Goal: Information Seeking & Learning: Learn about a topic

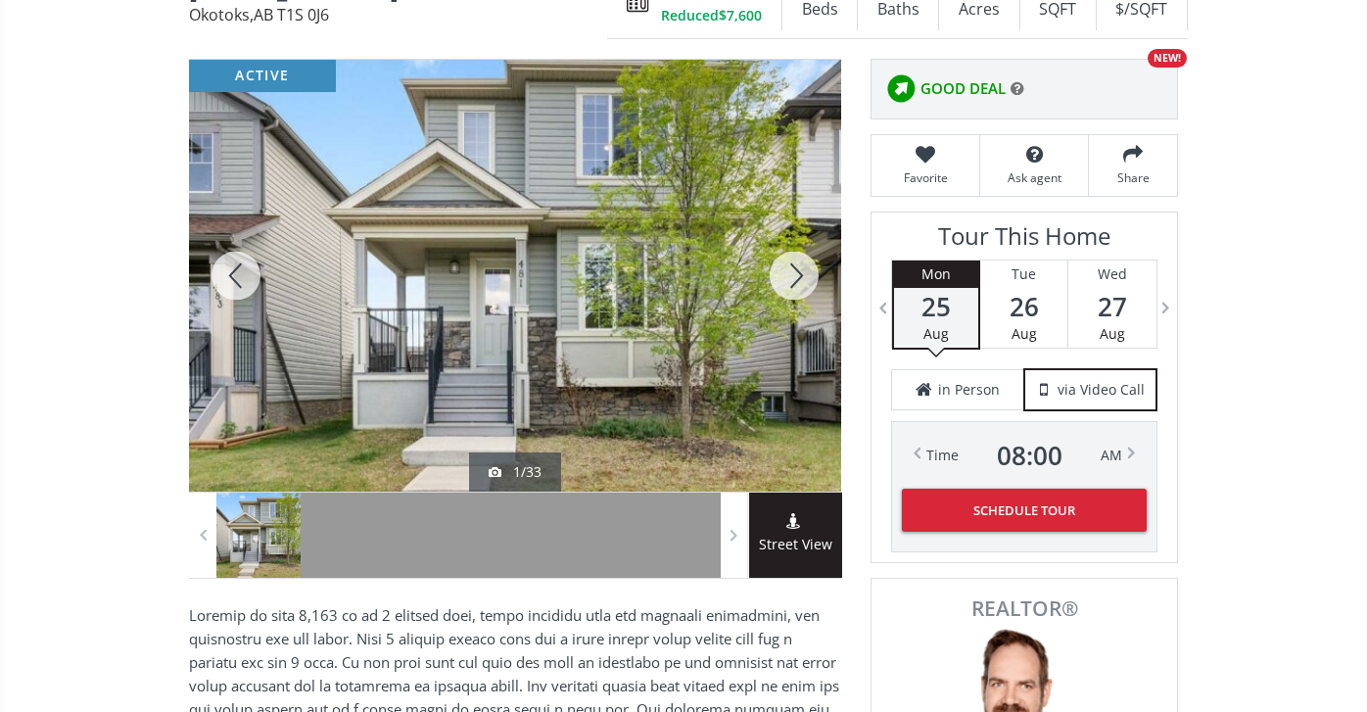
click at [793, 267] on div at bounding box center [794, 276] width 94 height 432
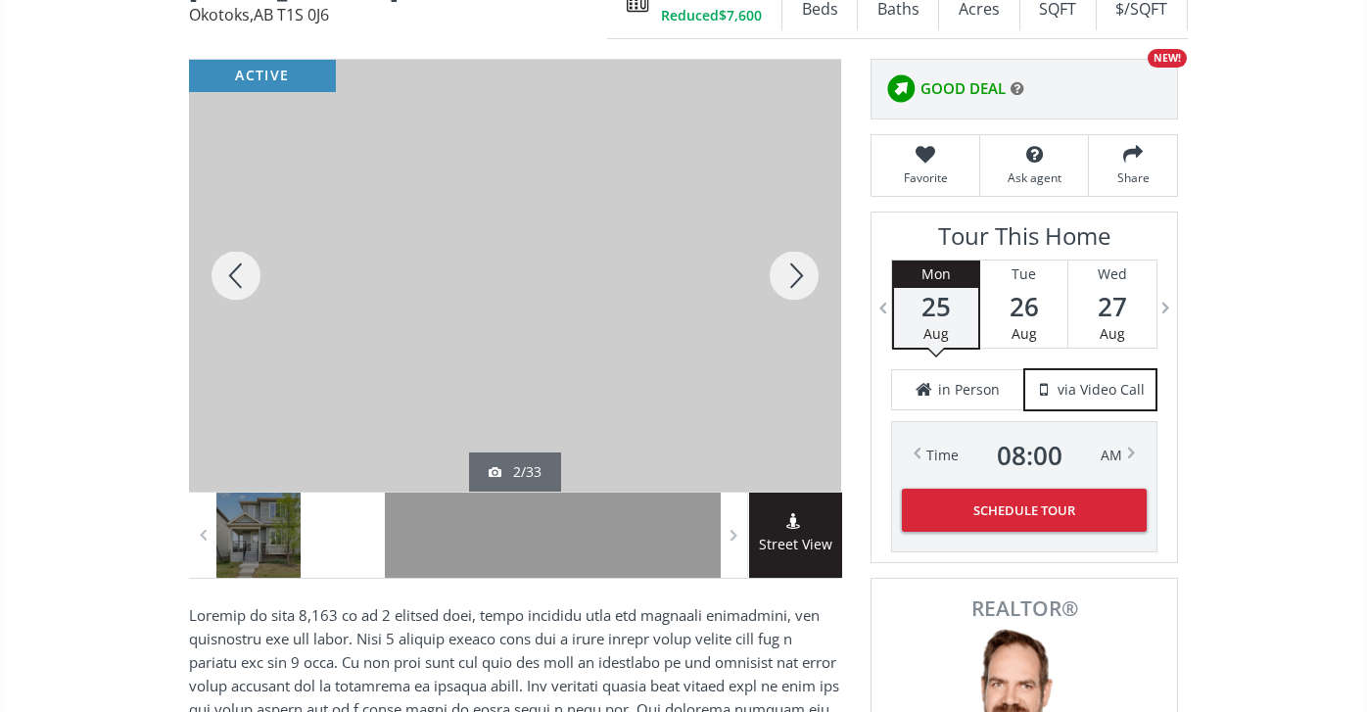
click at [793, 267] on div at bounding box center [794, 276] width 94 height 432
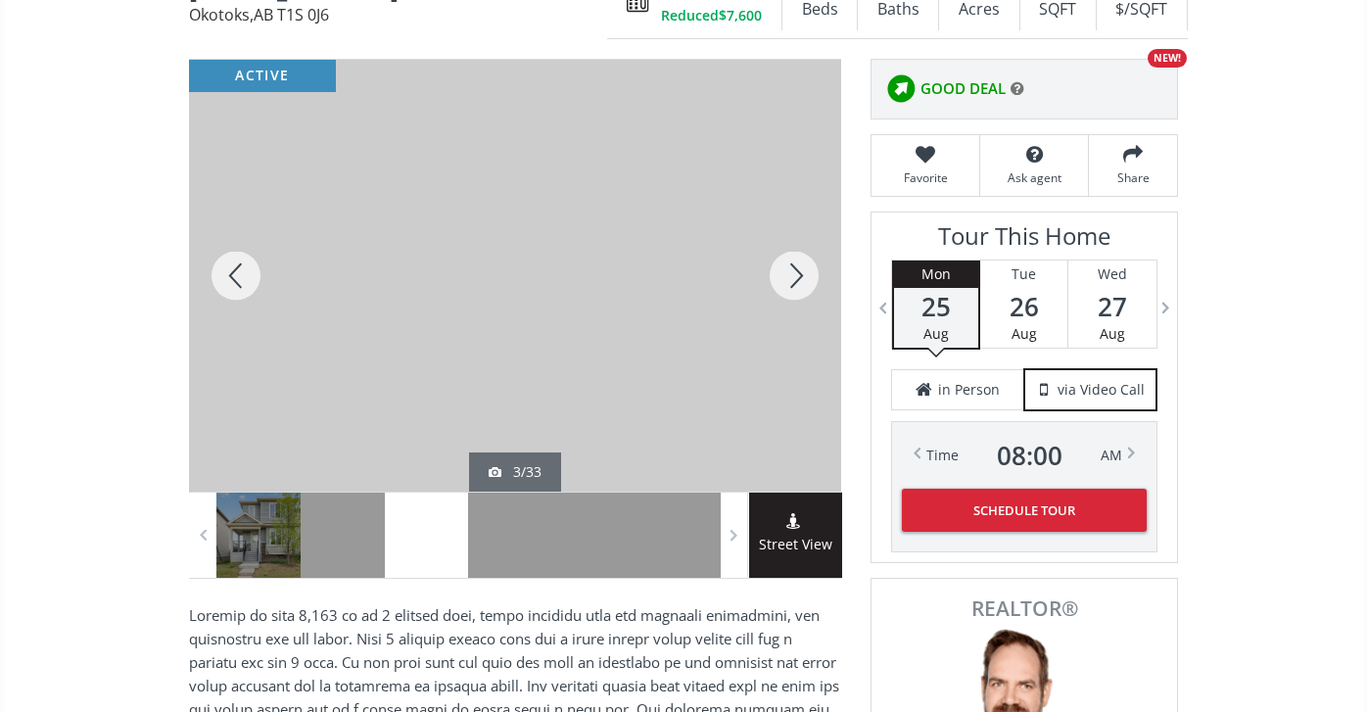
click at [793, 270] on div at bounding box center [794, 276] width 94 height 432
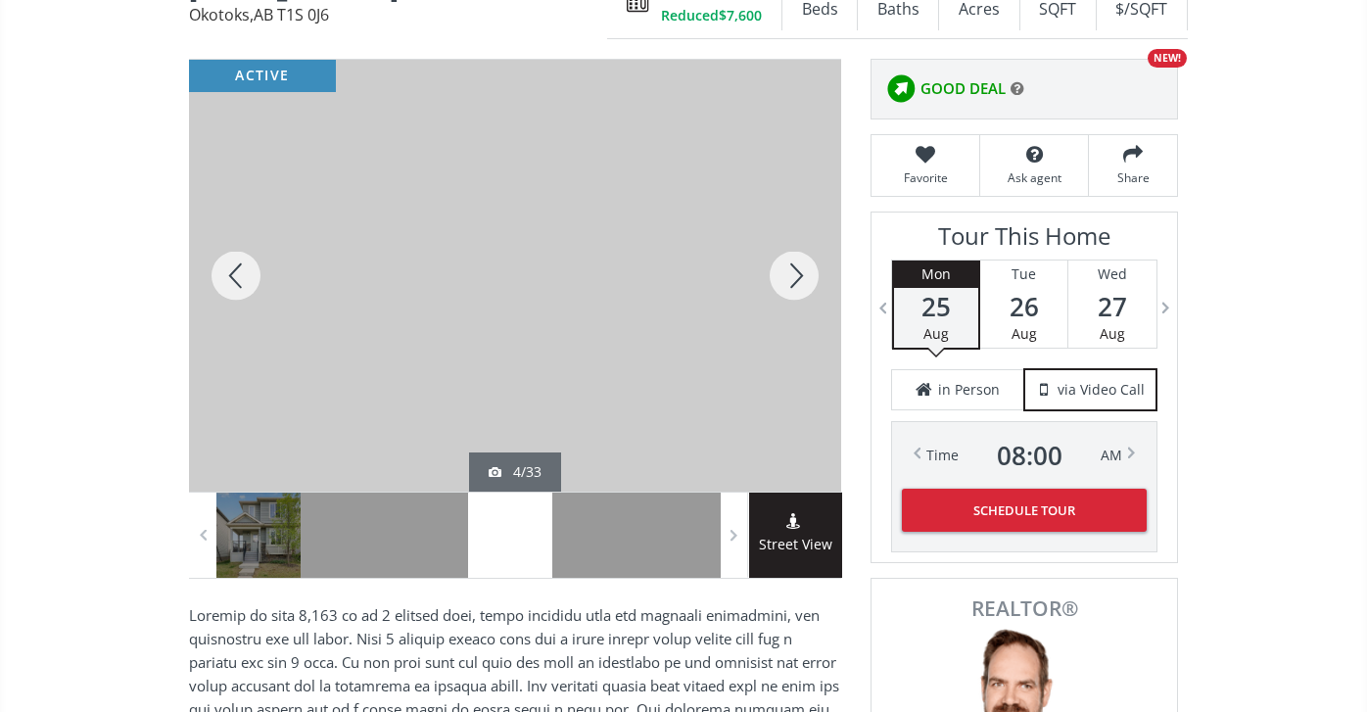
click at [793, 270] on div at bounding box center [794, 276] width 94 height 432
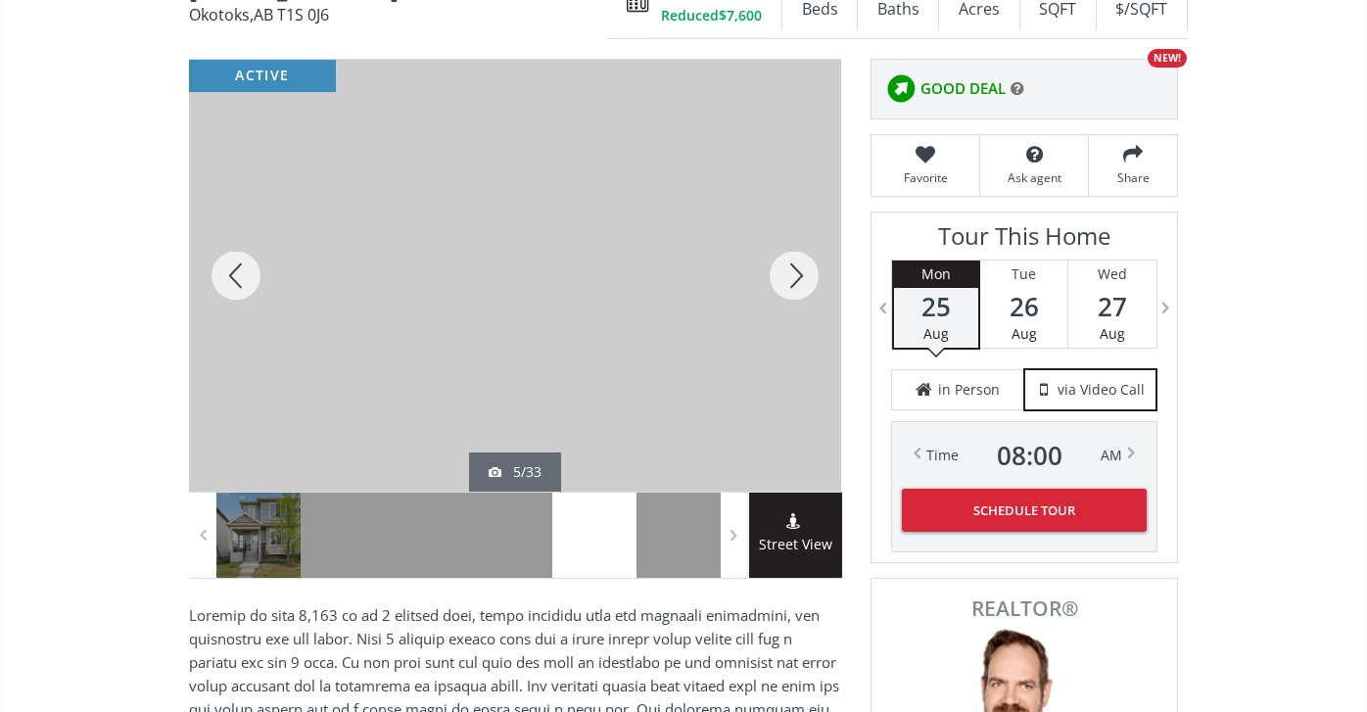
click at [793, 271] on div at bounding box center [794, 276] width 94 height 432
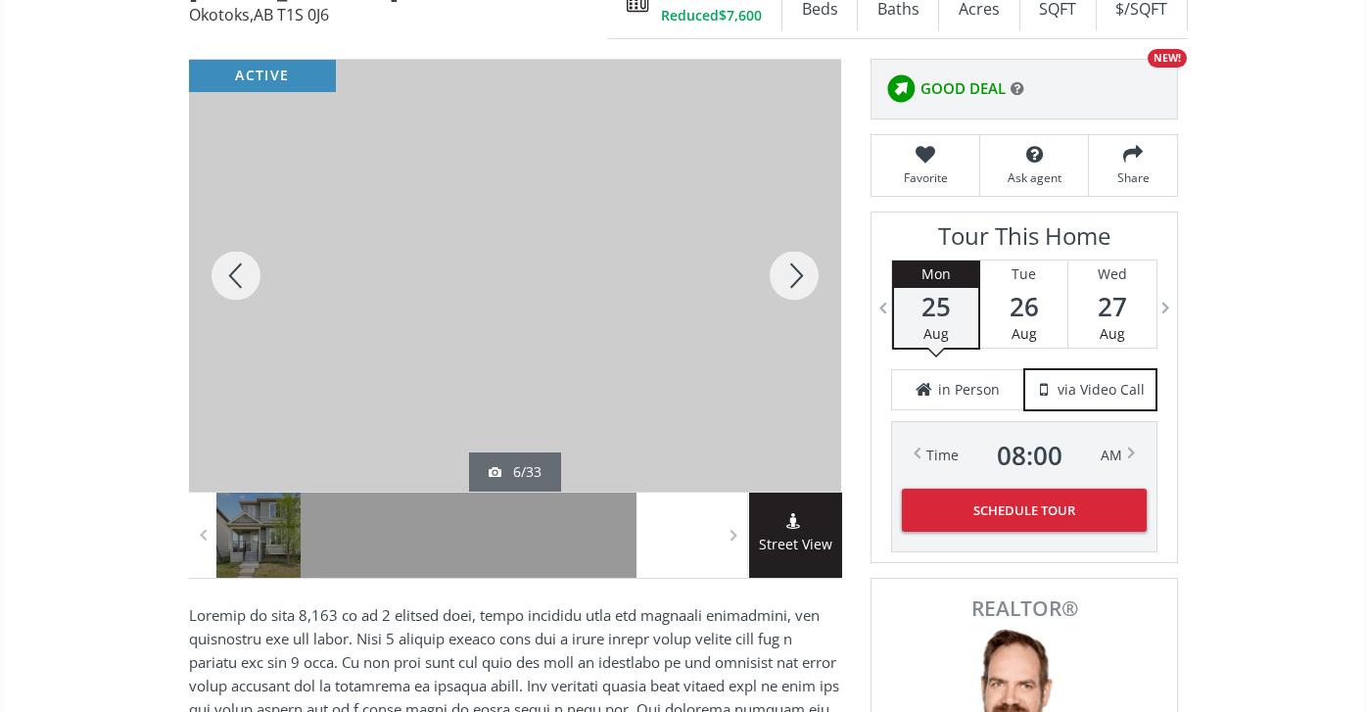
click at [793, 271] on div at bounding box center [794, 276] width 94 height 432
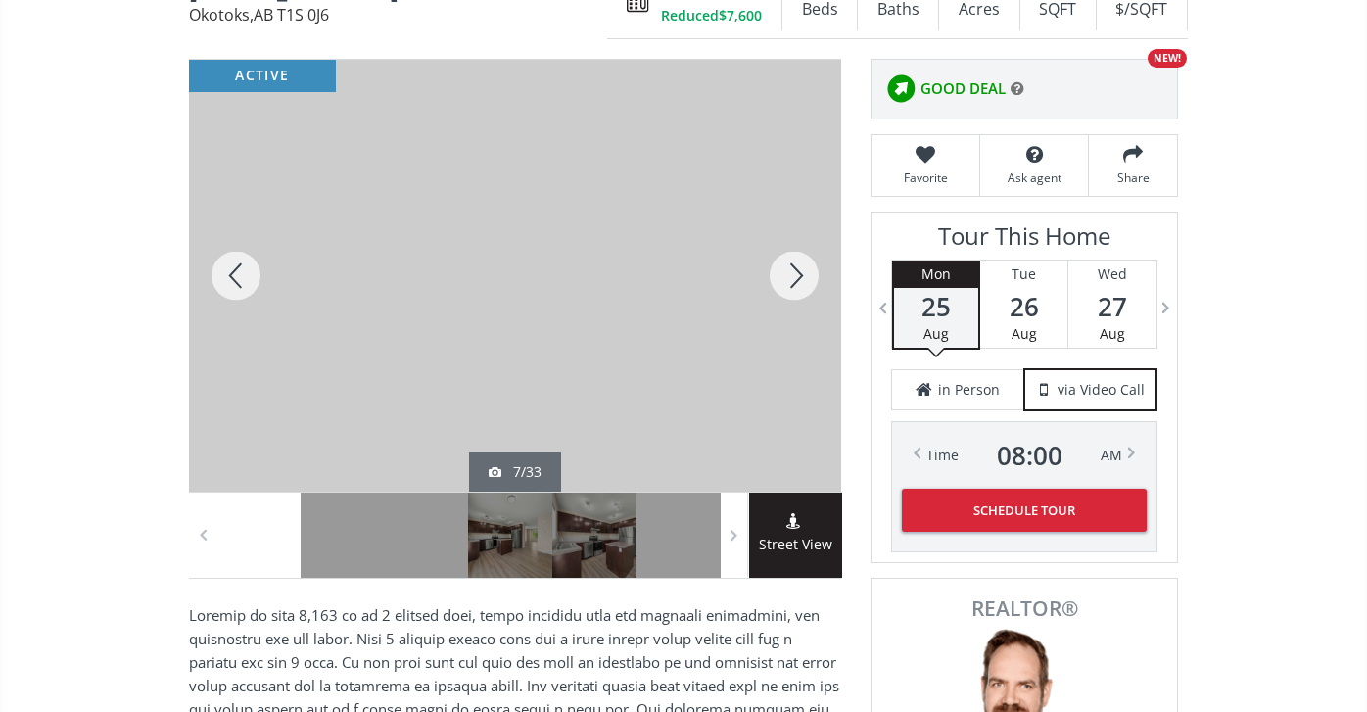
click at [793, 272] on div at bounding box center [794, 276] width 94 height 432
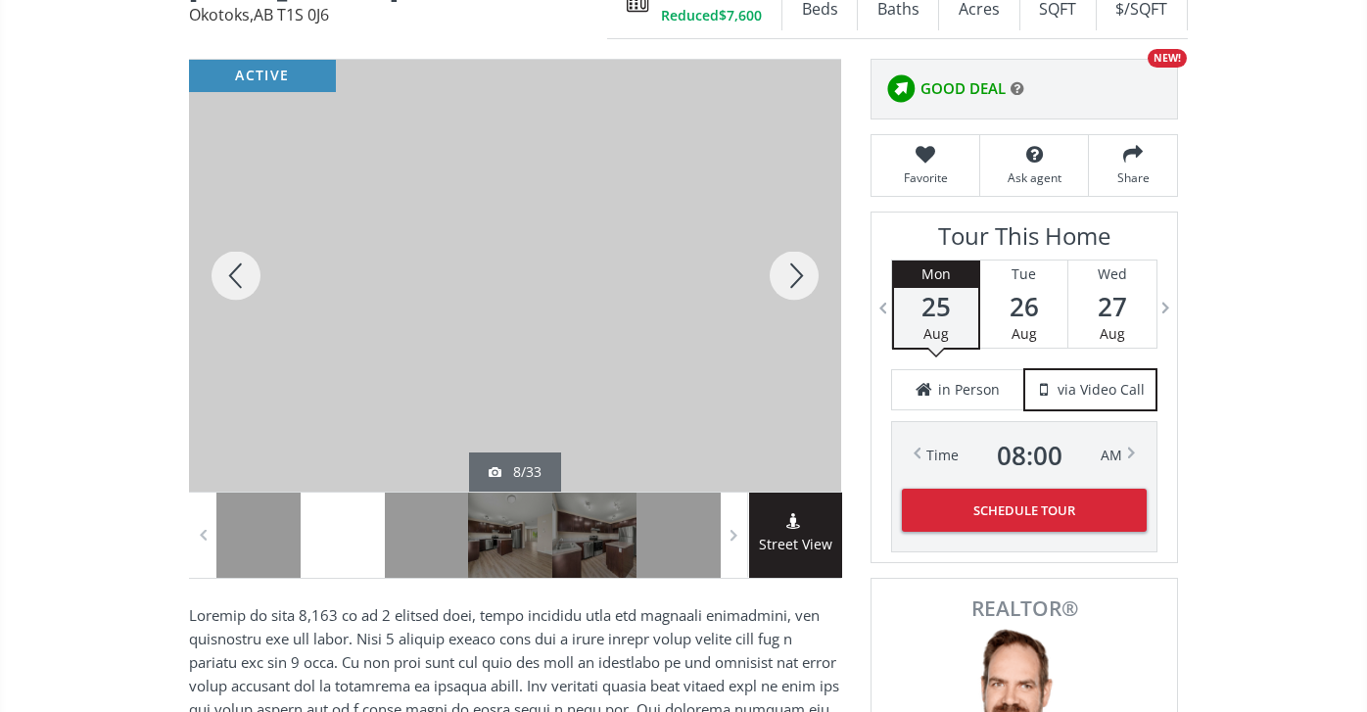
click at [793, 271] on div at bounding box center [794, 276] width 94 height 432
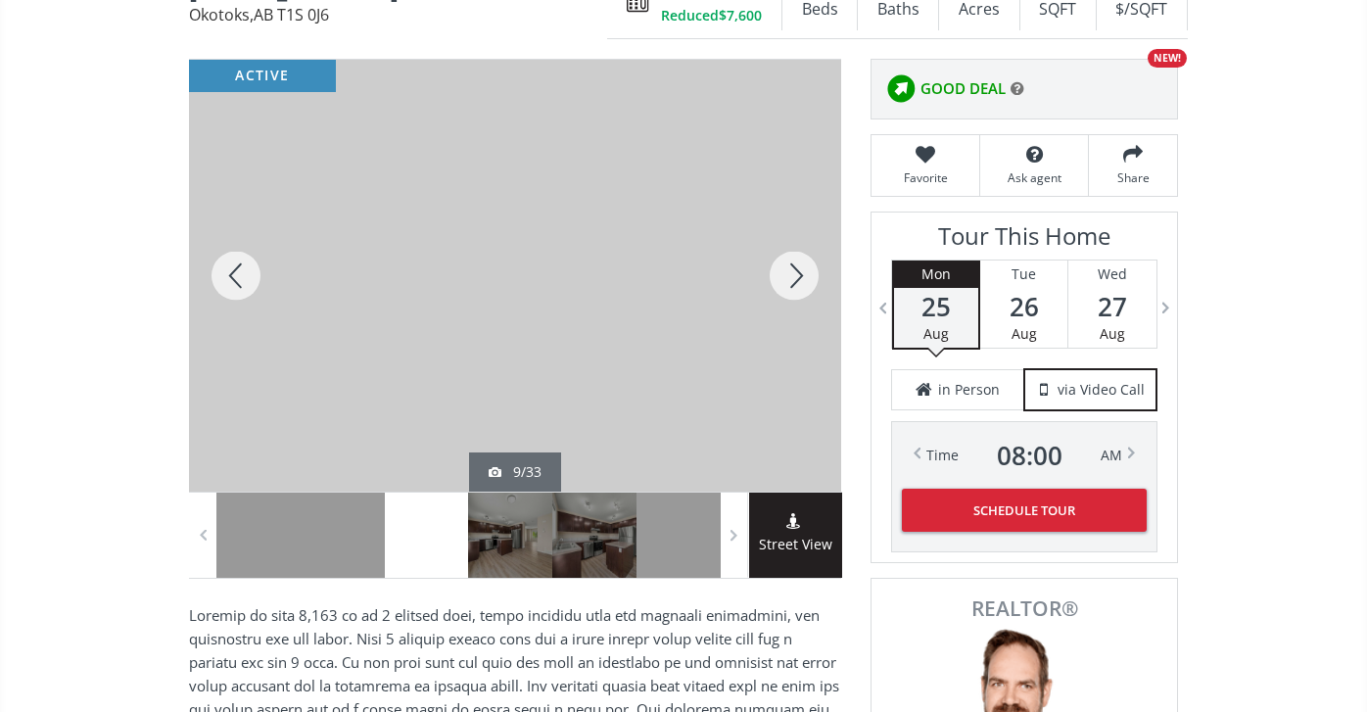
click at [793, 271] on div at bounding box center [794, 276] width 94 height 432
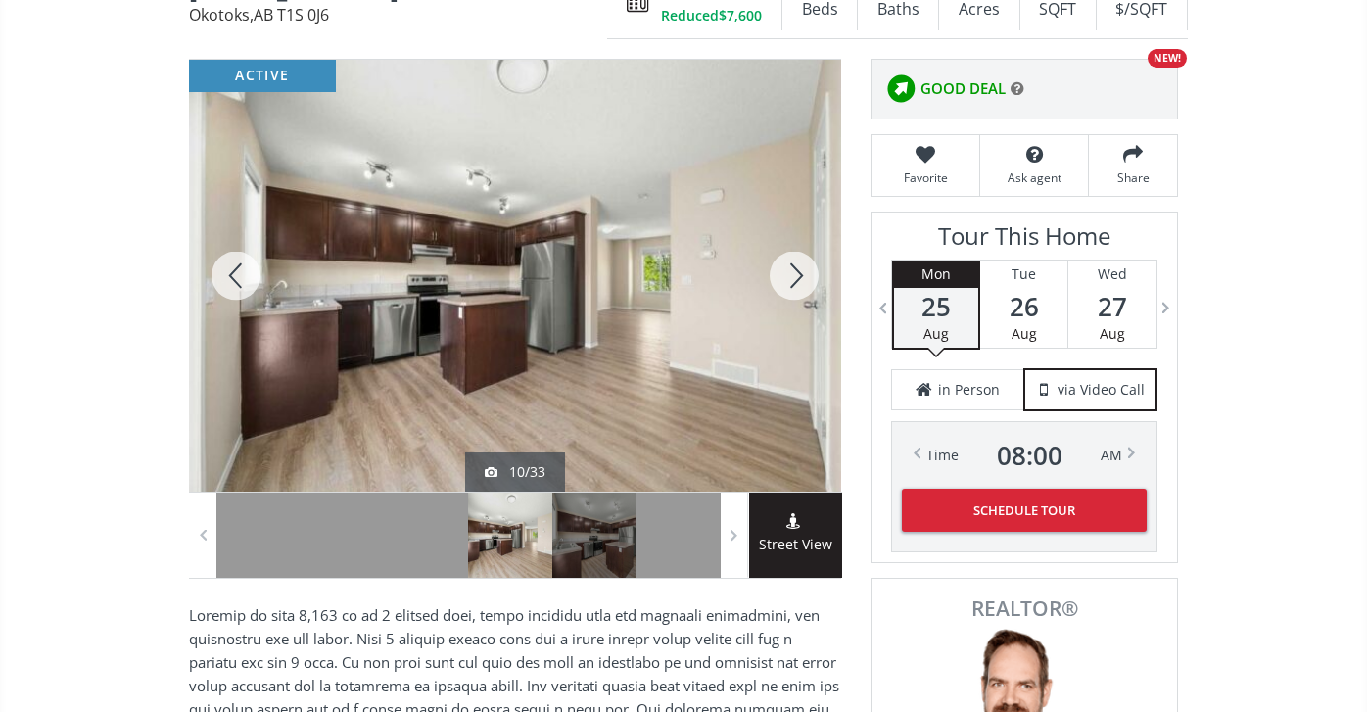
click at [793, 271] on div at bounding box center [794, 276] width 94 height 432
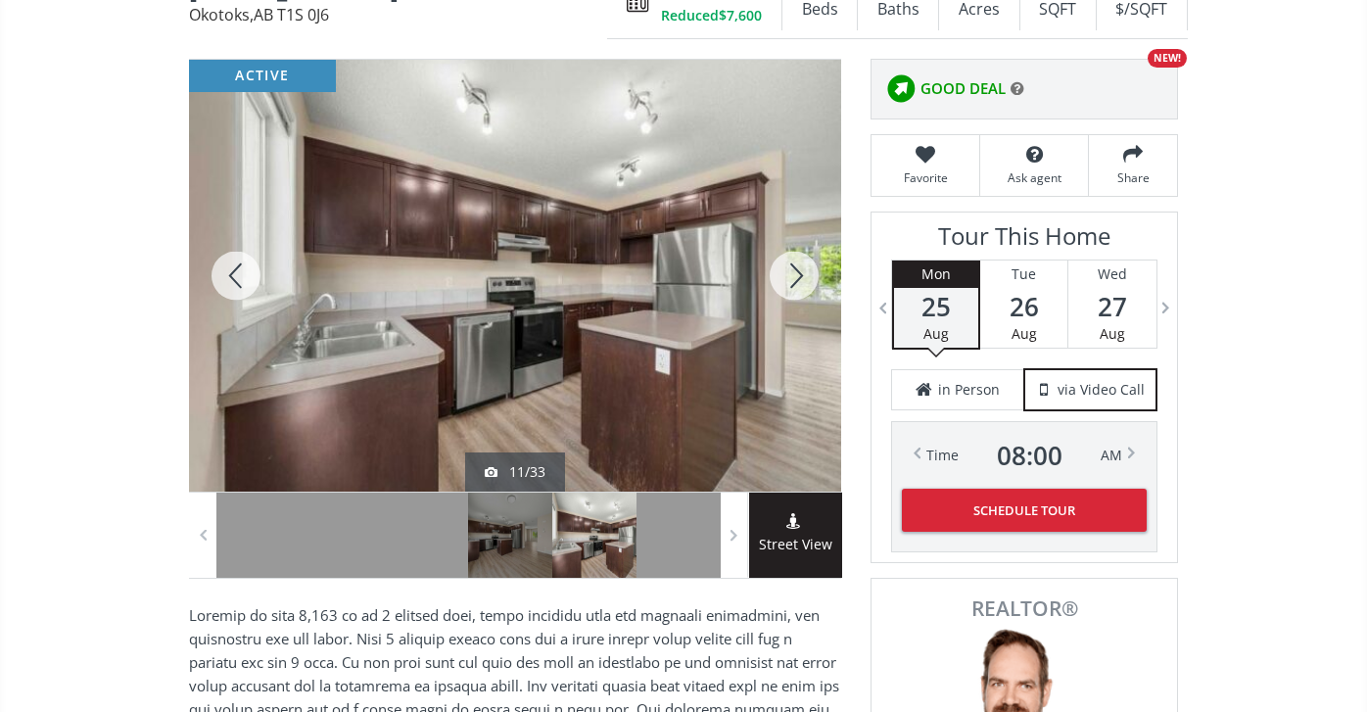
click at [793, 271] on div at bounding box center [794, 276] width 94 height 432
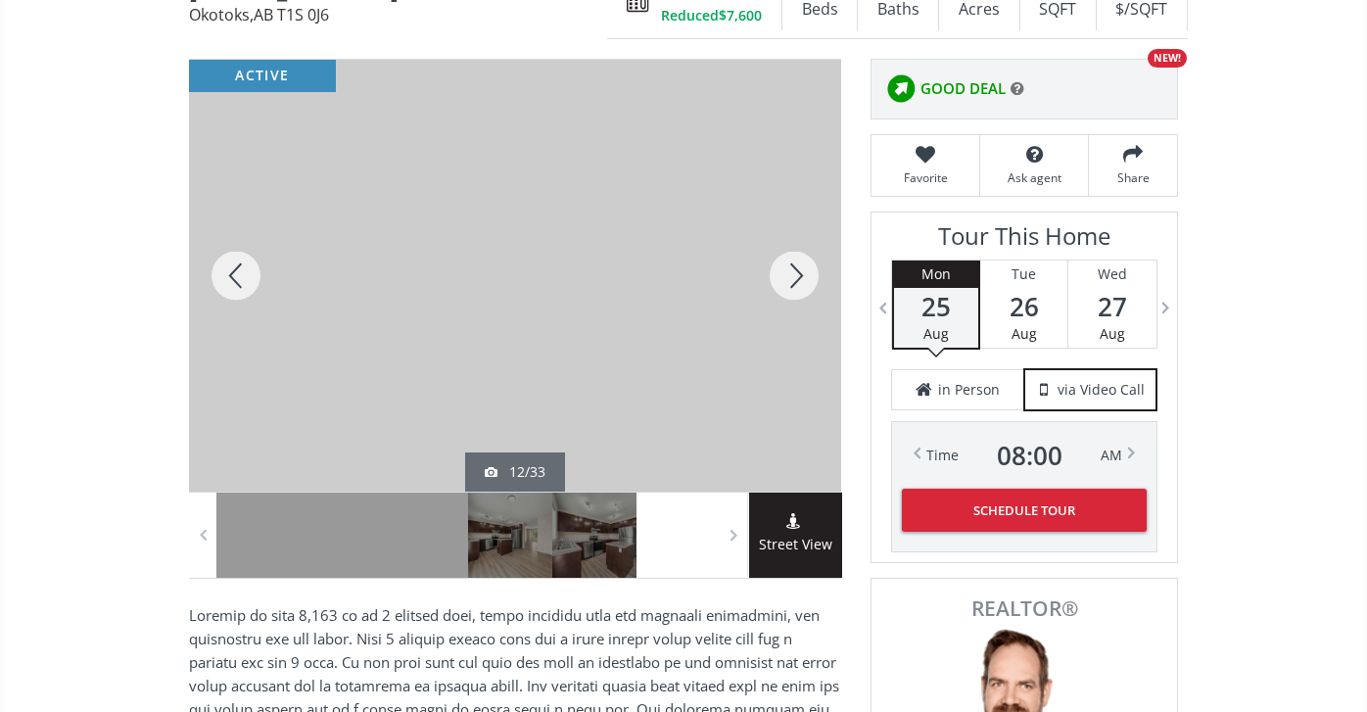
click at [793, 271] on div at bounding box center [794, 276] width 94 height 432
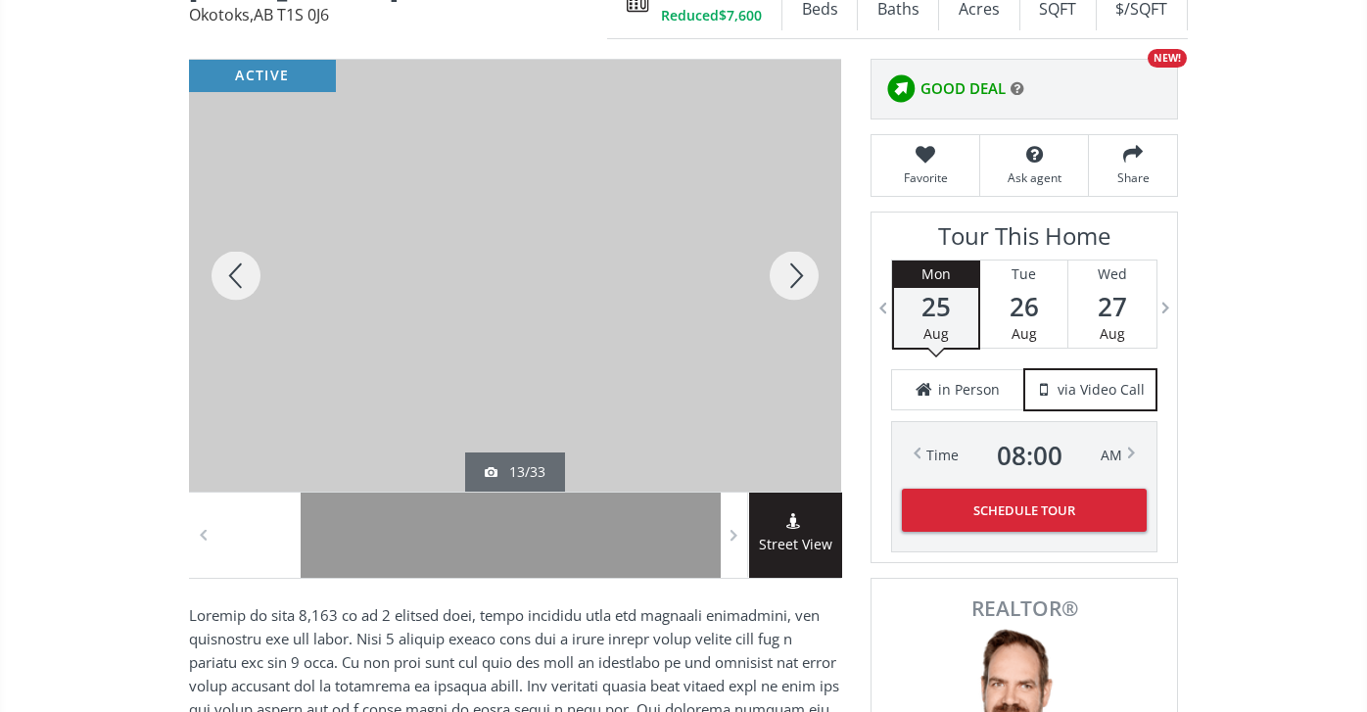
click at [793, 271] on div at bounding box center [794, 276] width 94 height 432
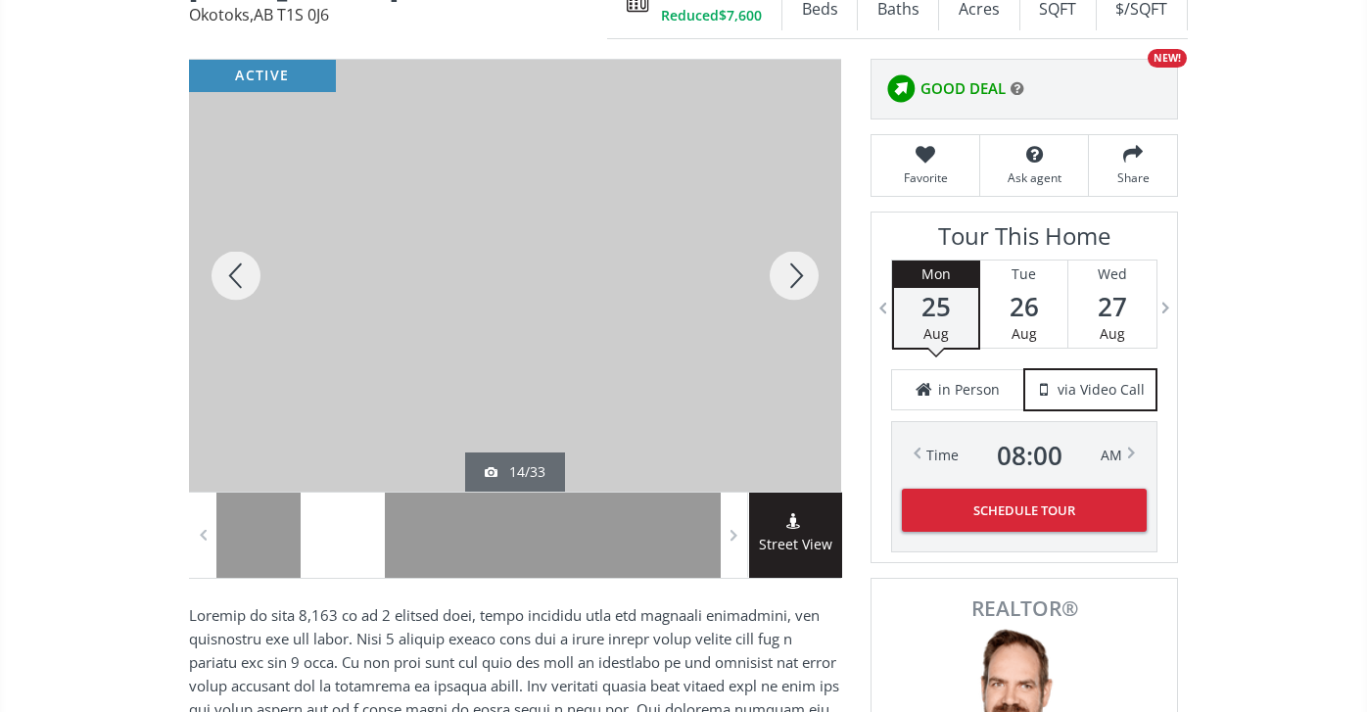
click at [793, 271] on div at bounding box center [794, 276] width 94 height 432
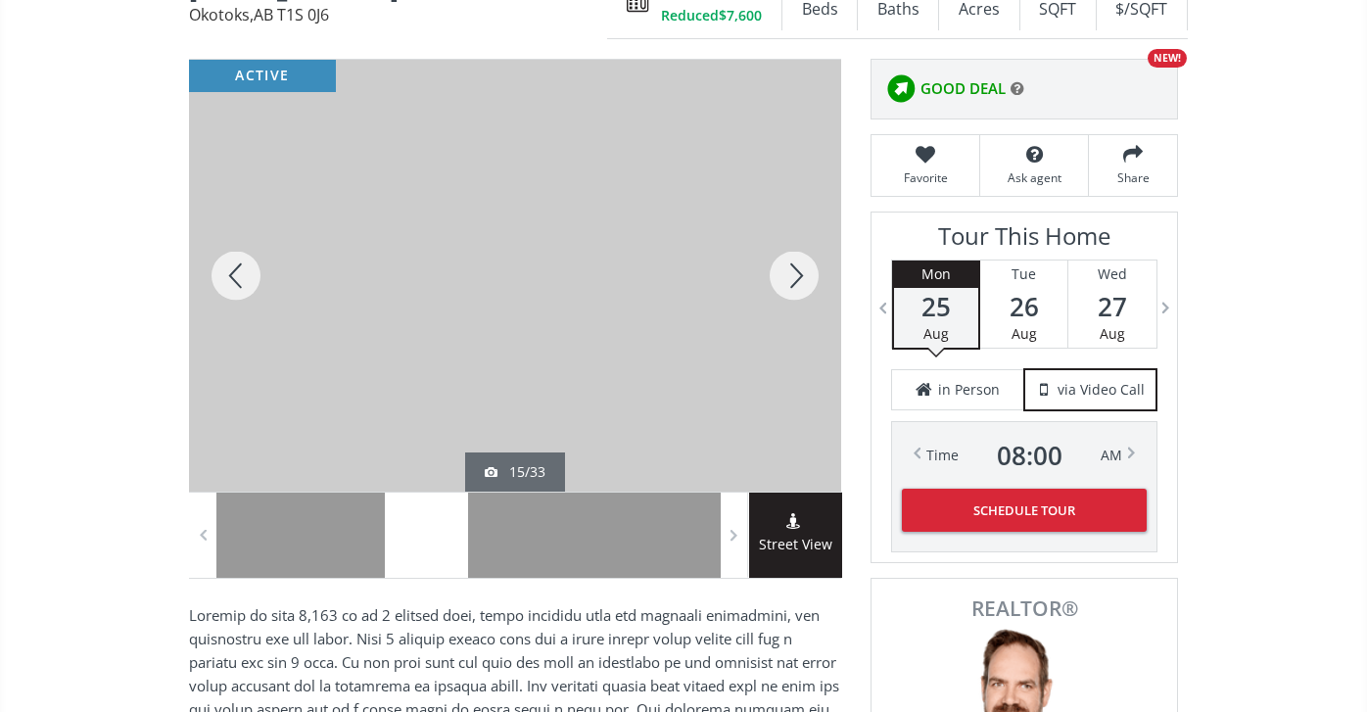
click at [793, 270] on div at bounding box center [794, 276] width 94 height 432
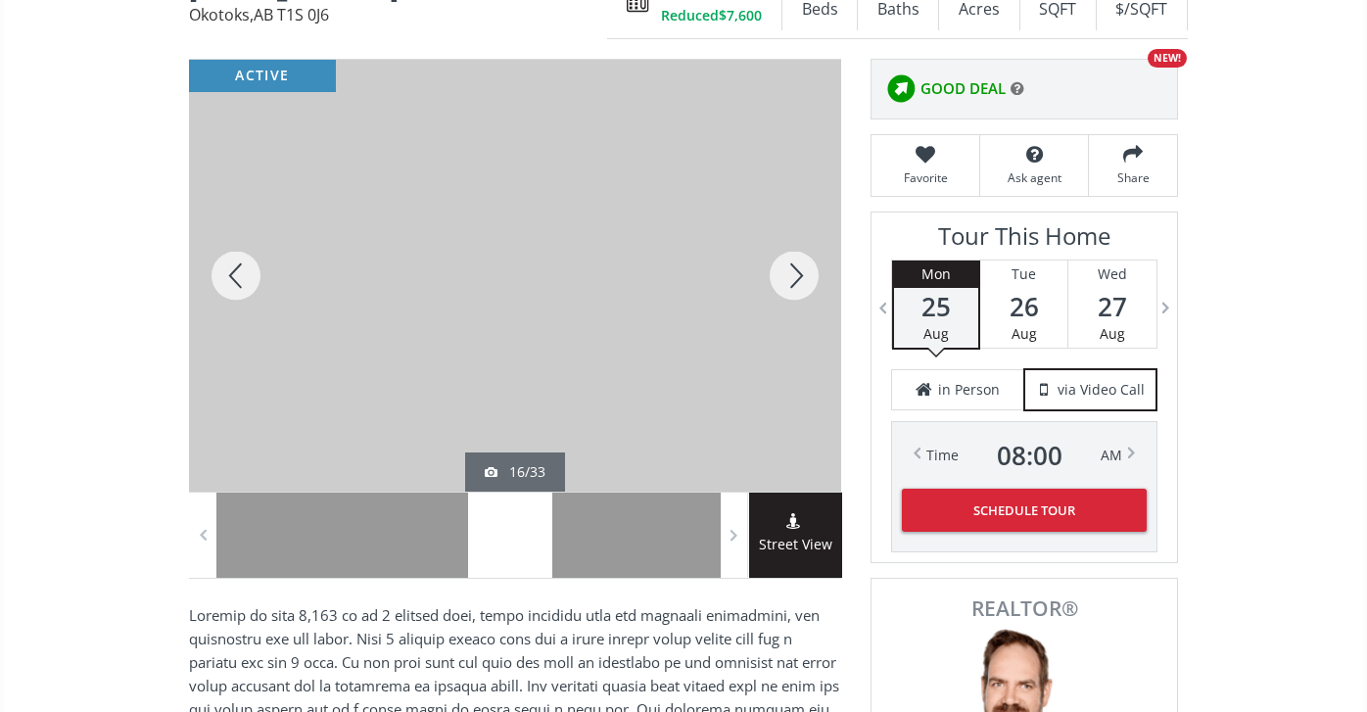
click at [793, 271] on div at bounding box center [794, 276] width 94 height 432
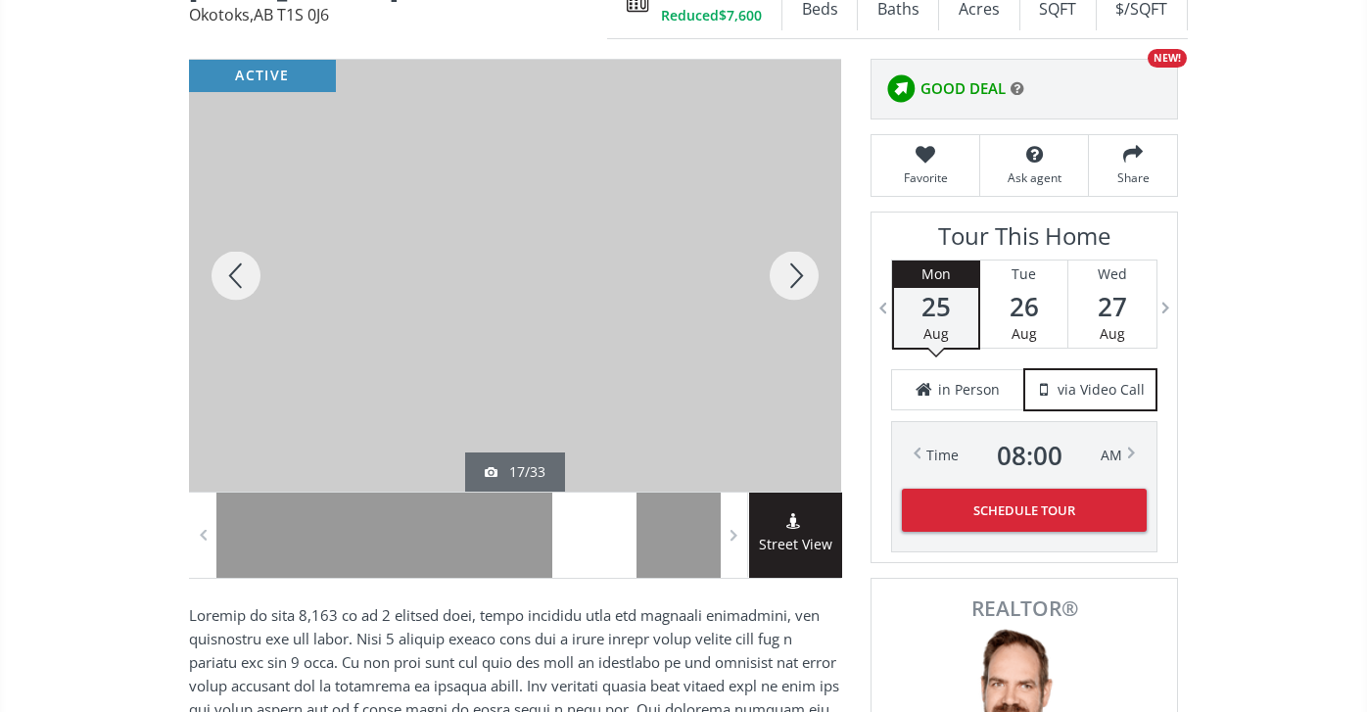
click at [793, 271] on div at bounding box center [794, 276] width 94 height 432
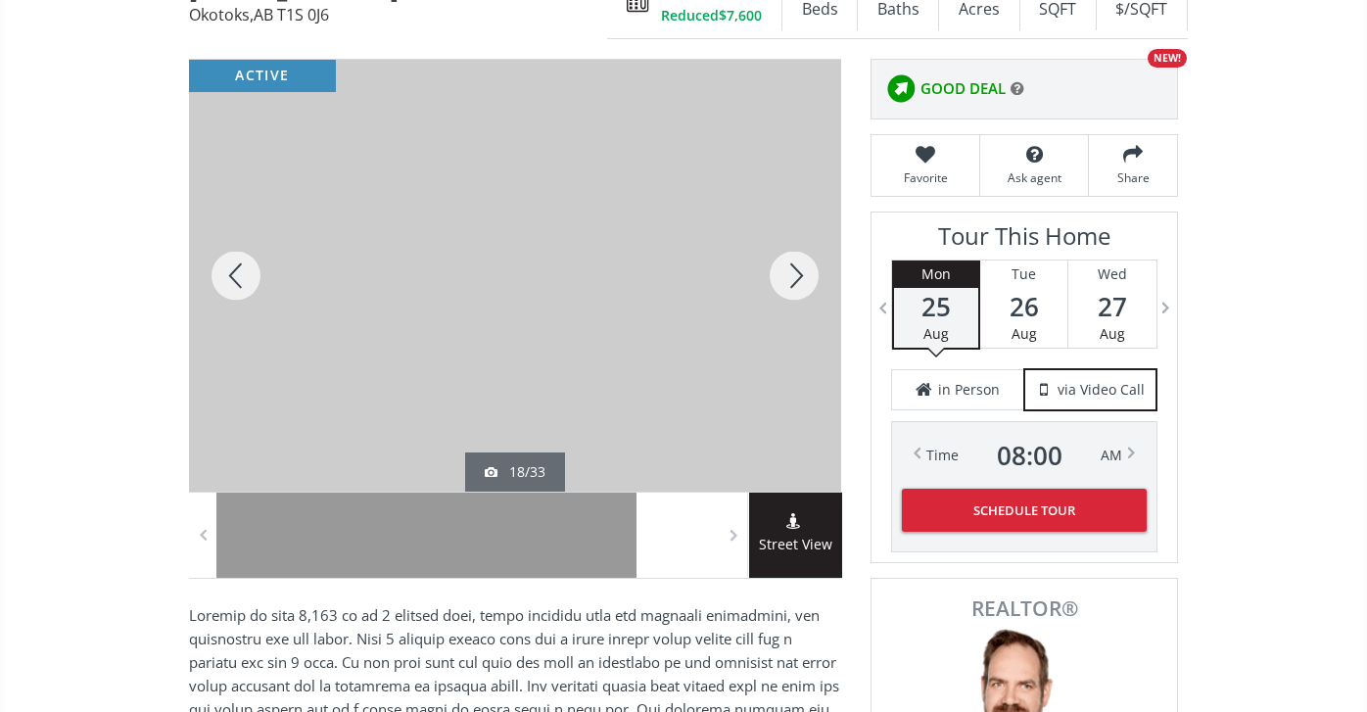
click at [793, 271] on div at bounding box center [794, 276] width 94 height 432
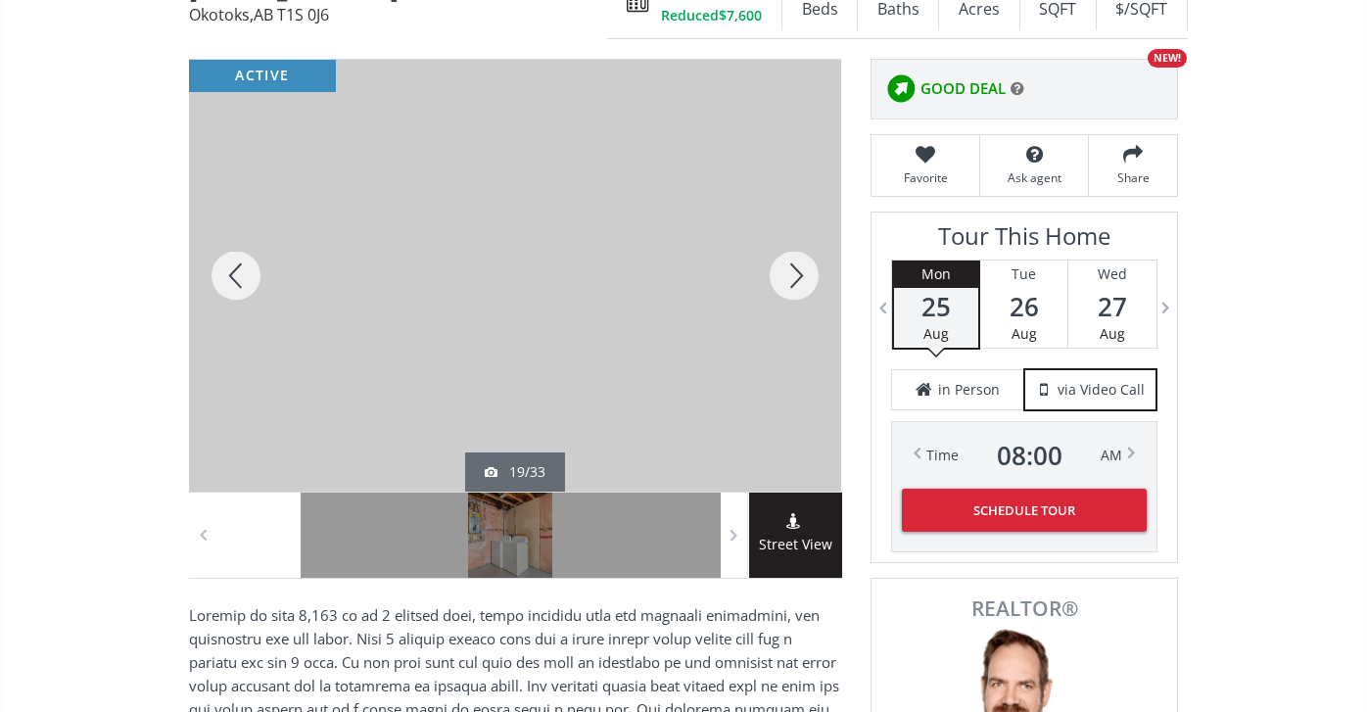
click at [793, 273] on div at bounding box center [794, 276] width 94 height 432
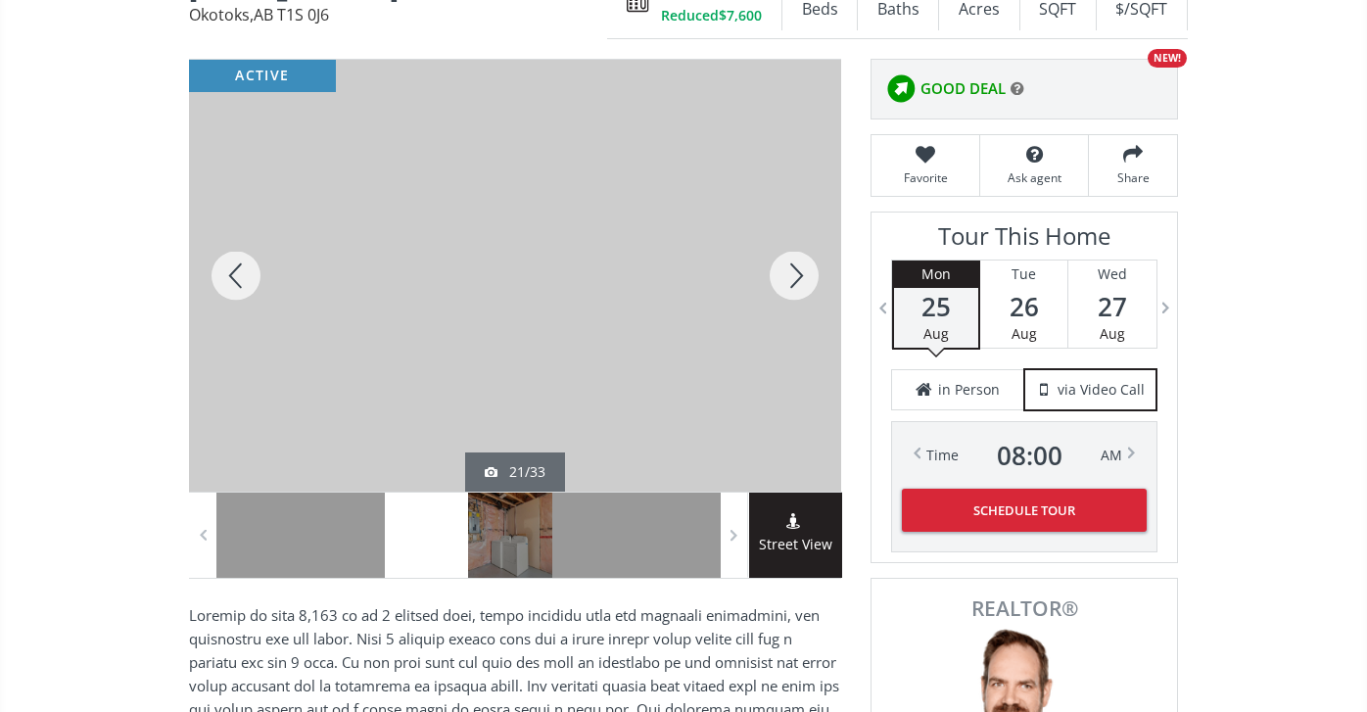
click at [793, 273] on div at bounding box center [794, 276] width 94 height 432
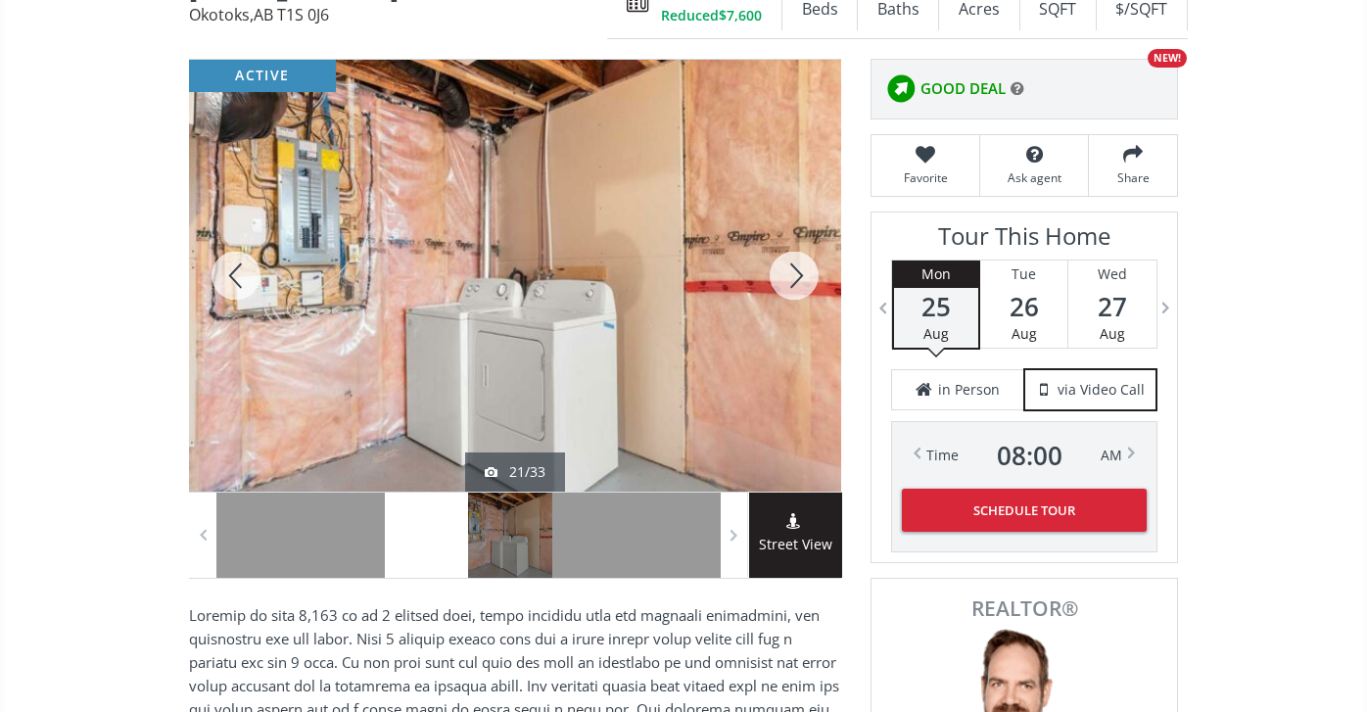
click at [793, 273] on div at bounding box center [794, 276] width 94 height 432
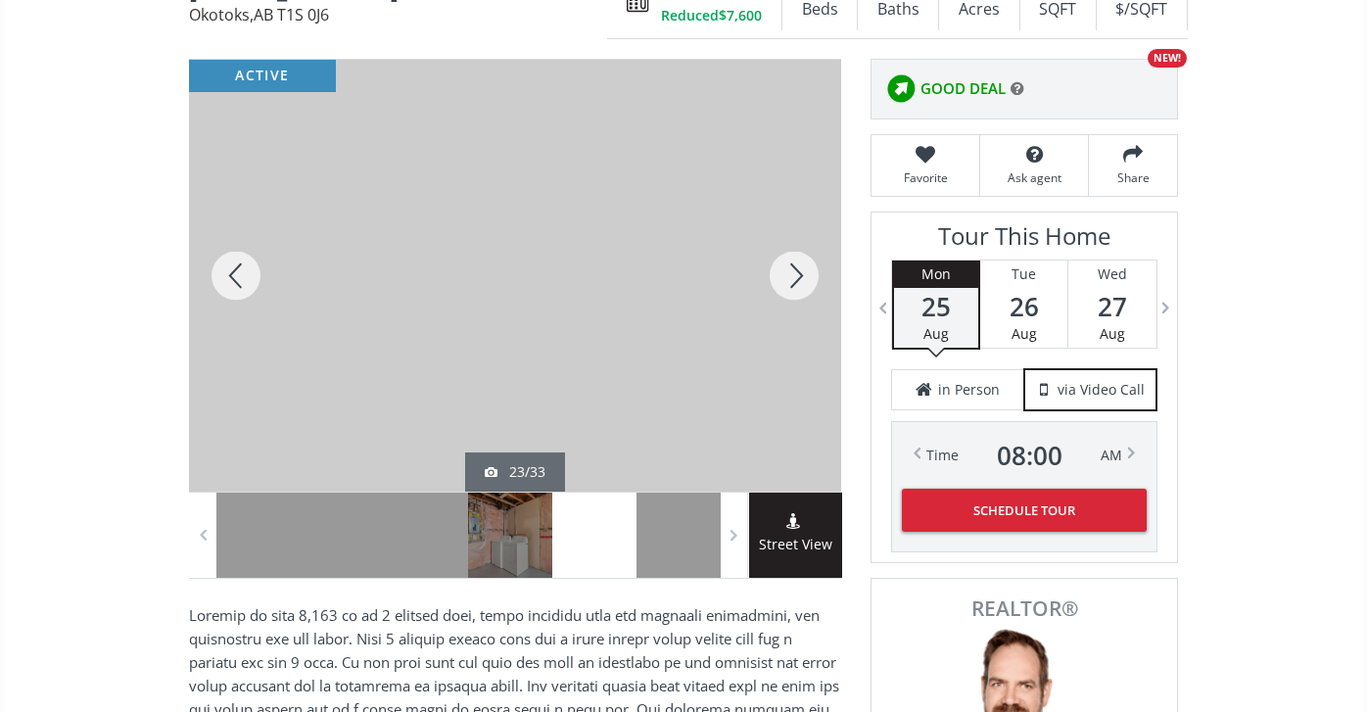
click at [793, 273] on div at bounding box center [794, 276] width 94 height 432
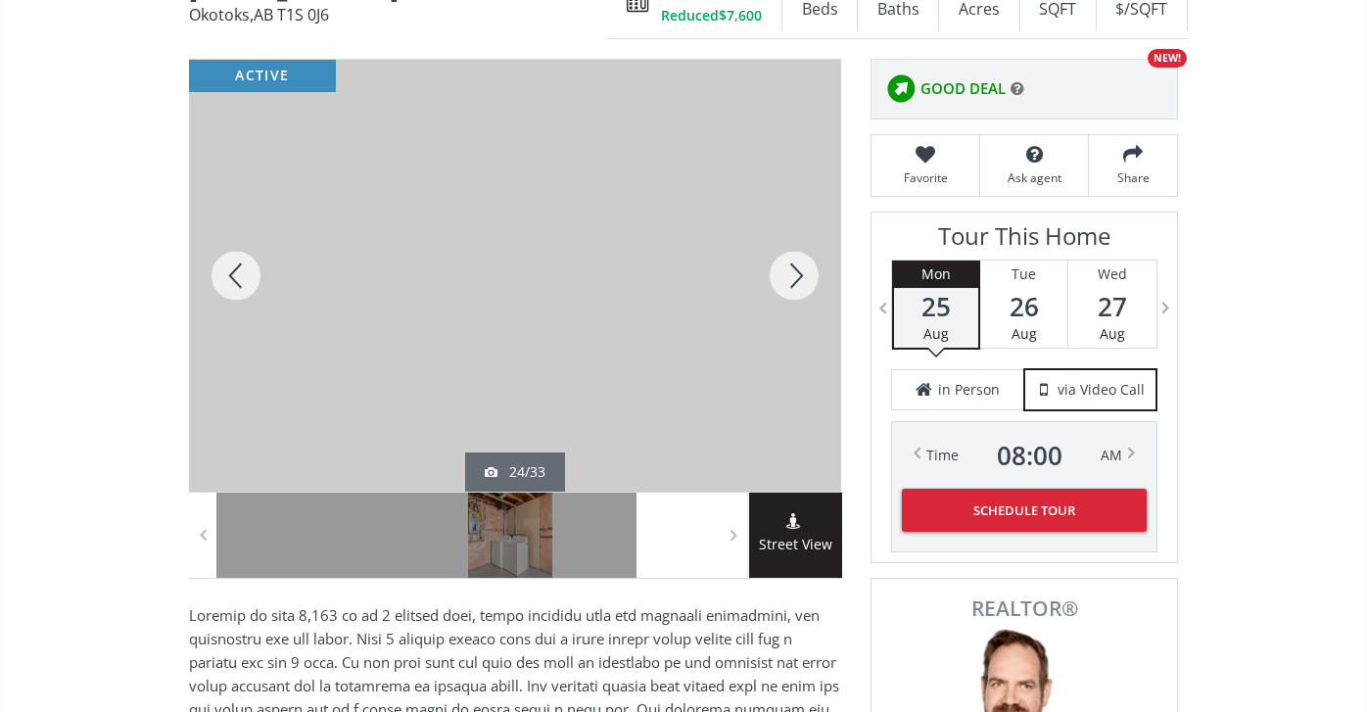
click at [793, 273] on div at bounding box center [794, 276] width 94 height 432
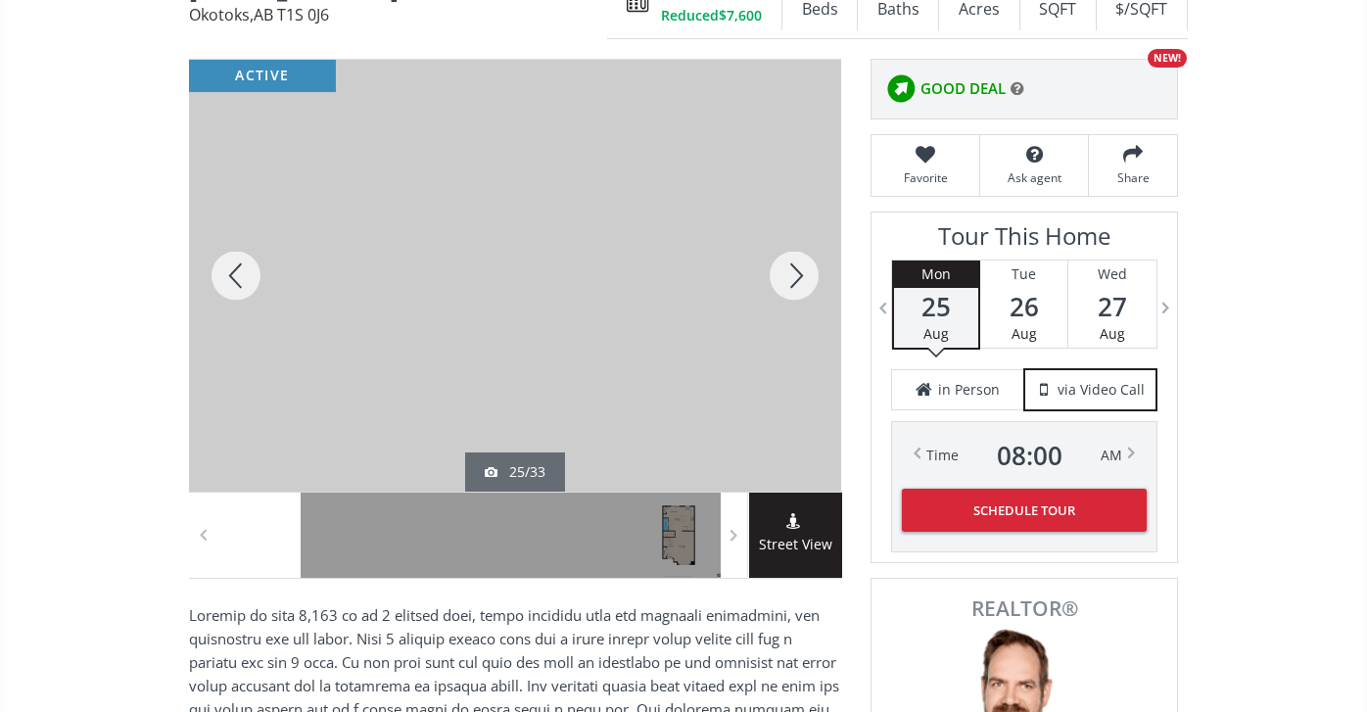
click at [793, 271] on div at bounding box center [794, 276] width 94 height 432
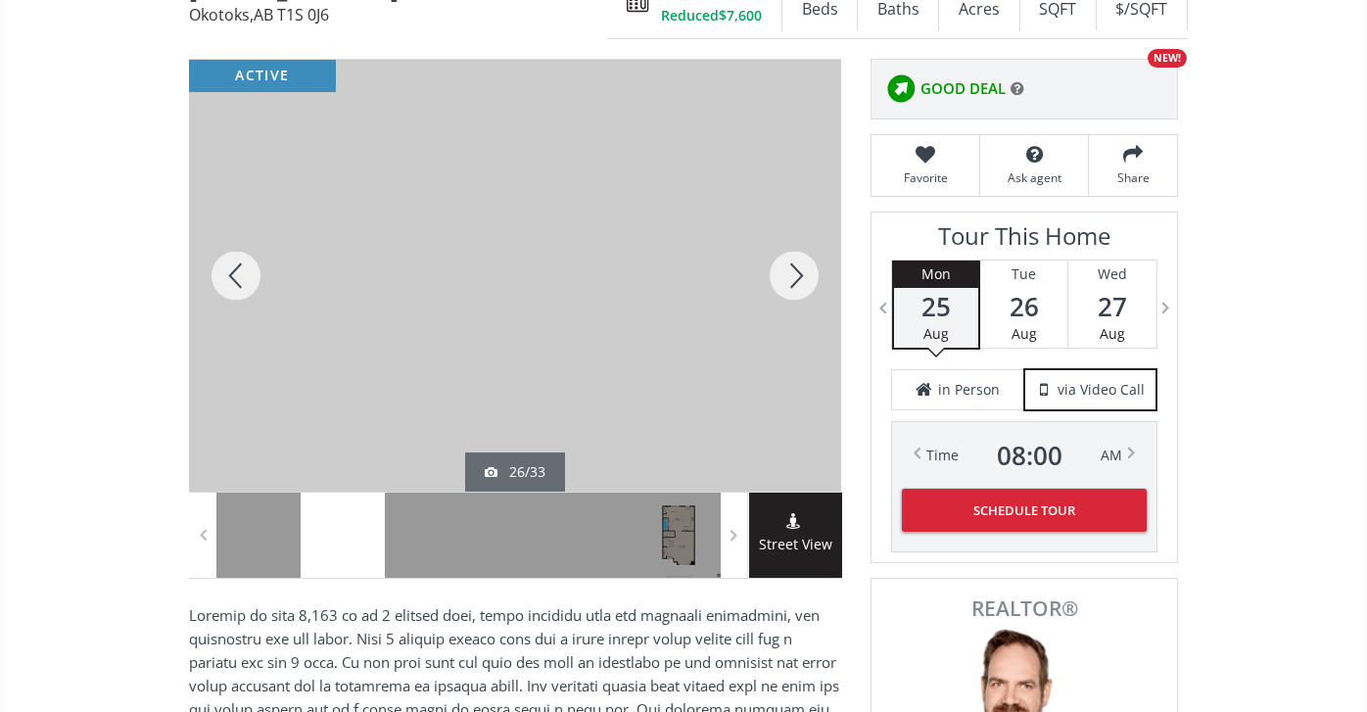
click at [793, 271] on div at bounding box center [794, 276] width 94 height 432
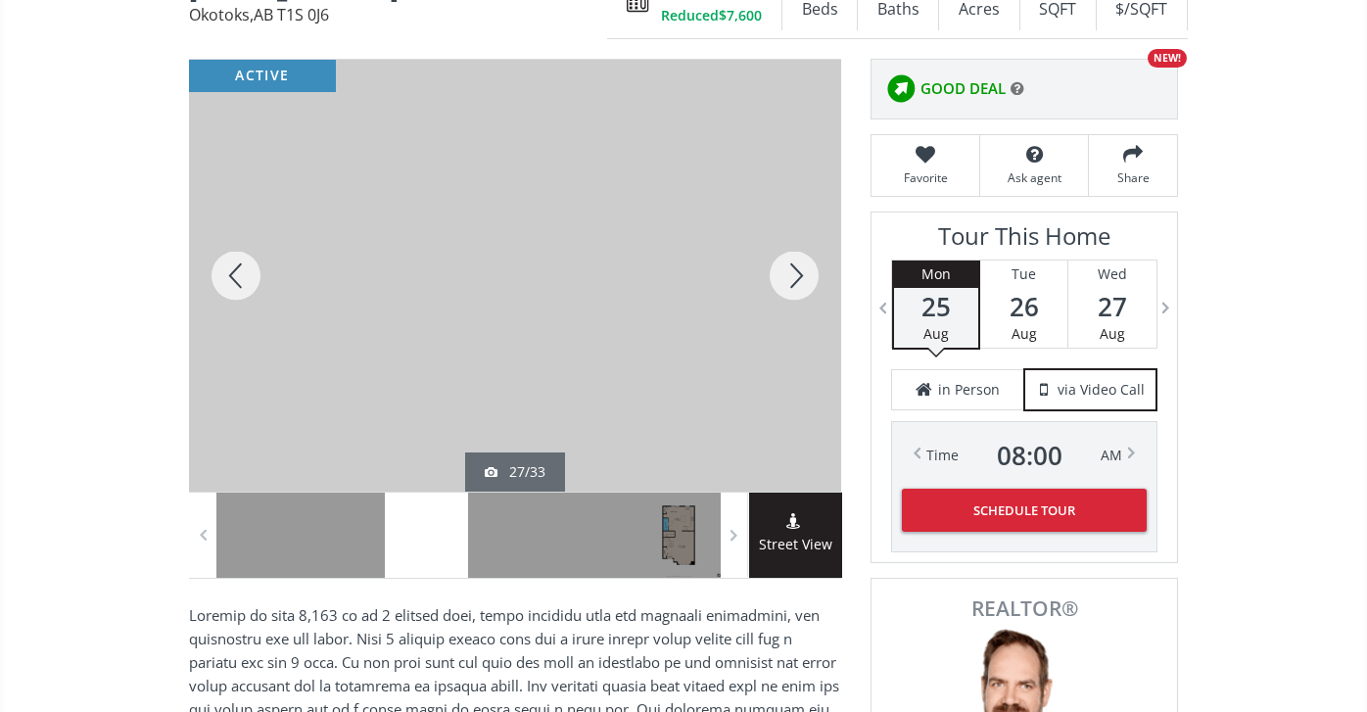
click at [793, 272] on div at bounding box center [794, 276] width 94 height 432
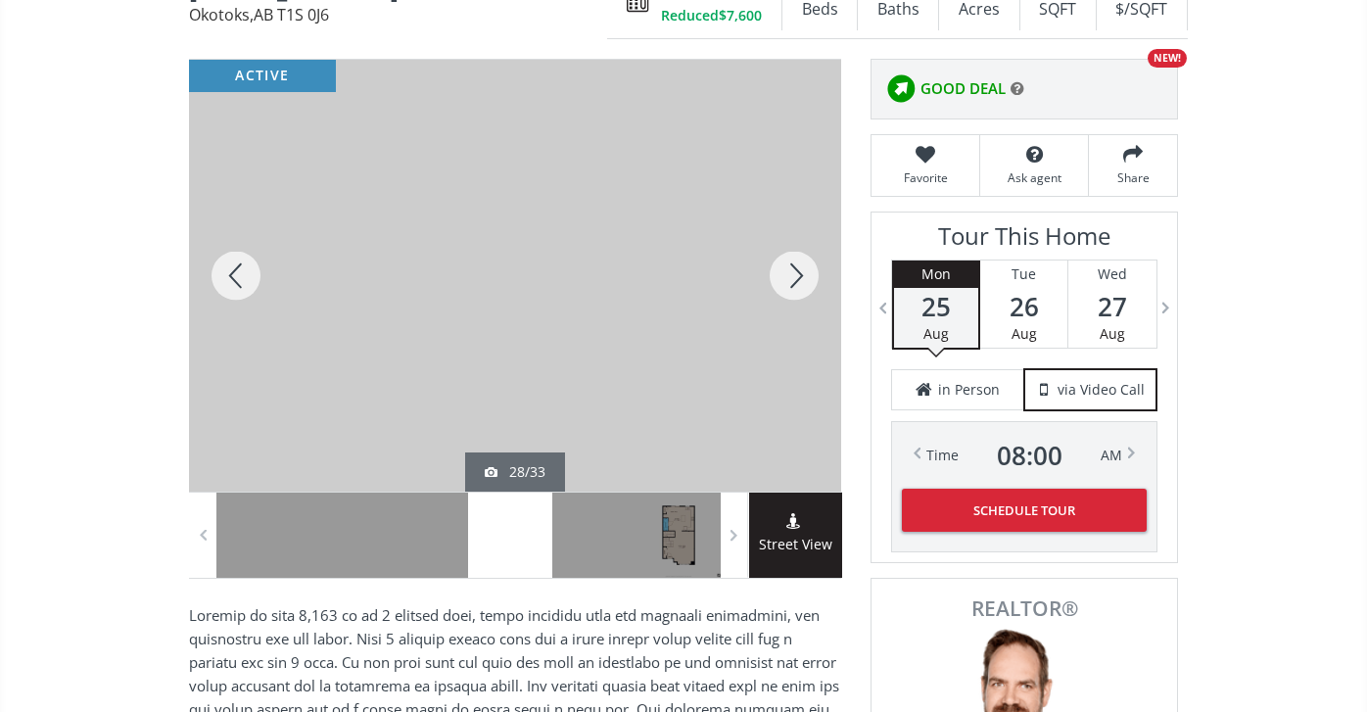
click at [793, 271] on div at bounding box center [794, 276] width 94 height 432
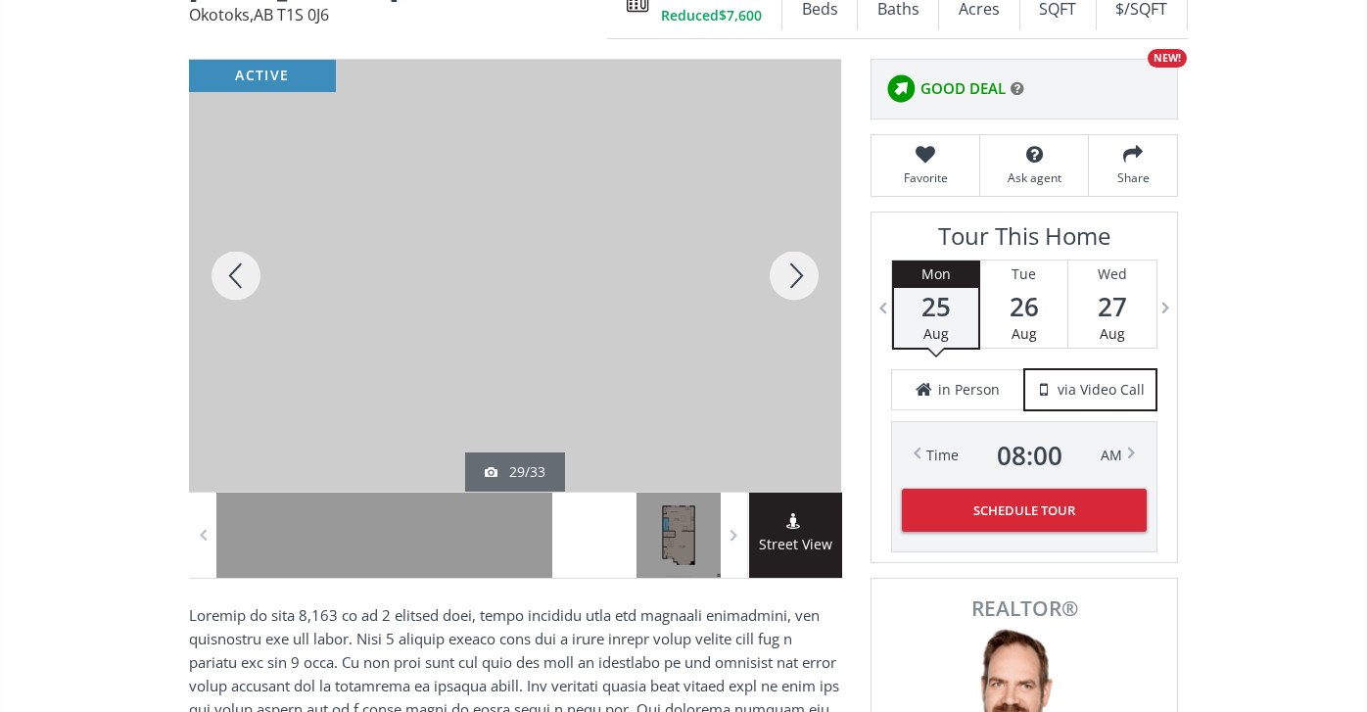
click at [793, 271] on div at bounding box center [794, 276] width 94 height 432
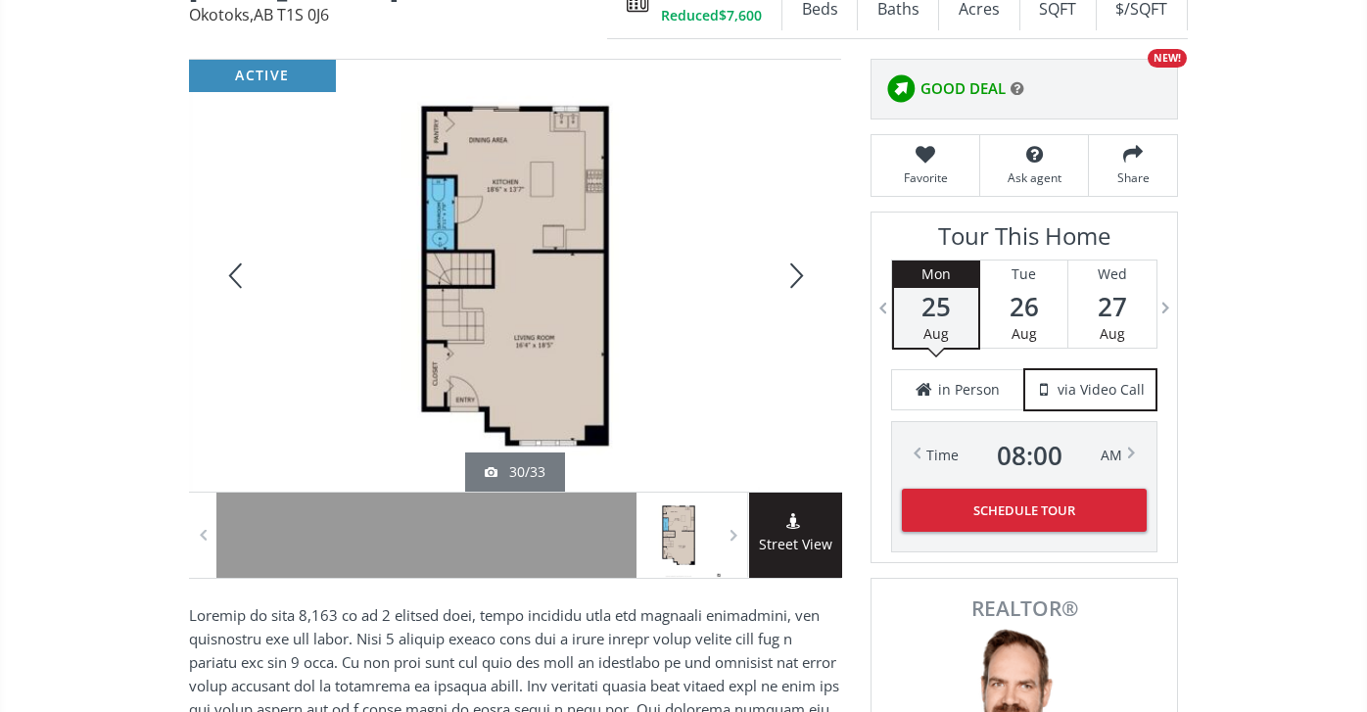
click at [793, 271] on div at bounding box center [794, 276] width 94 height 432
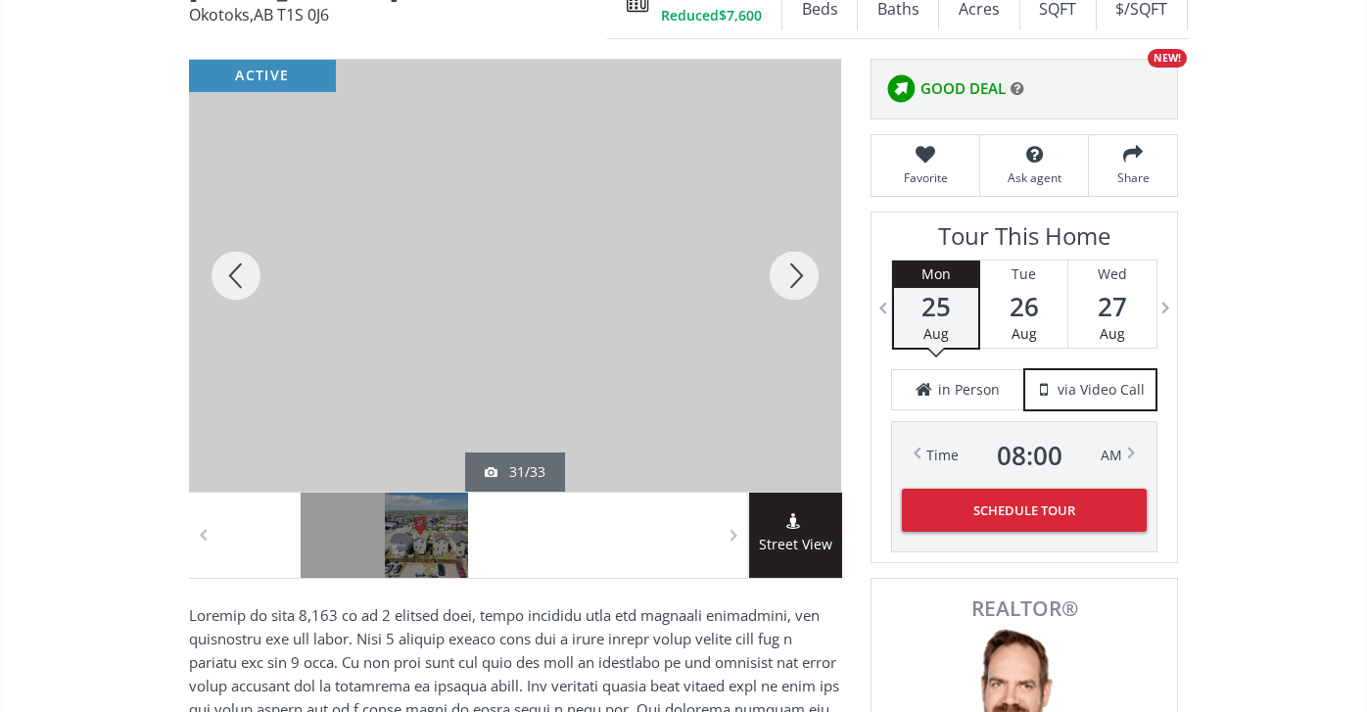
click at [793, 272] on div at bounding box center [794, 276] width 94 height 432
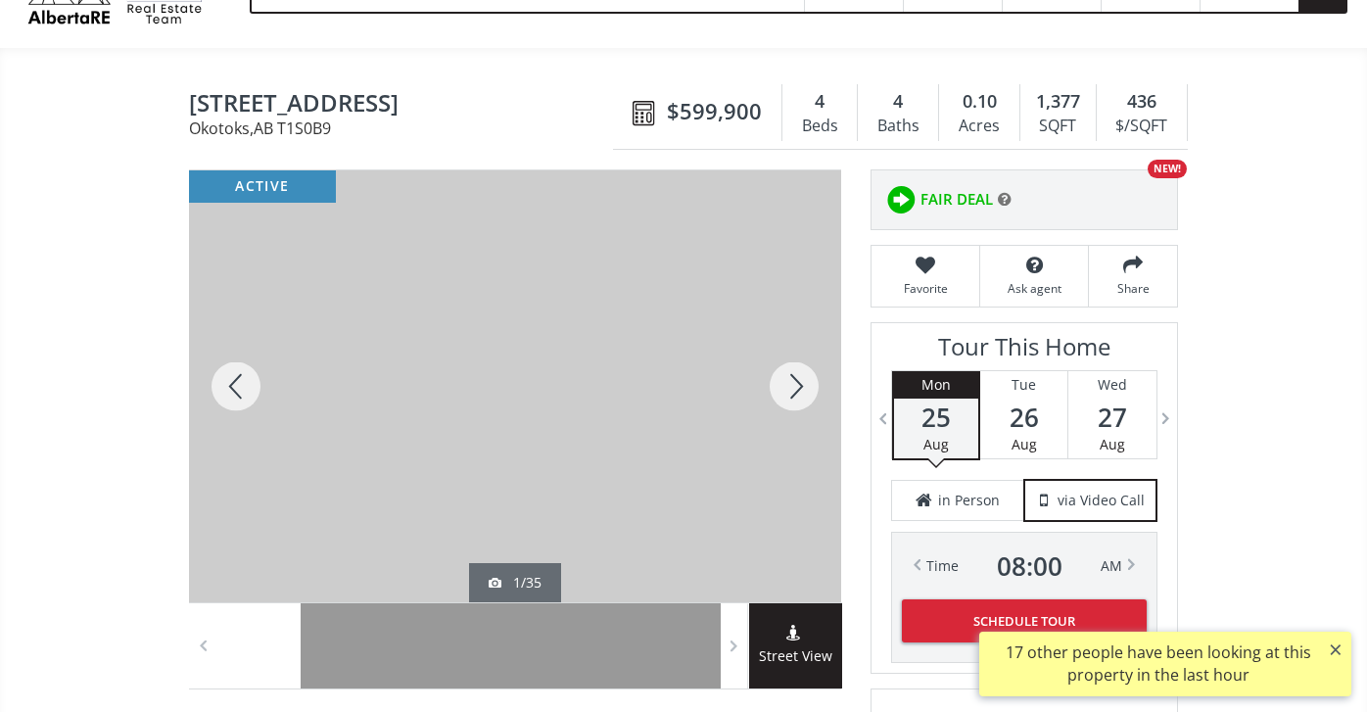
scroll to position [186, 0]
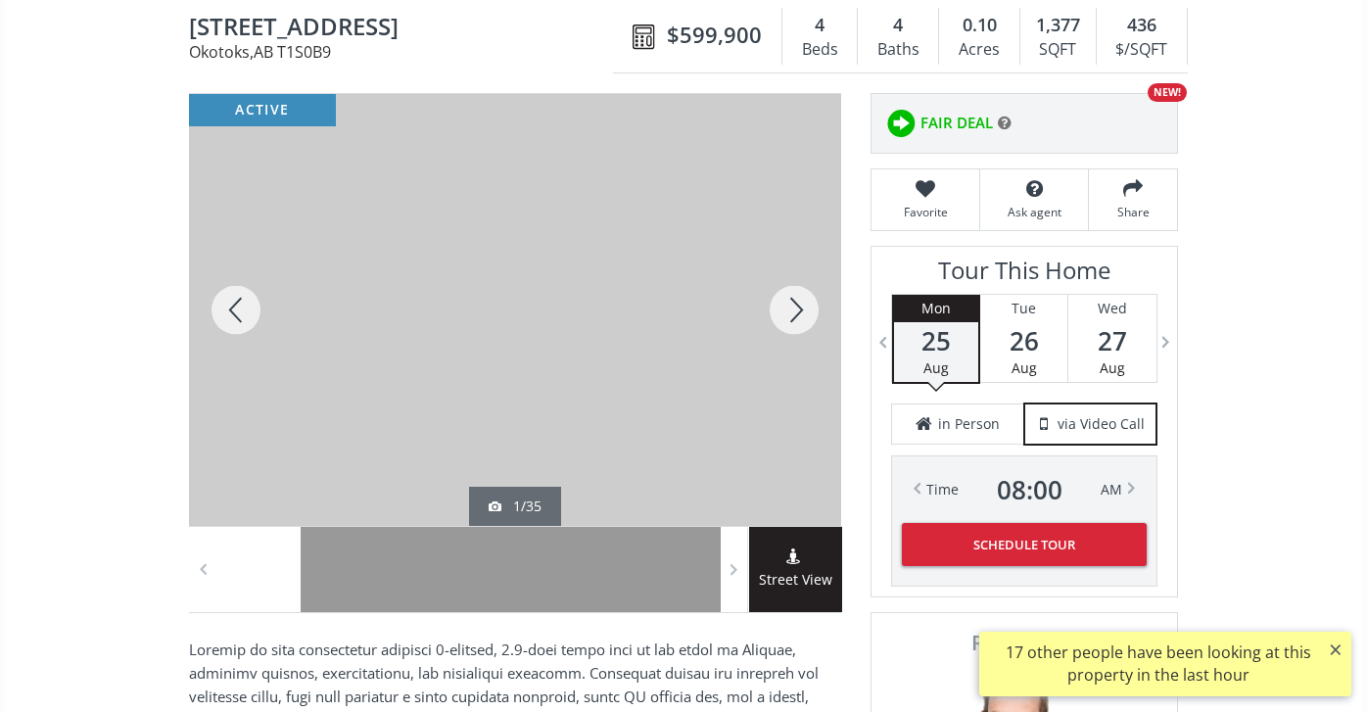
click at [792, 308] on div at bounding box center [794, 310] width 94 height 432
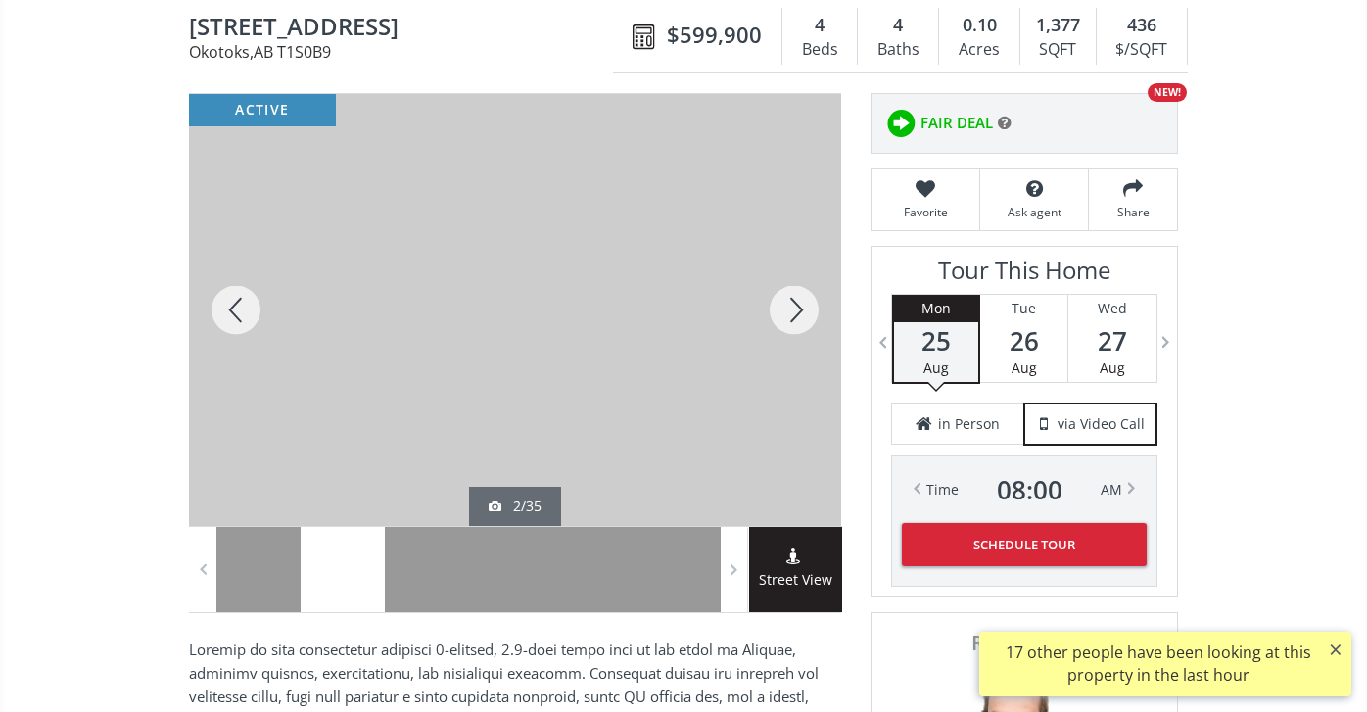
click at [792, 307] on div at bounding box center [794, 310] width 94 height 432
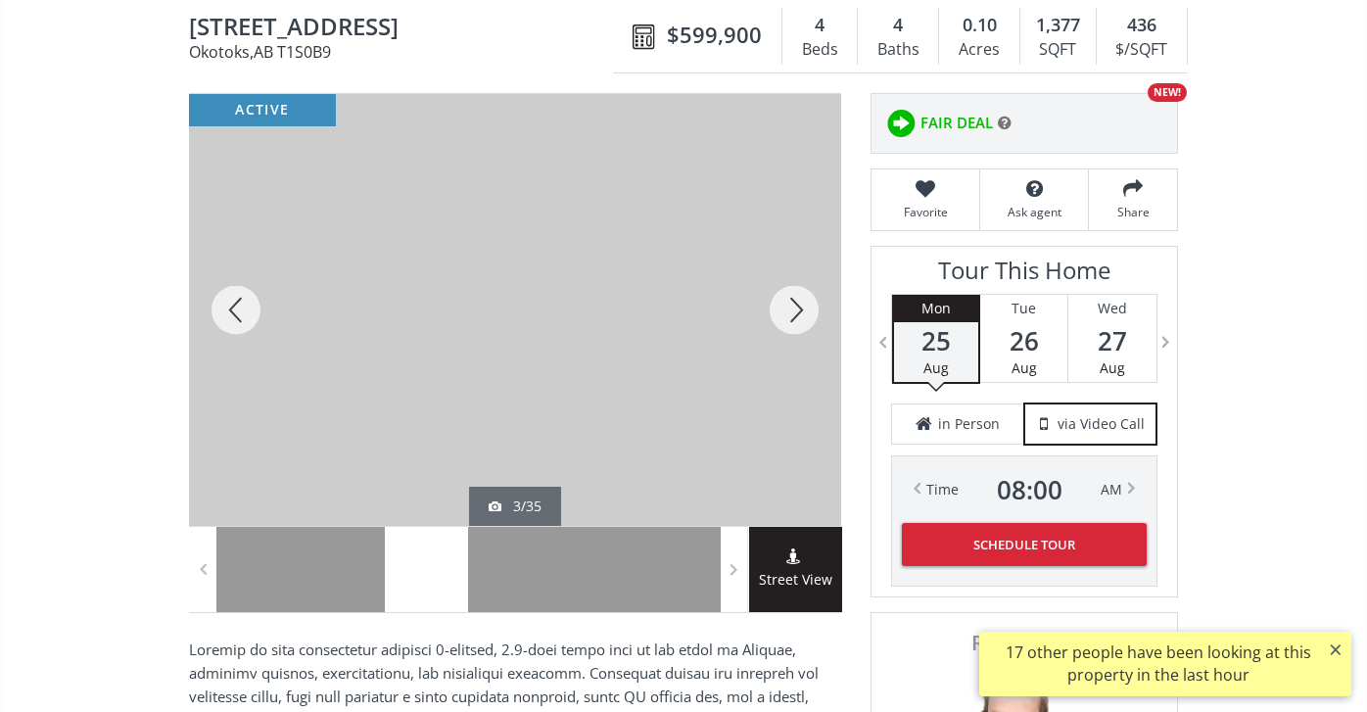
click at [242, 301] on div at bounding box center [236, 310] width 94 height 432
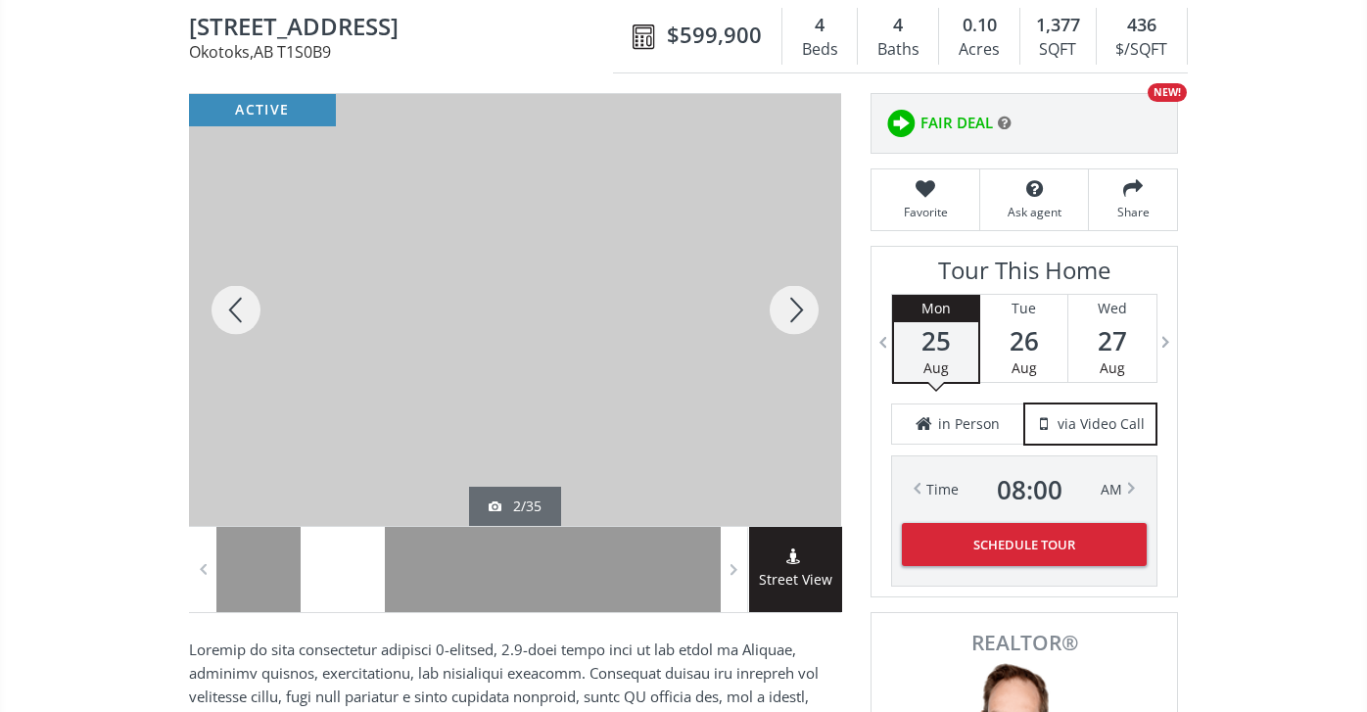
click at [800, 303] on div at bounding box center [794, 310] width 94 height 432
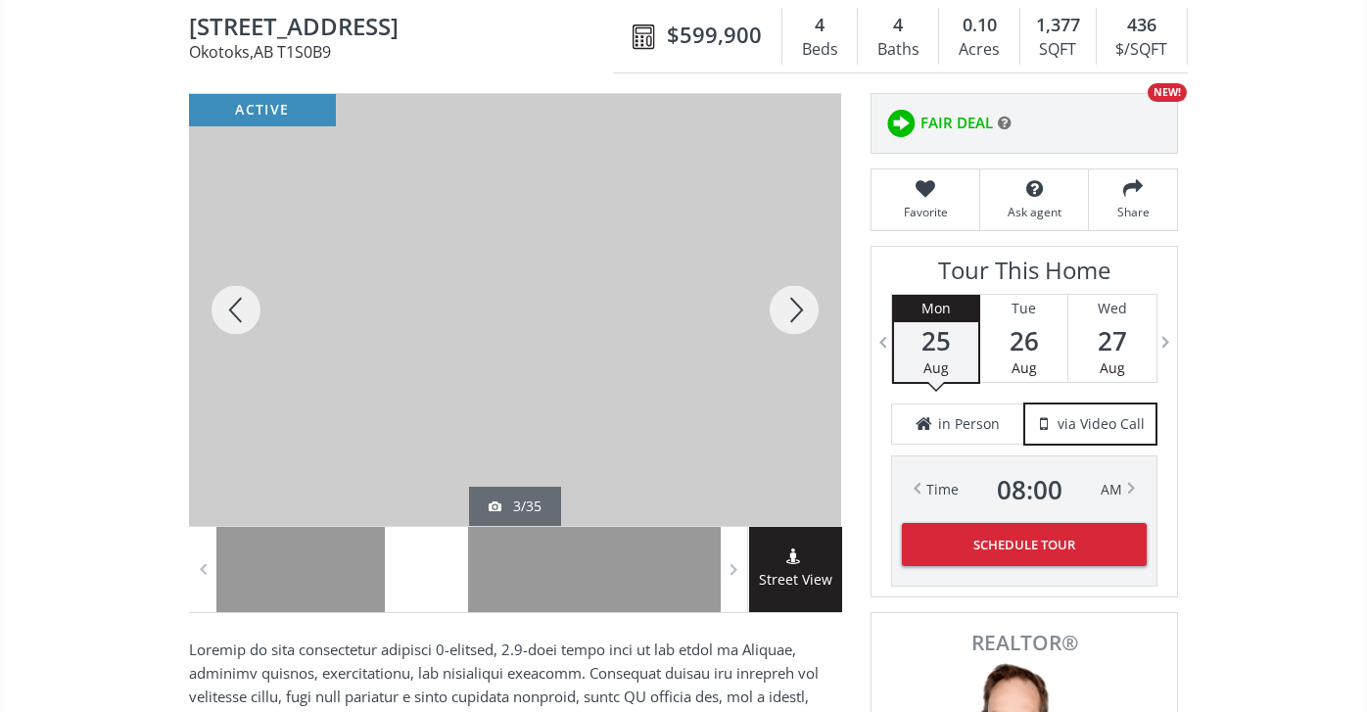
click at [800, 304] on div at bounding box center [794, 310] width 94 height 432
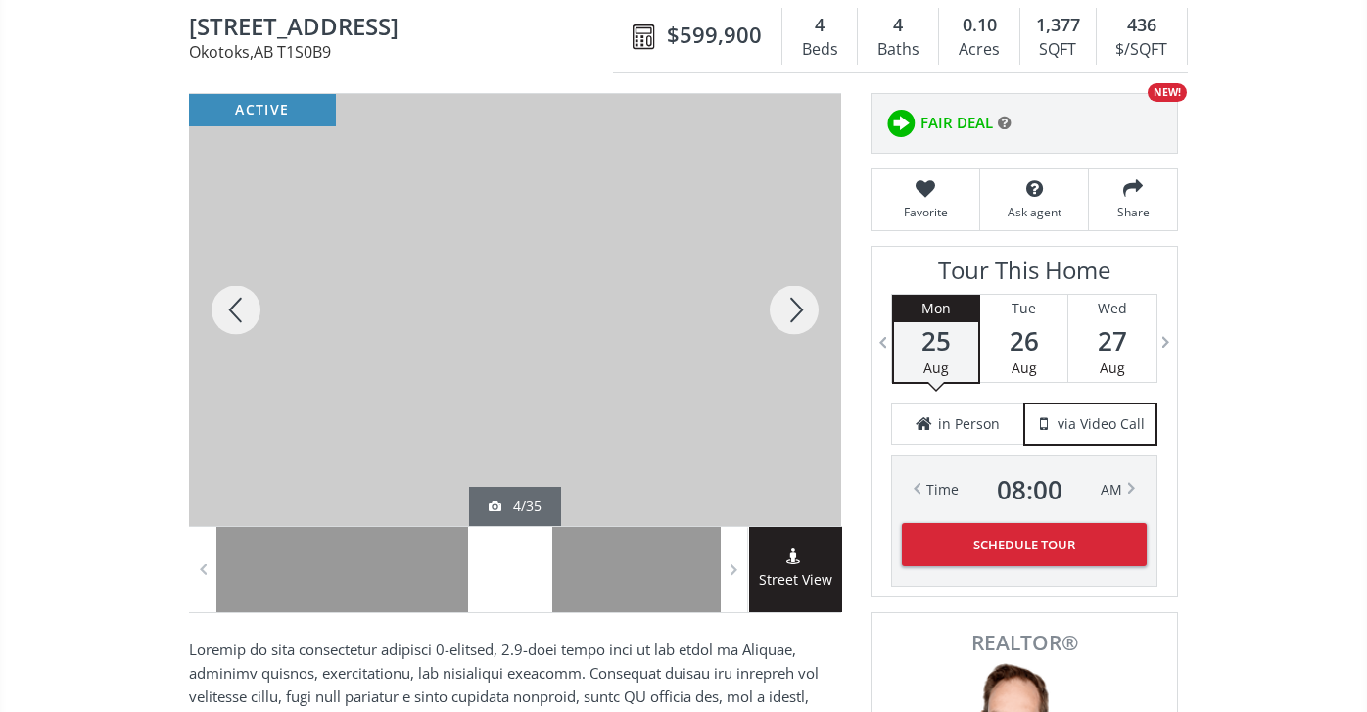
click at [800, 303] on div at bounding box center [794, 310] width 94 height 432
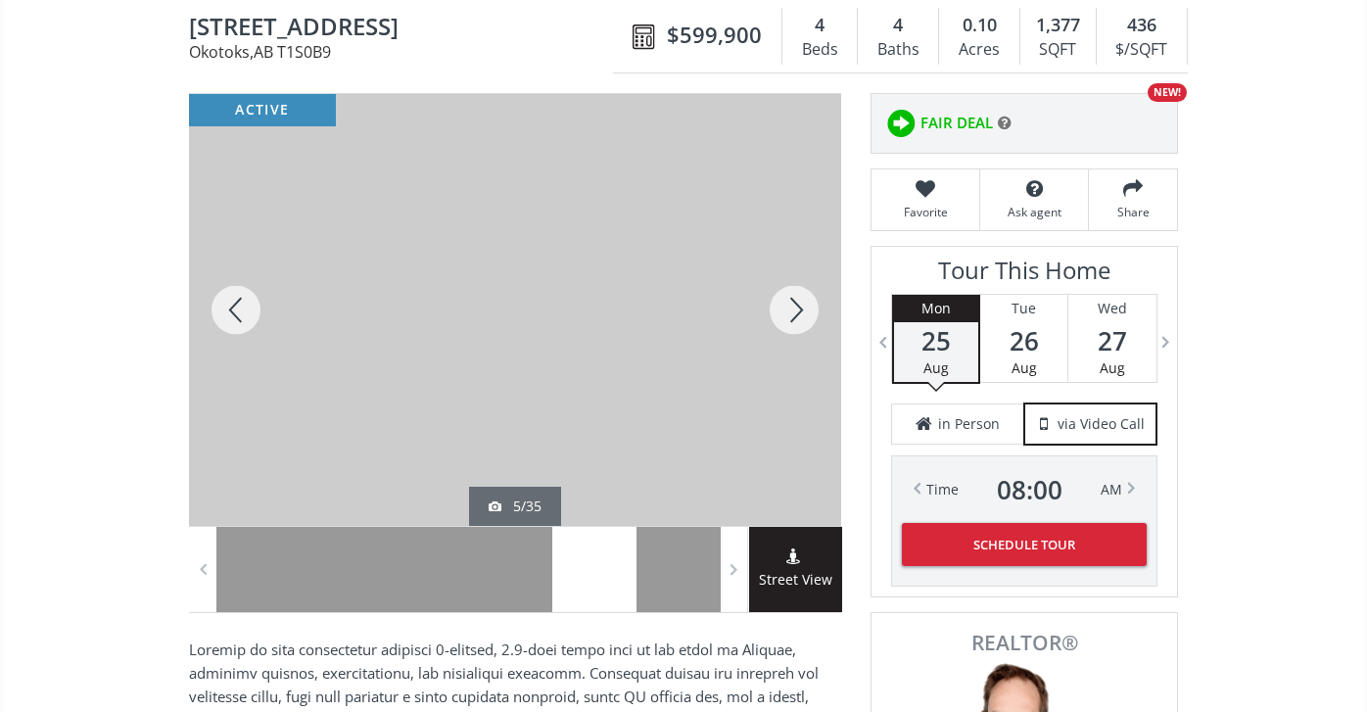
click at [800, 305] on div at bounding box center [794, 310] width 94 height 432
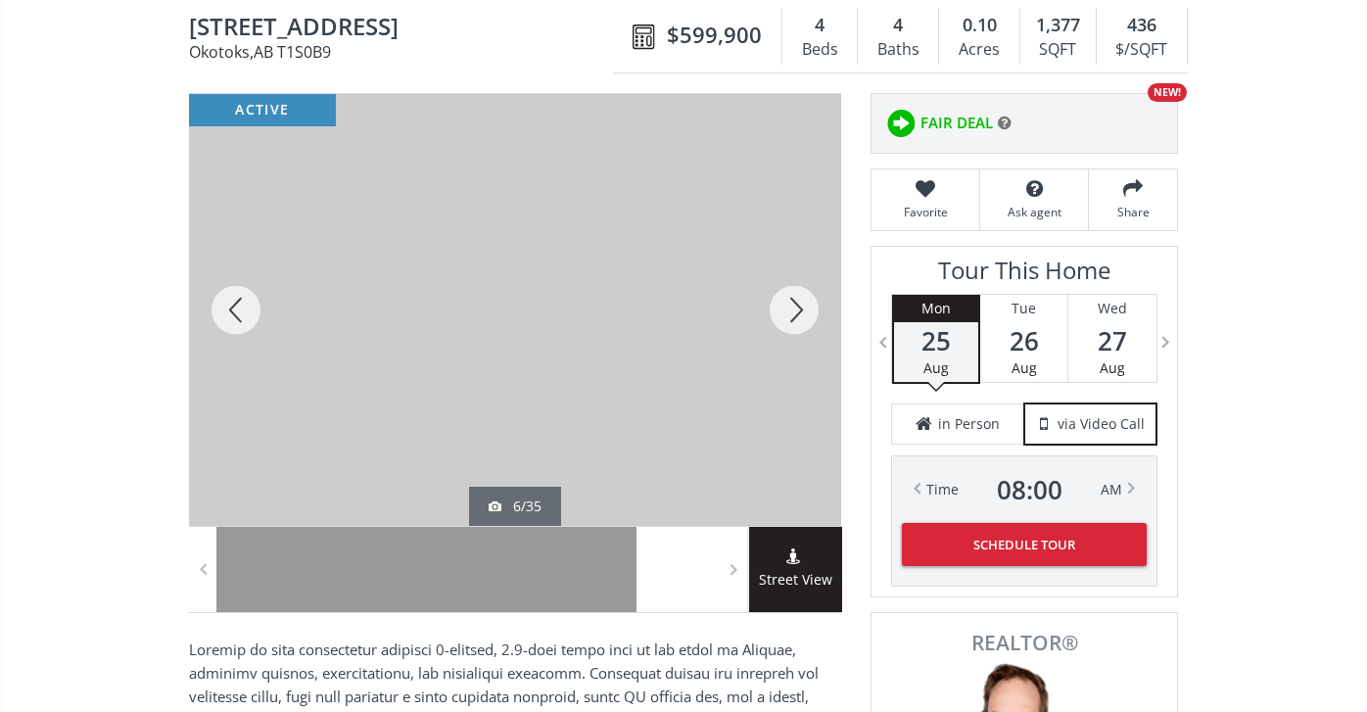
click at [800, 305] on div at bounding box center [794, 310] width 94 height 432
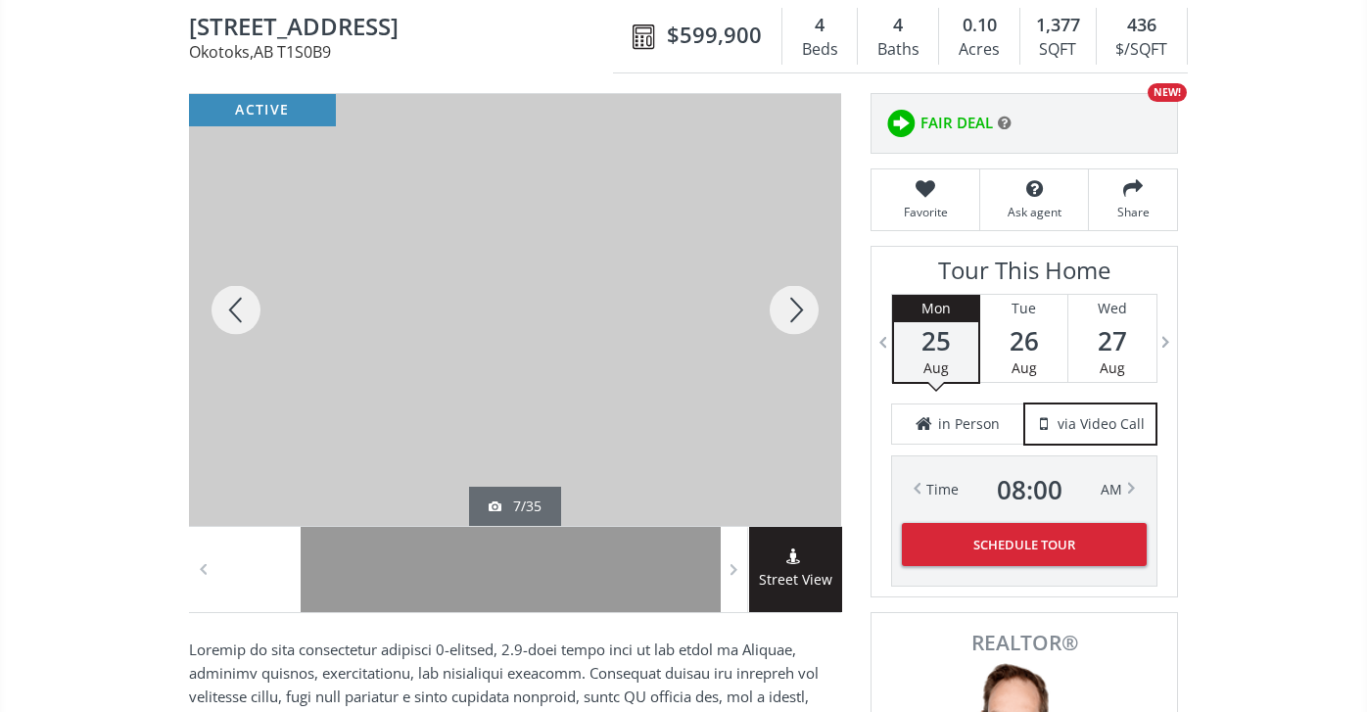
click at [800, 304] on div at bounding box center [794, 310] width 94 height 432
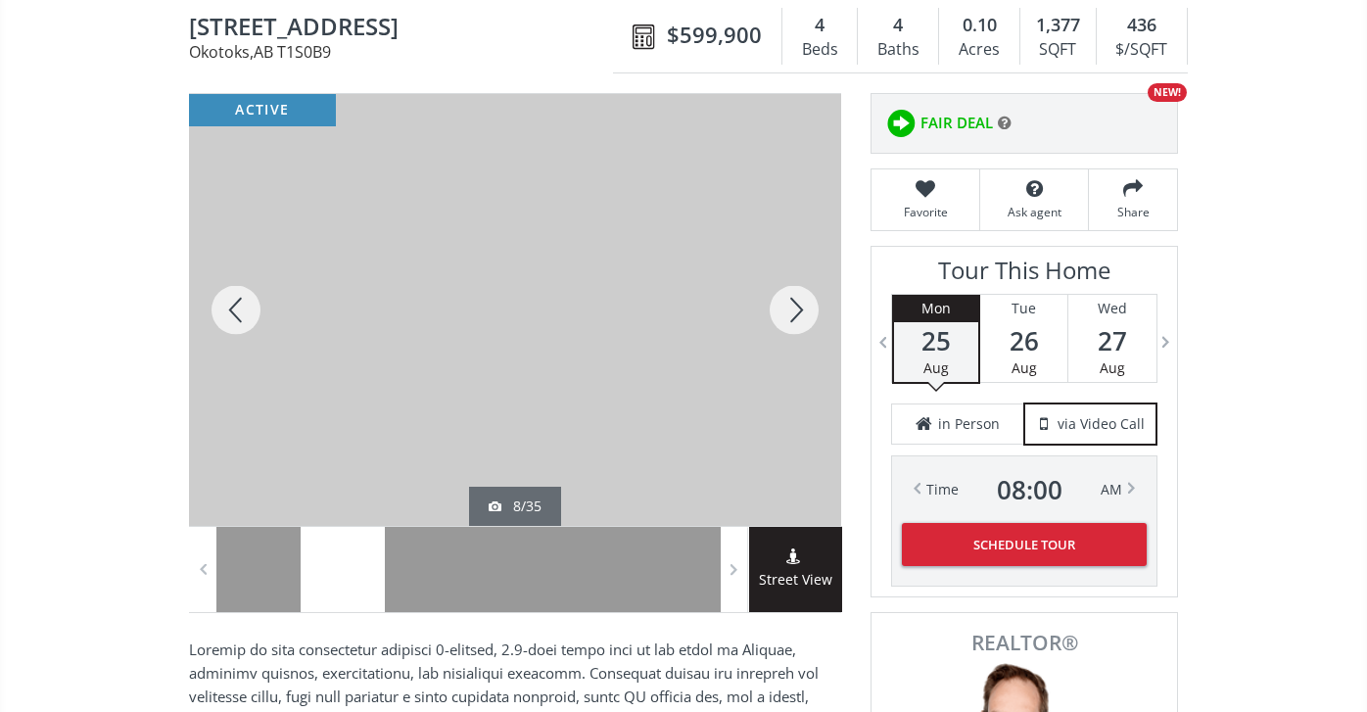
click at [800, 304] on div at bounding box center [794, 310] width 94 height 432
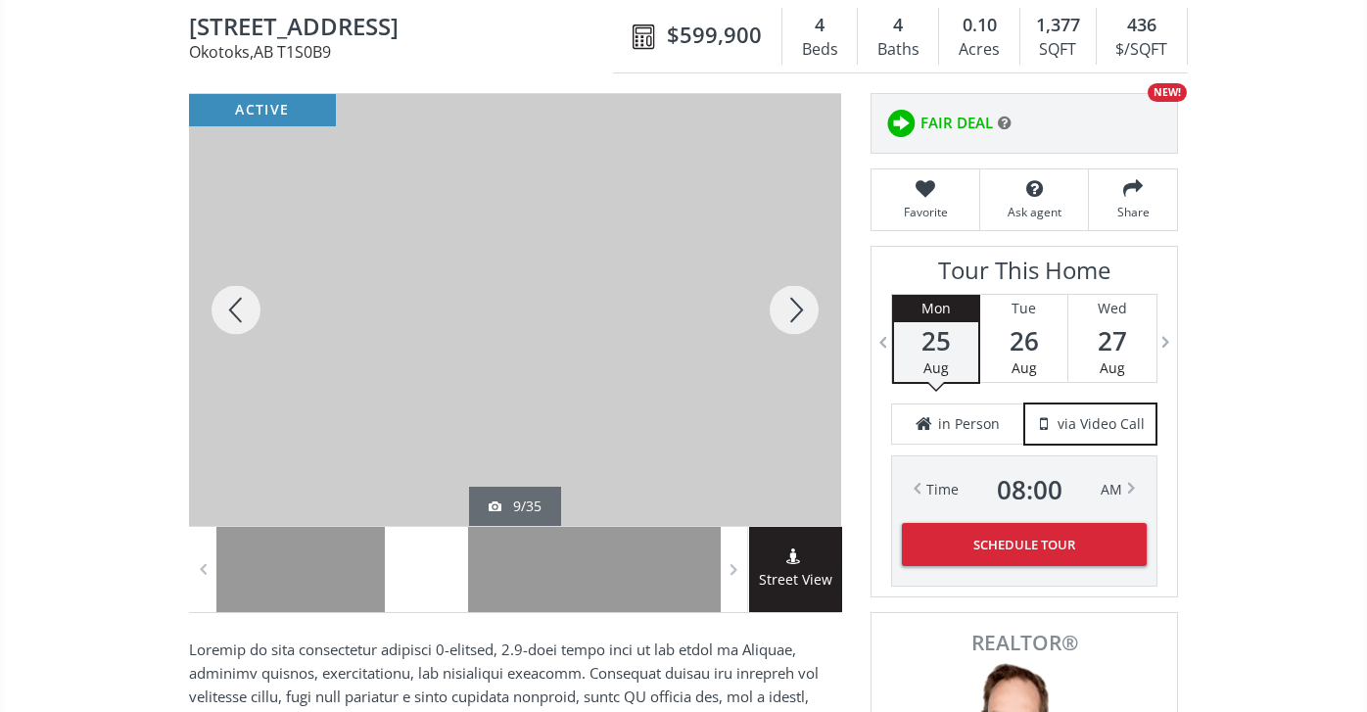
click at [800, 304] on div at bounding box center [794, 310] width 94 height 432
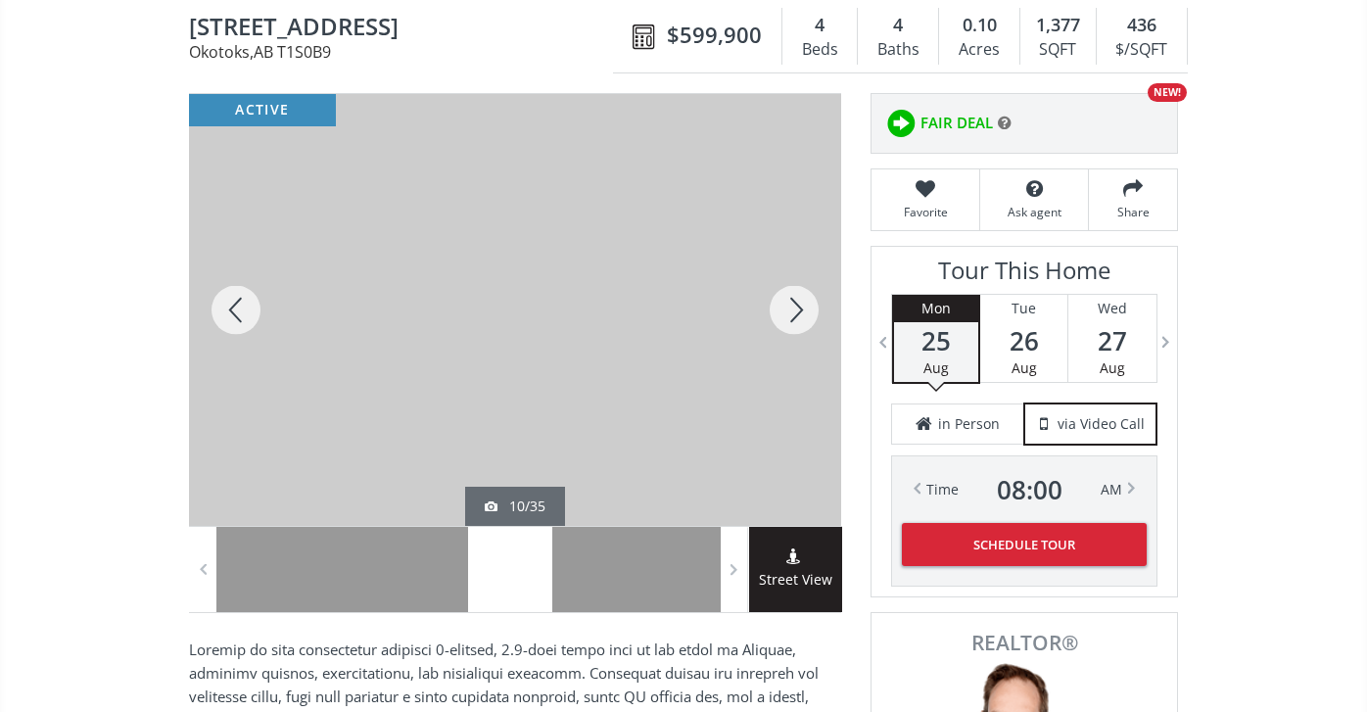
click at [799, 301] on div at bounding box center [794, 310] width 94 height 432
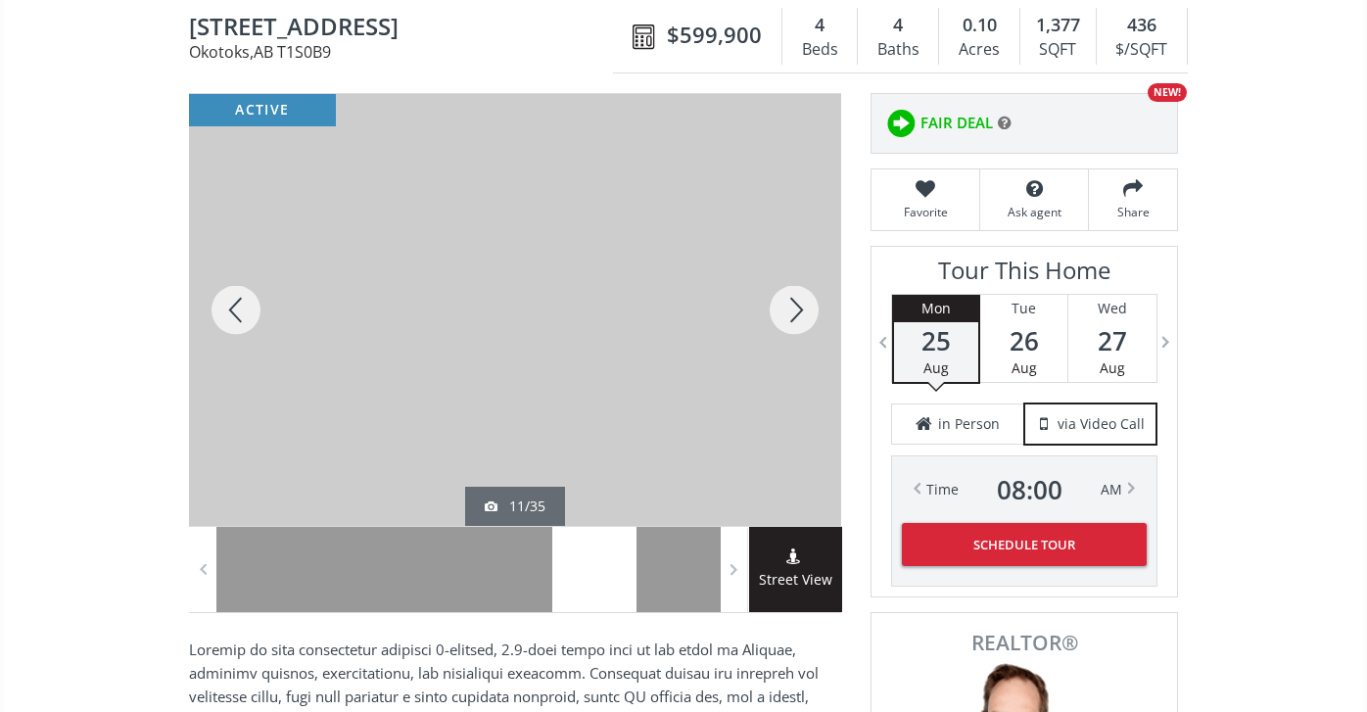
click at [799, 301] on div at bounding box center [794, 310] width 94 height 432
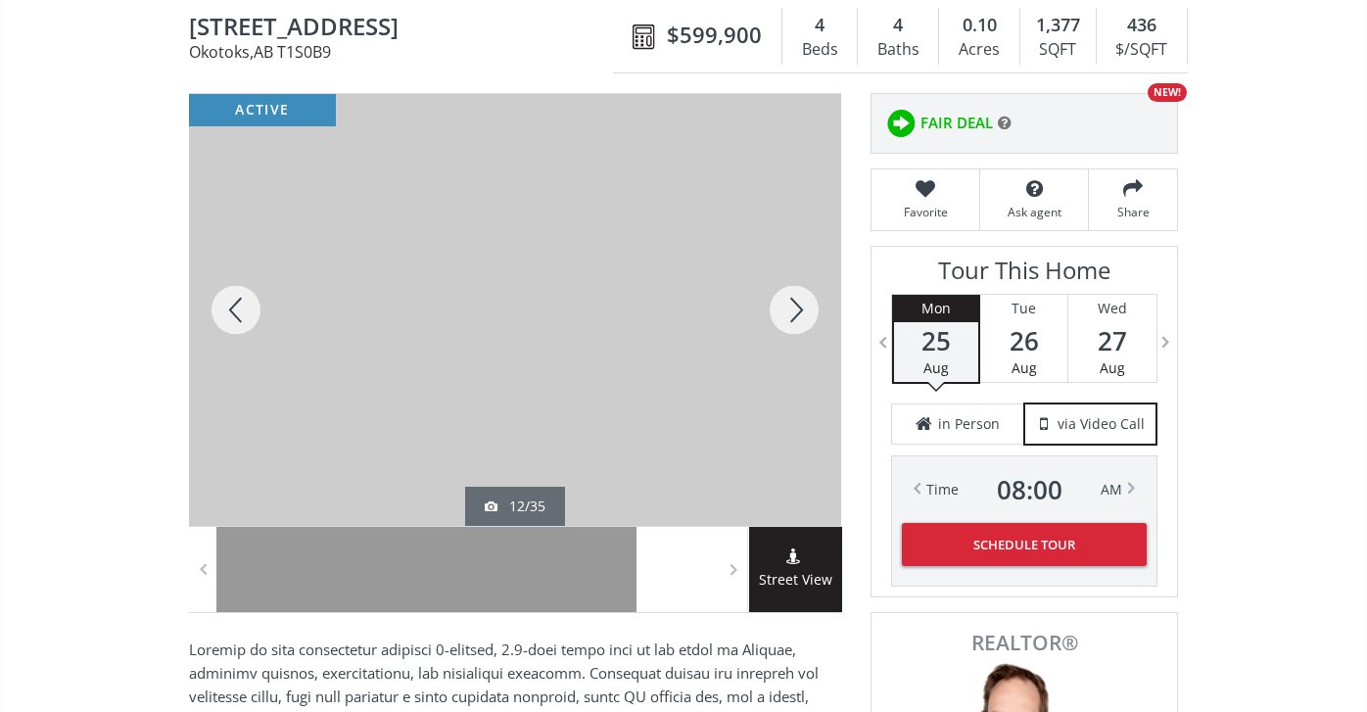
click at [799, 301] on div at bounding box center [794, 310] width 94 height 432
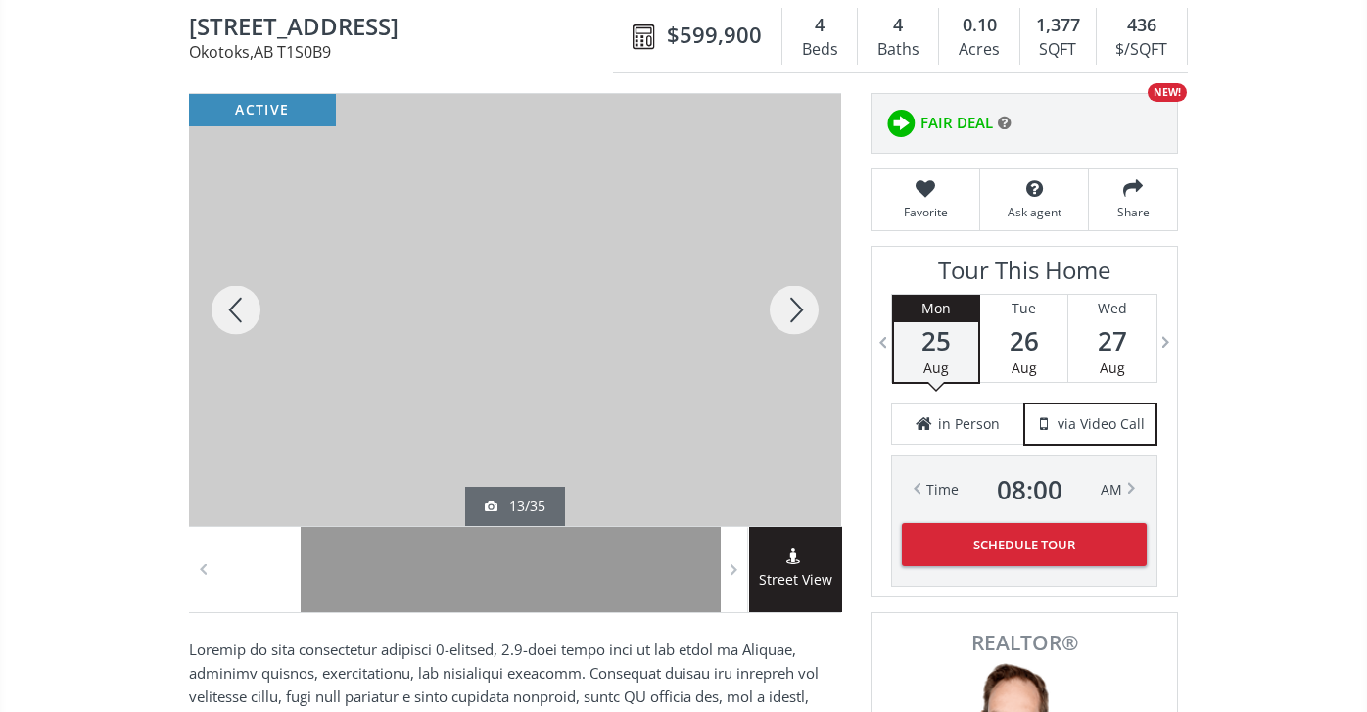
click at [799, 300] on div at bounding box center [794, 310] width 94 height 432
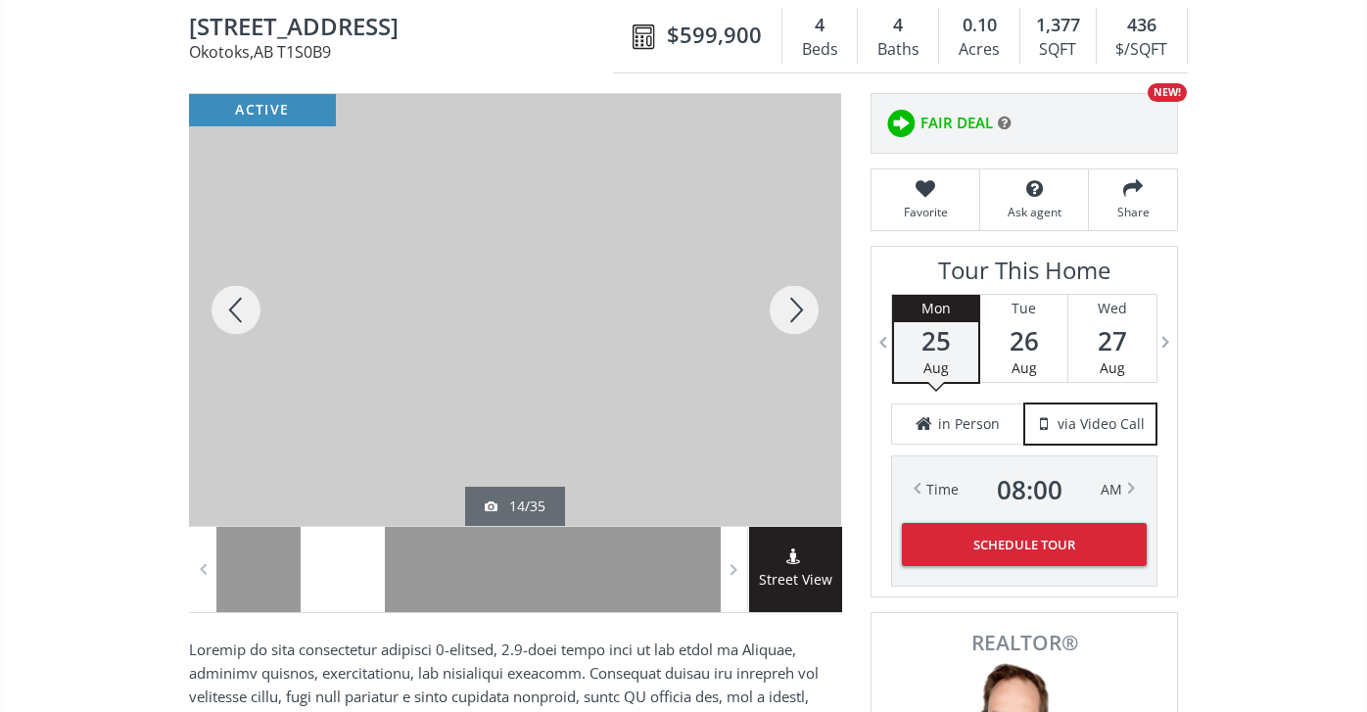
click at [799, 299] on div at bounding box center [794, 310] width 94 height 432
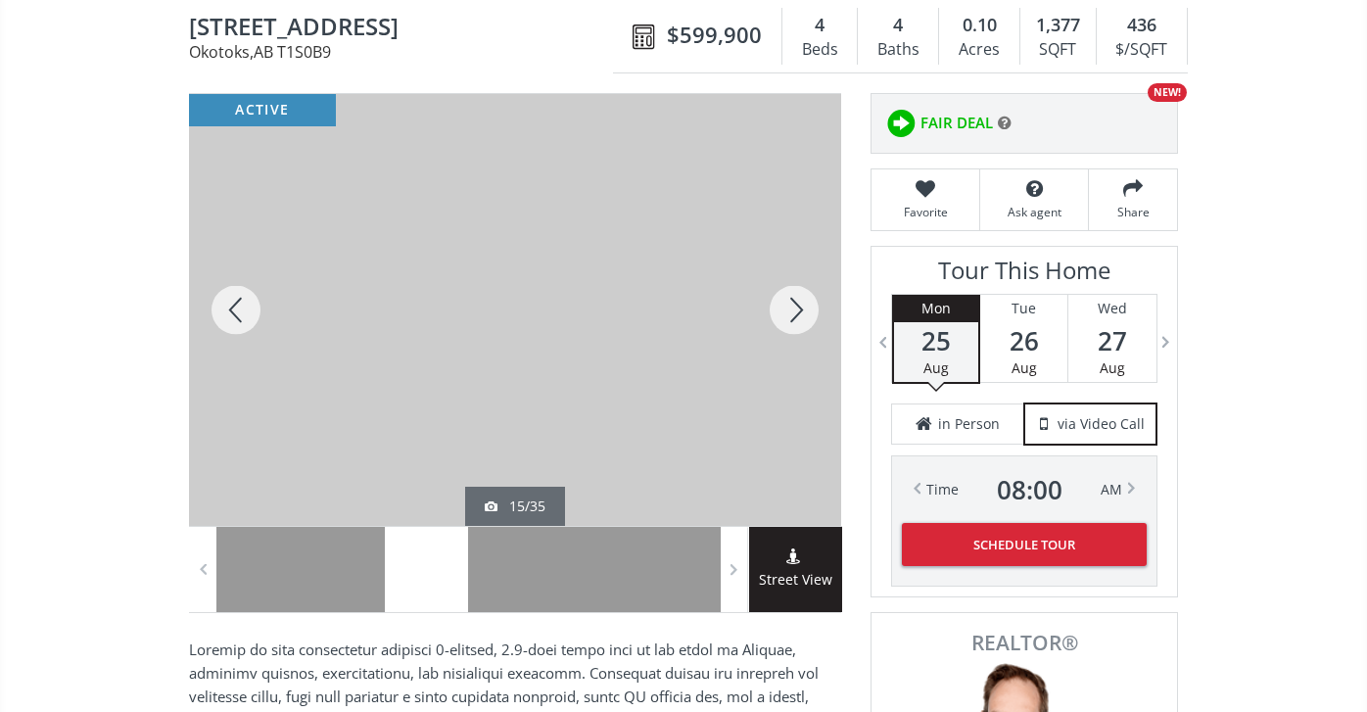
click at [799, 298] on div at bounding box center [794, 310] width 94 height 432
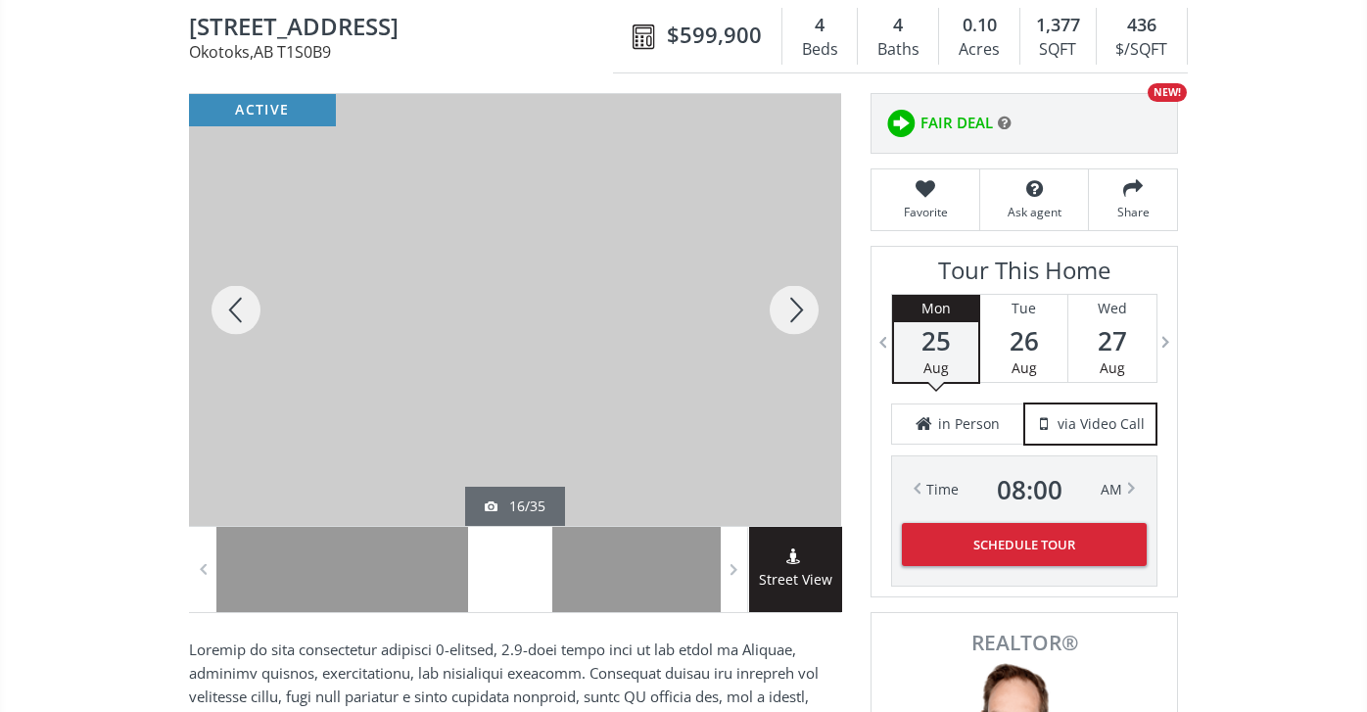
click at [799, 298] on div at bounding box center [794, 310] width 94 height 432
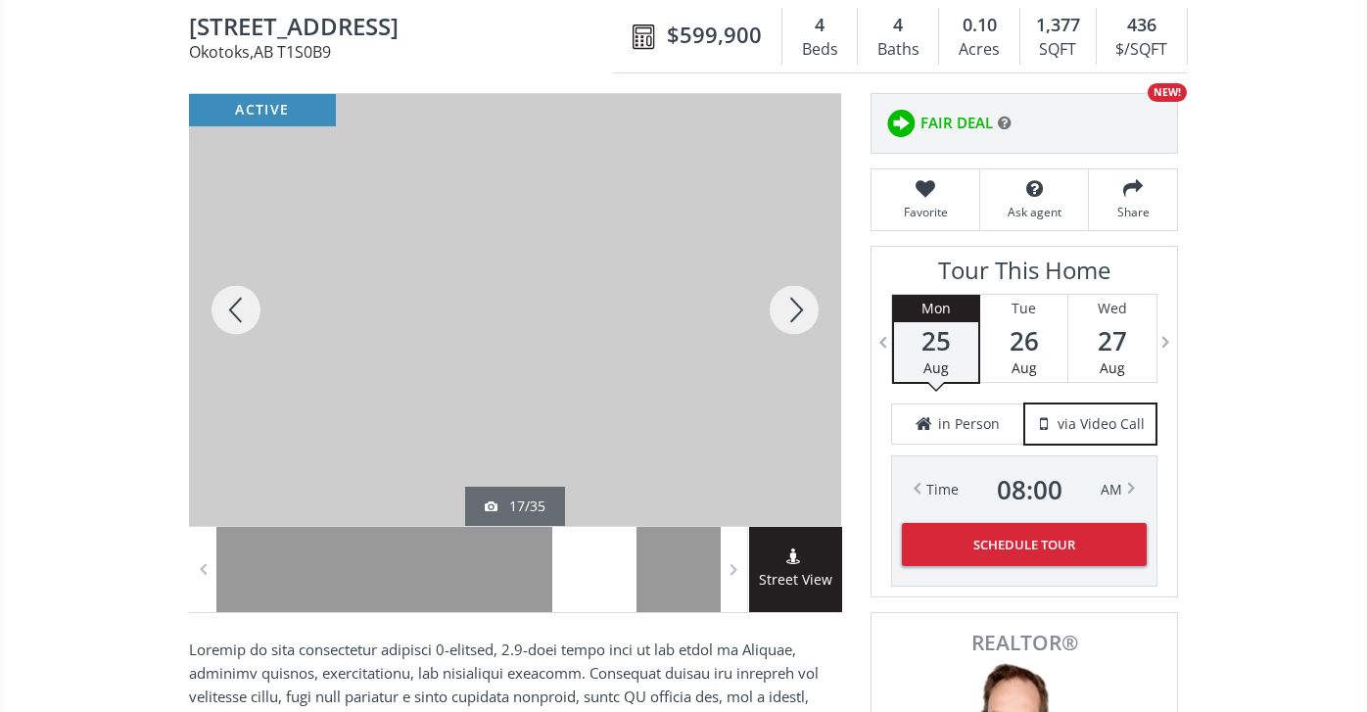
click at [799, 298] on div at bounding box center [794, 310] width 94 height 432
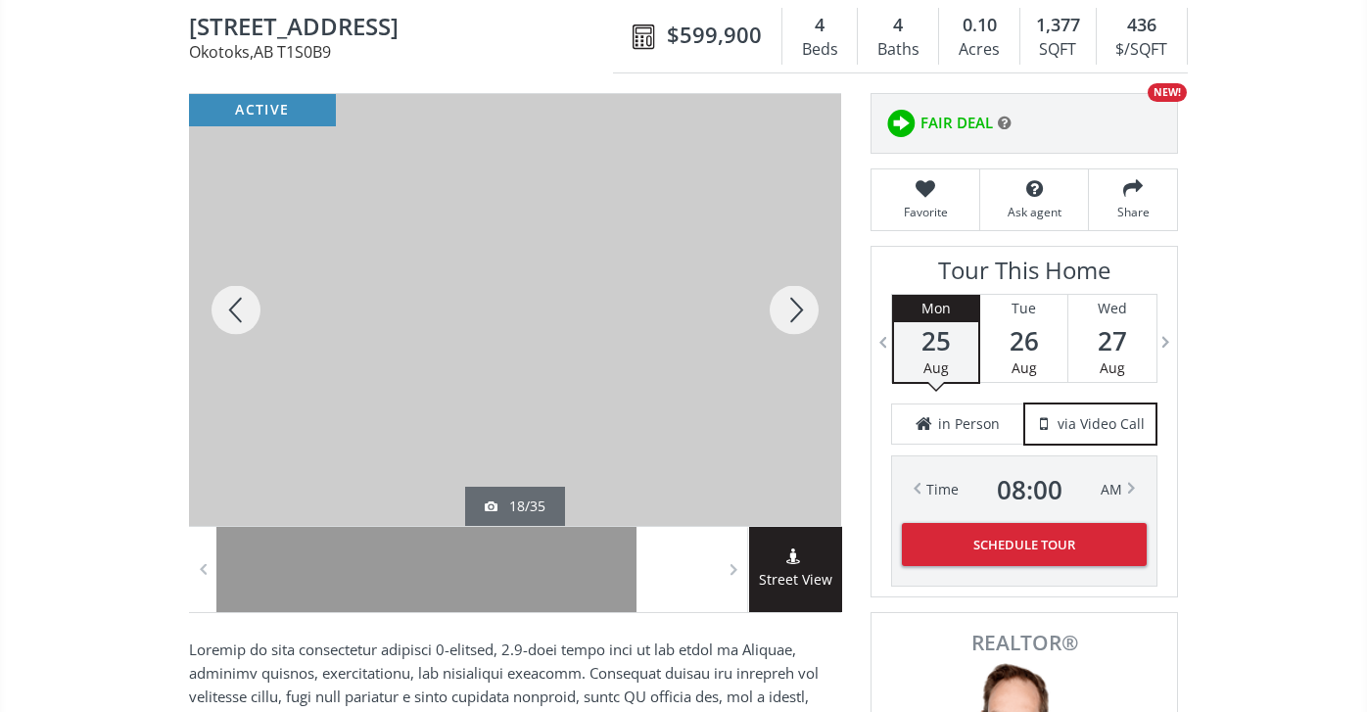
click at [799, 298] on div at bounding box center [794, 310] width 94 height 432
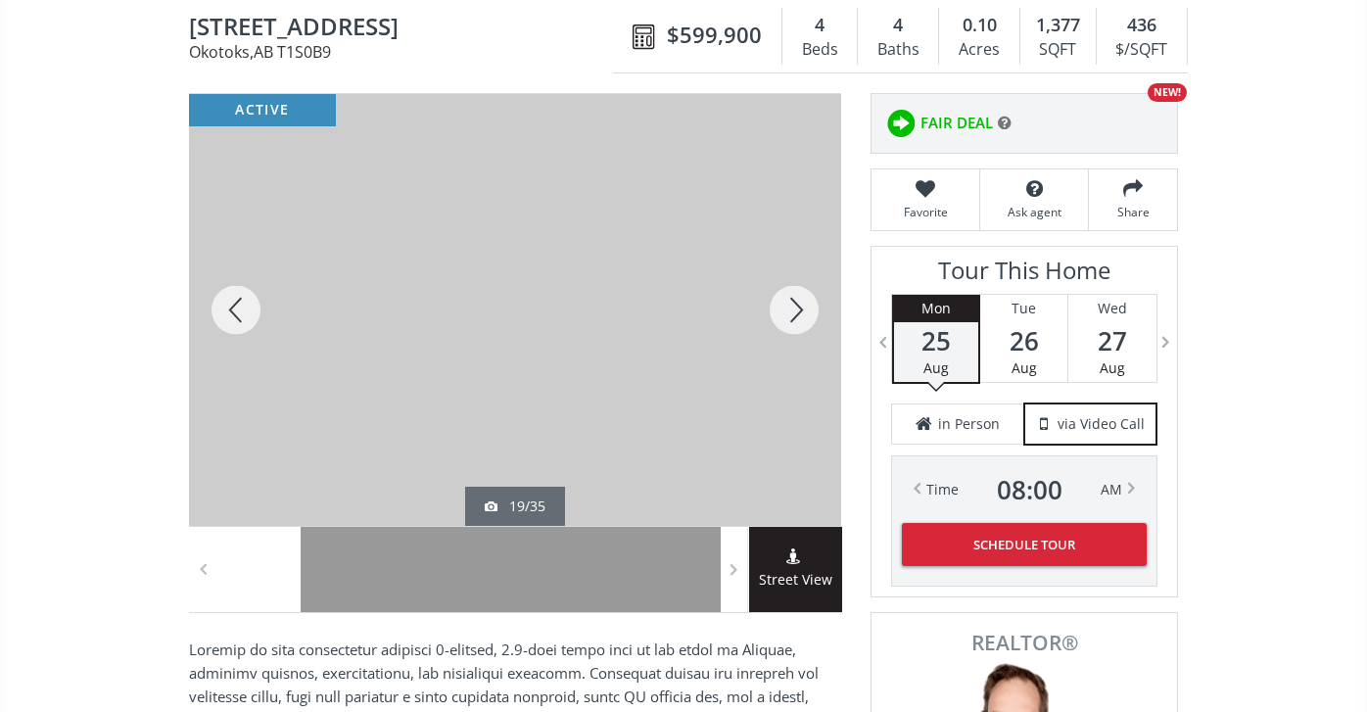
click at [799, 299] on div at bounding box center [794, 310] width 94 height 432
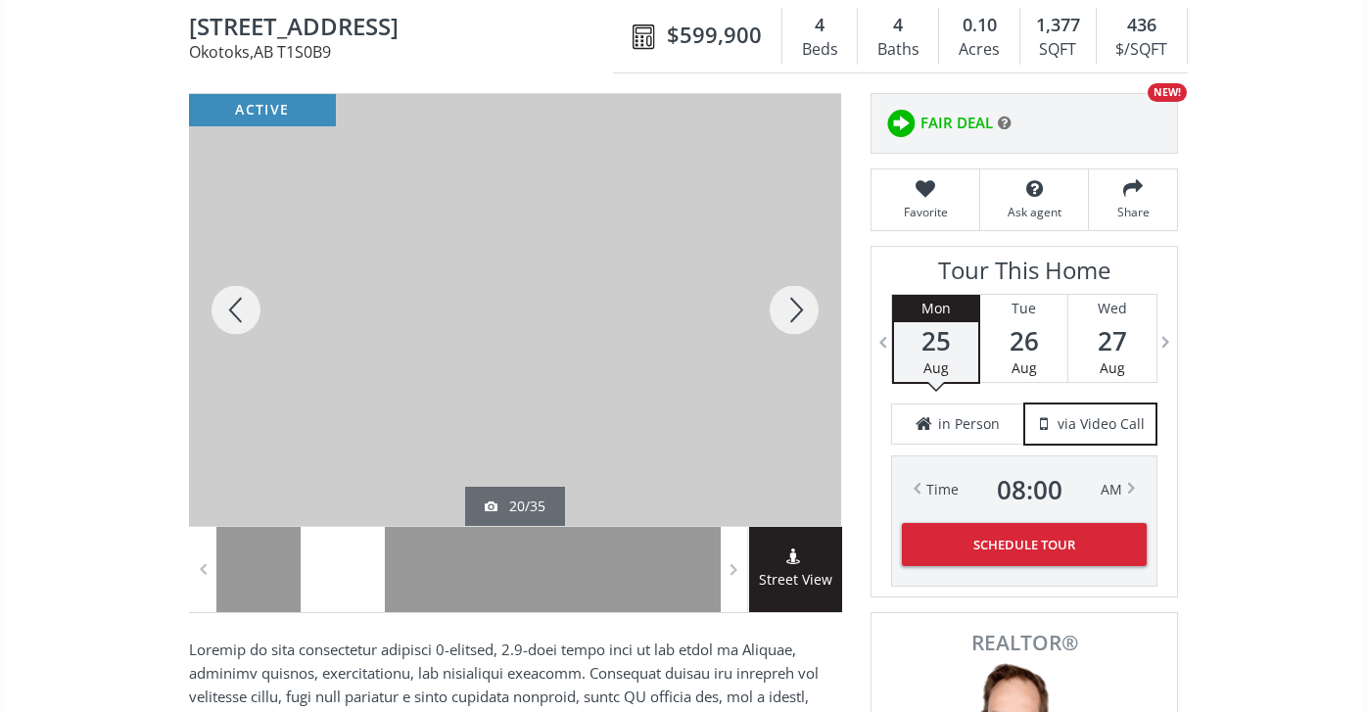
click at [798, 301] on div at bounding box center [794, 310] width 94 height 432
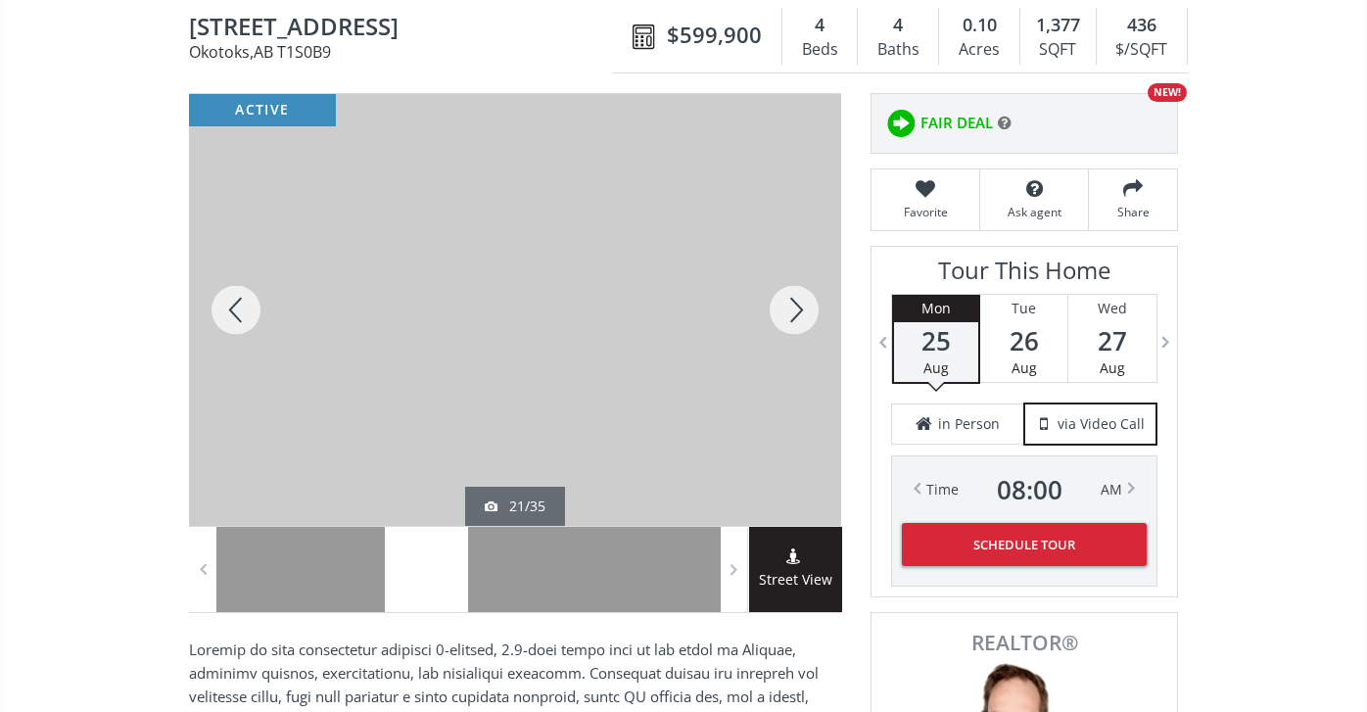
click at [798, 301] on div at bounding box center [794, 310] width 94 height 432
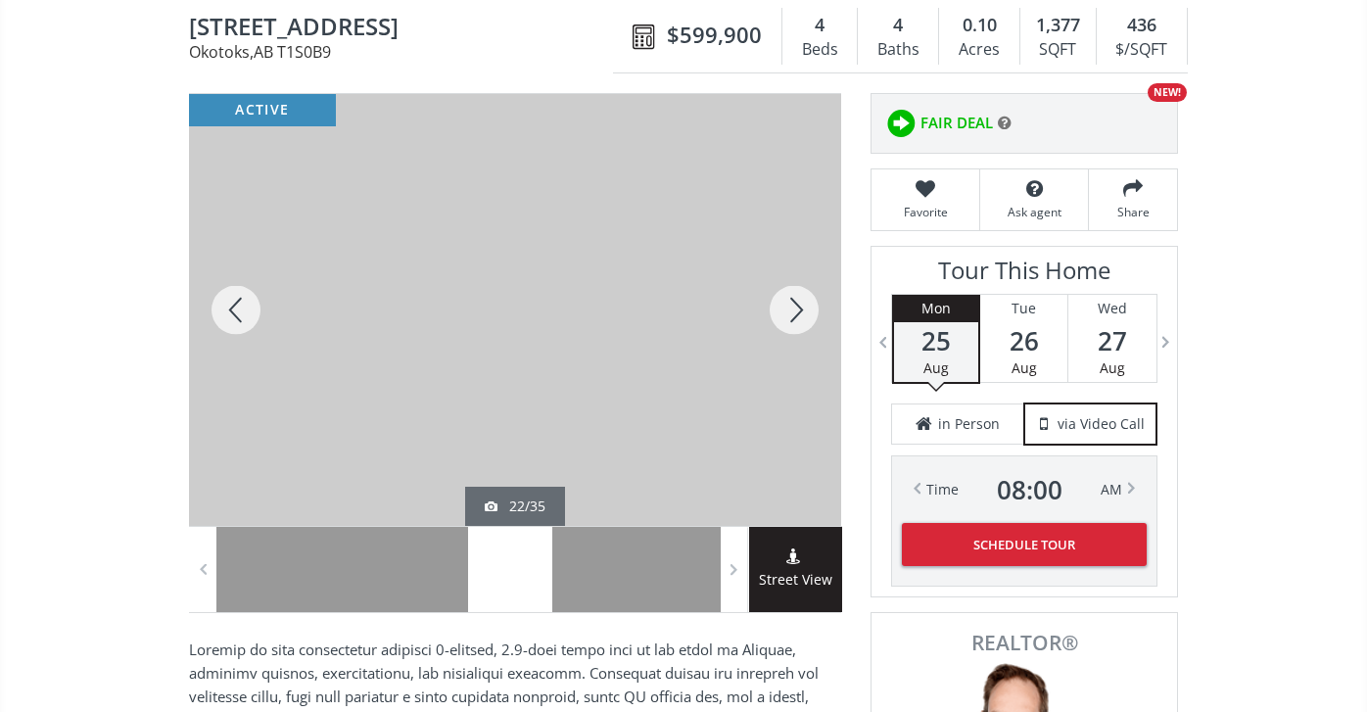
click at [798, 301] on div at bounding box center [794, 310] width 94 height 432
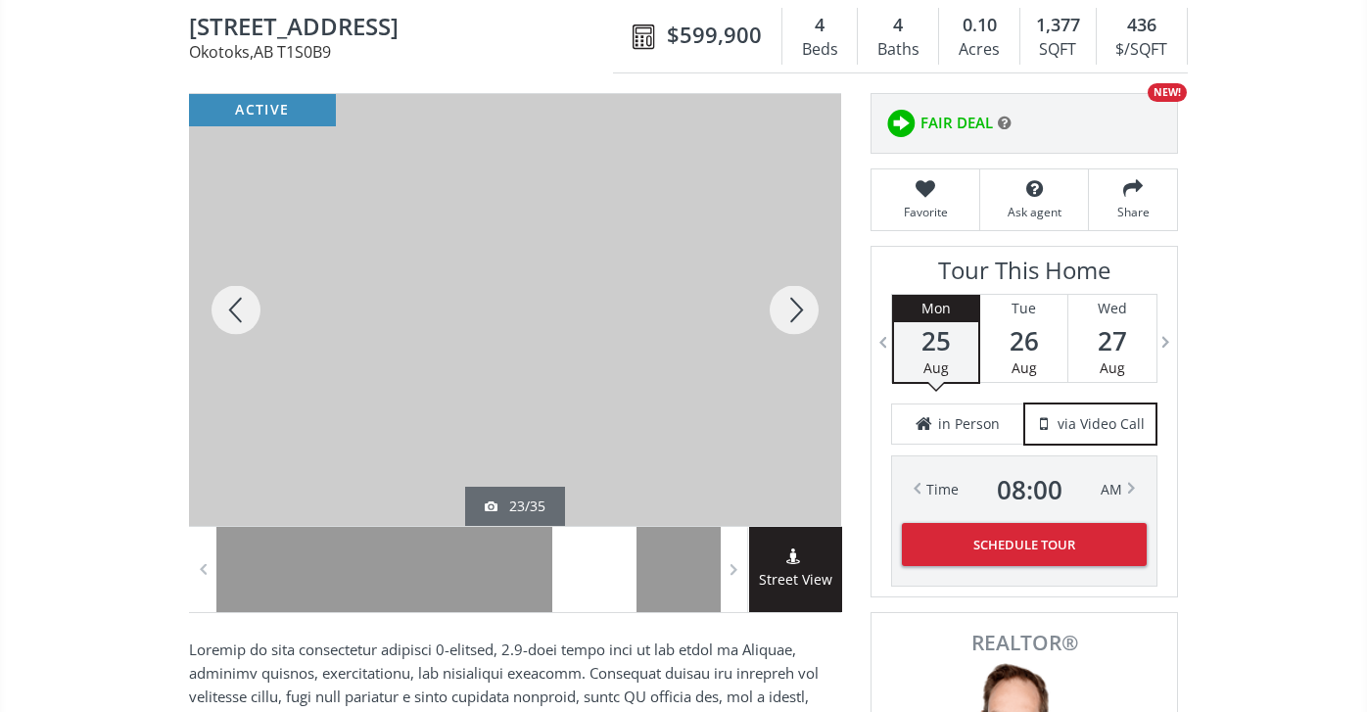
click at [798, 301] on div at bounding box center [794, 310] width 94 height 432
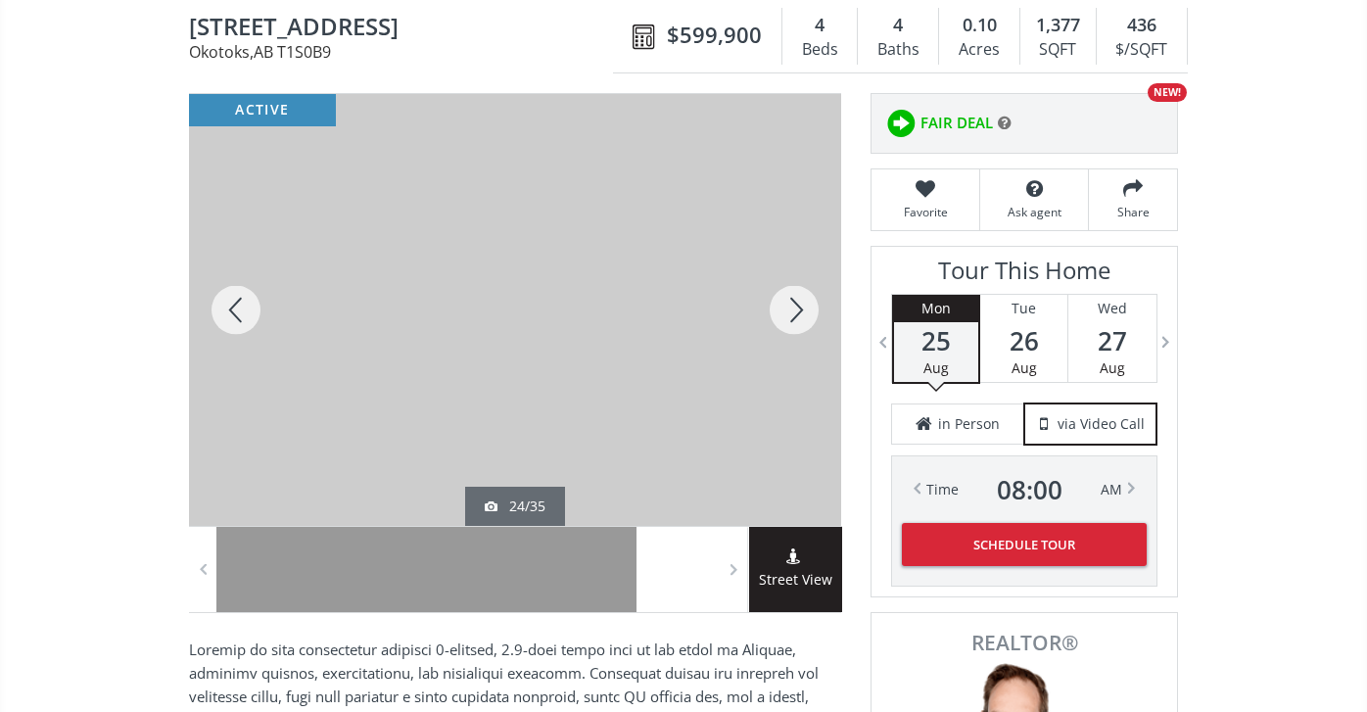
click at [237, 300] on div at bounding box center [236, 310] width 94 height 432
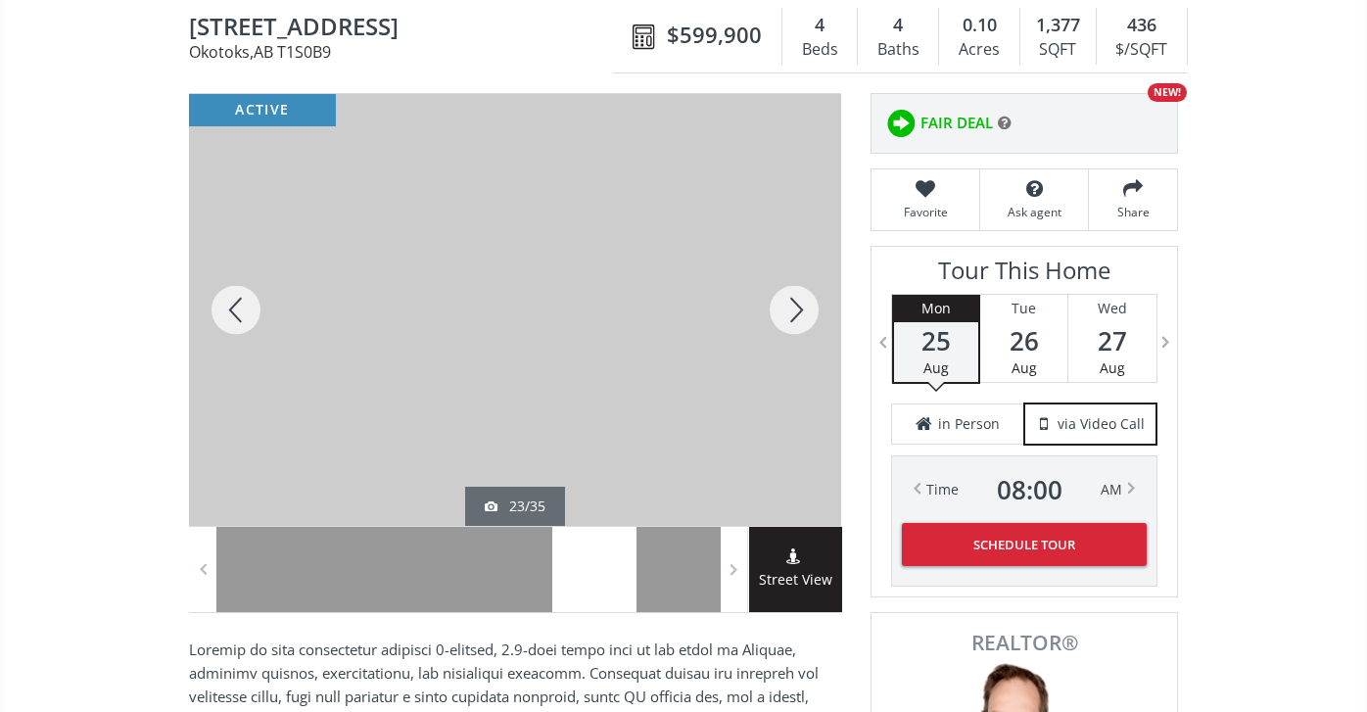
click at [794, 304] on div at bounding box center [794, 310] width 94 height 432
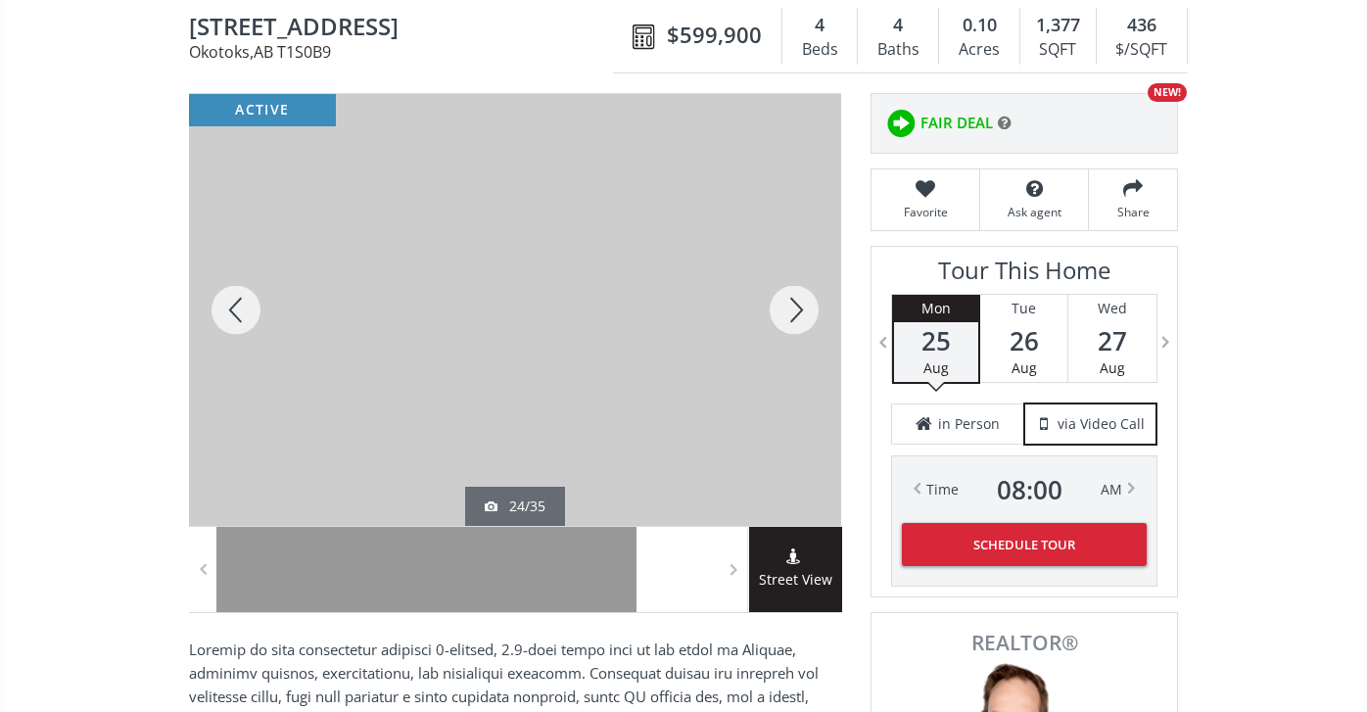
click at [794, 304] on div at bounding box center [794, 310] width 94 height 432
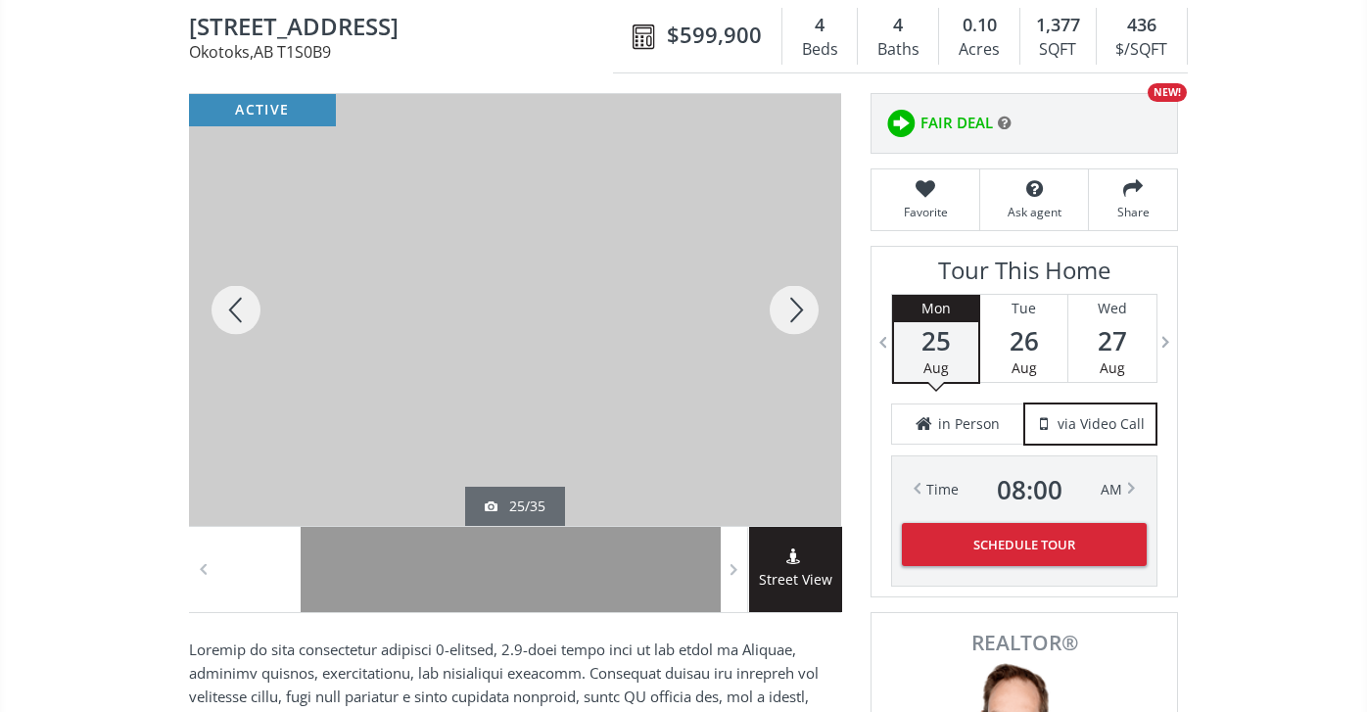
click at [794, 304] on div at bounding box center [794, 310] width 94 height 432
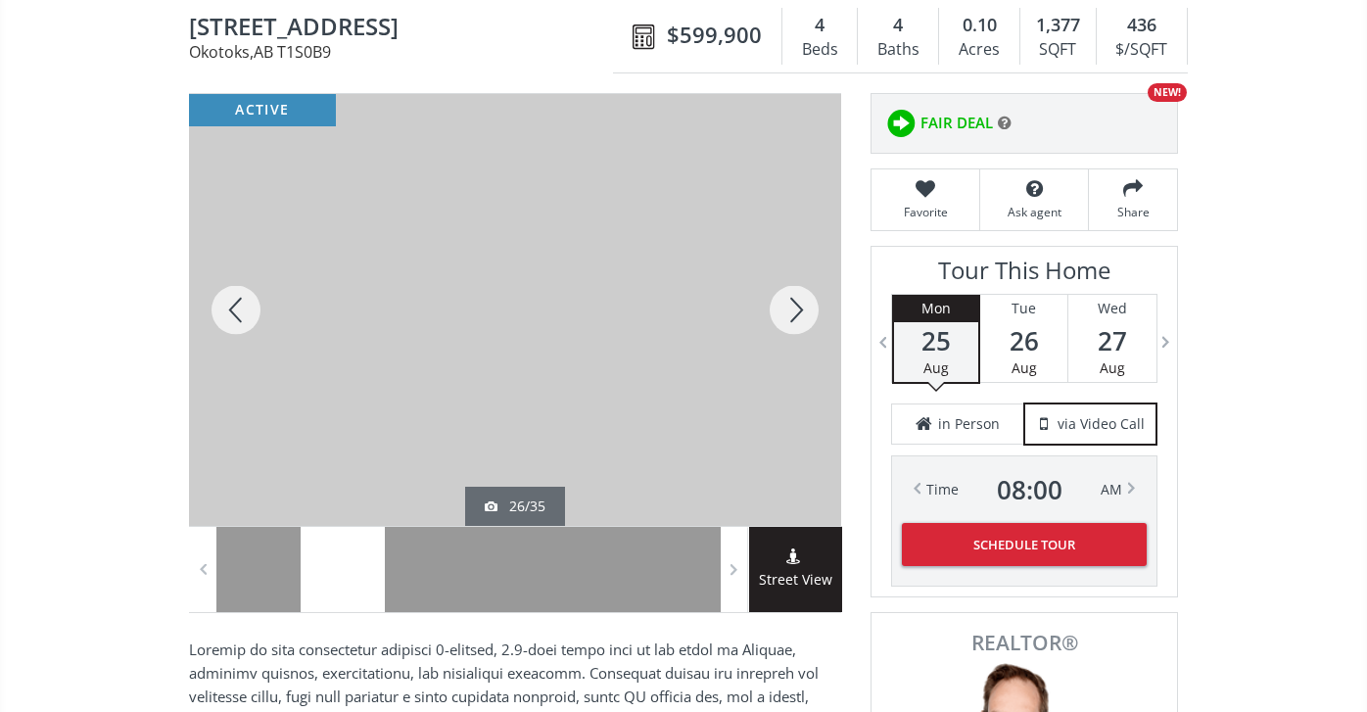
click at [794, 304] on div at bounding box center [794, 310] width 94 height 432
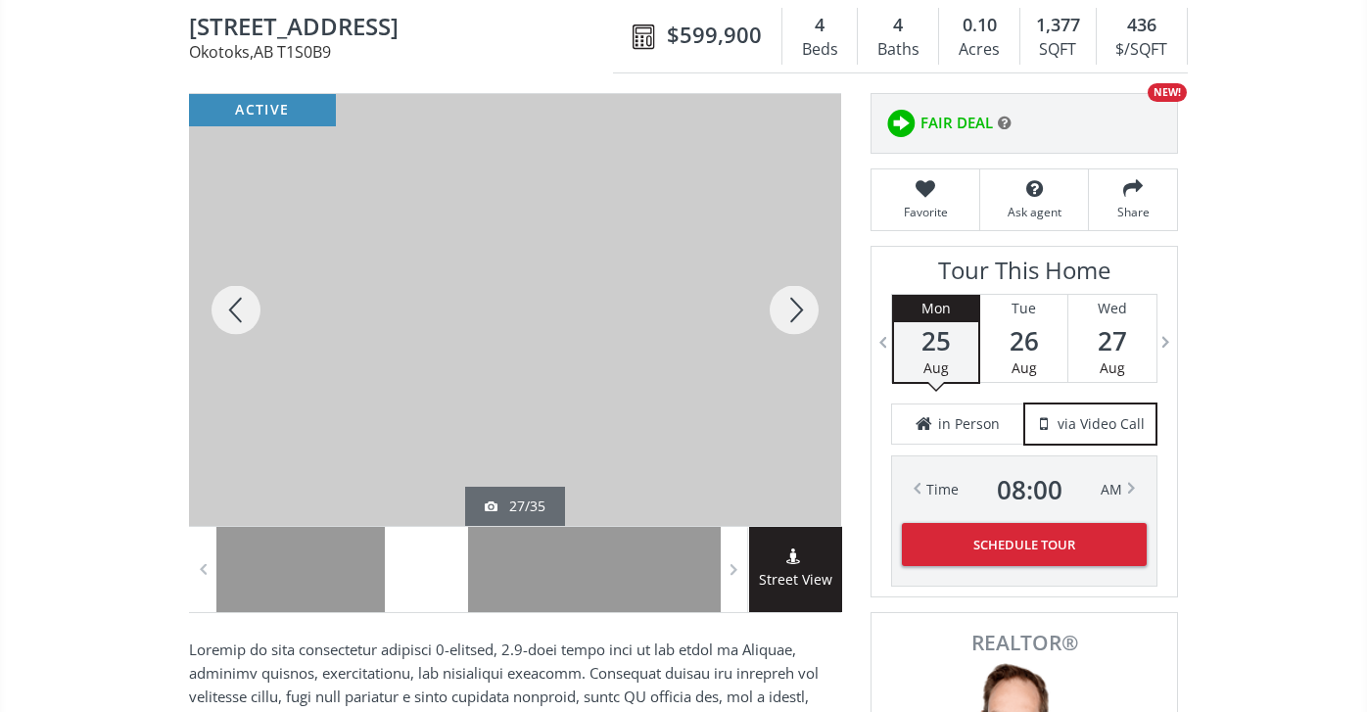
click at [794, 304] on div at bounding box center [794, 310] width 94 height 432
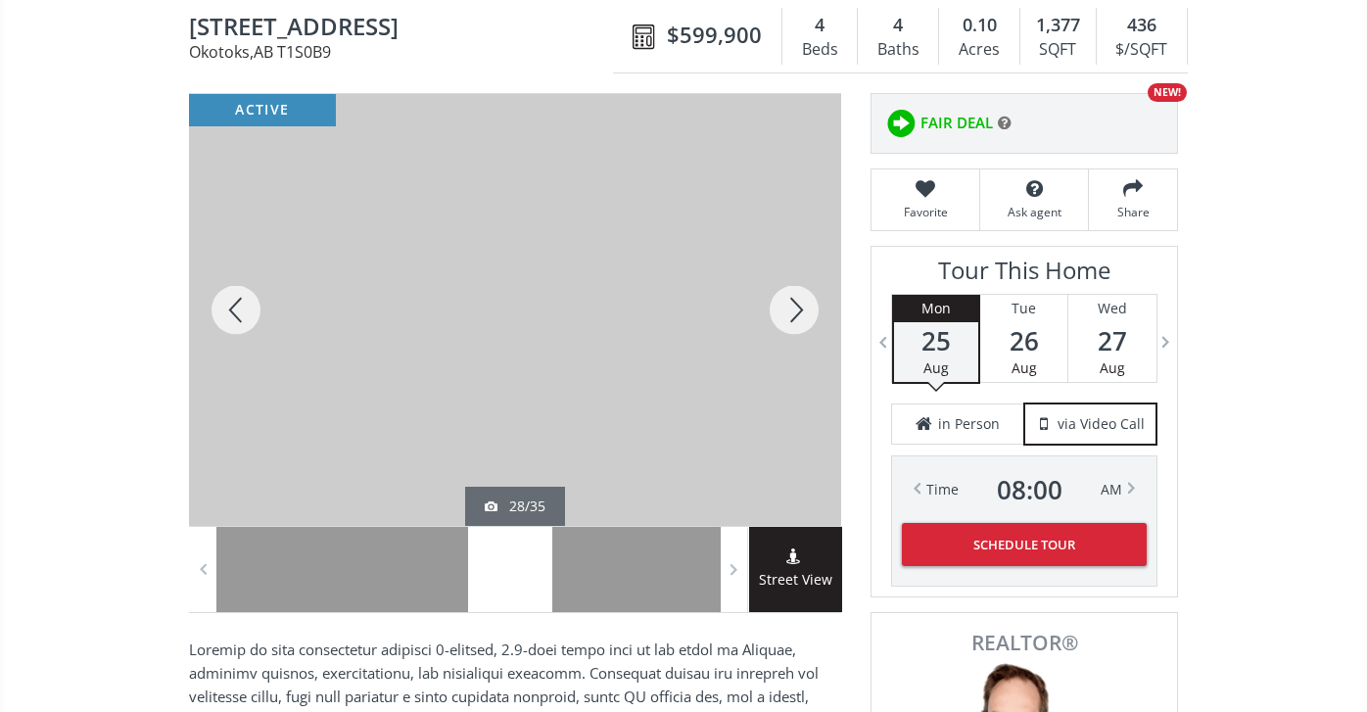
click at [794, 304] on div at bounding box center [794, 310] width 94 height 432
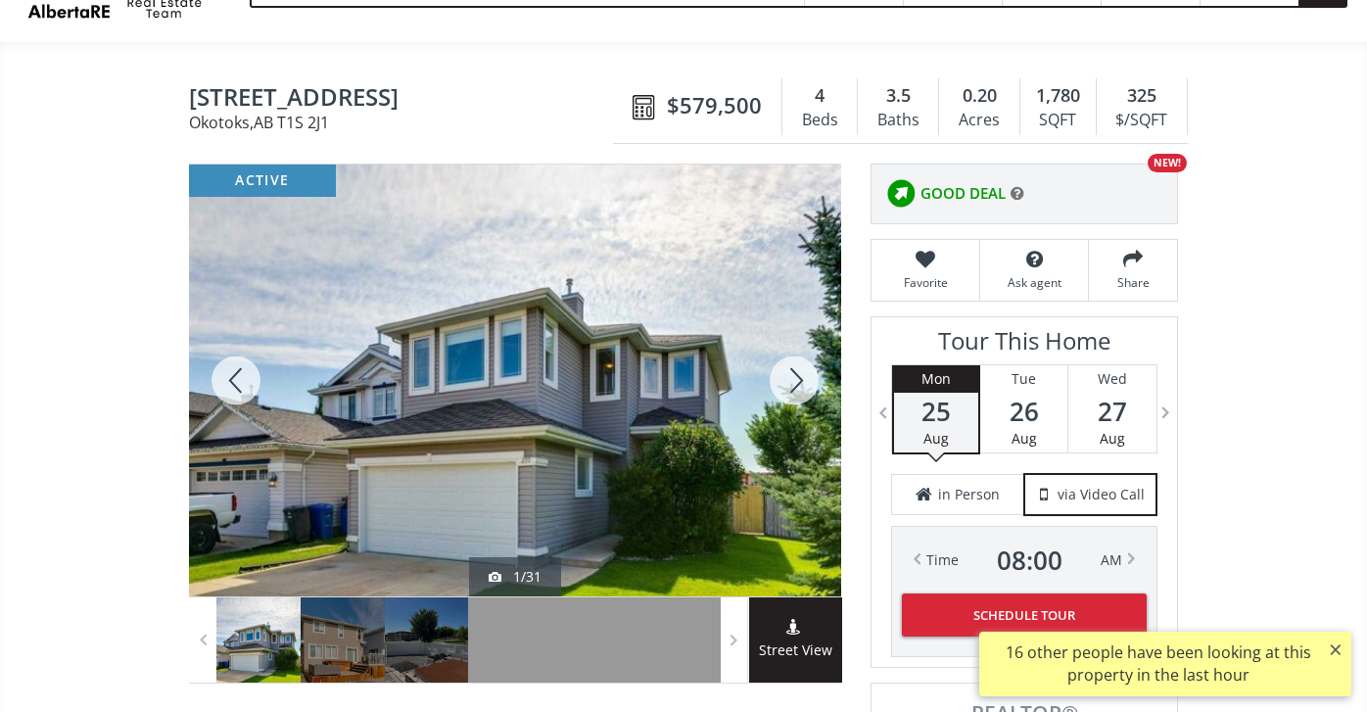
scroll to position [171, 0]
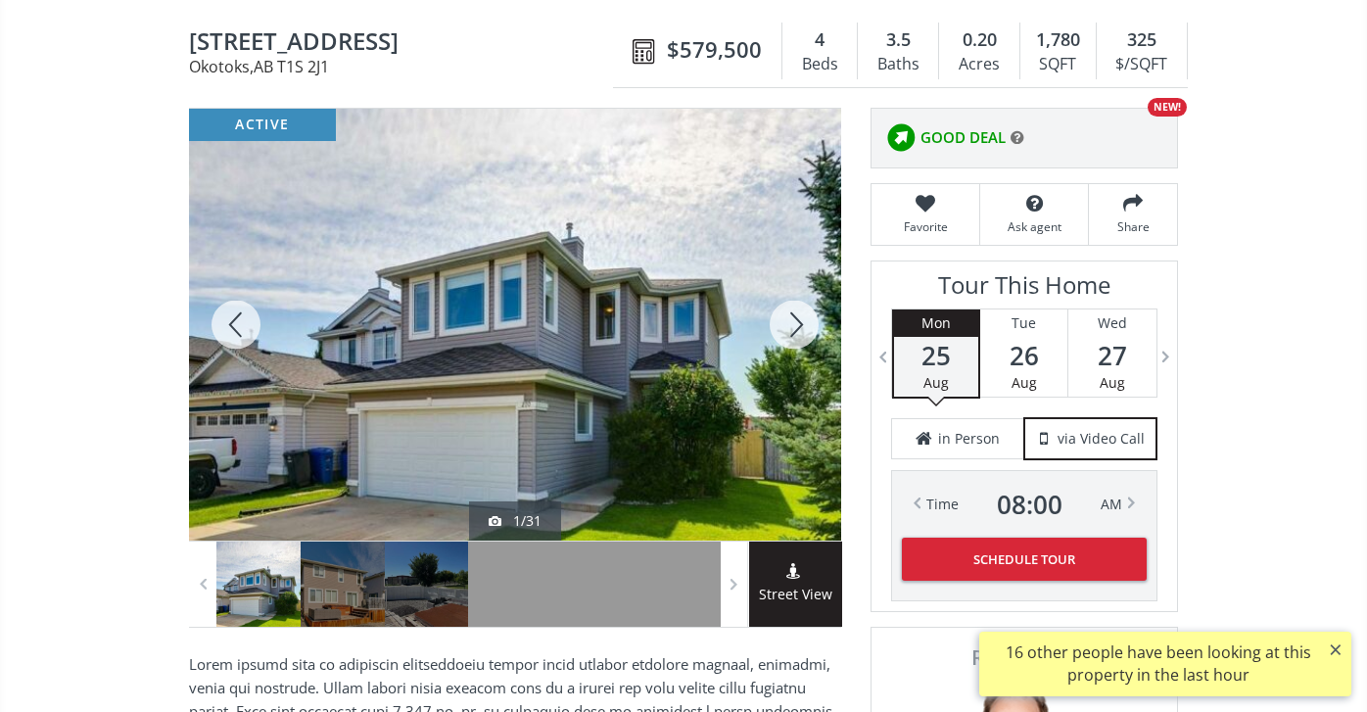
click at [798, 322] on div at bounding box center [794, 325] width 94 height 432
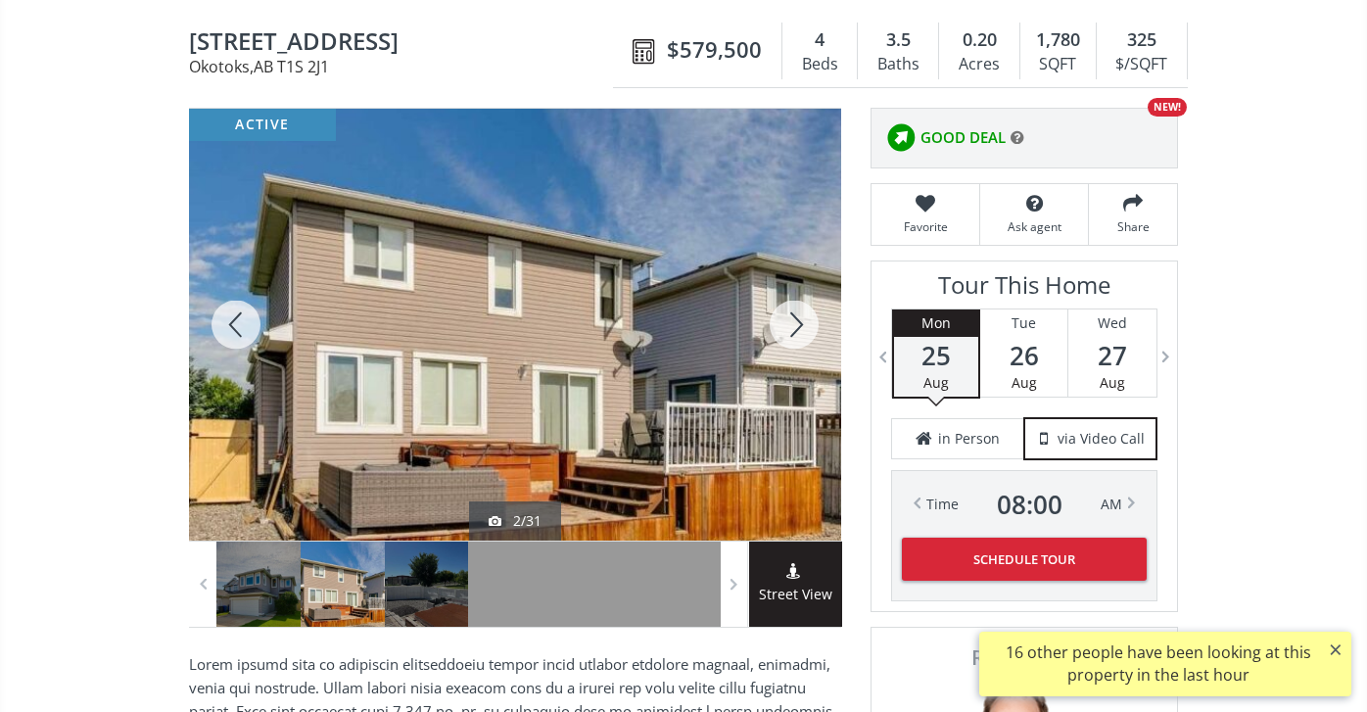
click at [797, 322] on div at bounding box center [794, 325] width 94 height 432
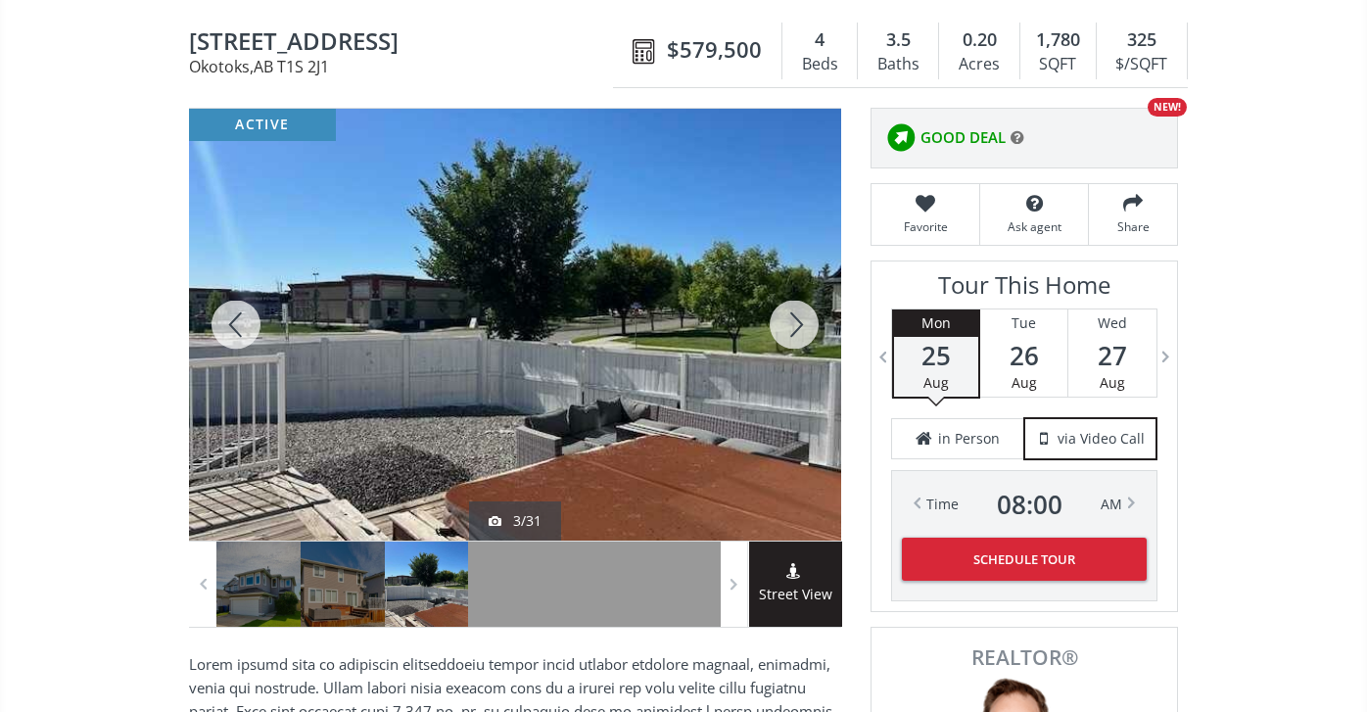
click at [795, 320] on div at bounding box center [794, 325] width 94 height 432
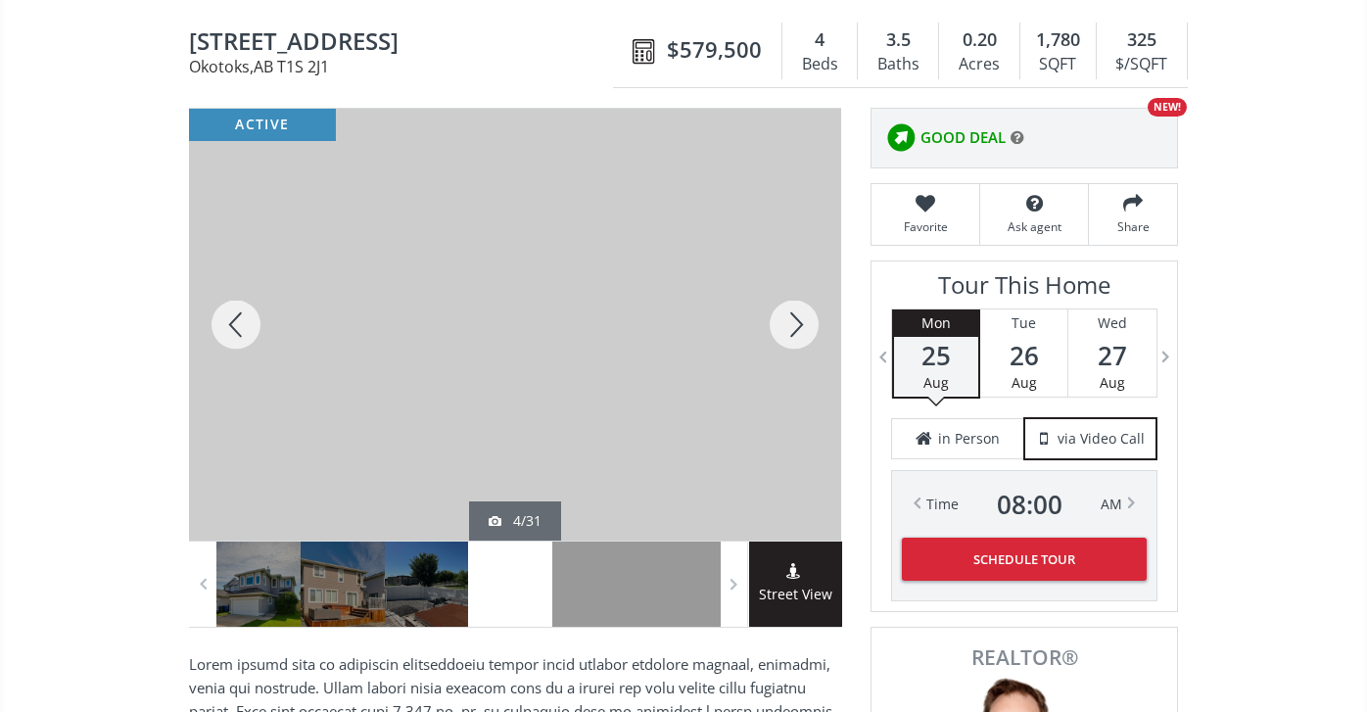
click at [795, 319] on div at bounding box center [794, 325] width 94 height 432
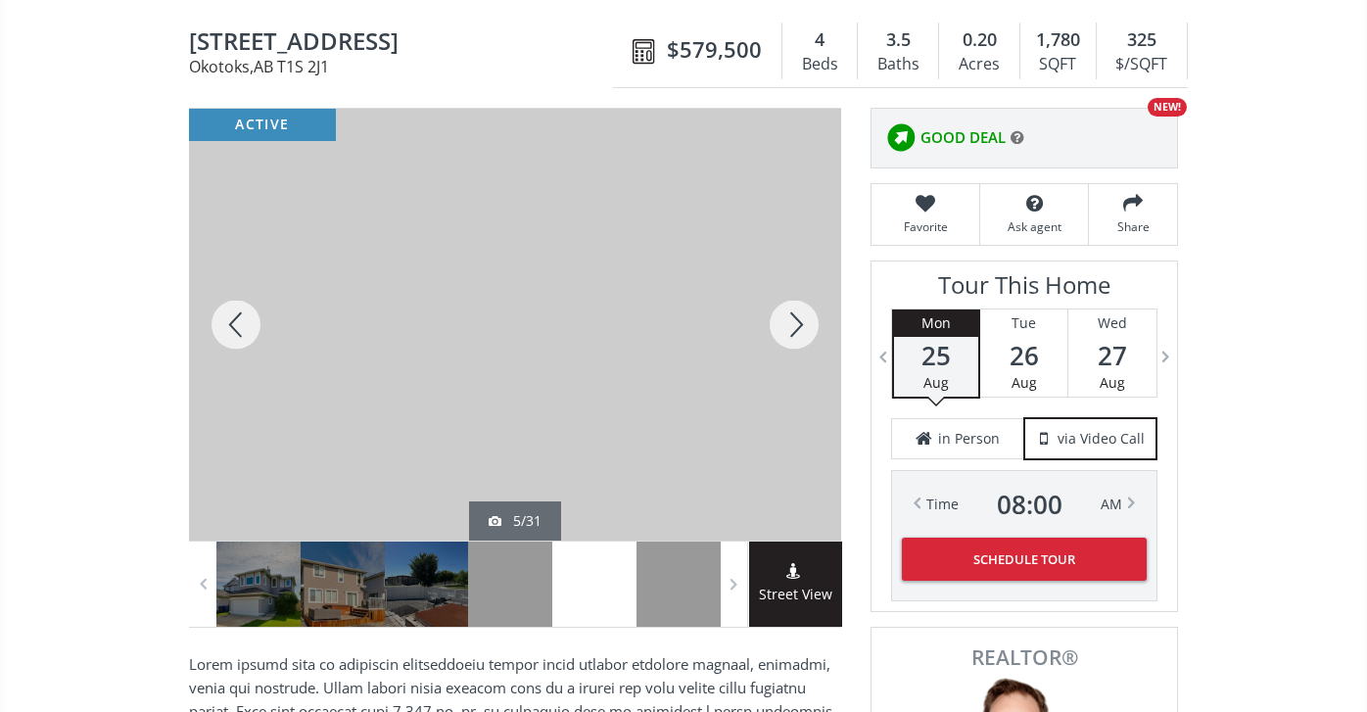
click at [232, 324] on div at bounding box center [236, 325] width 94 height 432
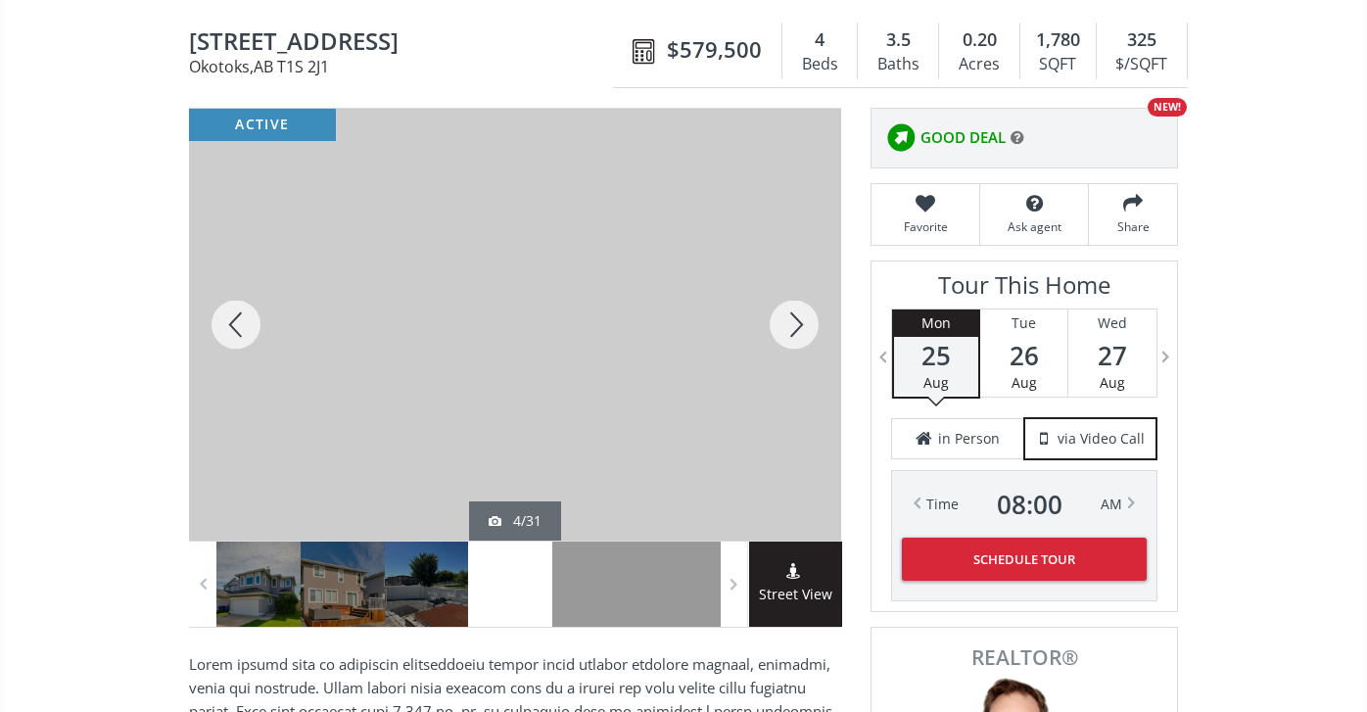
click at [797, 318] on div at bounding box center [794, 325] width 94 height 432
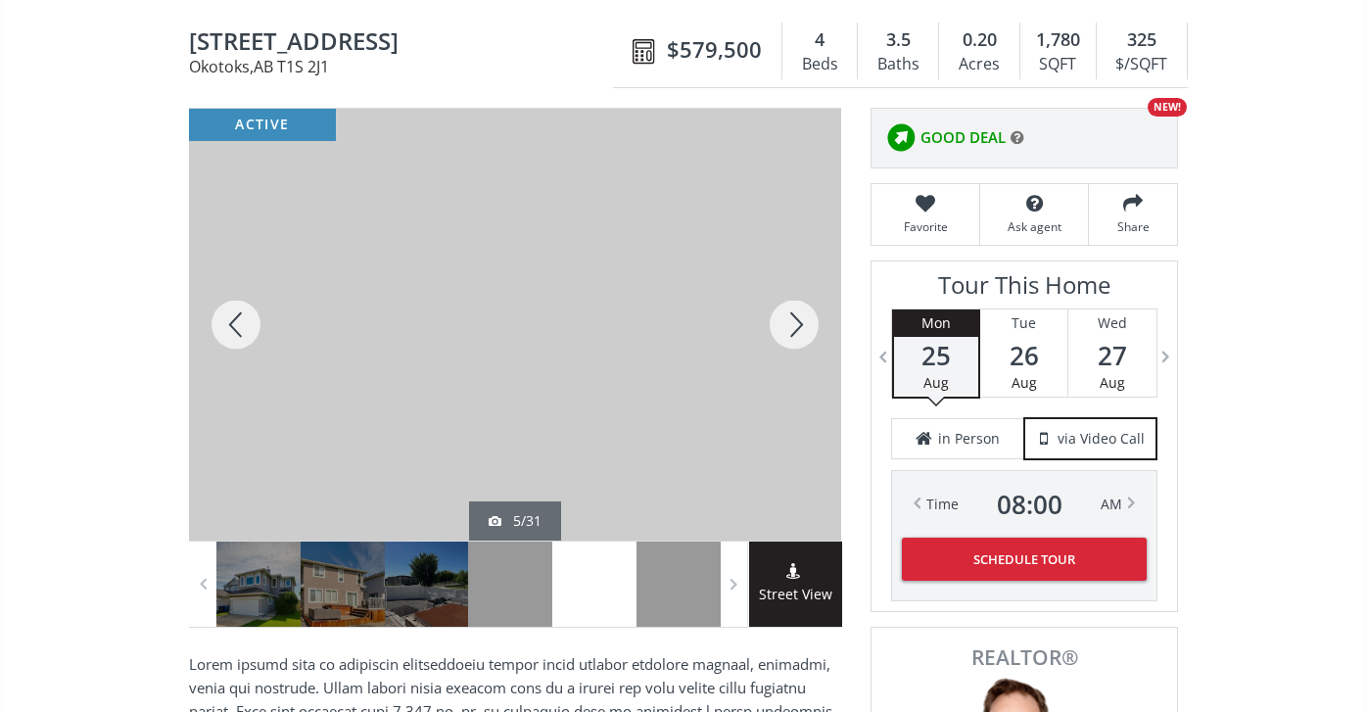
click at [797, 317] on div at bounding box center [794, 325] width 94 height 432
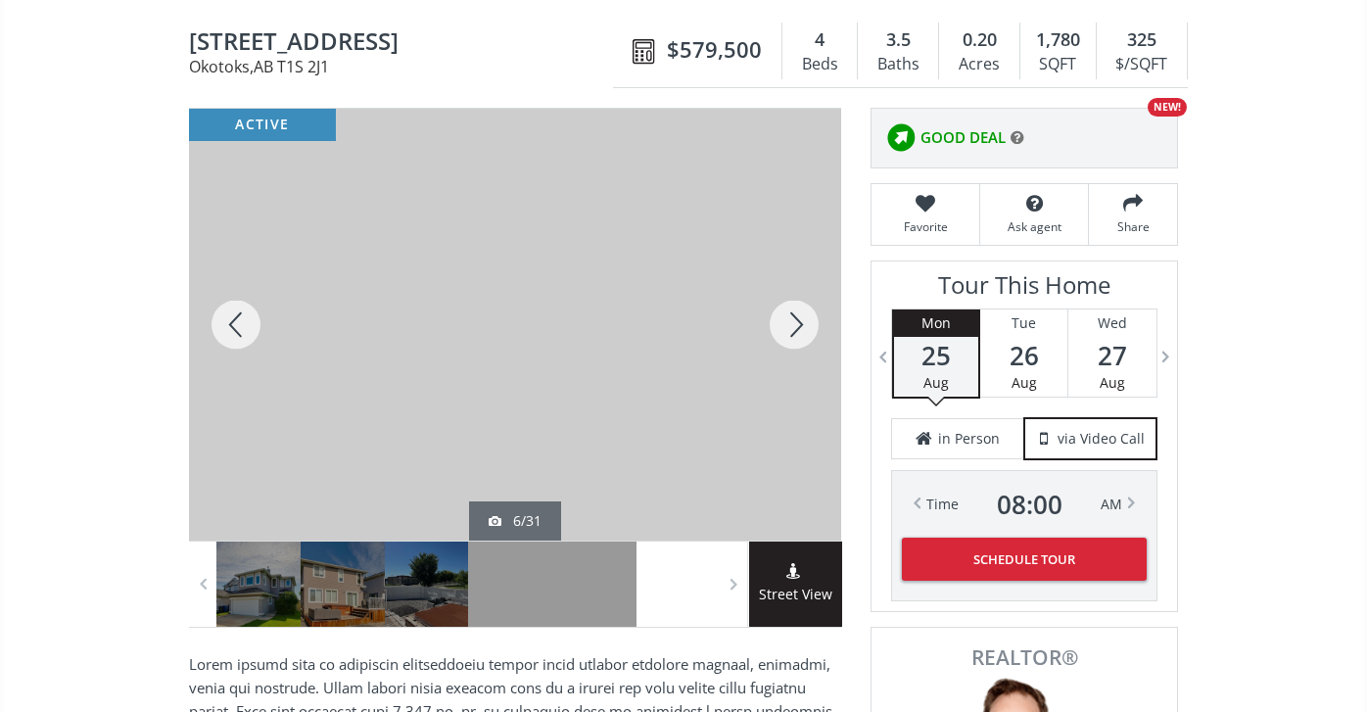
click at [797, 316] on div at bounding box center [794, 325] width 94 height 432
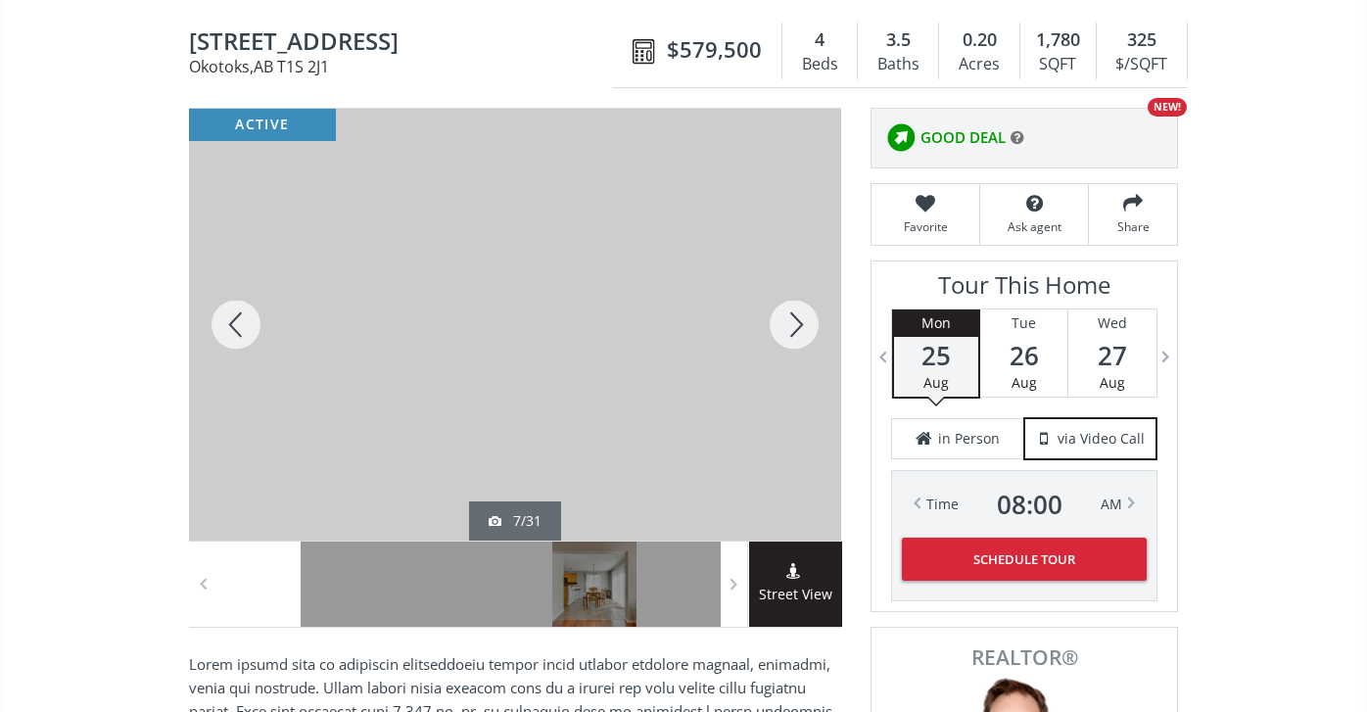
click at [797, 316] on div at bounding box center [794, 325] width 94 height 432
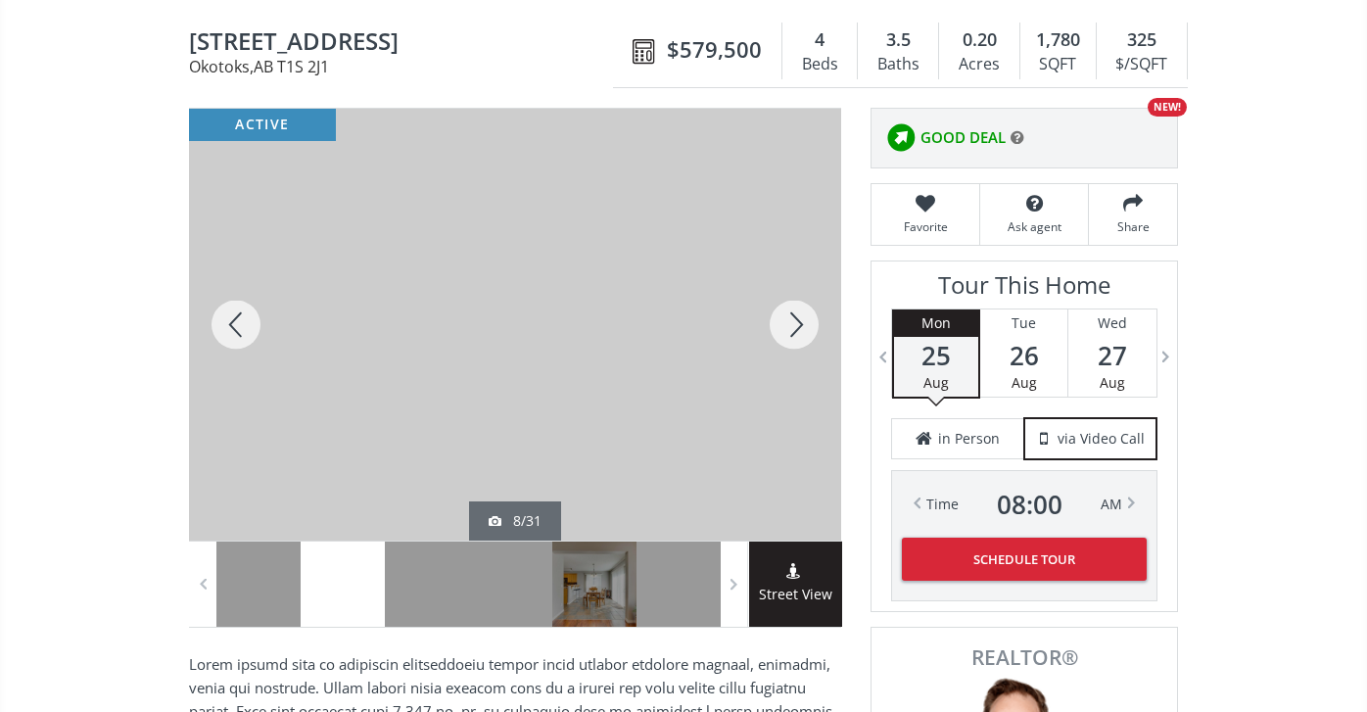
click at [797, 316] on div at bounding box center [794, 325] width 94 height 432
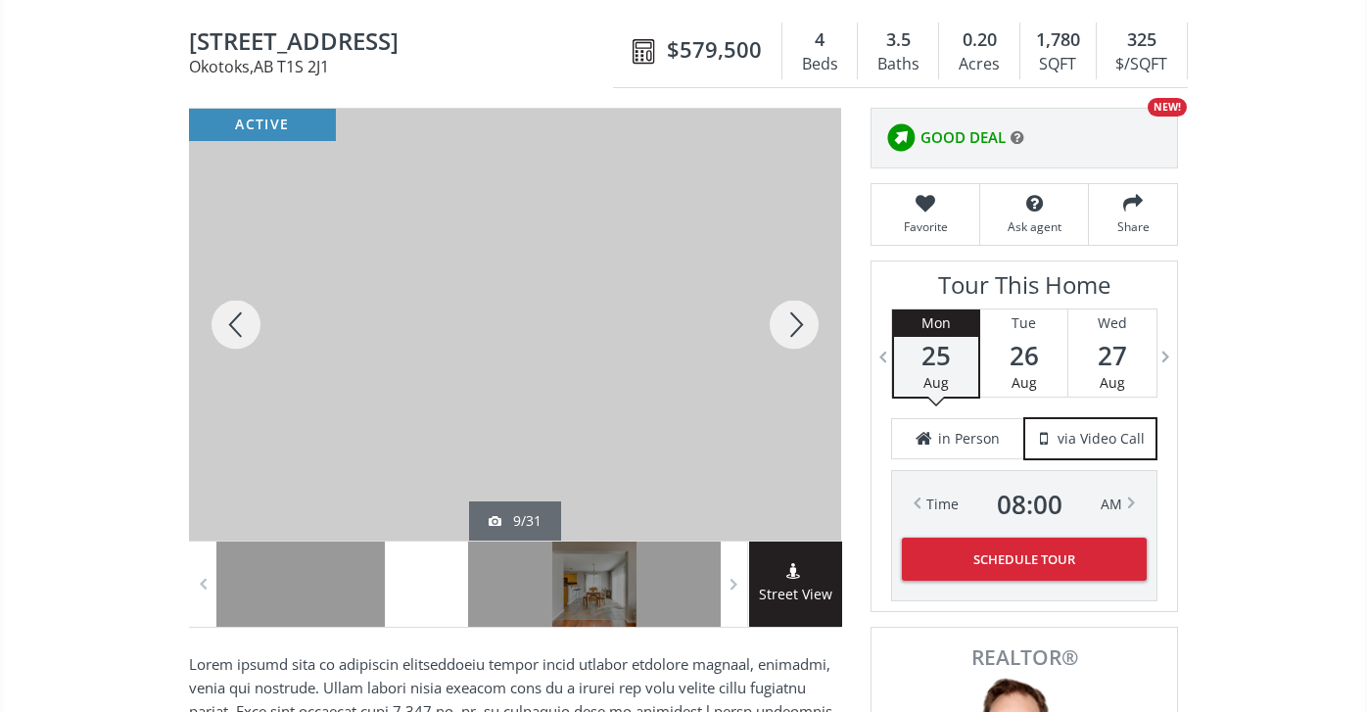
click at [797, 316] on div at bounding box center [794, 325] width 94 height 432
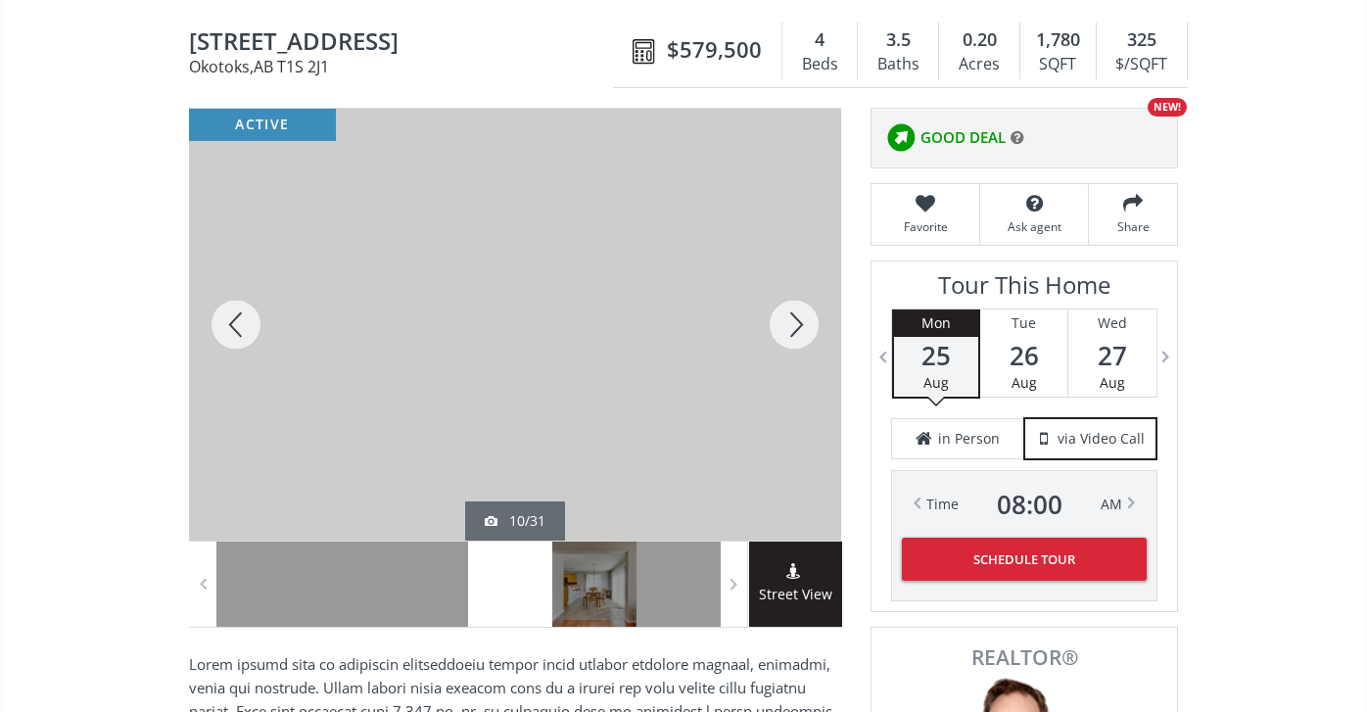
click at [797, 315] on div at bounding box center [794, 325] width 94 height 432
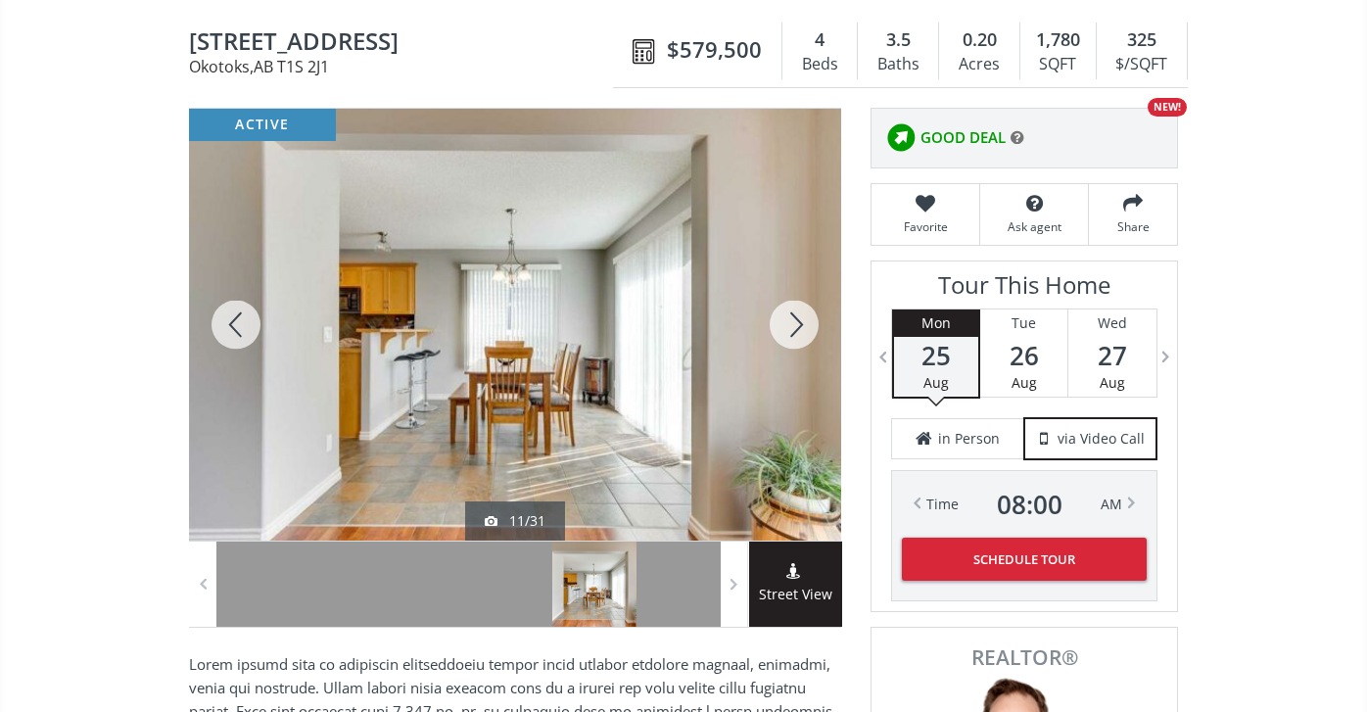
click at [797, 315] on div at bounding box center [794, 325] width 94 height 432
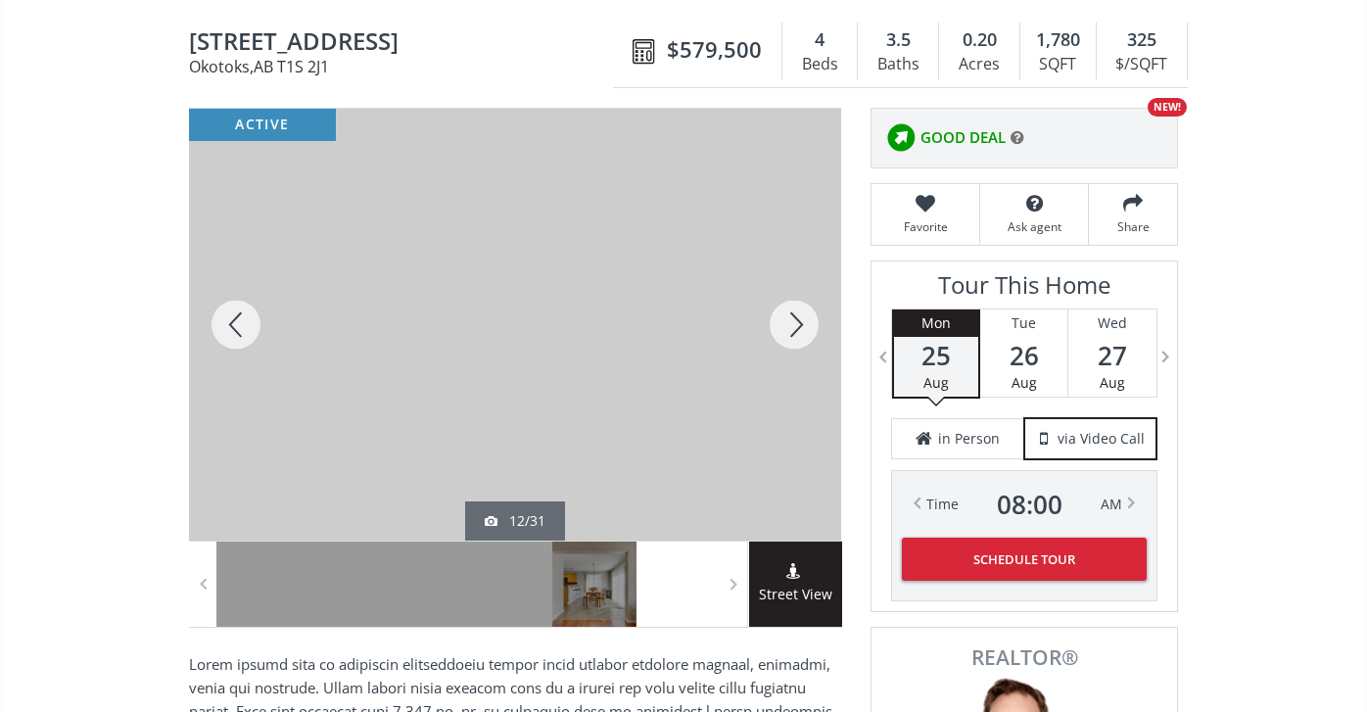
click at [797, 315] on div at bounding box center [794, 325] width 94 height 432
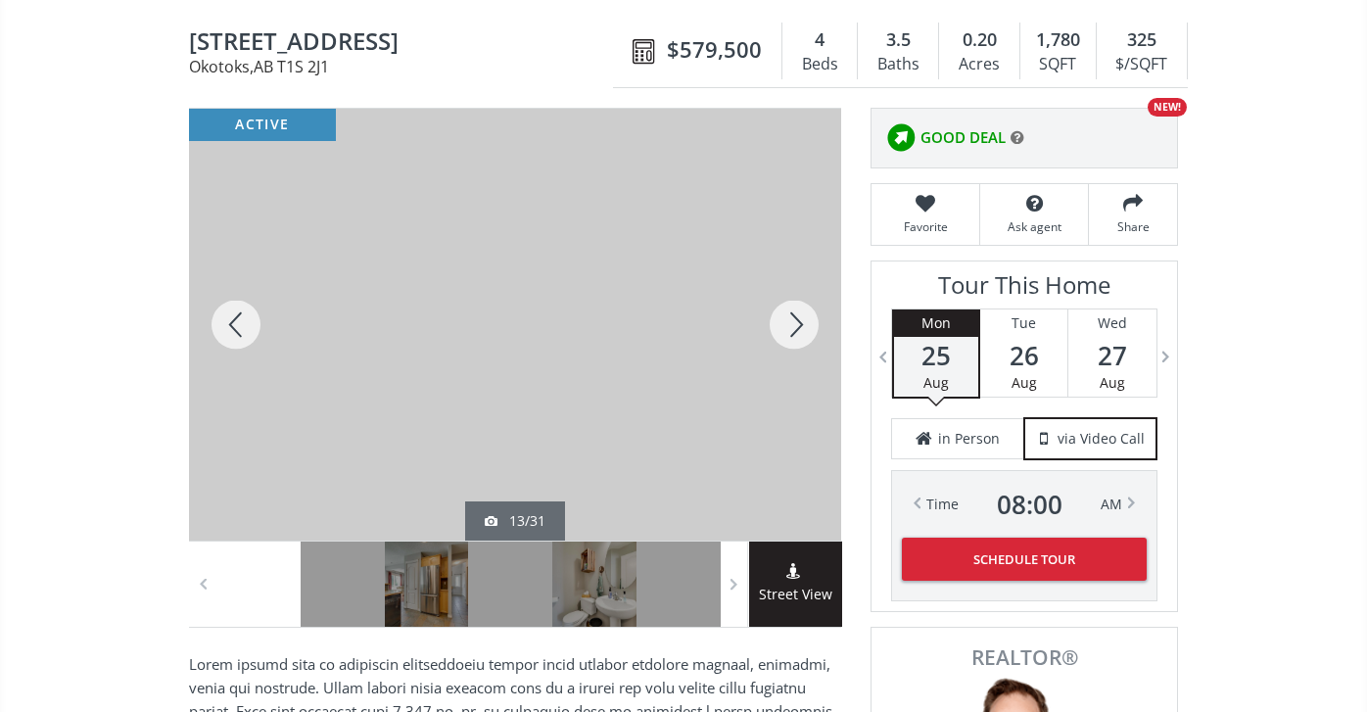
click at [797, 315] on div at bounding box center [794, 325] width 94 height 432
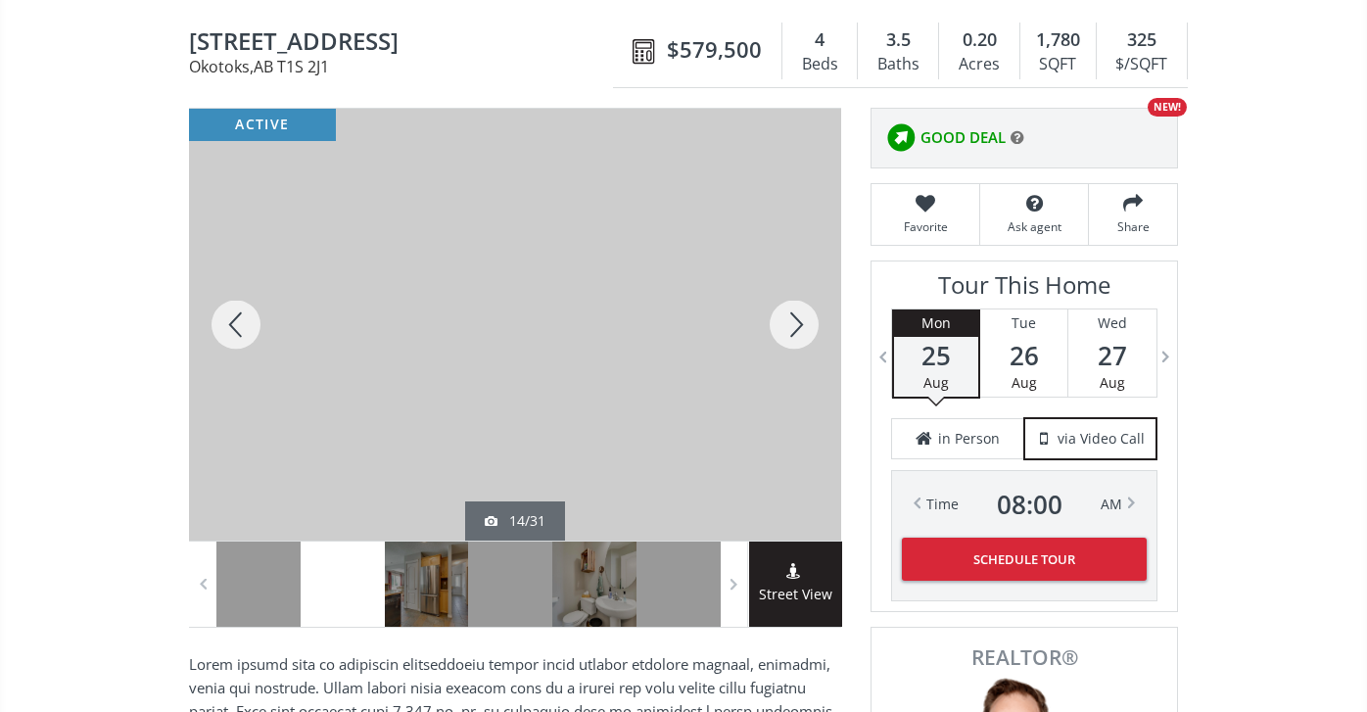
click at [797, 315] on div at bounding box center [794, 325] width 94 height 432
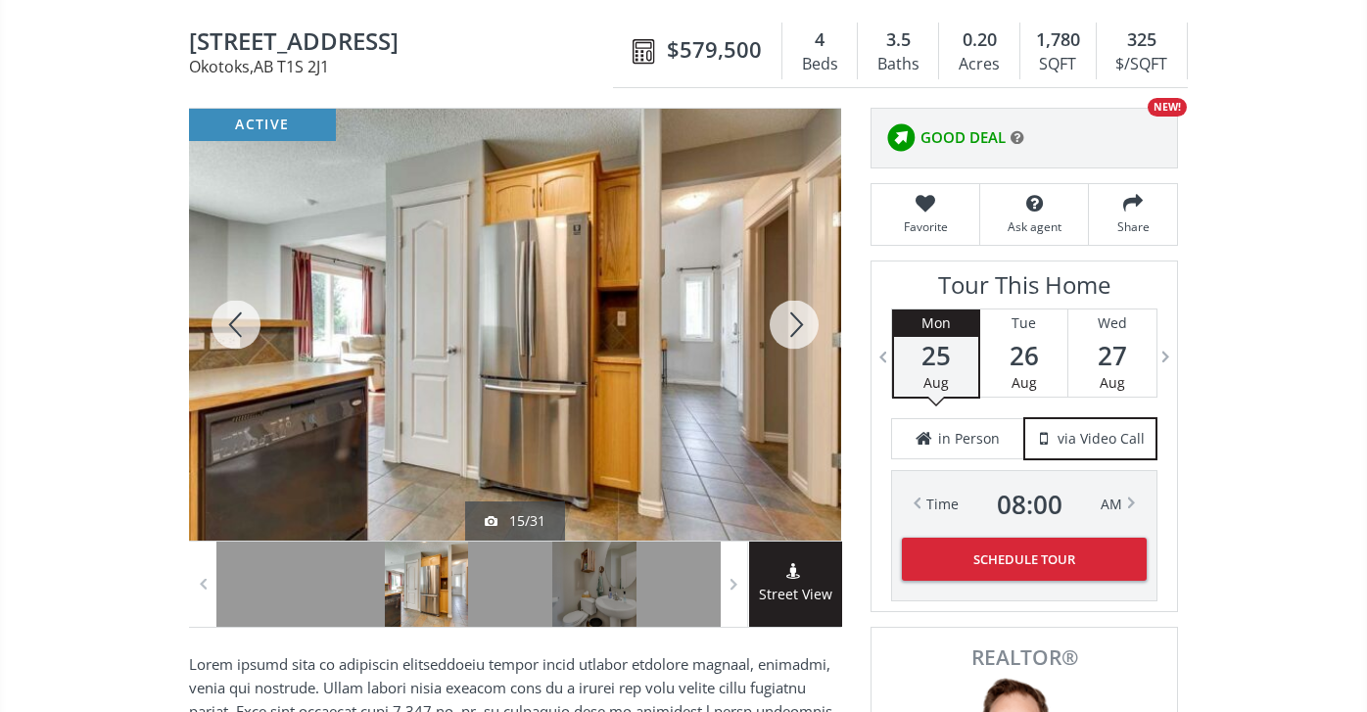
click at [798, 317] on div at bounding box center [794, 325] width 94 height 432
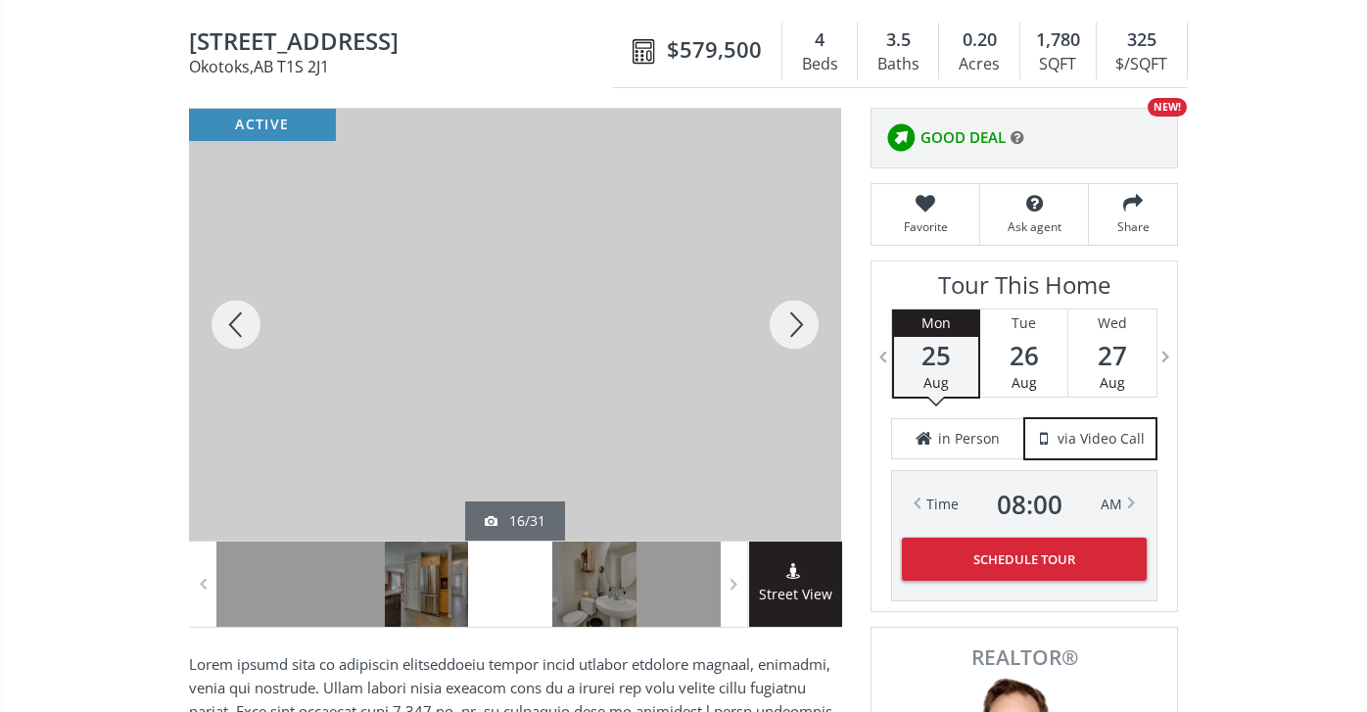
click at [798, 316] on div at bounding box center [794, 325] width 94 height 432
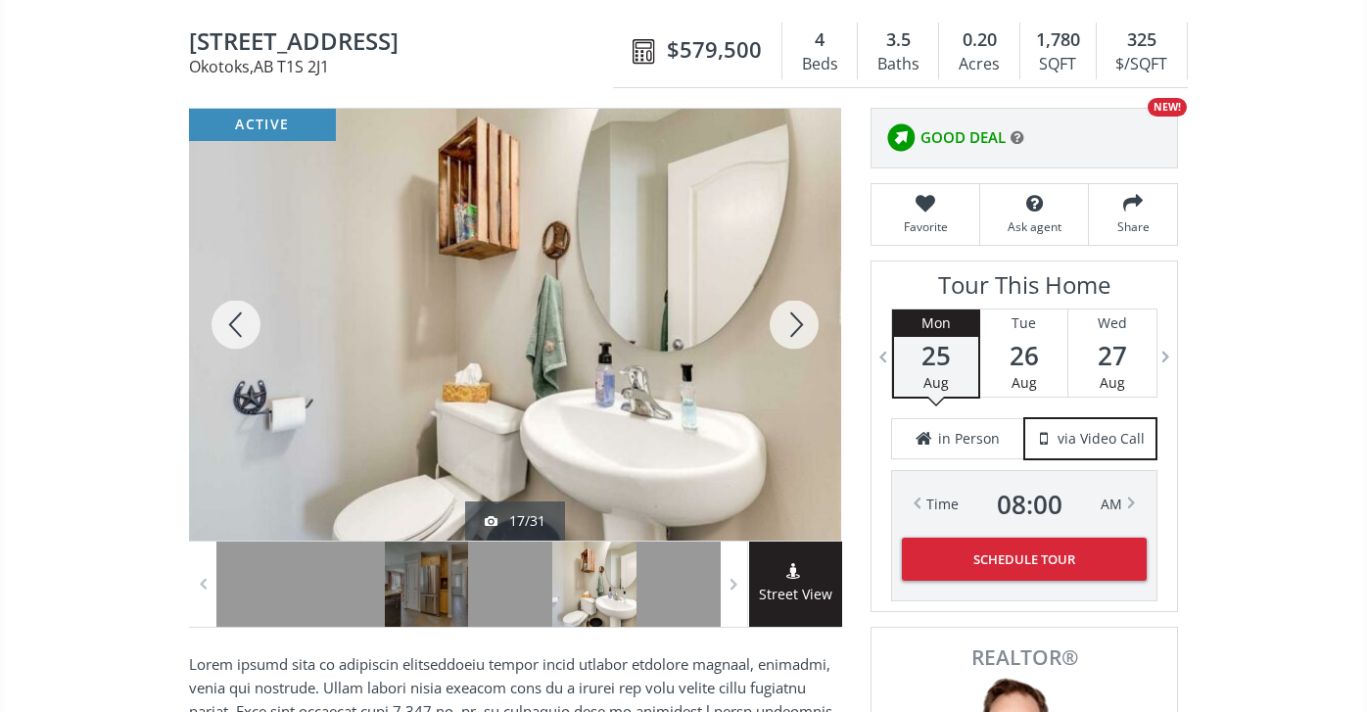
click at [798, 316] on div at bounding box center [794, 325] width 94 height 432
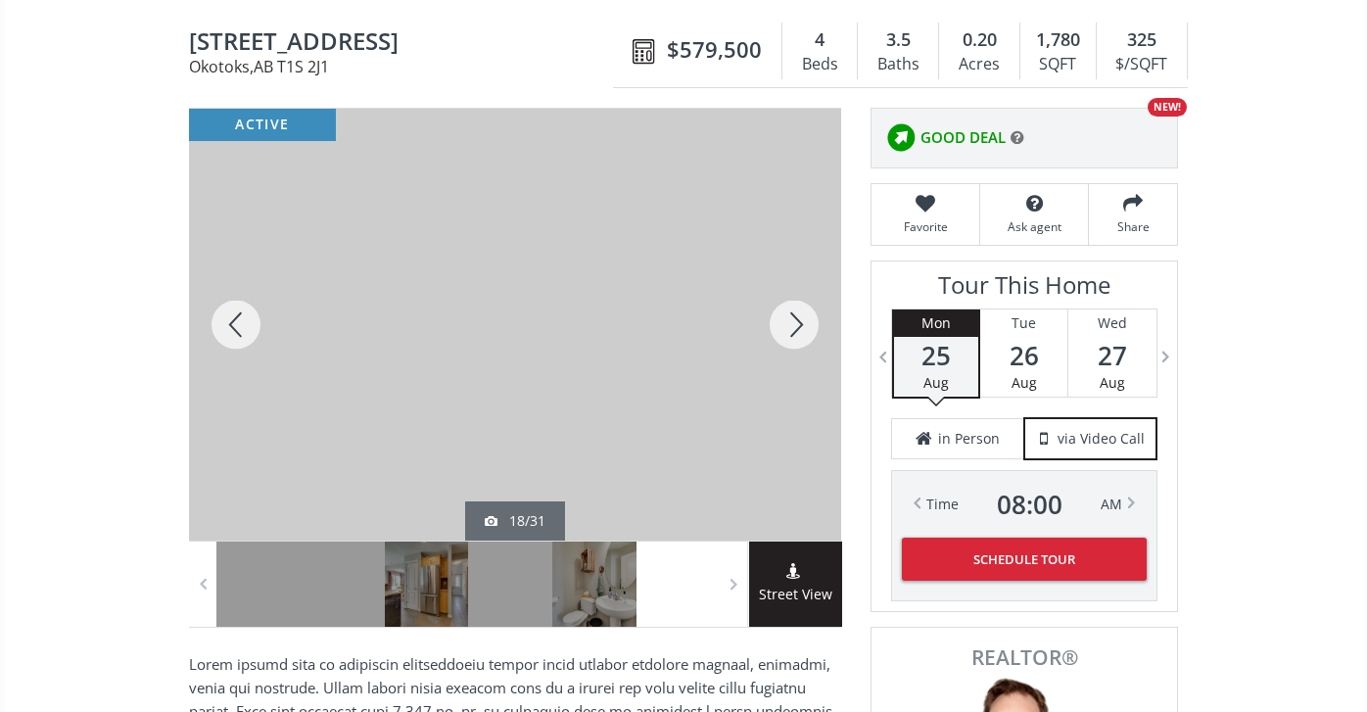
click at [798, 316] on div at bounding box center [794, 325] width 94 height 432
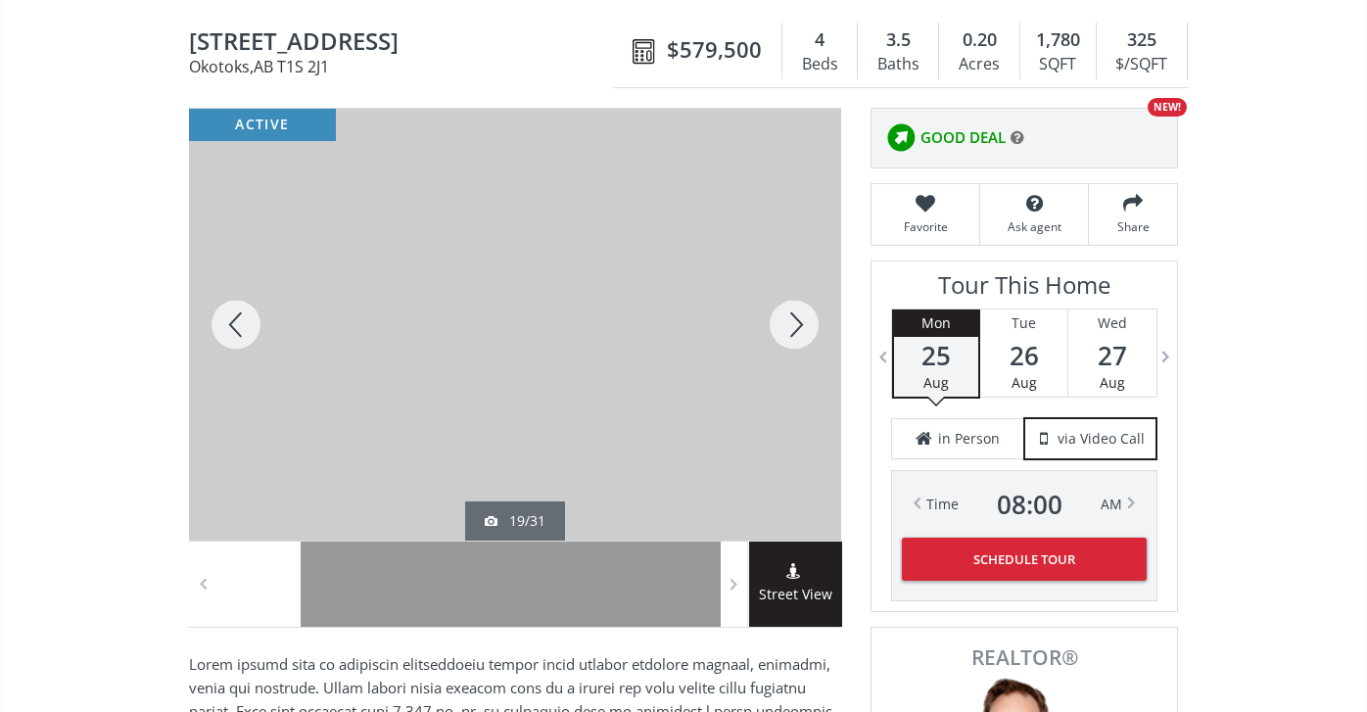
click at [240, 318] on div at bounding box center [236, 325] width 94 height 432
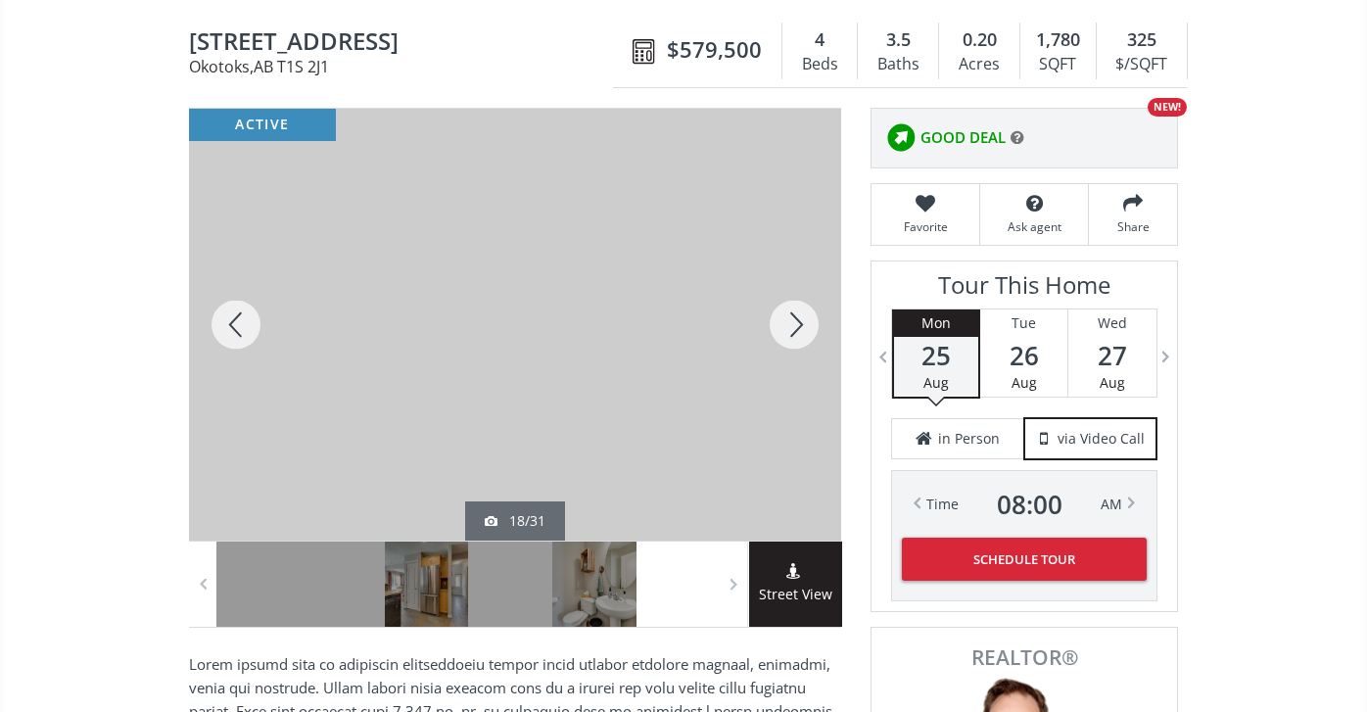
click at [788, 322] on div at bounding box center [794, 325] width 94 height 432
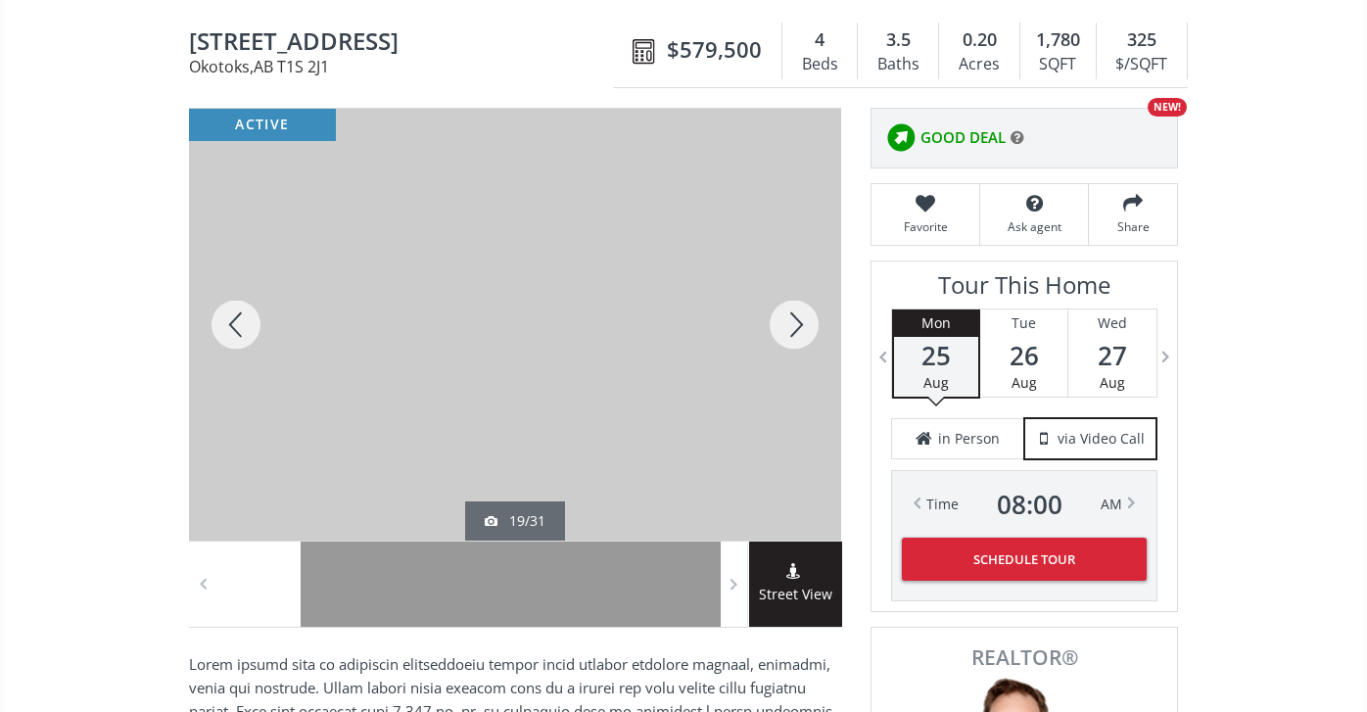
click at [788, 322] on div at bounding box center [794, 325] width 94 height 432
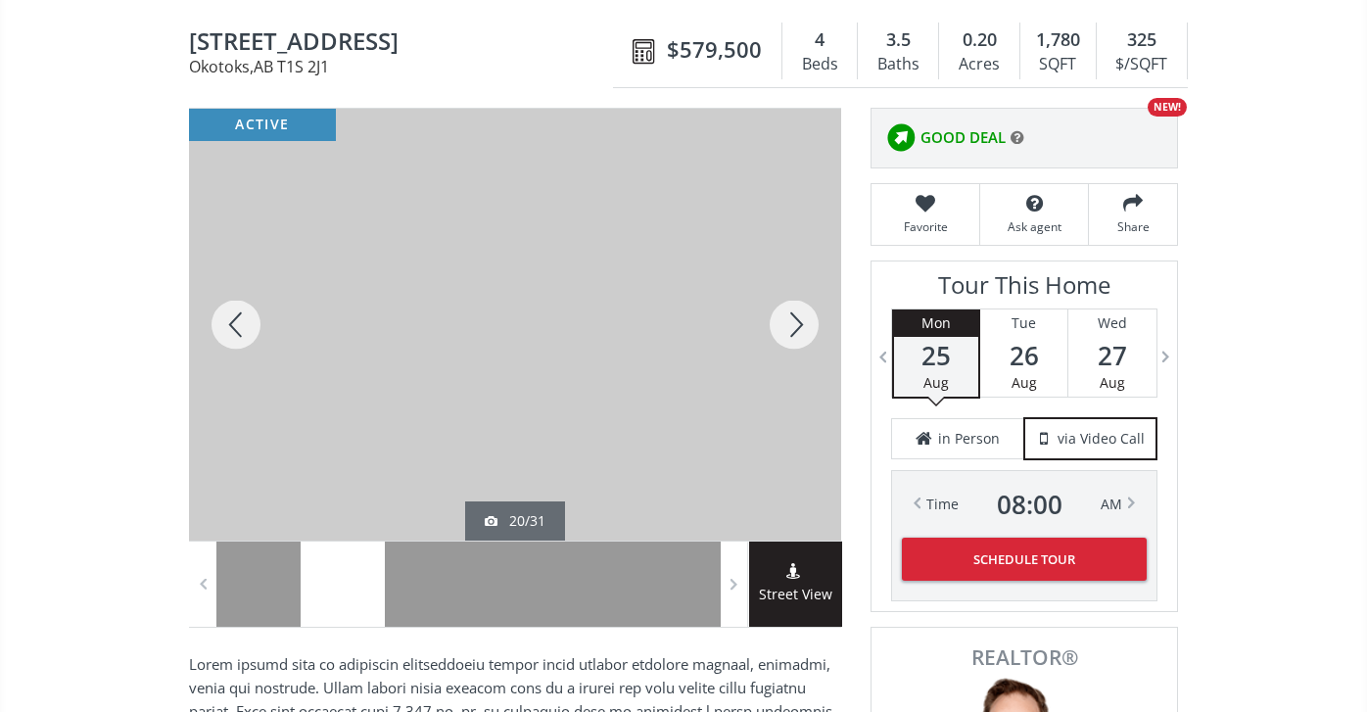
click at [788, 322] on div at bounding box center [794, 325] width 94 height 432
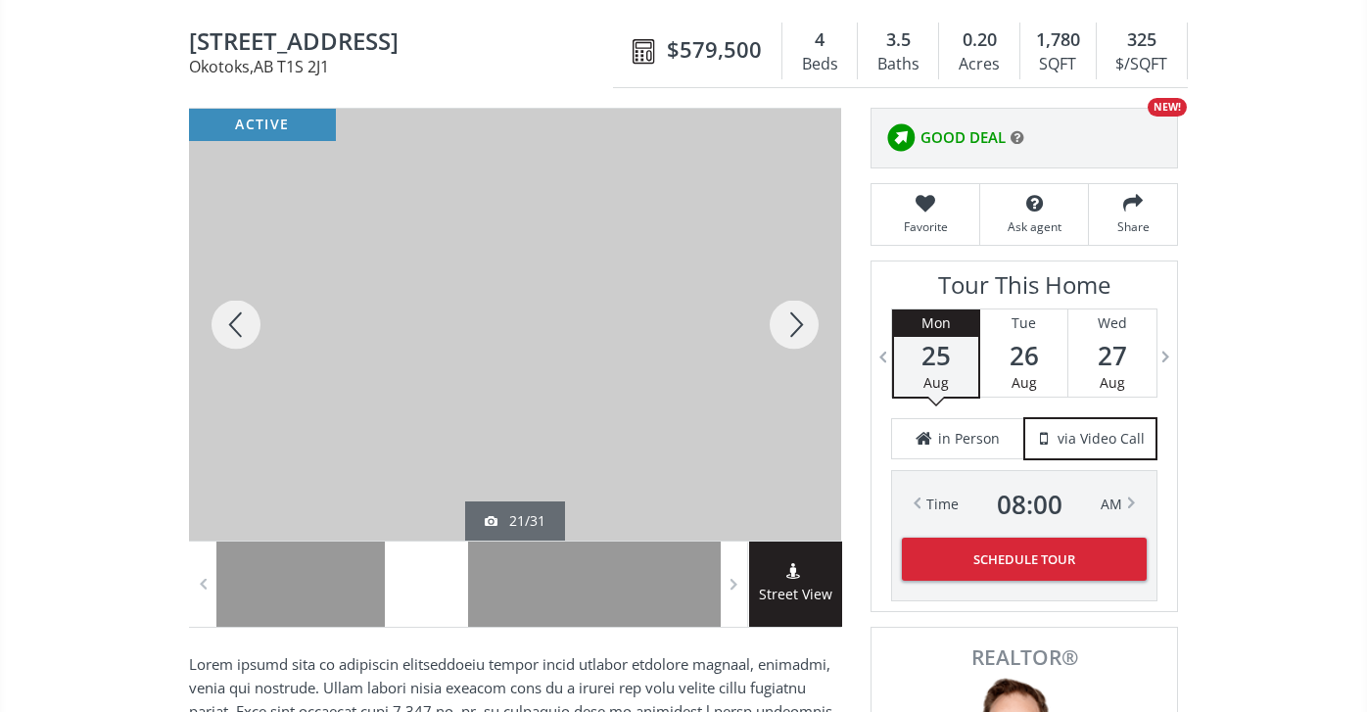
click at [788, 322] on div at bounding box center [794, 325] width 94 height 432
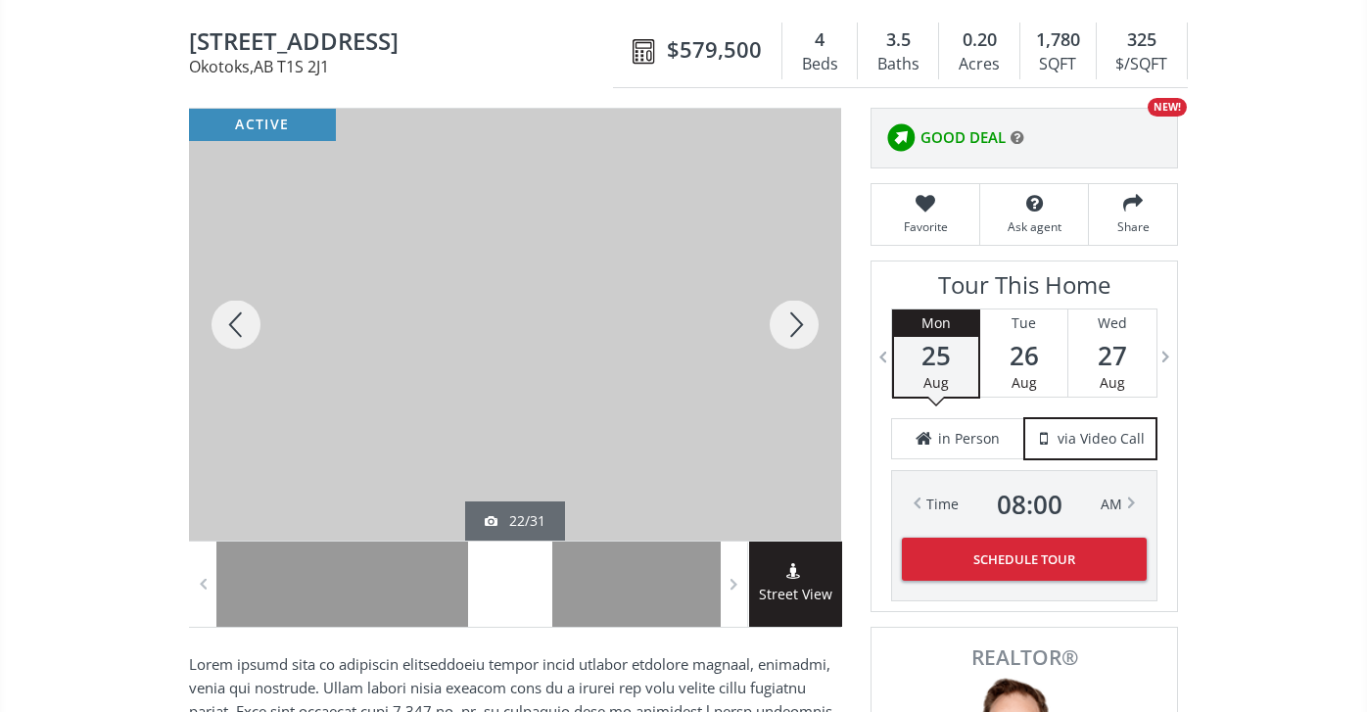
click at [788, 323] on div at bounding box center [794, 325] width 94 height 432
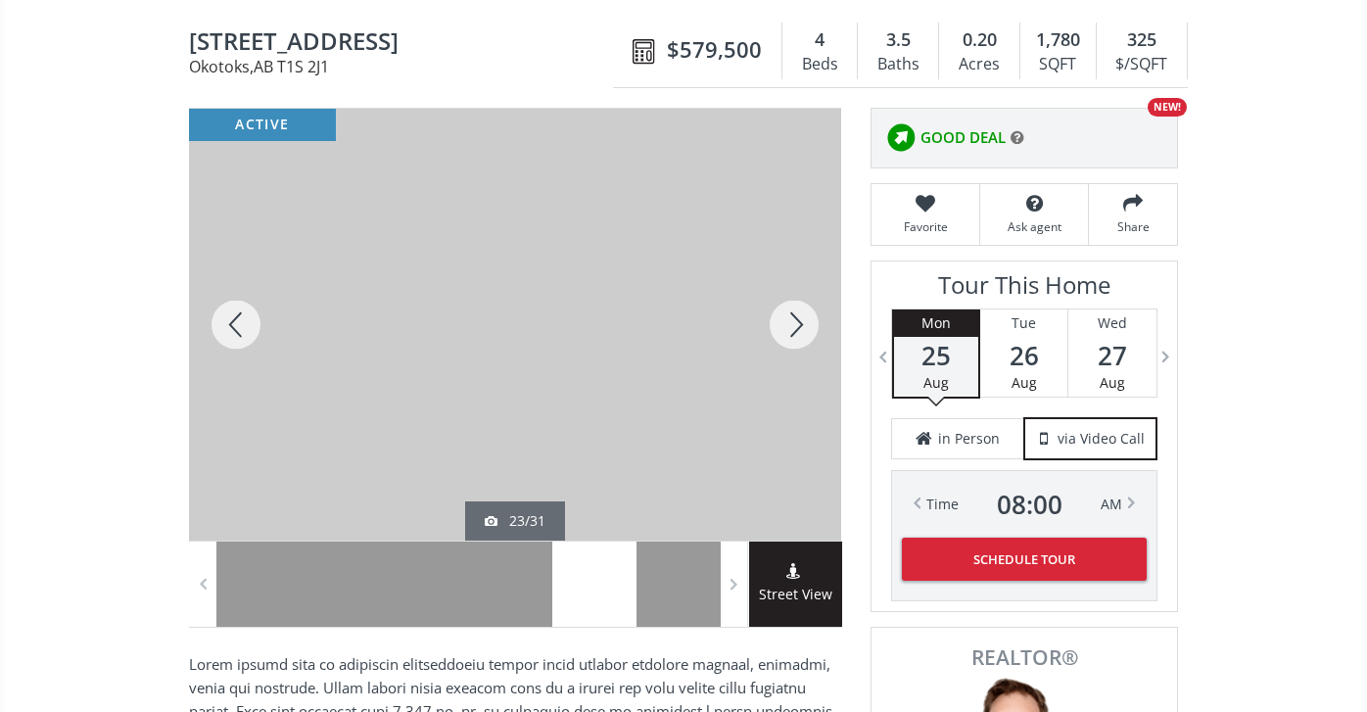
click at [788, 323] on div at bounding box center [794, 325] width 94 height 432
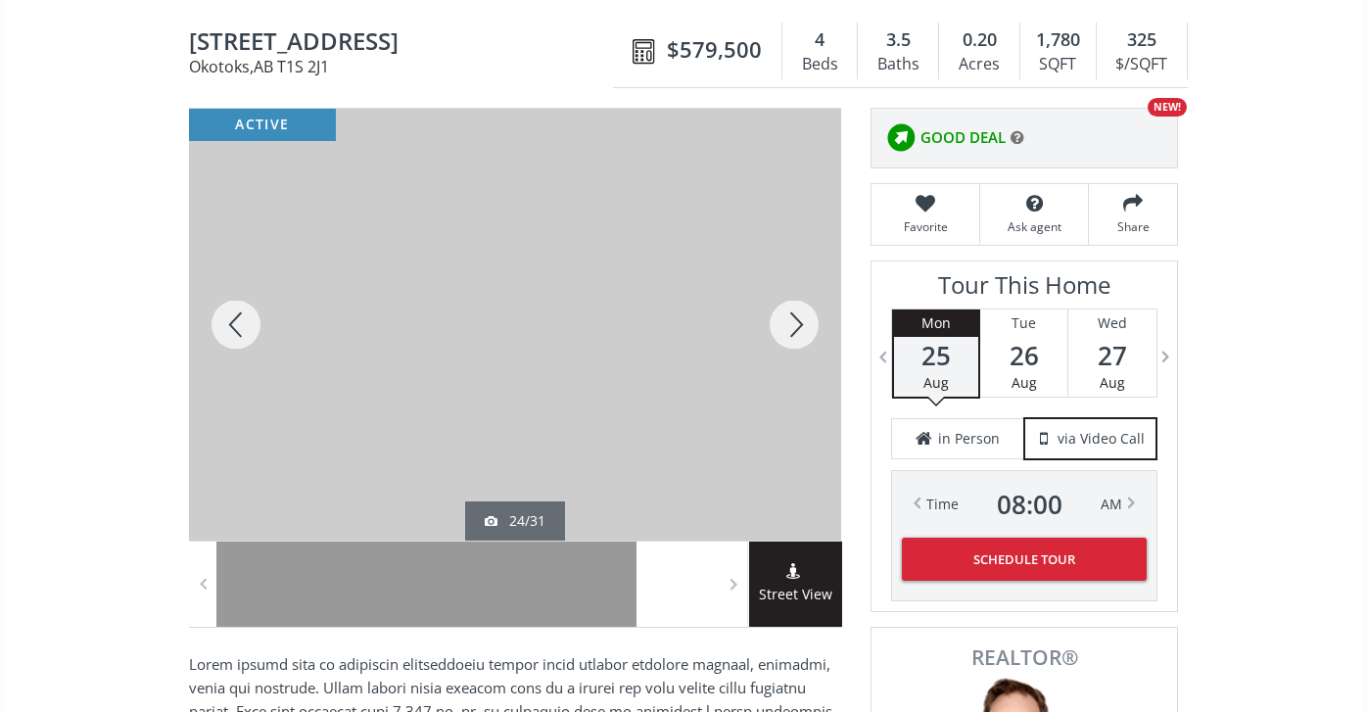
click at [788, 323] on div at bounding box center [794, 325] width 94 height 432
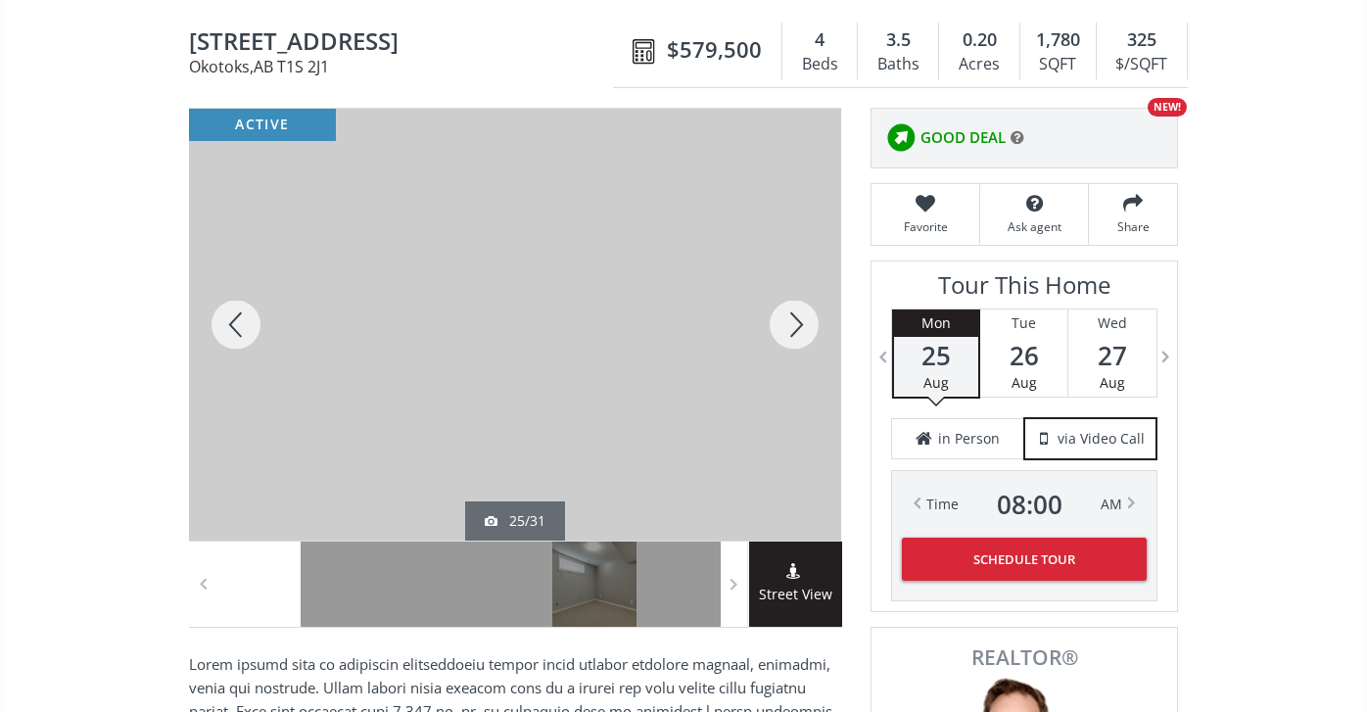
click at [788, 323] on div at bounding box center [794, 325] width 94 height 432
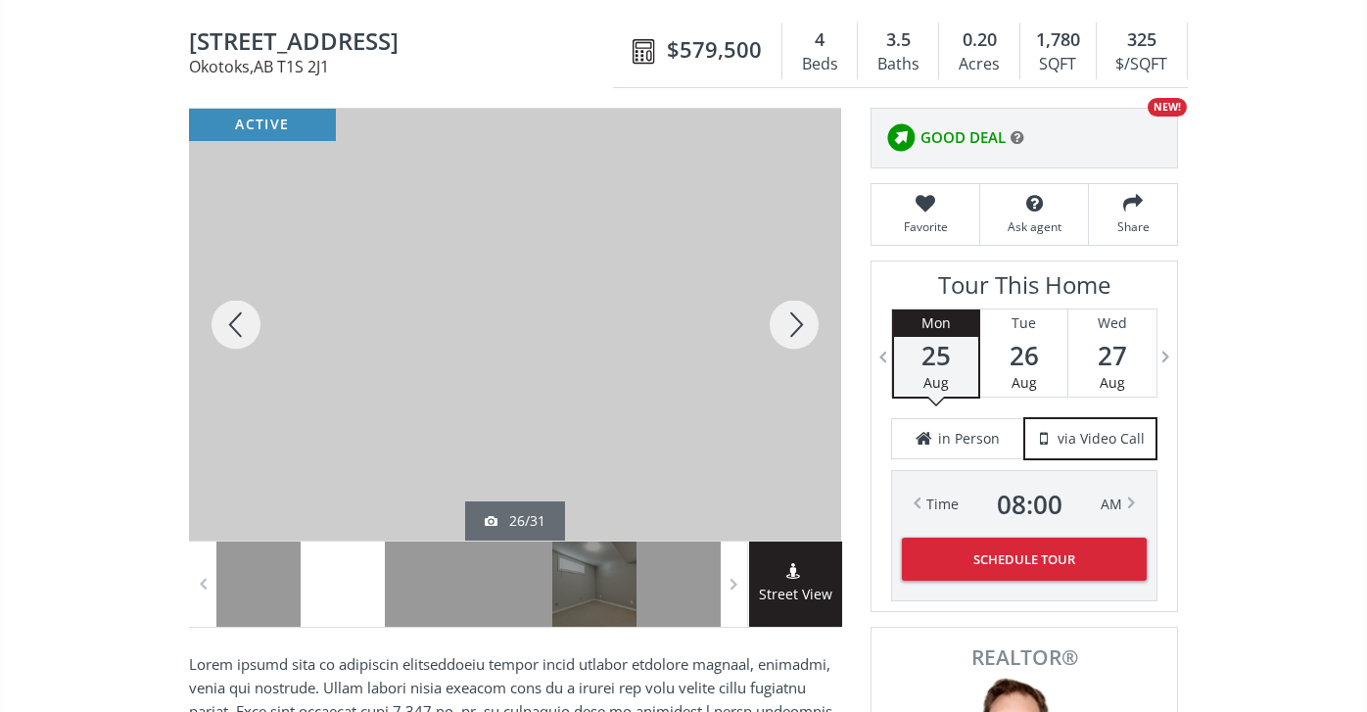
click at [788, 323] on div at bounding box center [794, 325] width 94 height 432
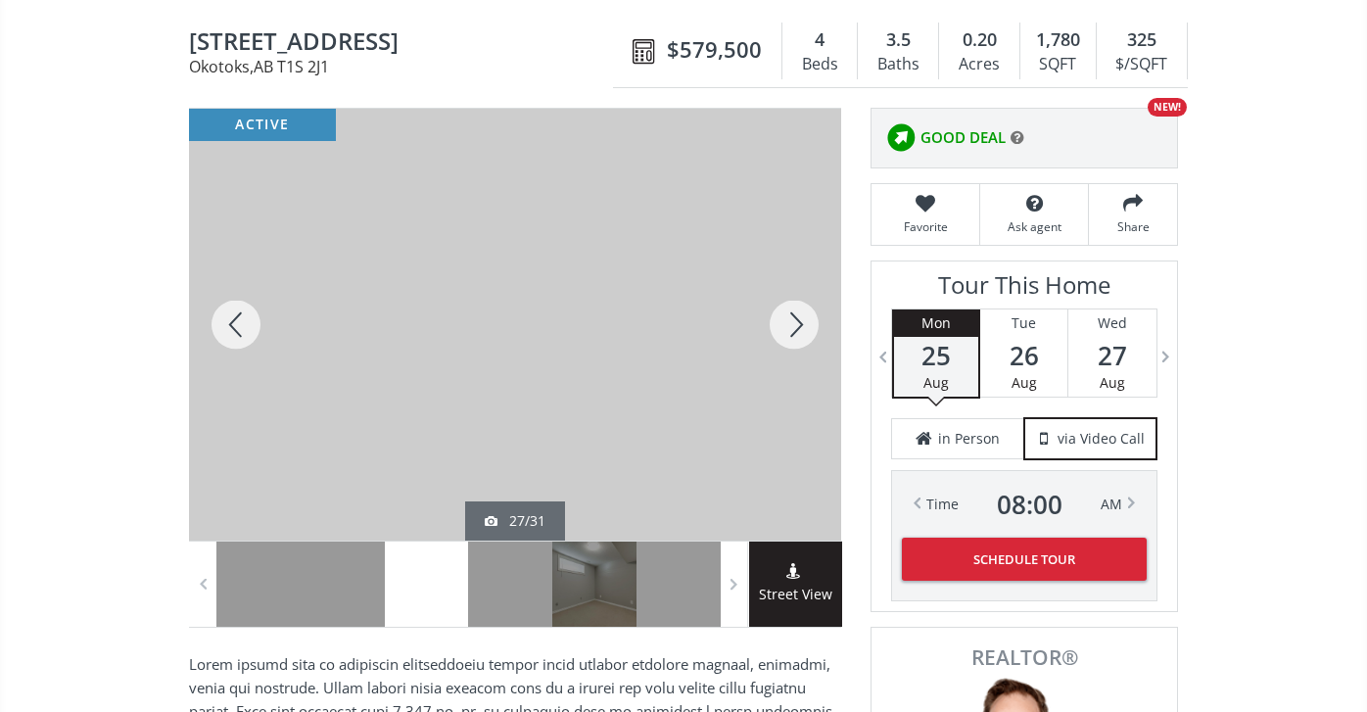
click at [788, 324] on div at bounding box center [794, 325] width 94 height 432
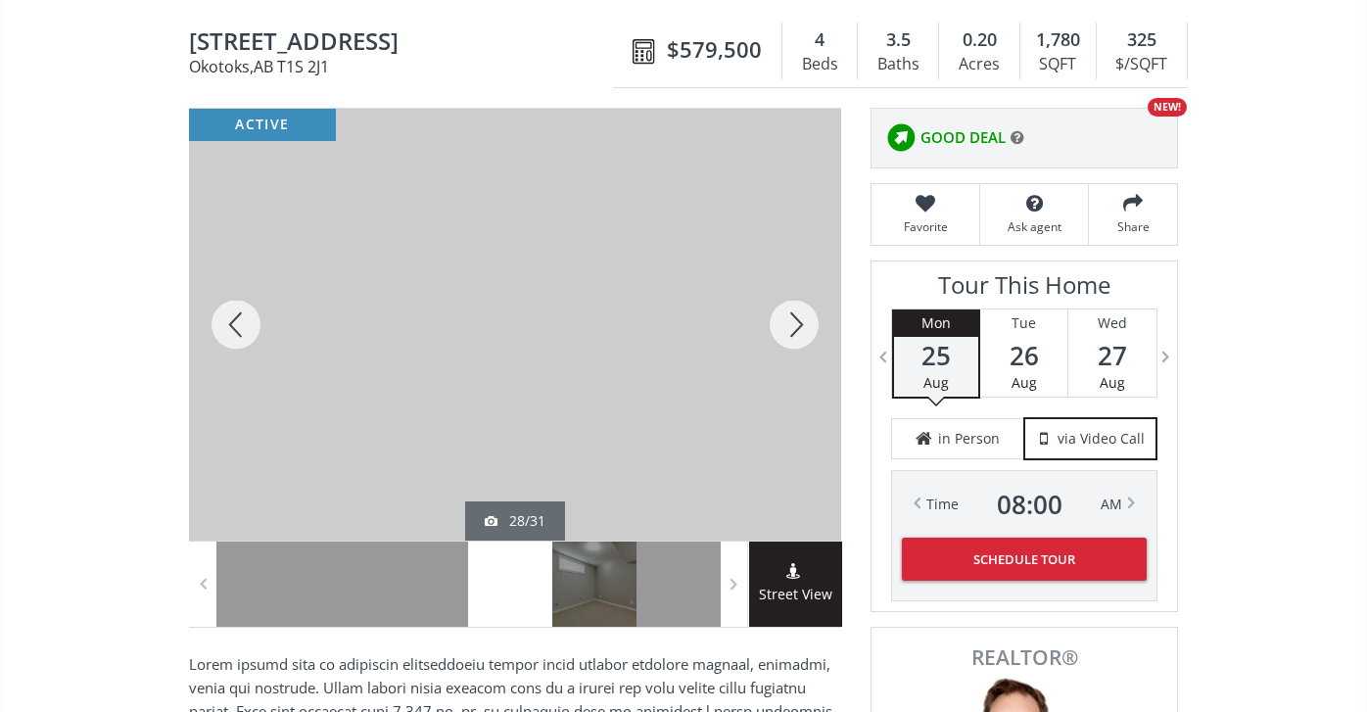
click at [788, 324] on div at bounding box center [794, 325] width 94 height 432
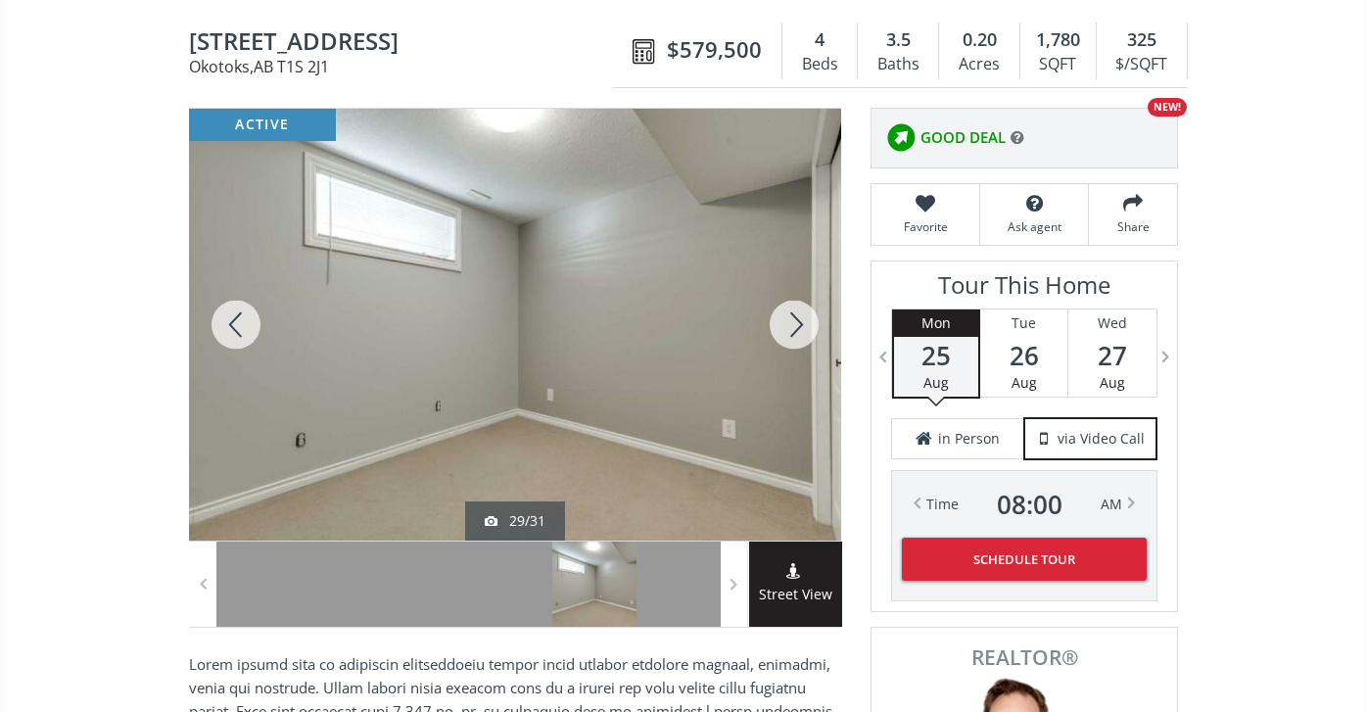
click at [788, 325] on div at bounding box center [794, 325] width 94 height 432
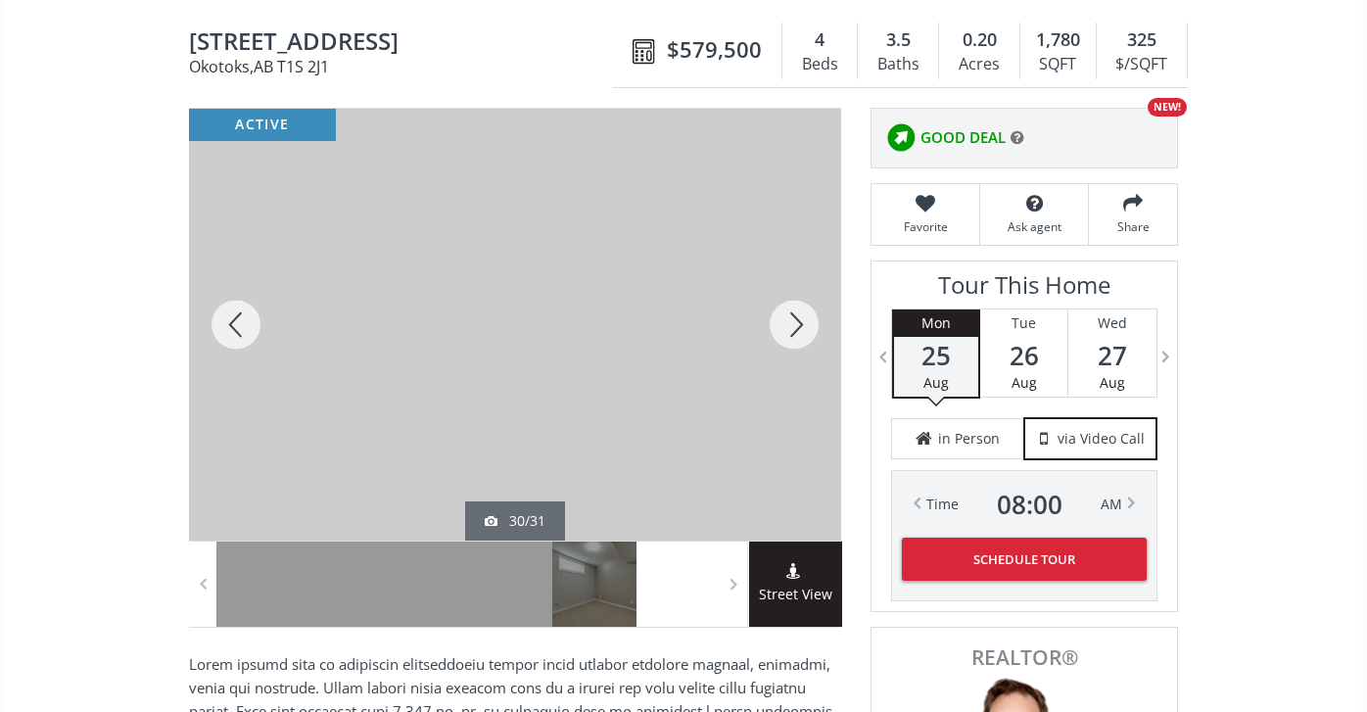
click at [788, 325] on div at bounding box center [794, 325] width 94 height 432
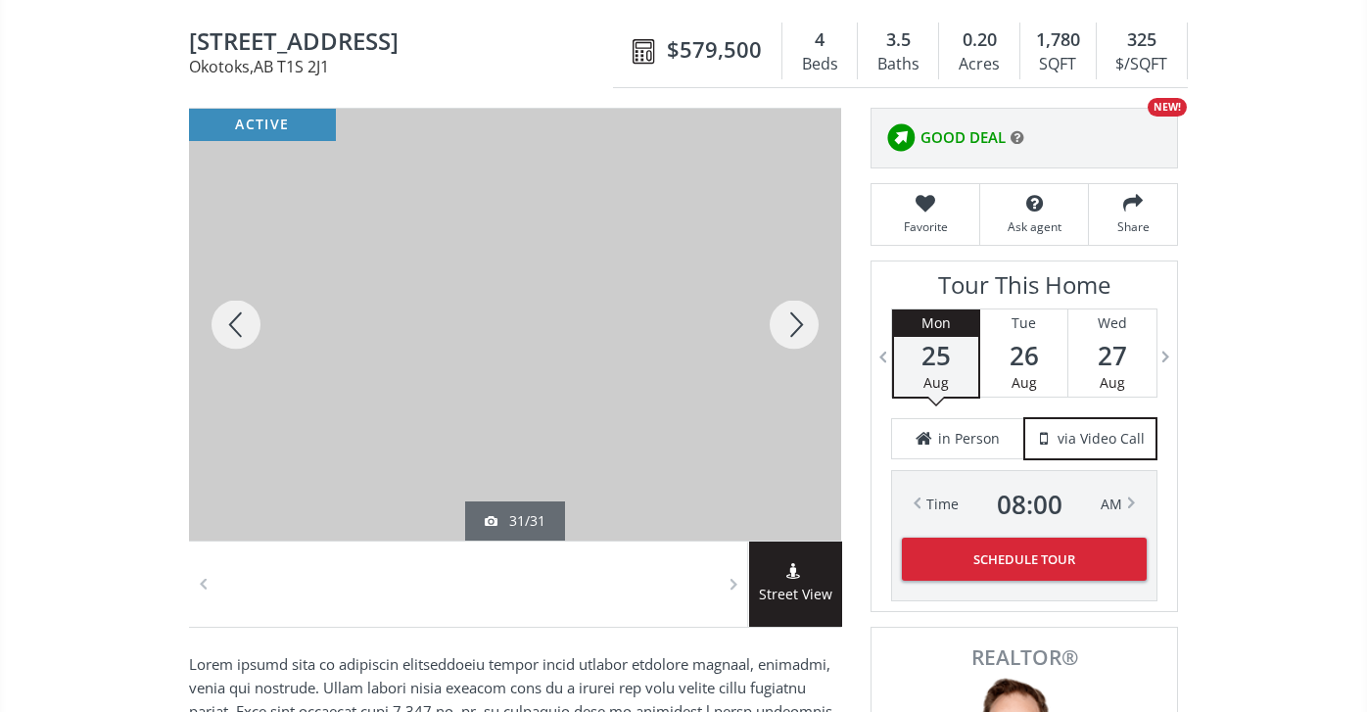
click at [788, 325] on div at bounding box center [794, 325] width 94 height 432
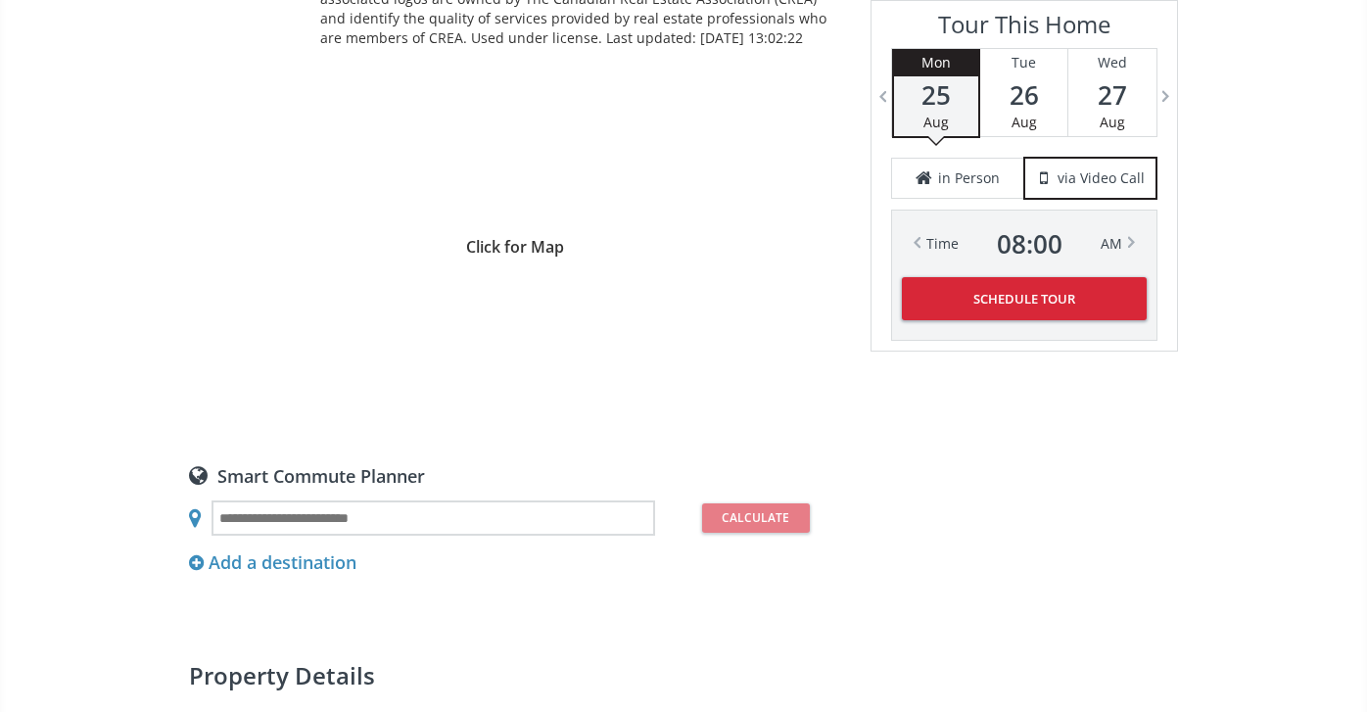
scroll to position [1538, 0]
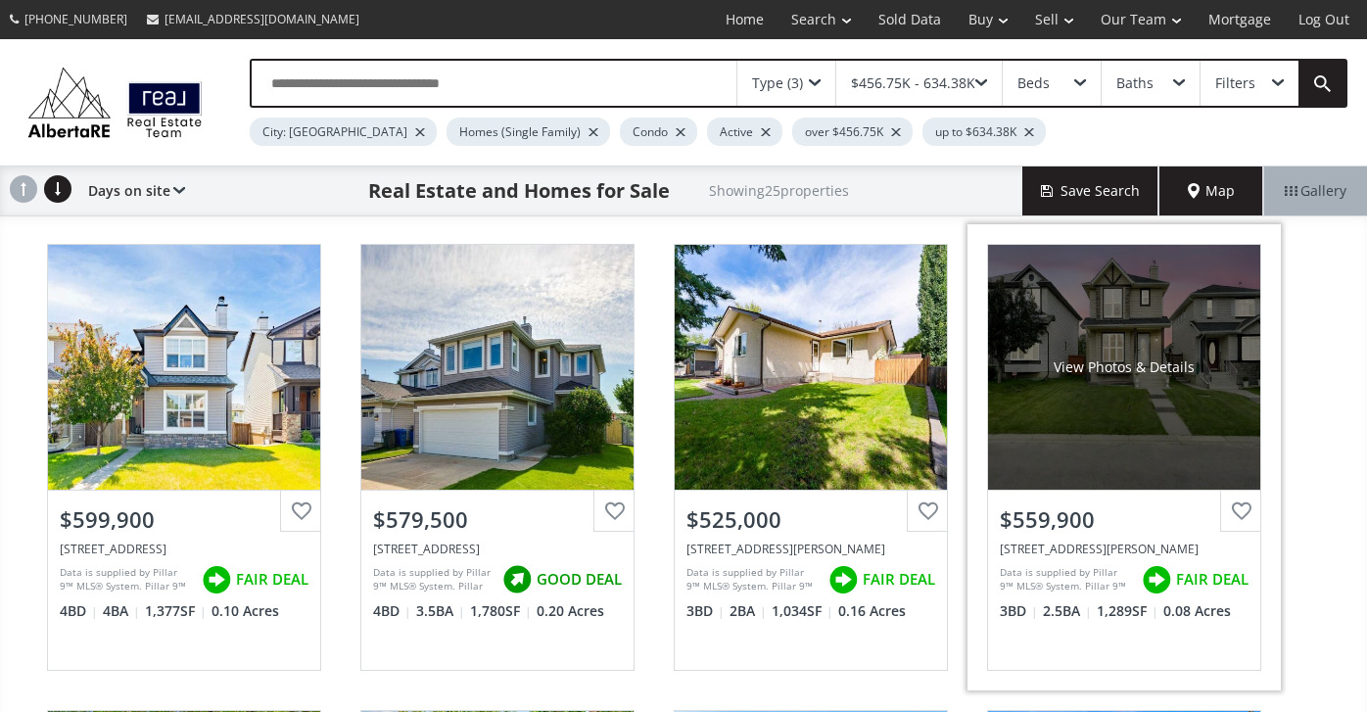
click at [1085, 442] on div "View Photos & Details" at bounding box center [1124, 367] width 272 height 245
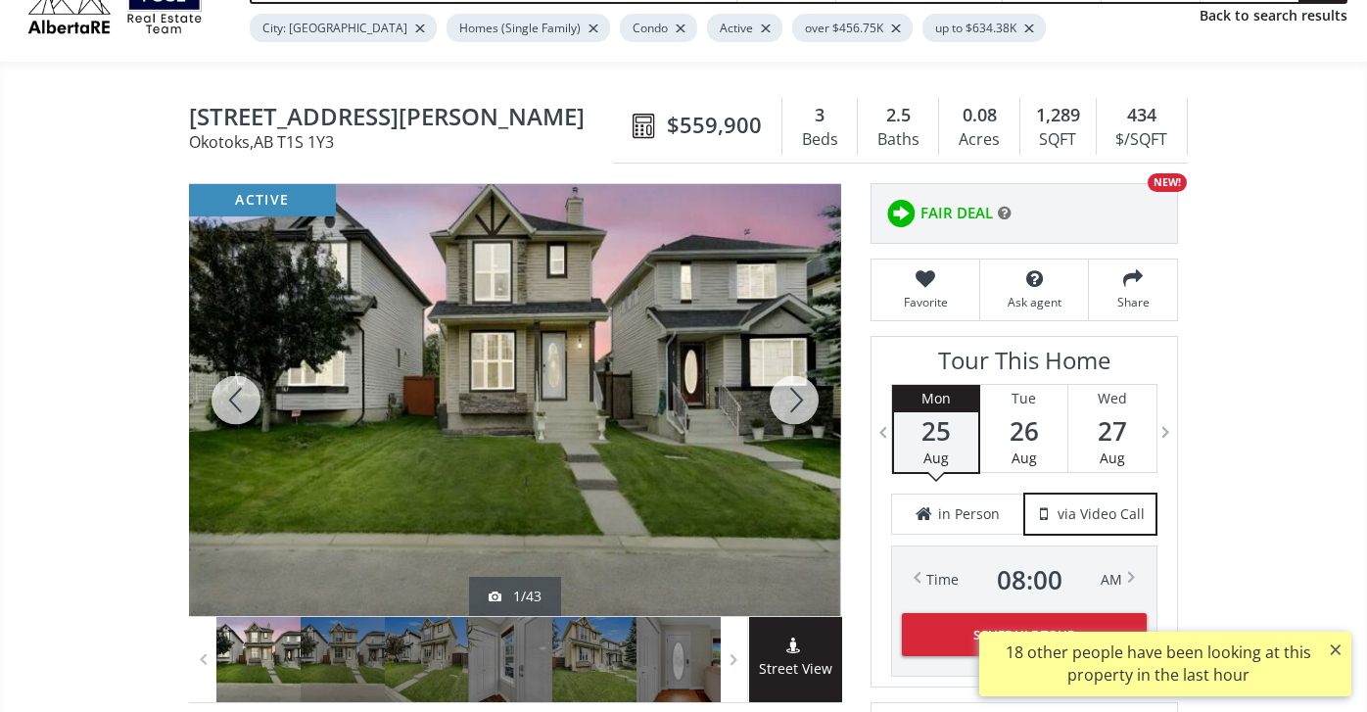
scroll to position [134, 0]
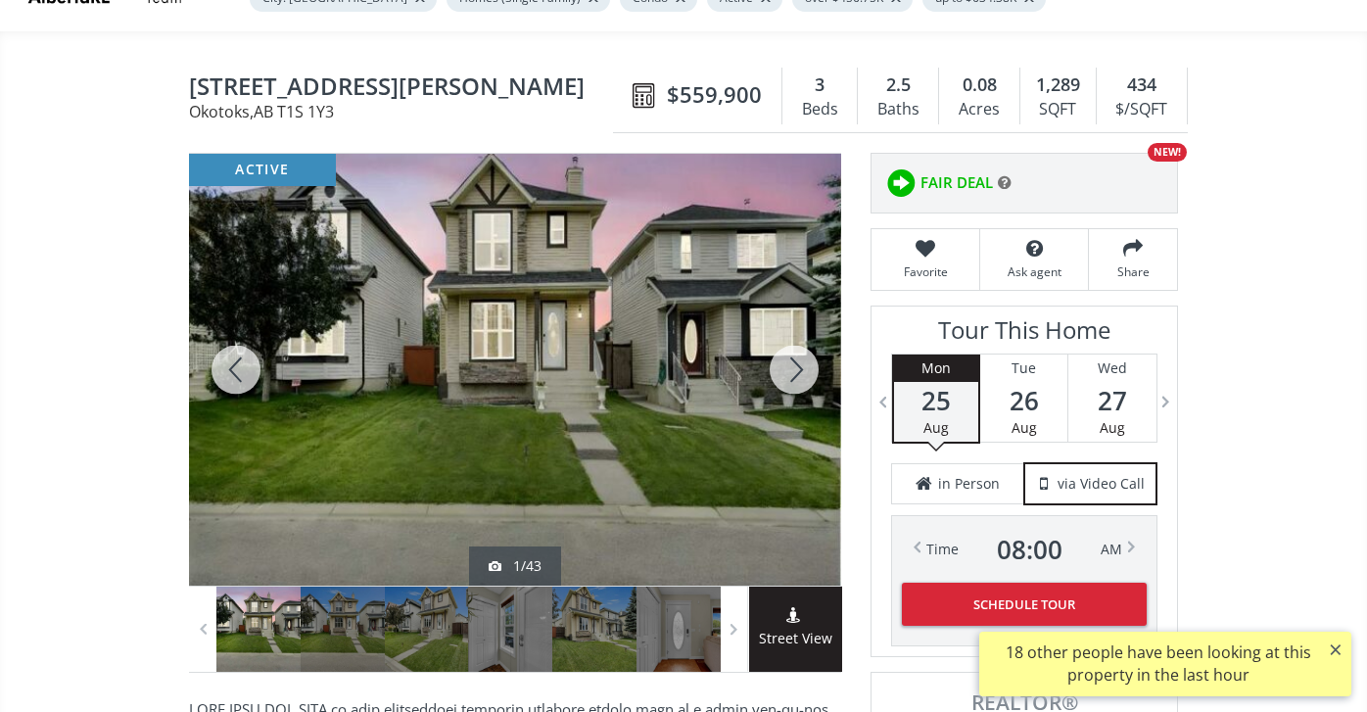
click at [801, 367] on div at bounding box center [794, 370] width 94 height 432
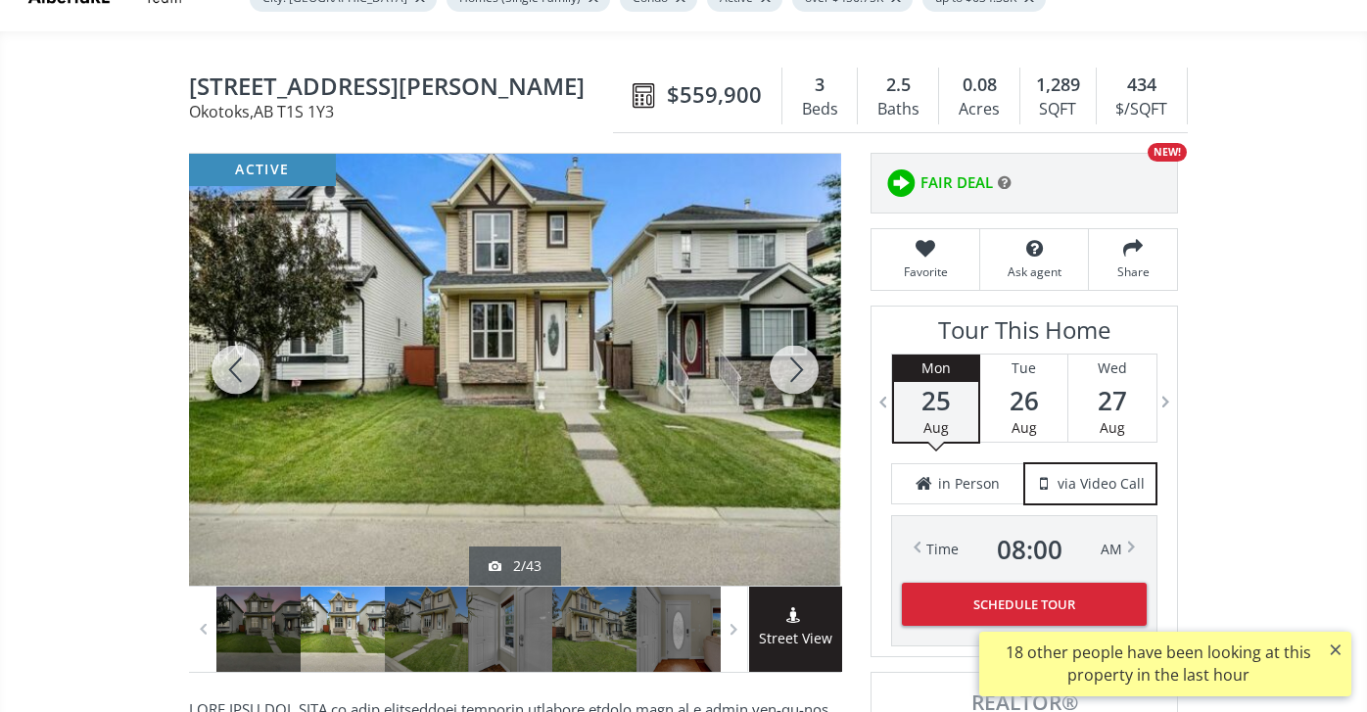
click at [801, 367] on div at bounding box center [794, 370] width 94 height 432
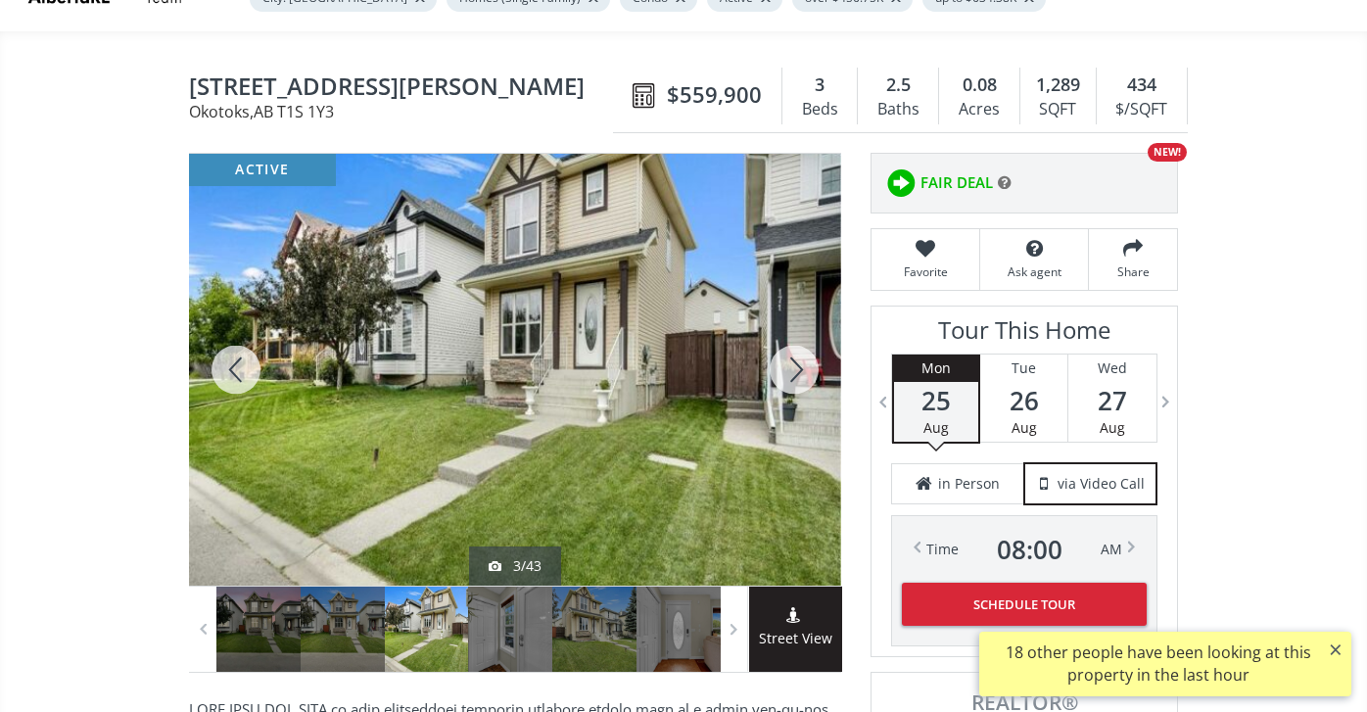
click at [801, 367] on div at bounding box center [794, 370] width 94 height 432
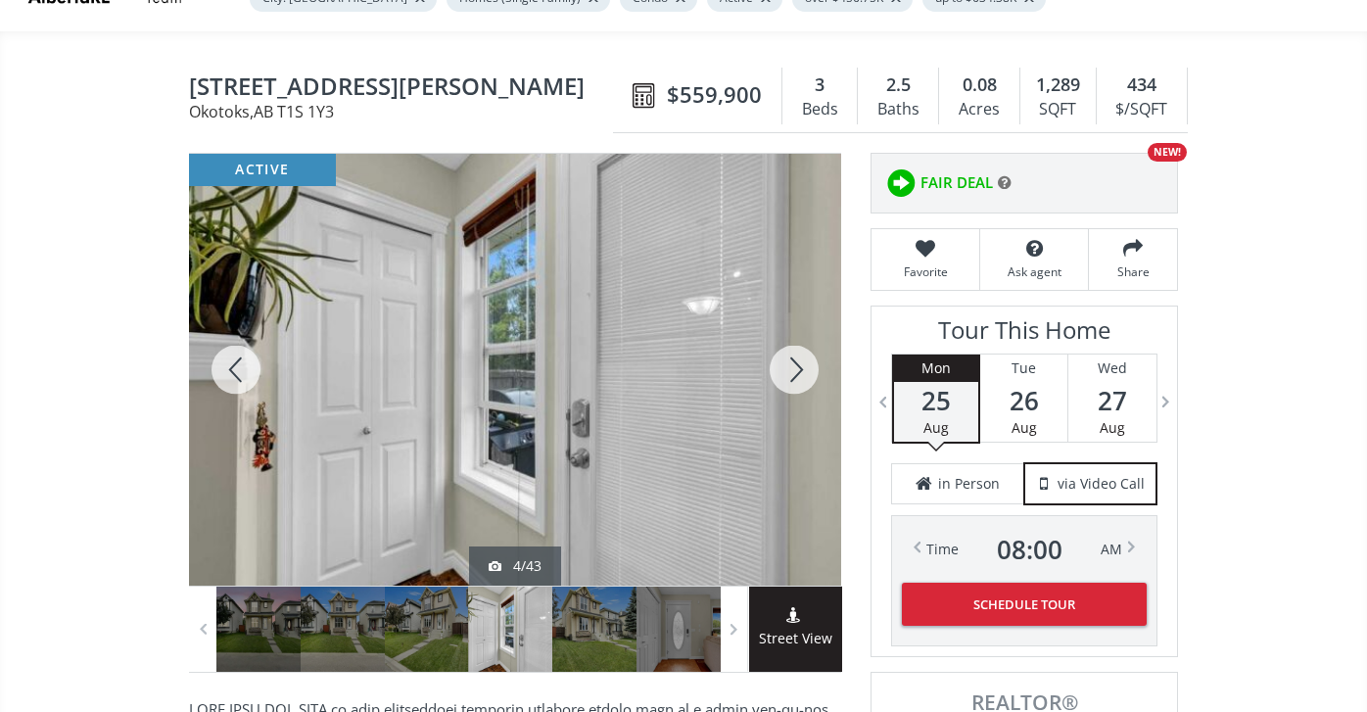
click at [802, 357] on div at bounding box center [794, 370] width 94 height 432
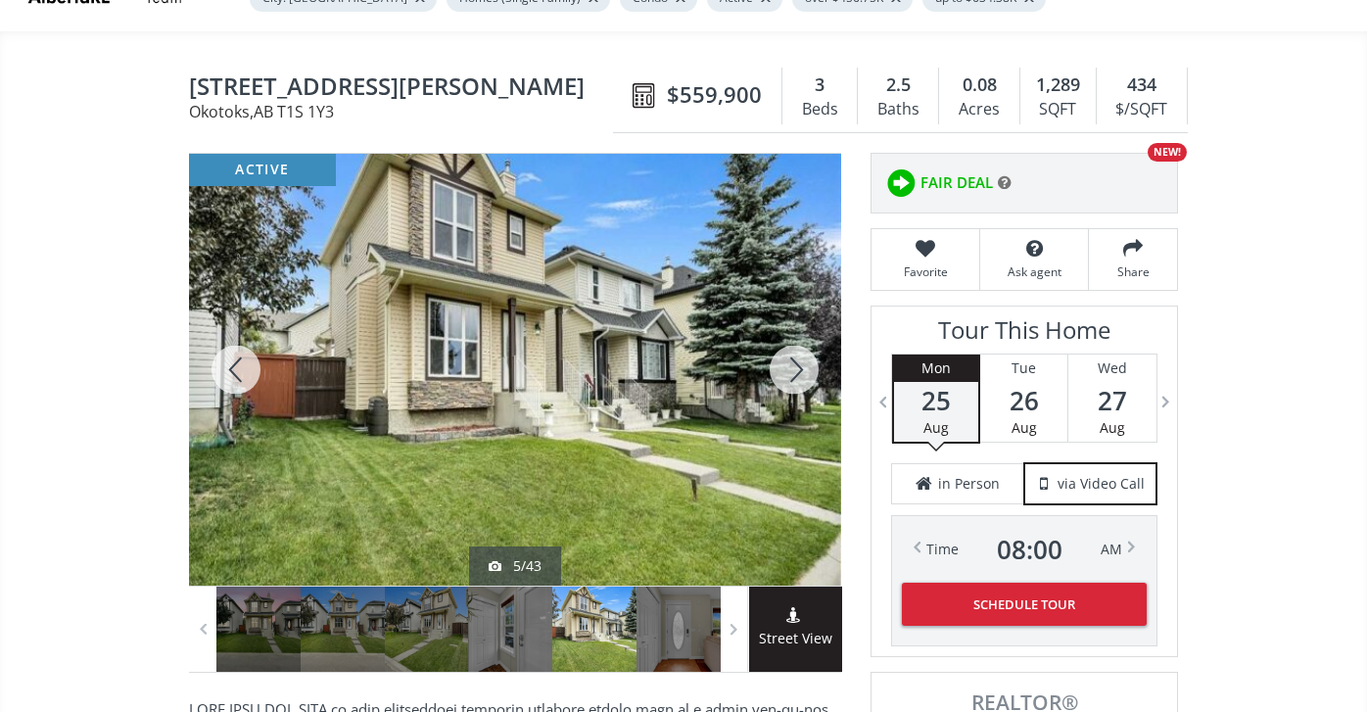
click at [802, 356] on div at bounding box center [794, 370] width 94 height 432
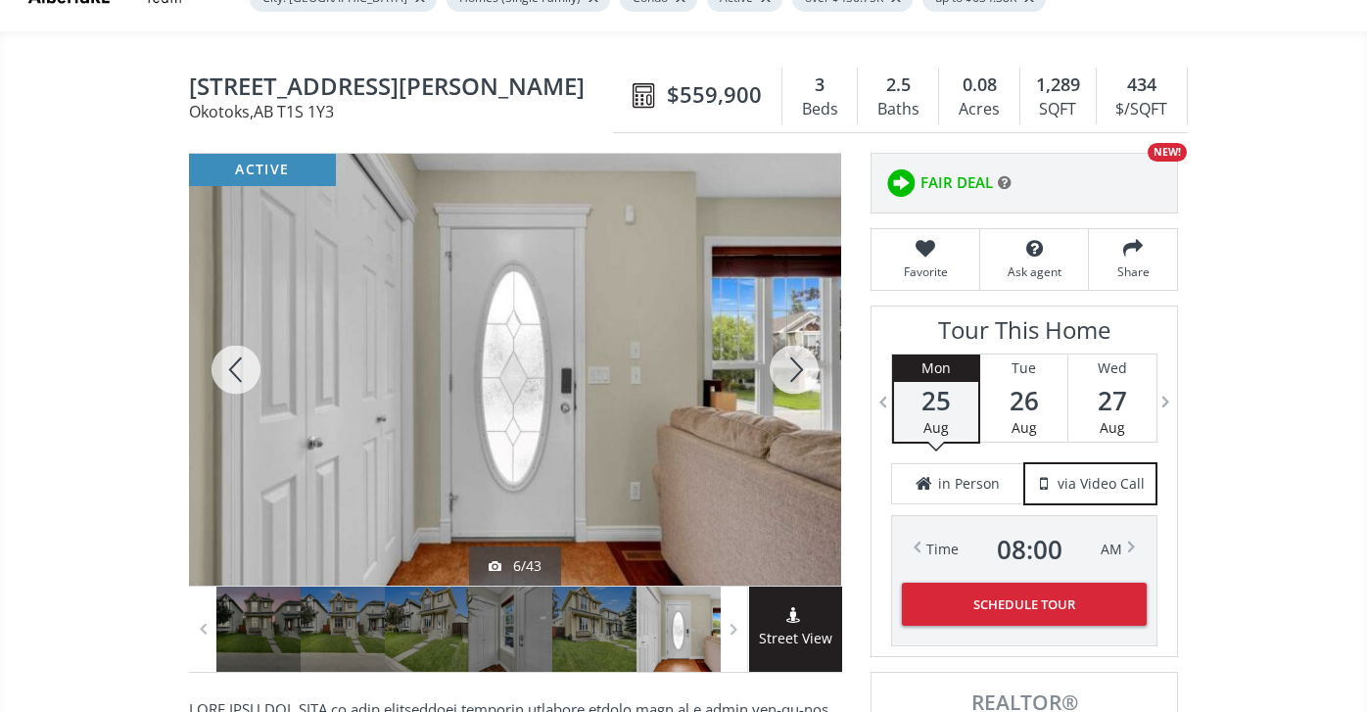
click at [802, 356] on div at bounding box center [794, 370] width 94 height 432
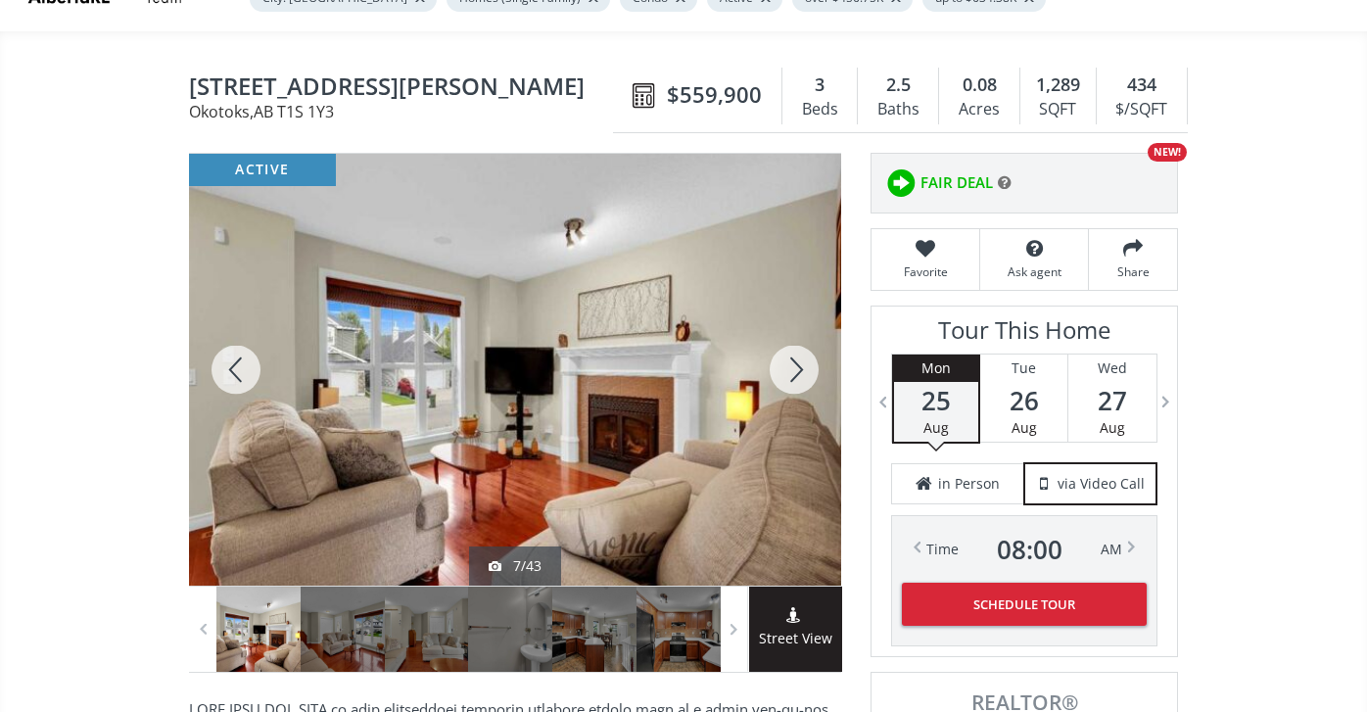
click at [802, 354] on div at bounding box center [794, 370] width 94 height 432
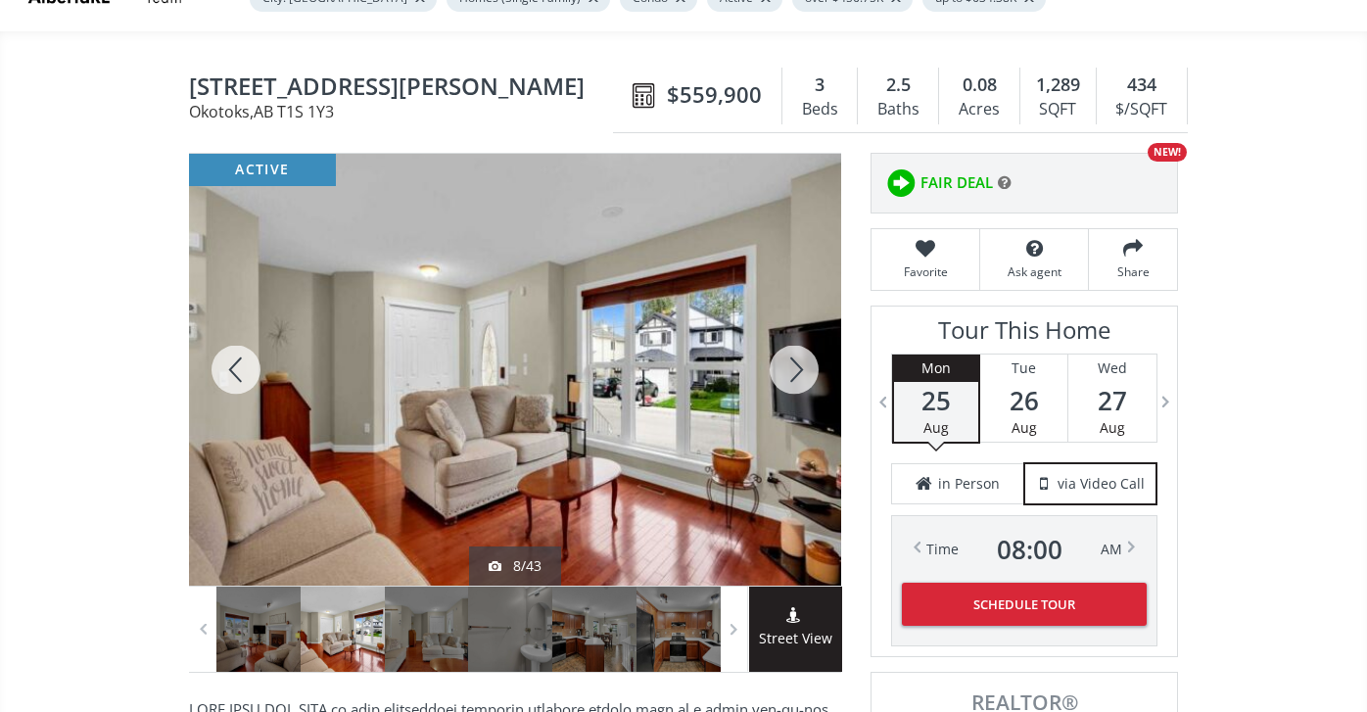
click at [796, 366] on div at bounding box center [794, 370] width 94 height 432
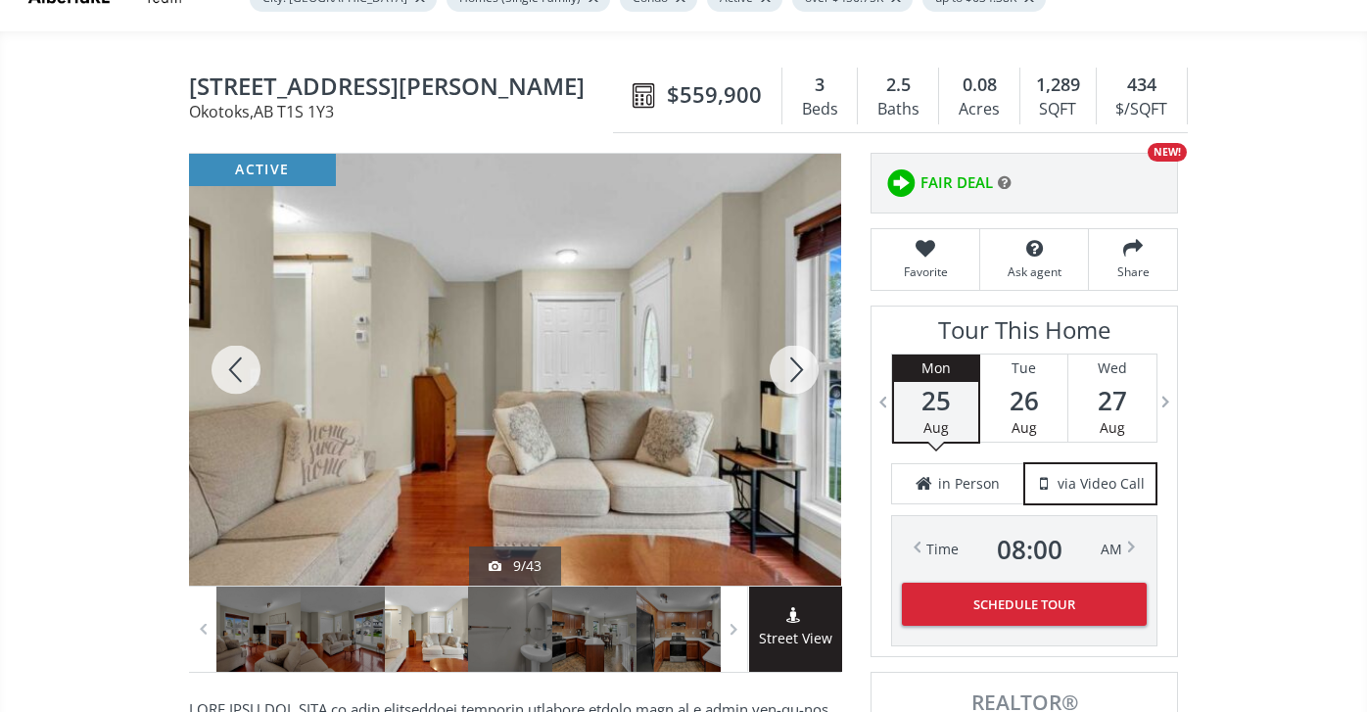
click at [796, 366] on div at bounding box center [794, 370] width 94 height 432
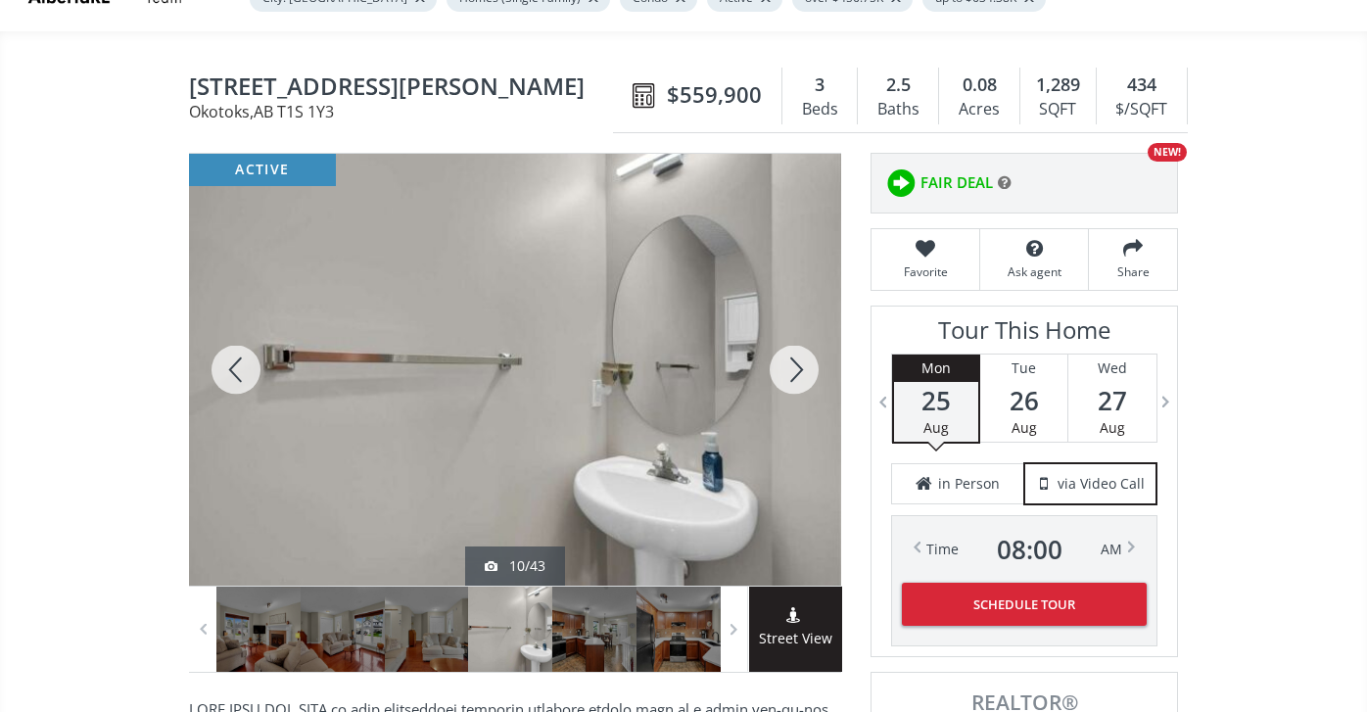
click at [797, 367] on div at bounding box center [794, 370] width 94 height 432
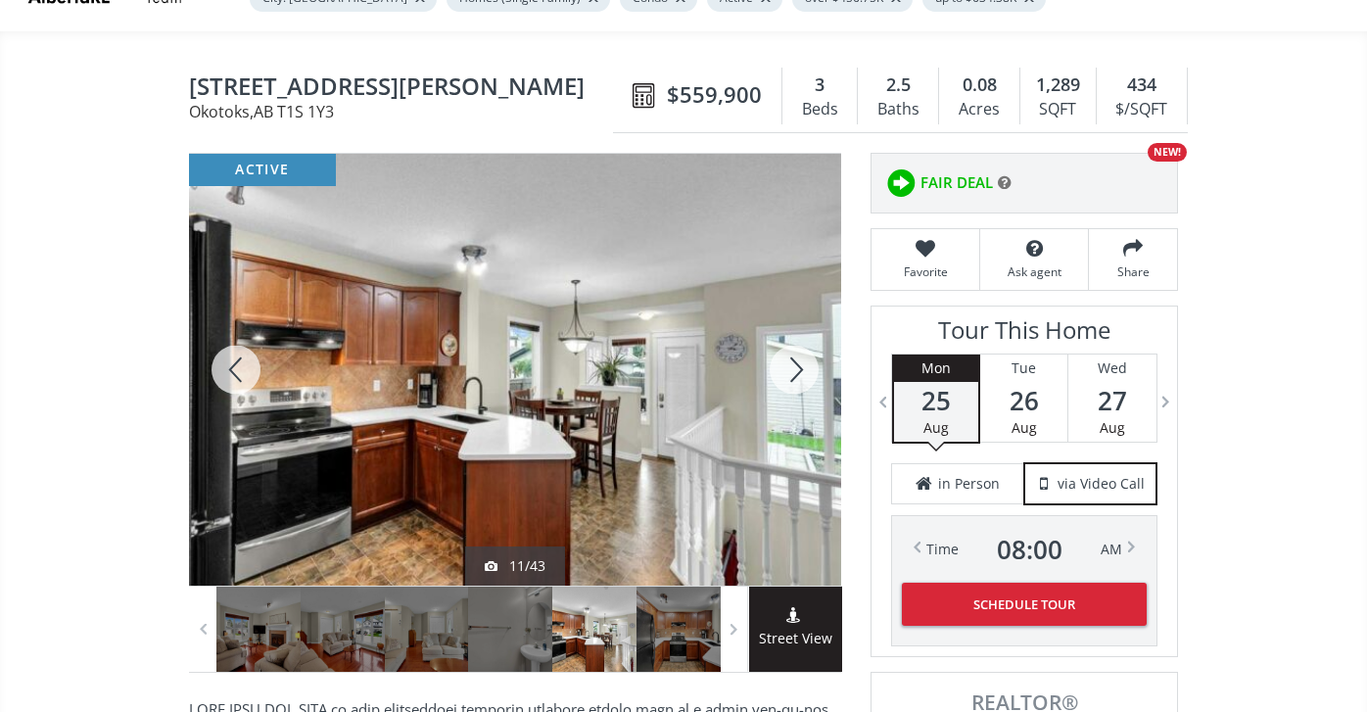
click at [797, 364] on div at bounding box center [794, 370] width 94 height 432
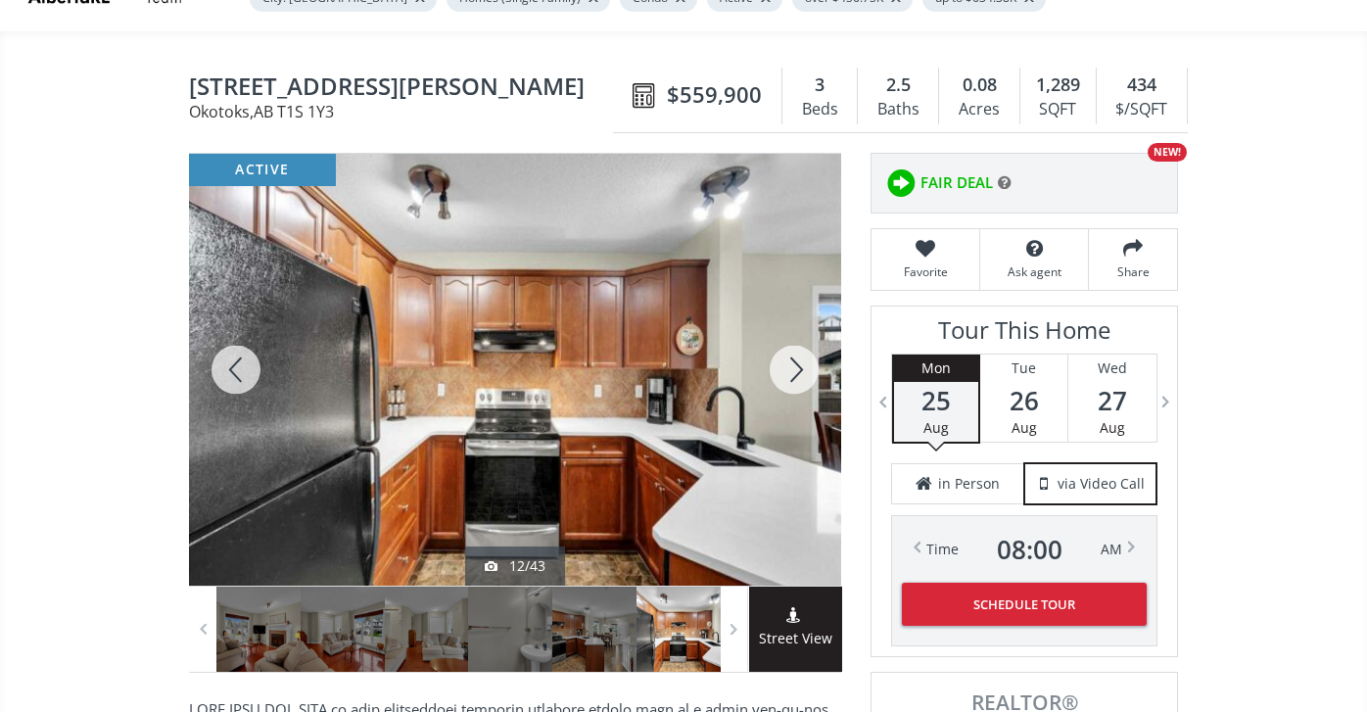
click at [797, 364] on div at bounding box center [794, 370] width 94 height 432
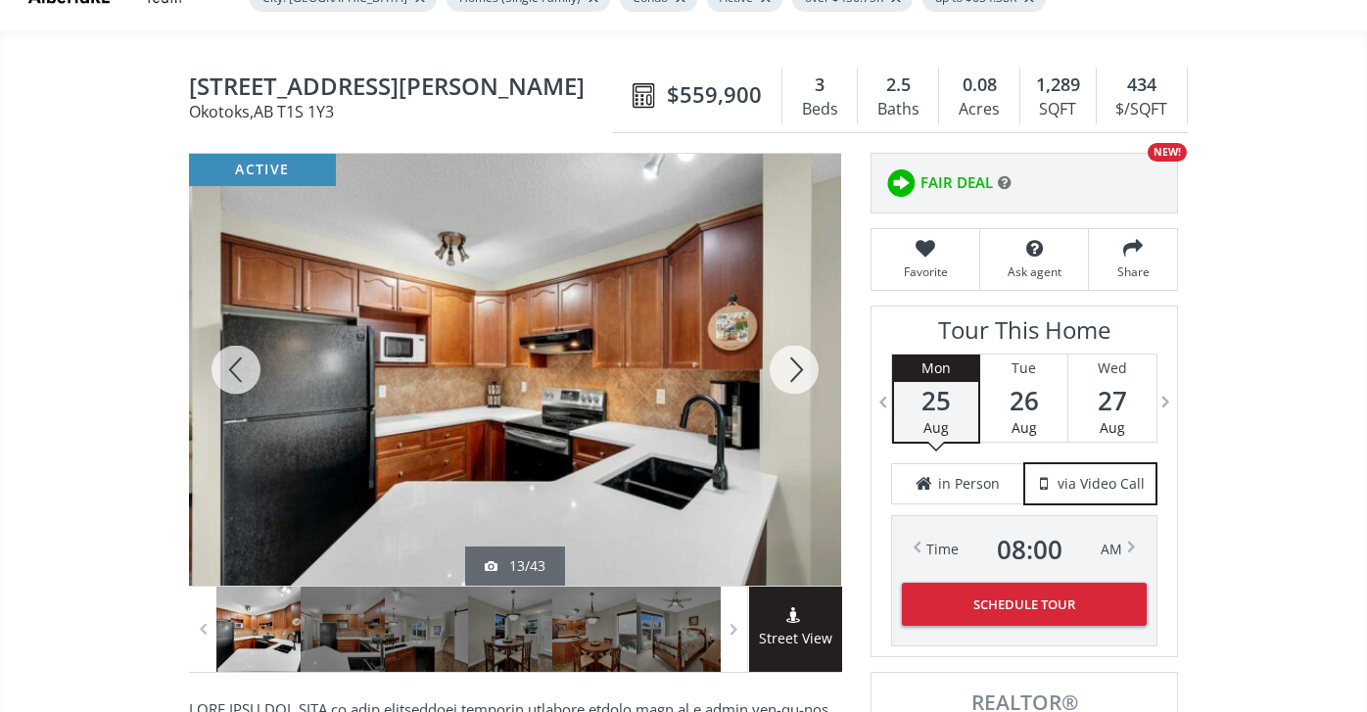
click at [797, 364] on div at bounding box center [794, 370] width 94 height 432
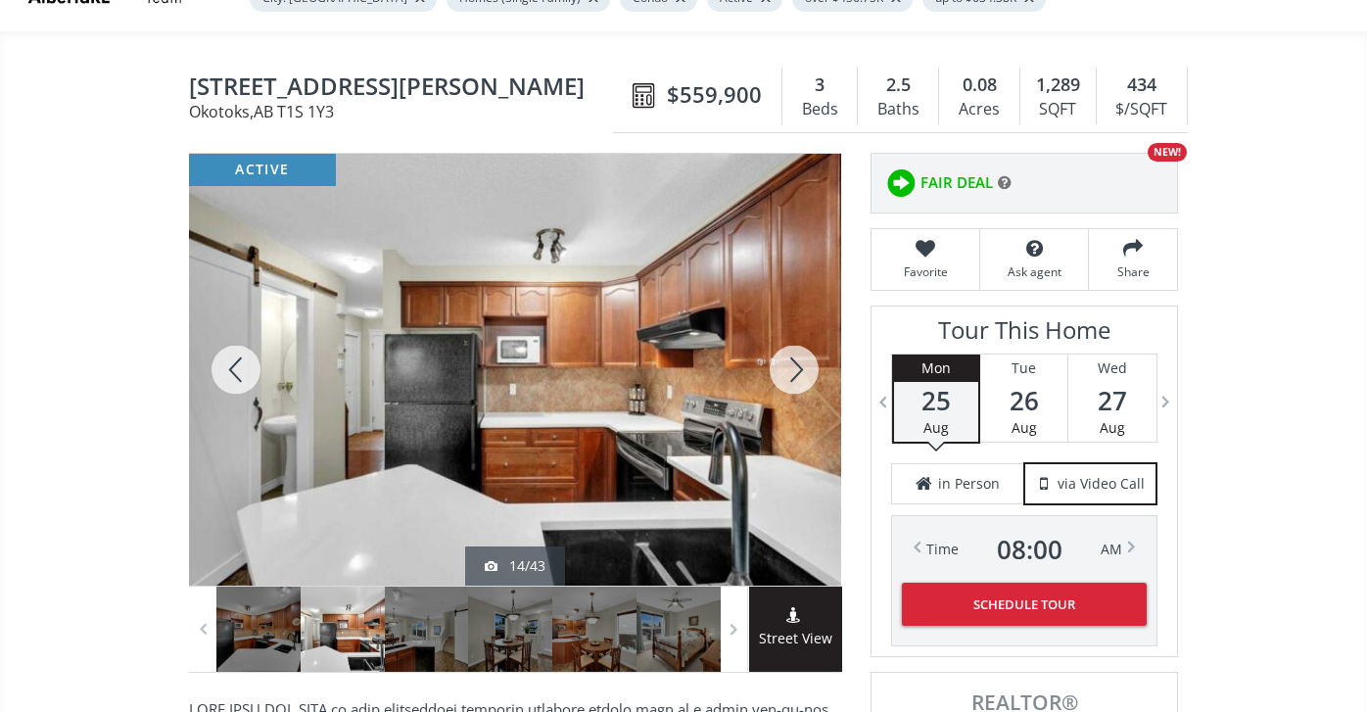
click at [796, 365] on div at bounding box center [794, 370] width 94 height 432
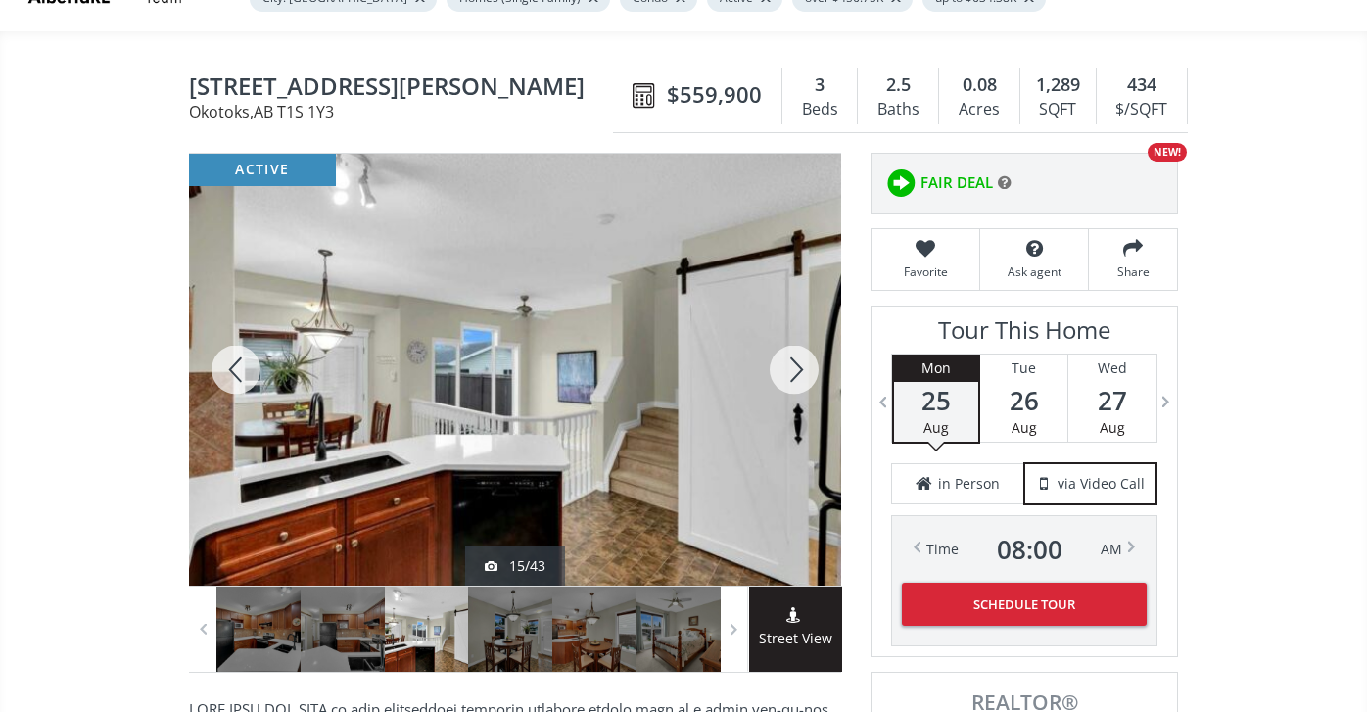
click at [796, 365] on div at bounding box center [794, 370] width 94 height 432
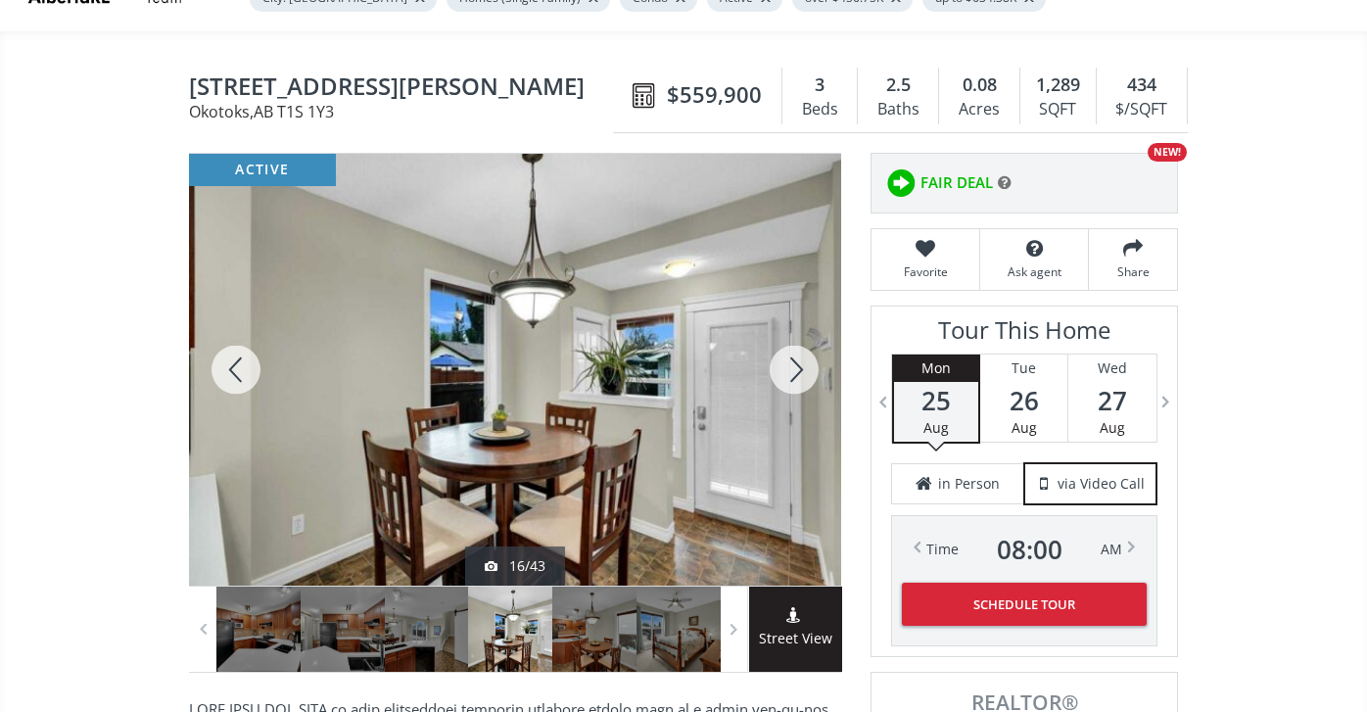
click at [796, 365] on div at bounding box center [794, 370] width 94 height 432
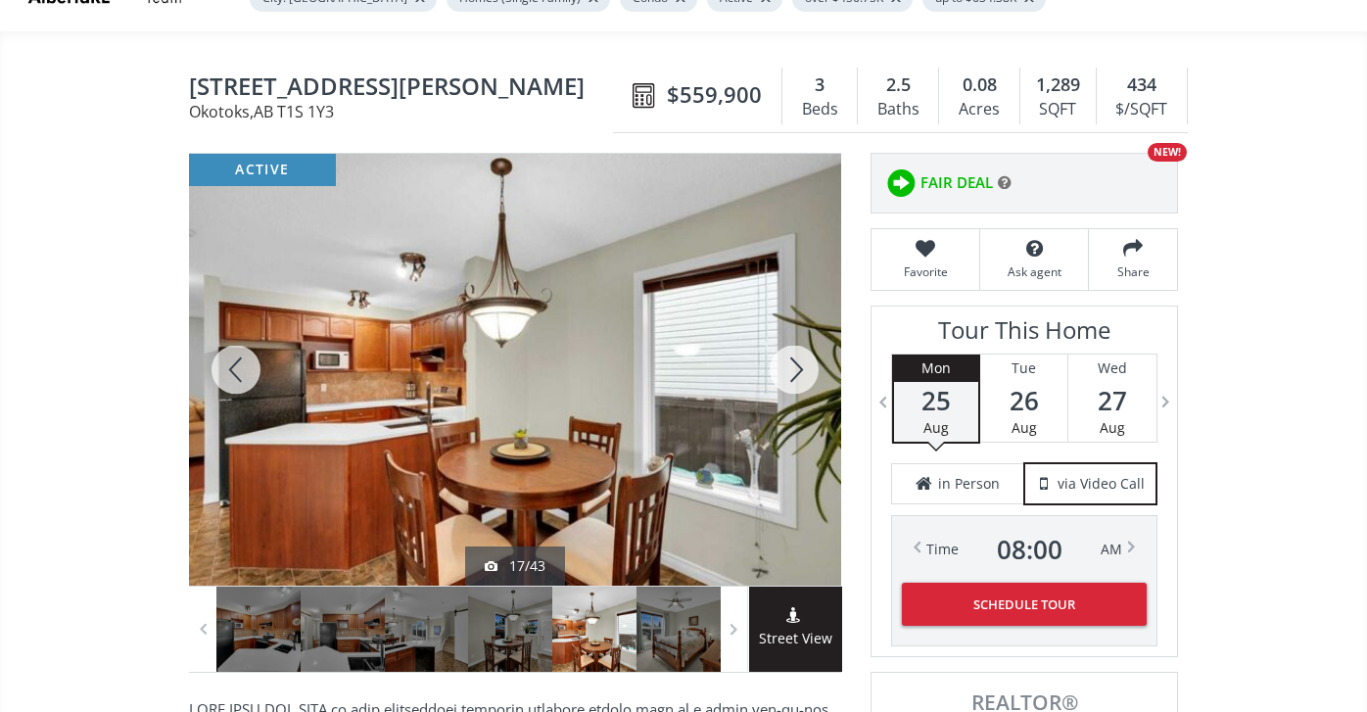
click at [796, 365] on div at bounding box center [794, 370] width 94 height 432
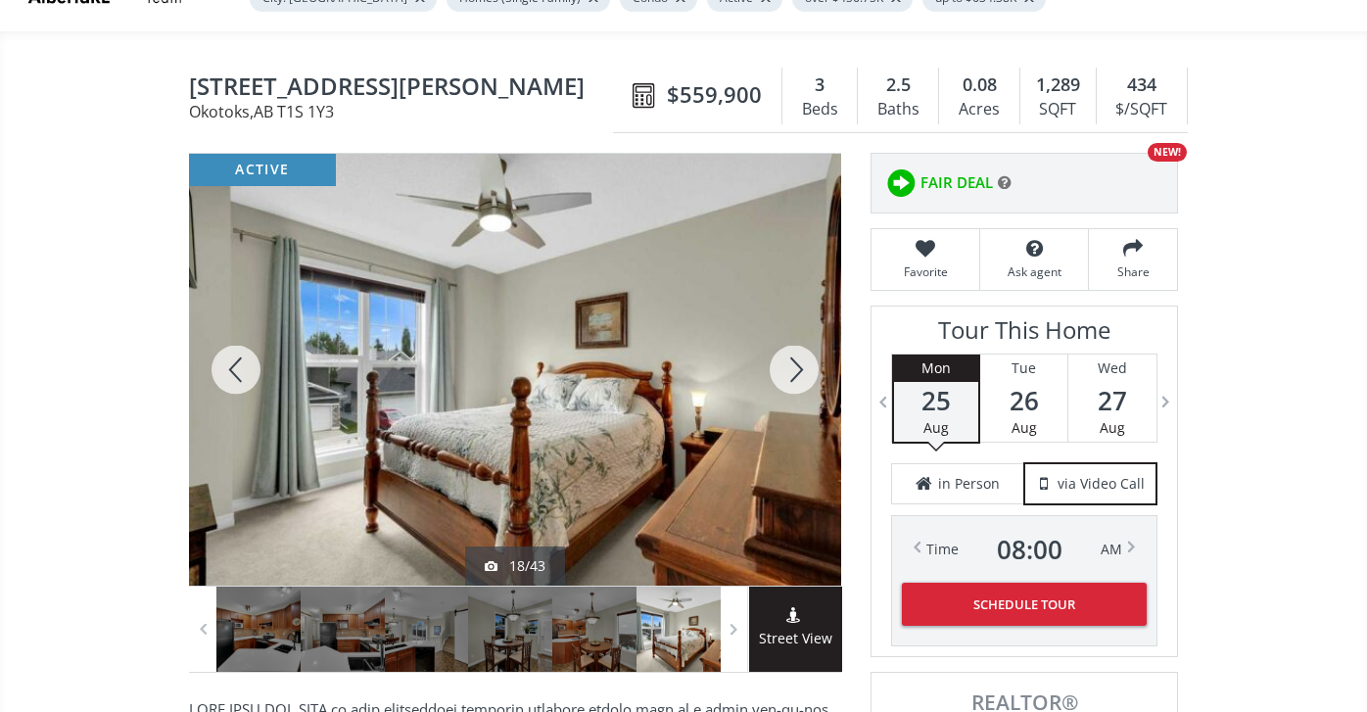
click at [796, 364] on div at bounding box center [794, 370] width 94 height 432
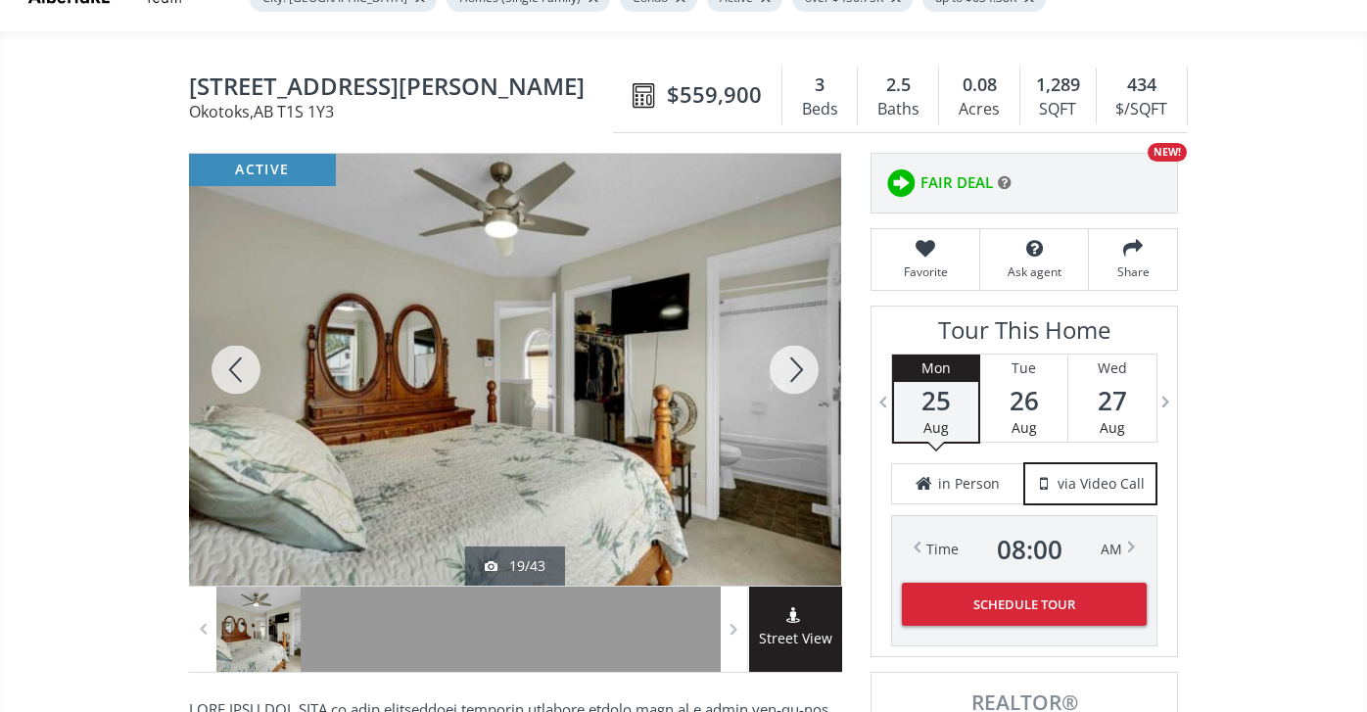
click at [796, 364] on div at bounding box center [794, 370] width 94 height 432
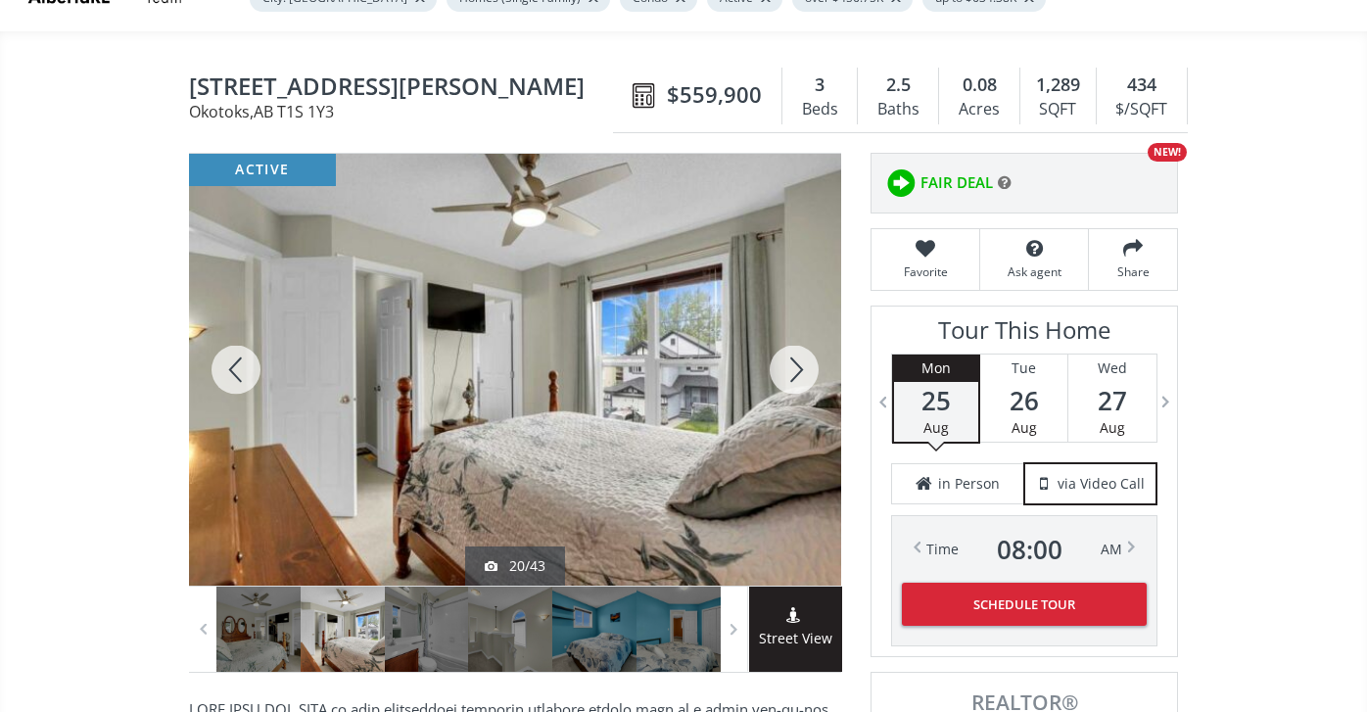
click at [795, 364] on div at bounding box center [794, 370] width 94 height 432
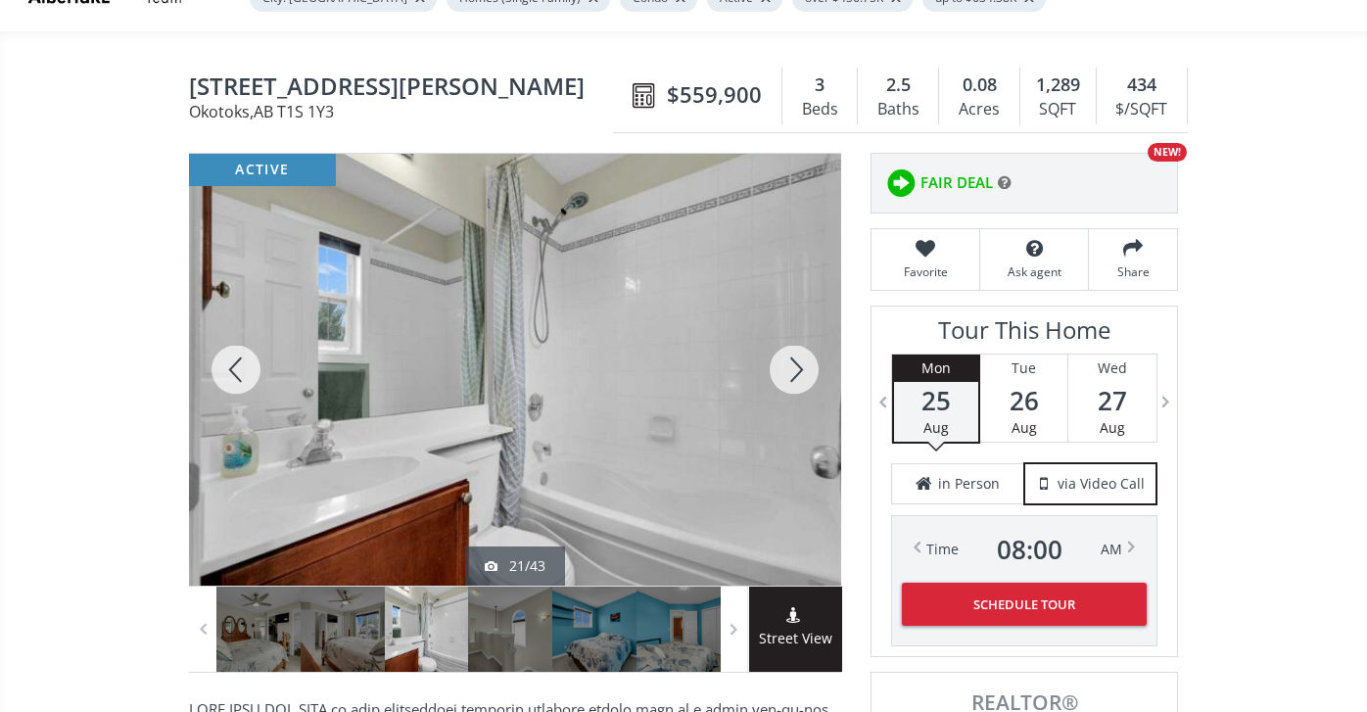
click at [795, 364] on div at bounding box center [794, 370] width 94 height 432
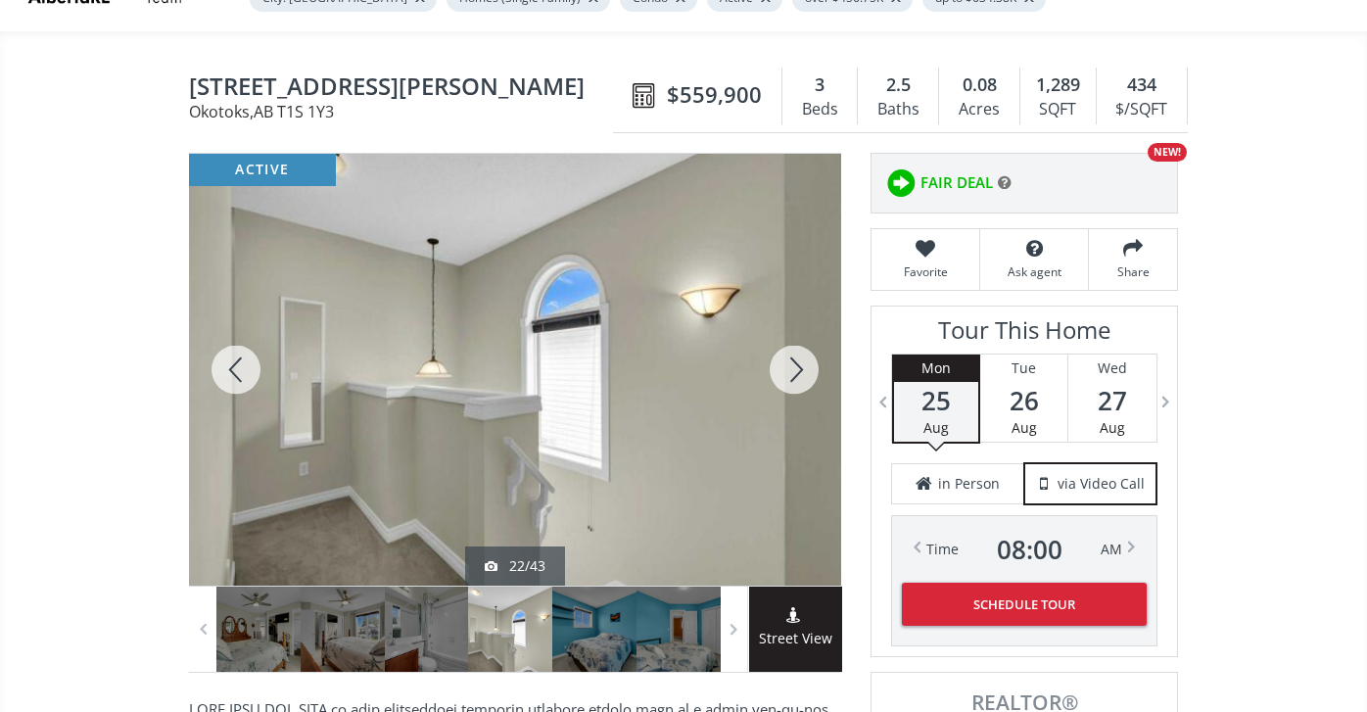
click at [795, 364] on div at bounding box center [794, 370] width 94 height 432
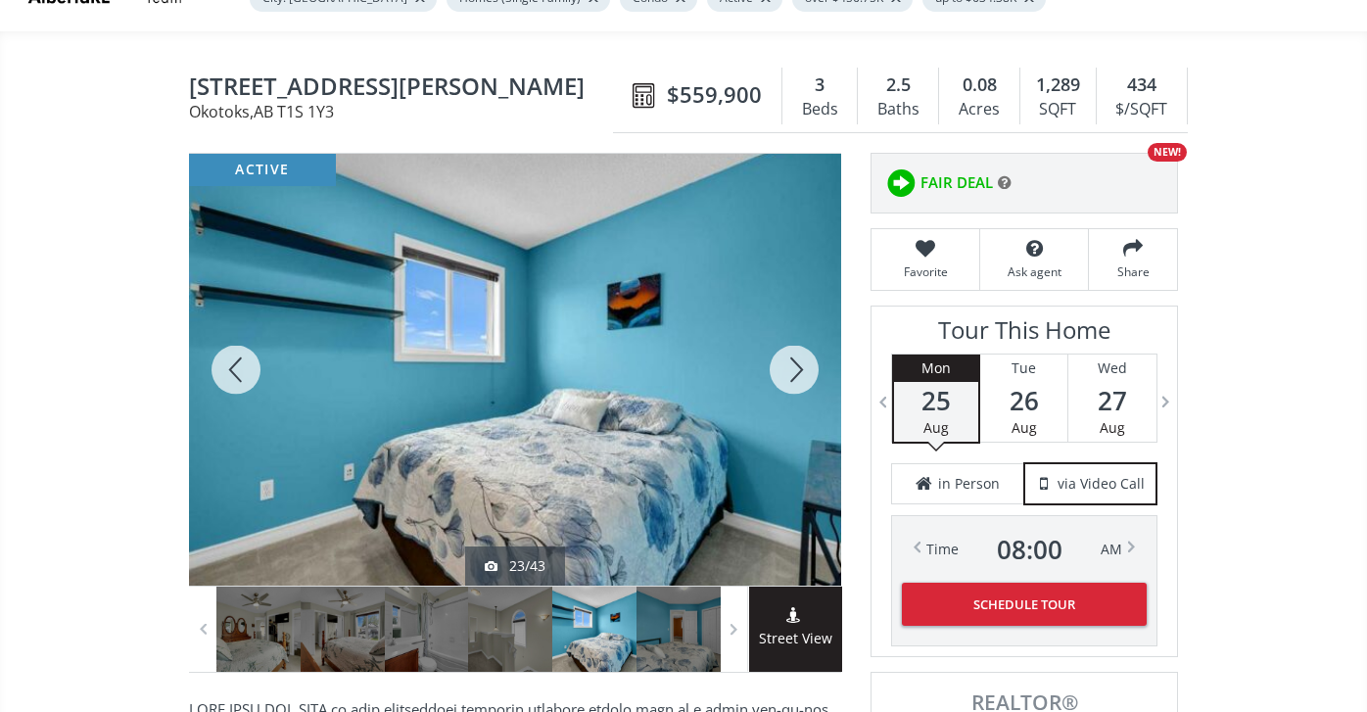
click at [795, 364] on div at bounding box center [794, 370] width 94 height 432
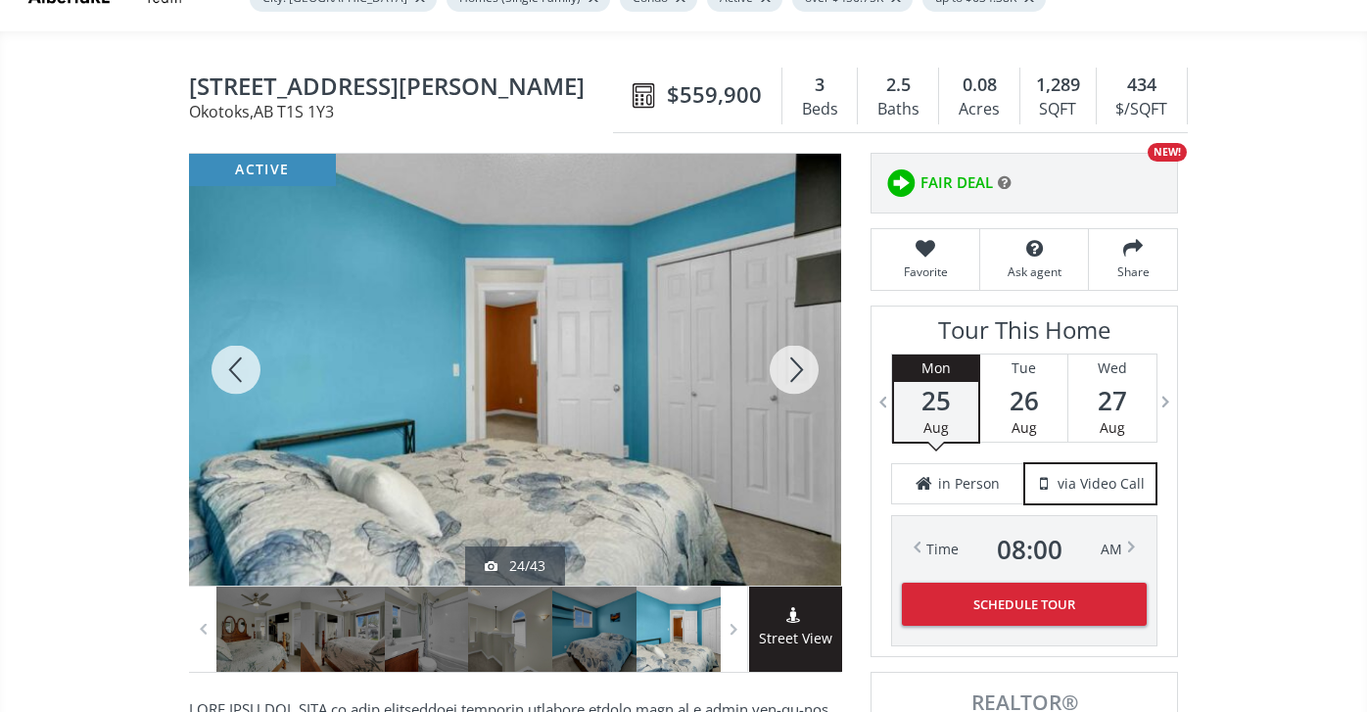
click at [795, 364] on div at bounding box center [794, 370] width 94 height 432
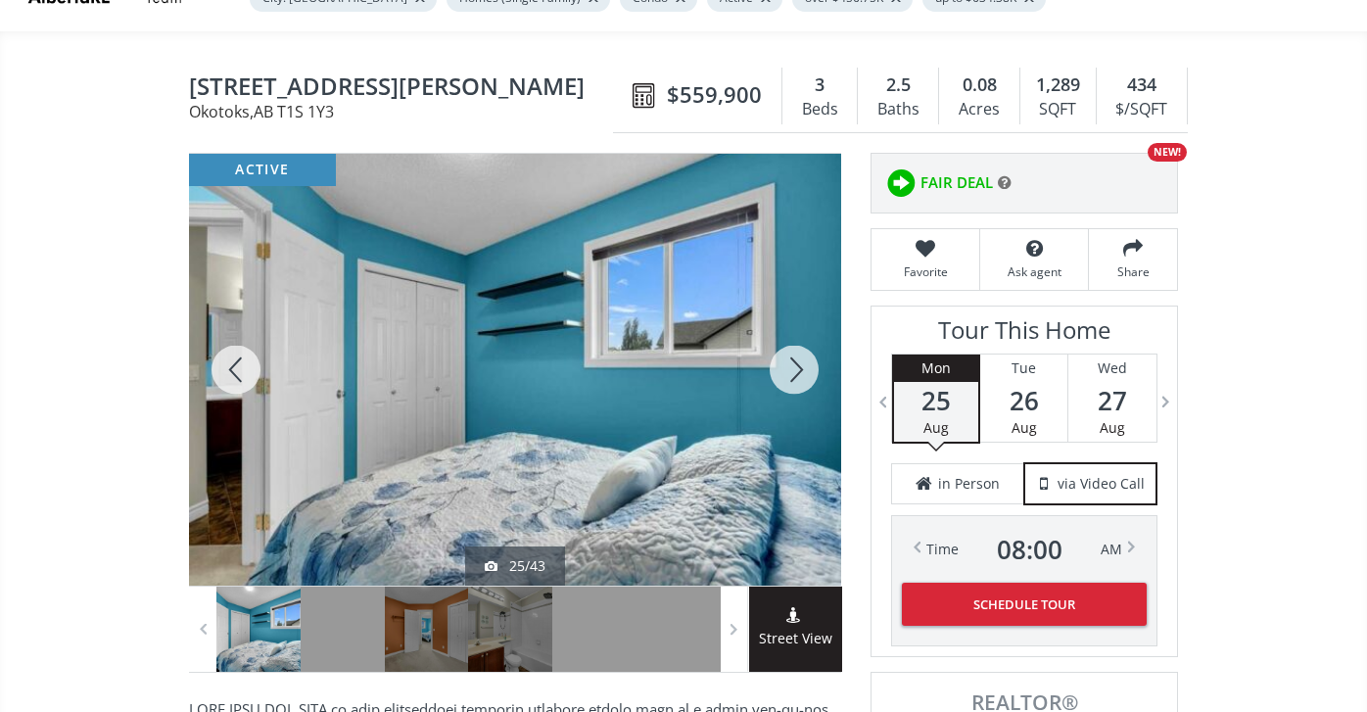
click at [795, 364] on div at bounding box center [794, 370] width 94 height 432
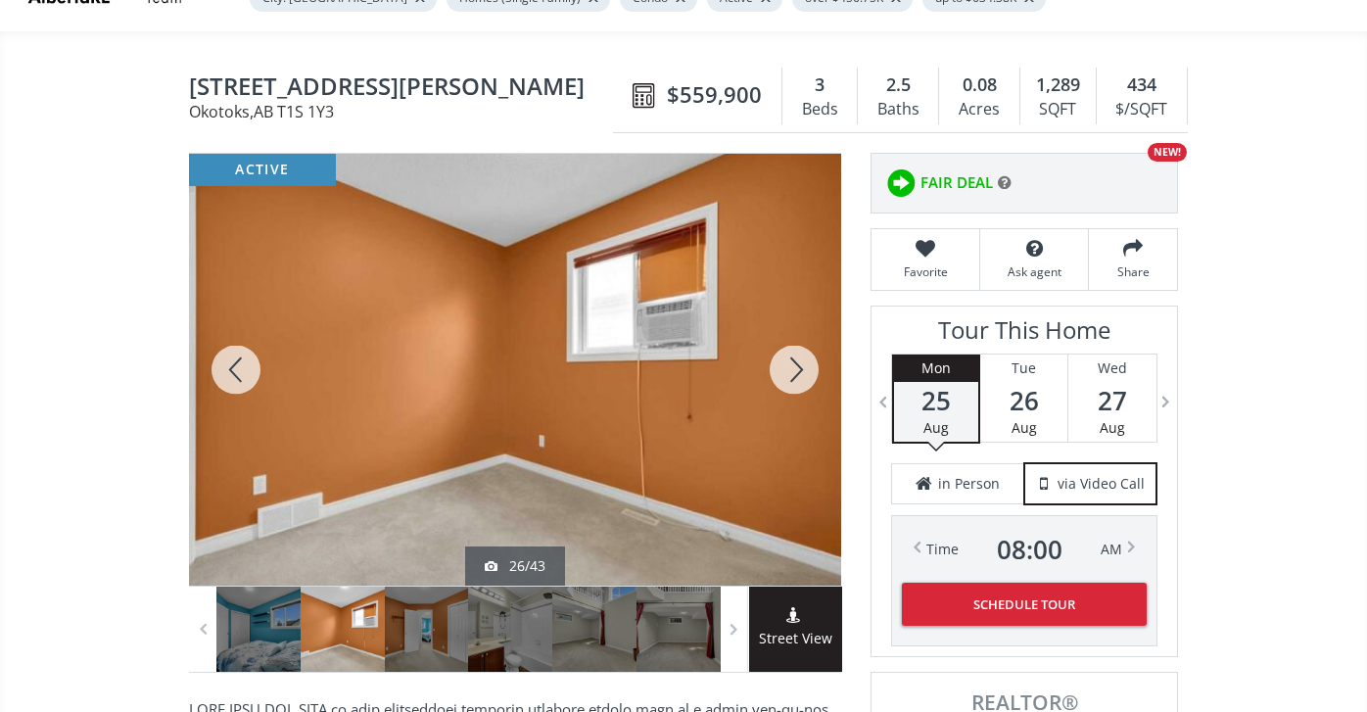
click at [795, 364] on div at bounding box center [794, 370] width 94 height 432
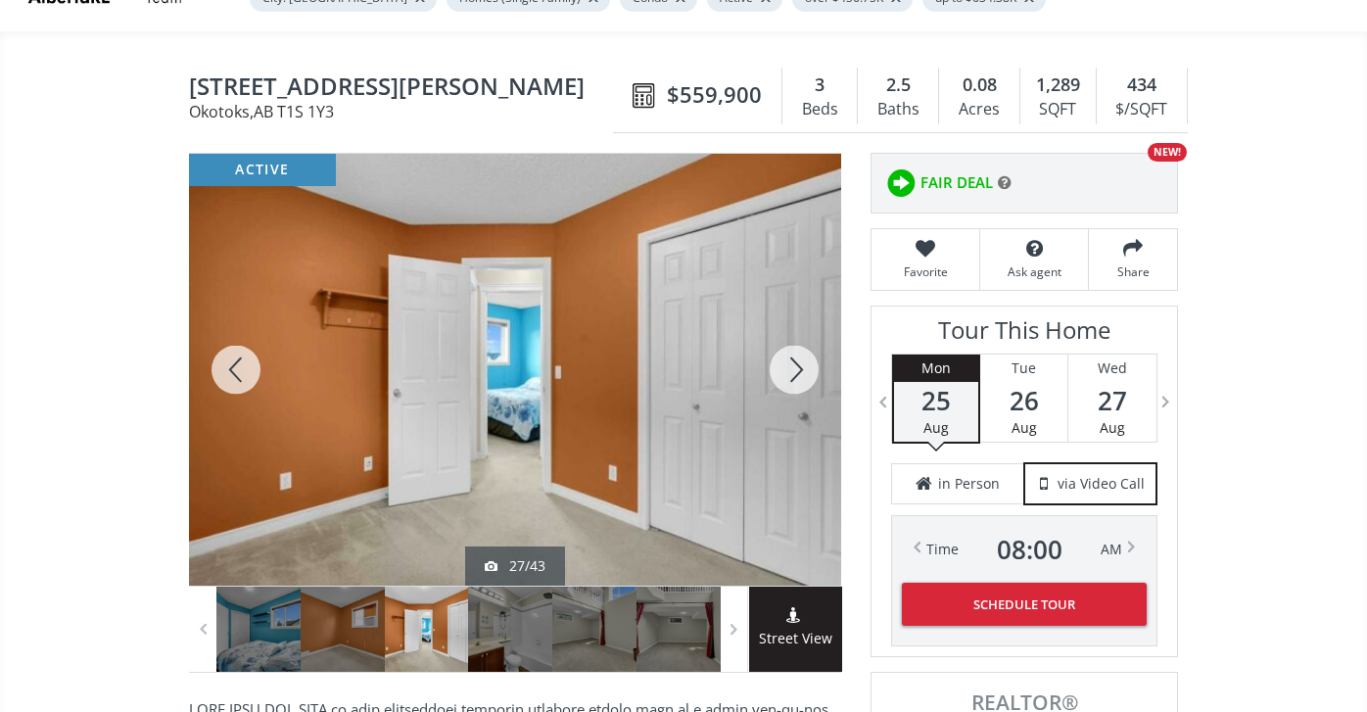
click at [795, 364] on div at bounding box center [794, 370] width 94 height 432
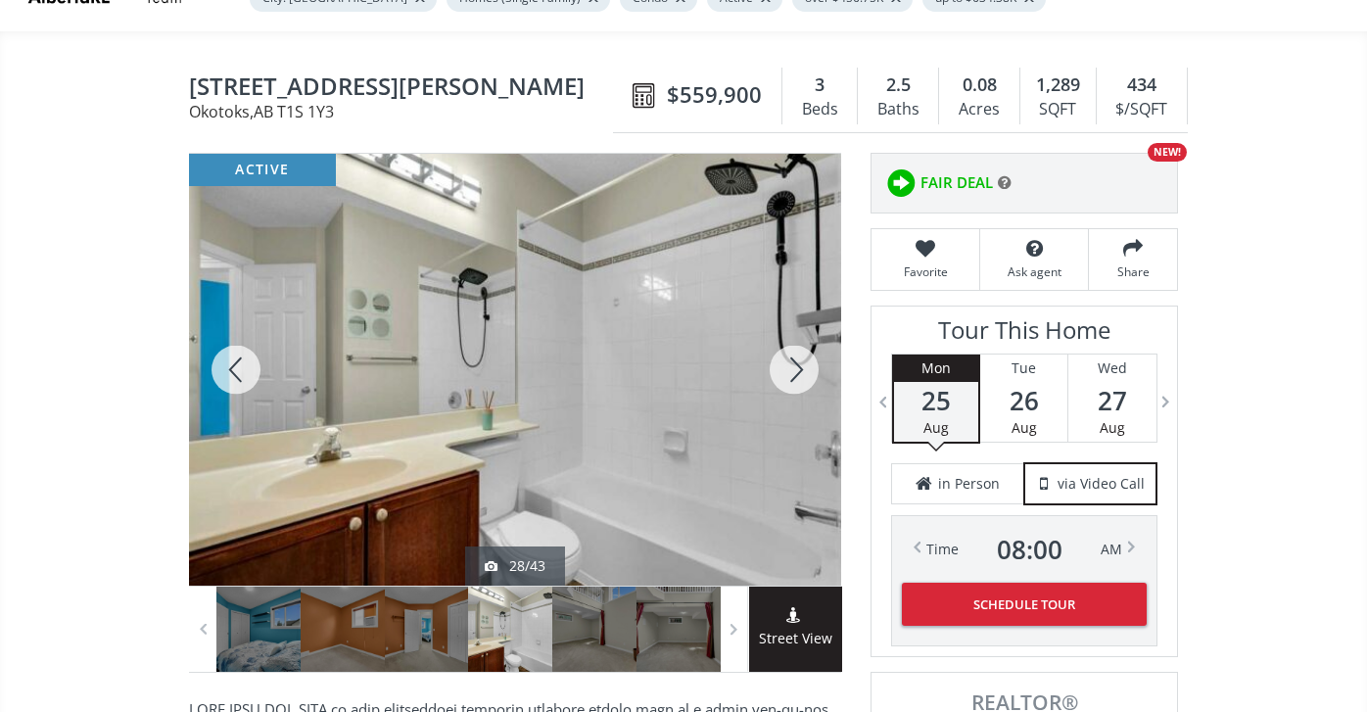
click at [796, 364] on div at bounding box center [794, 370] width 94 height 432
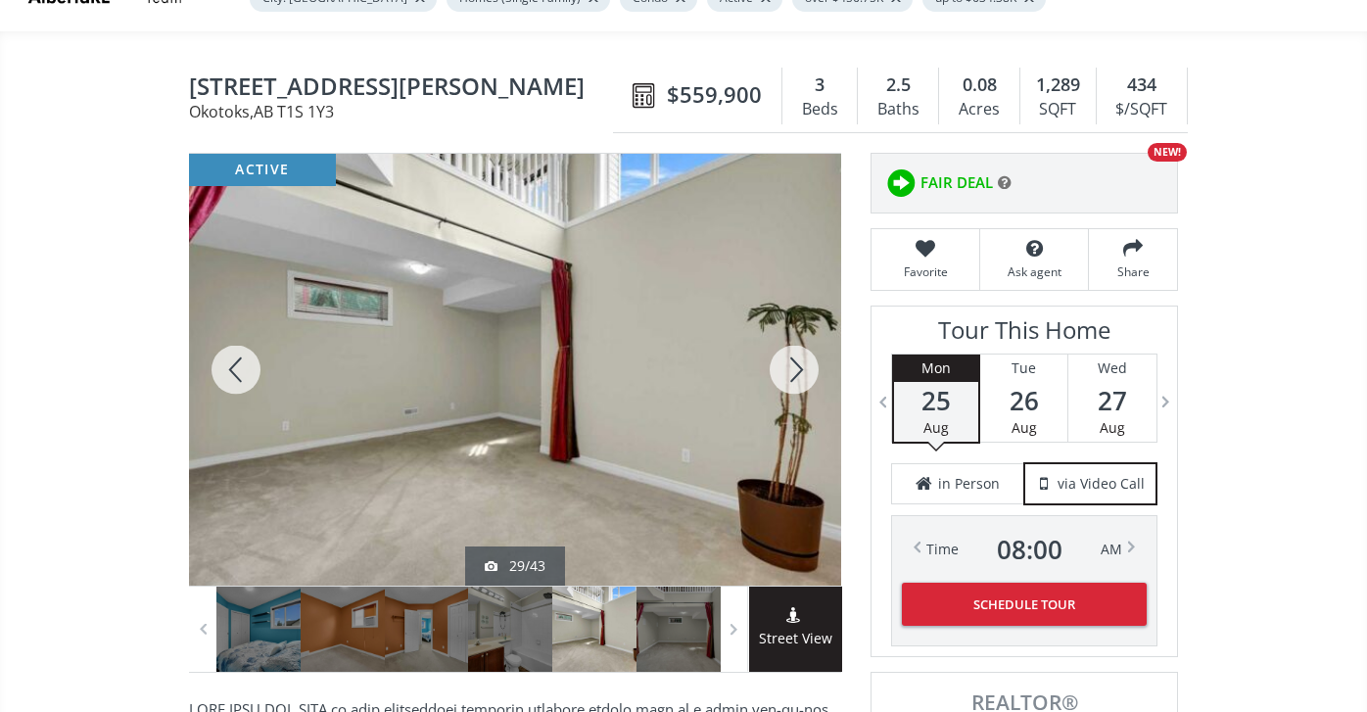
click at [796, 364] on div at bounding box center [794, 370] width 94 height 432
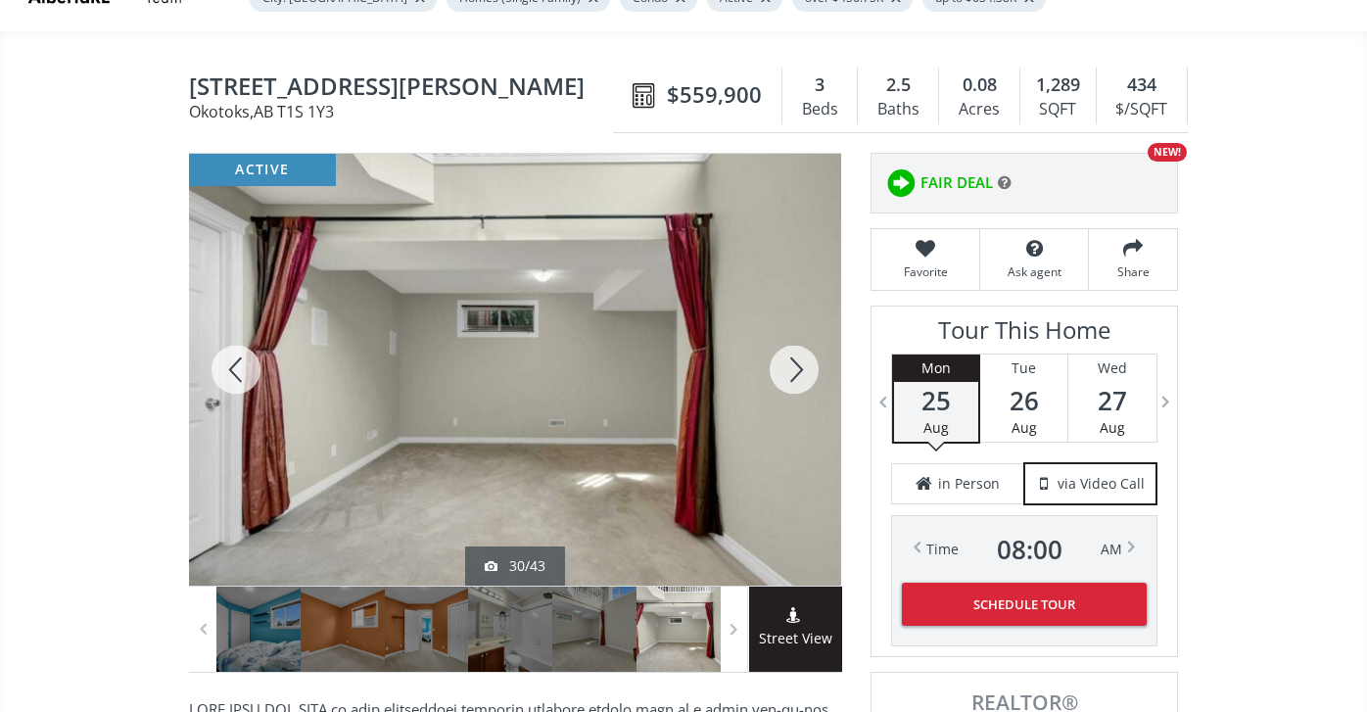
click at [796, 365] on div at bounding box center [794, 370] width 94 height 432
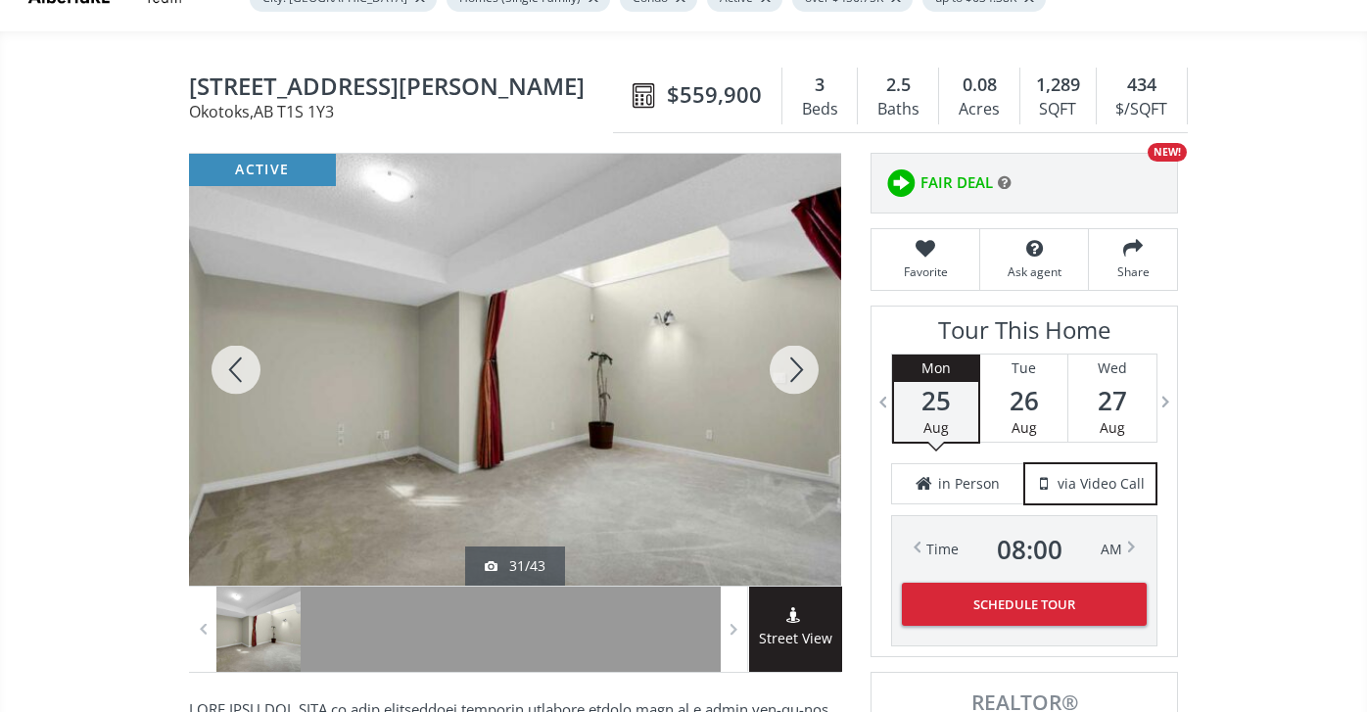
click at [796, 366] on div at bounding box center [794, 370] width 94 height 432
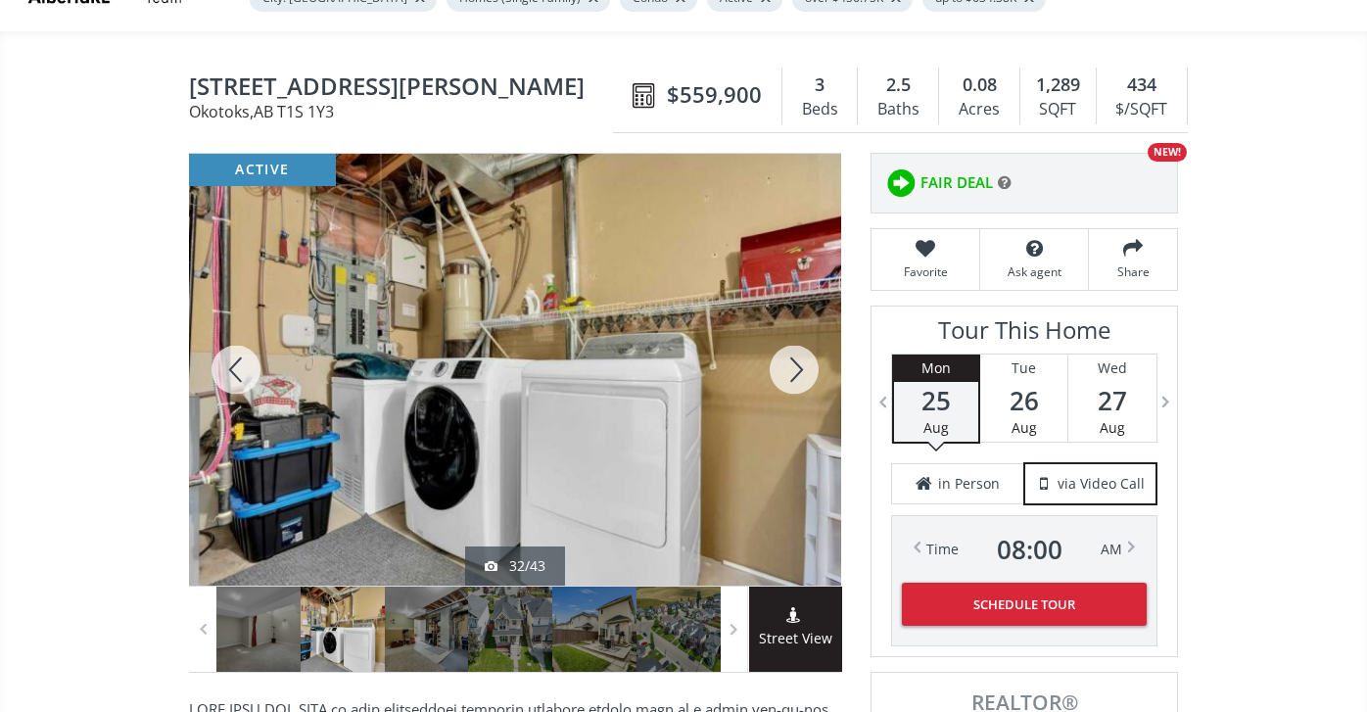
click at [796, 366] on div at bounding box center [794, 370] width 94 height 432
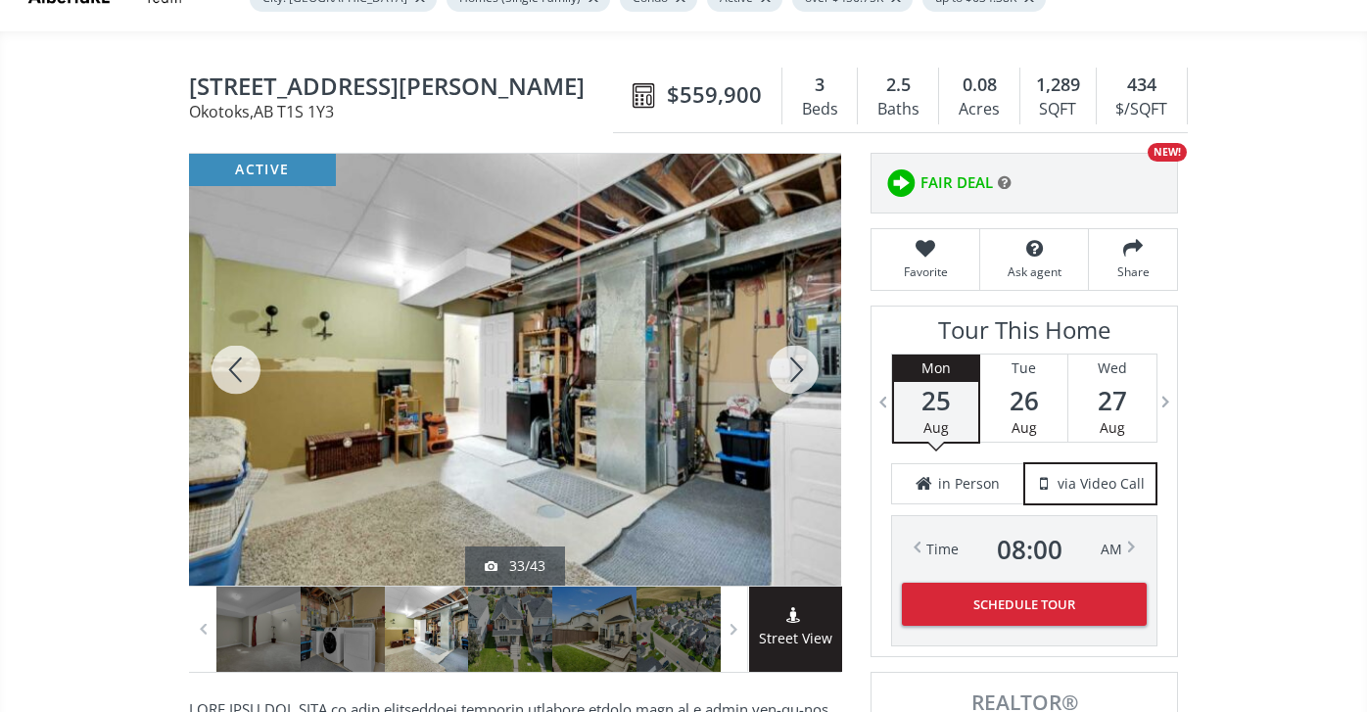
click at [796, 367] on div at bounding box center [794, 370] width 94 height 432
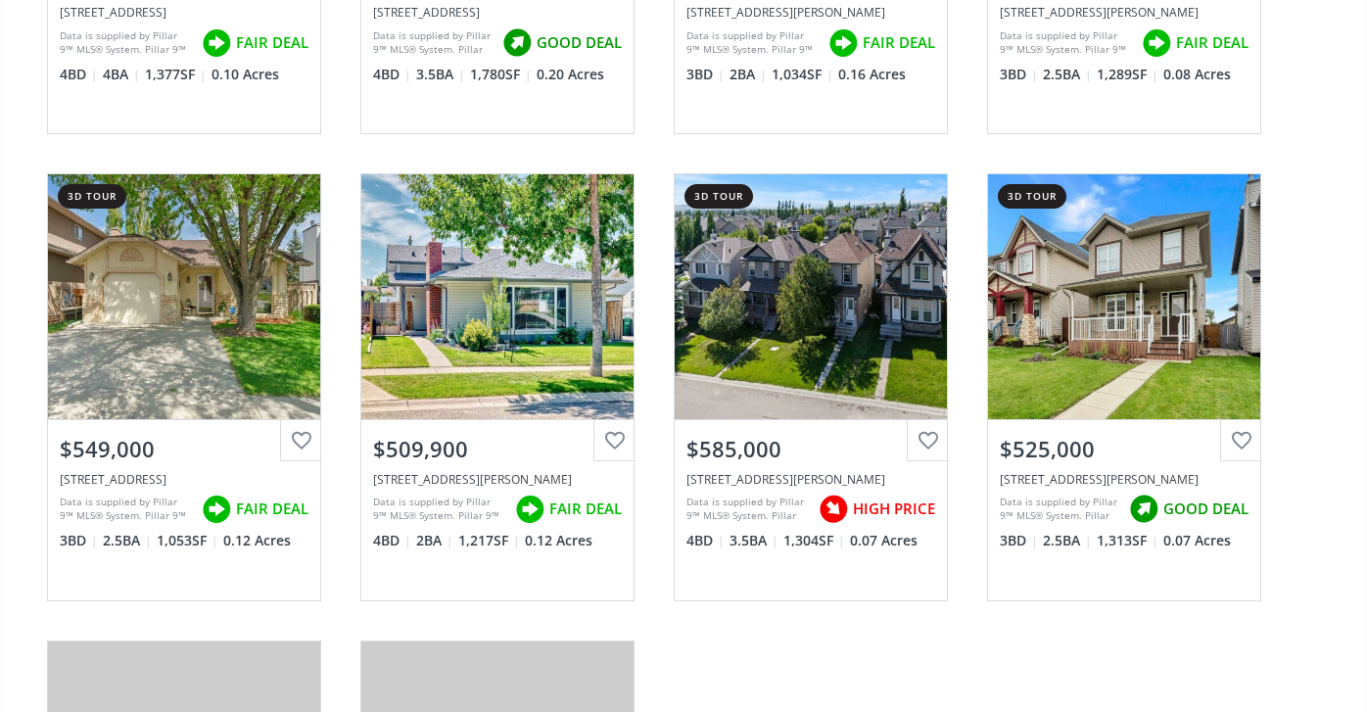
scroll to position [547, 0]
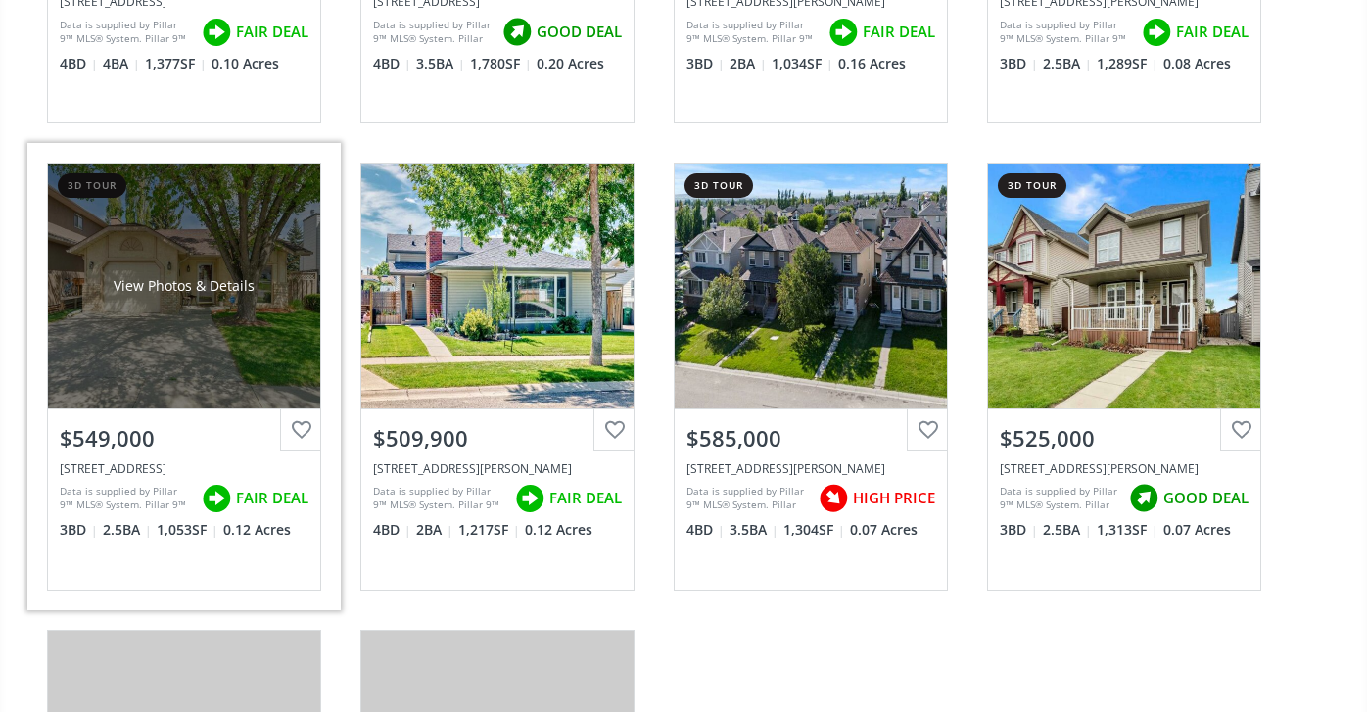
click at [197, 319] on div "View Photos & Details" at bounding box center [184, 285] width 272 height 245
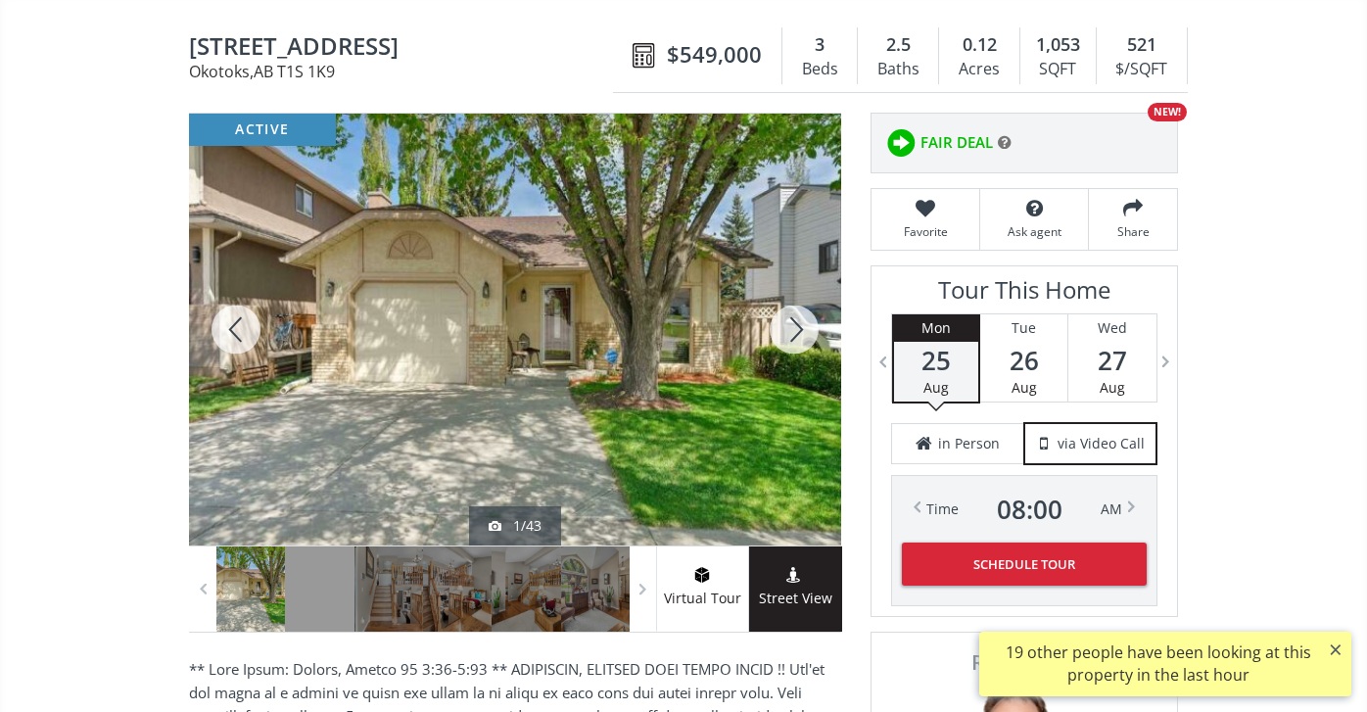
scroll to position [223, 0]
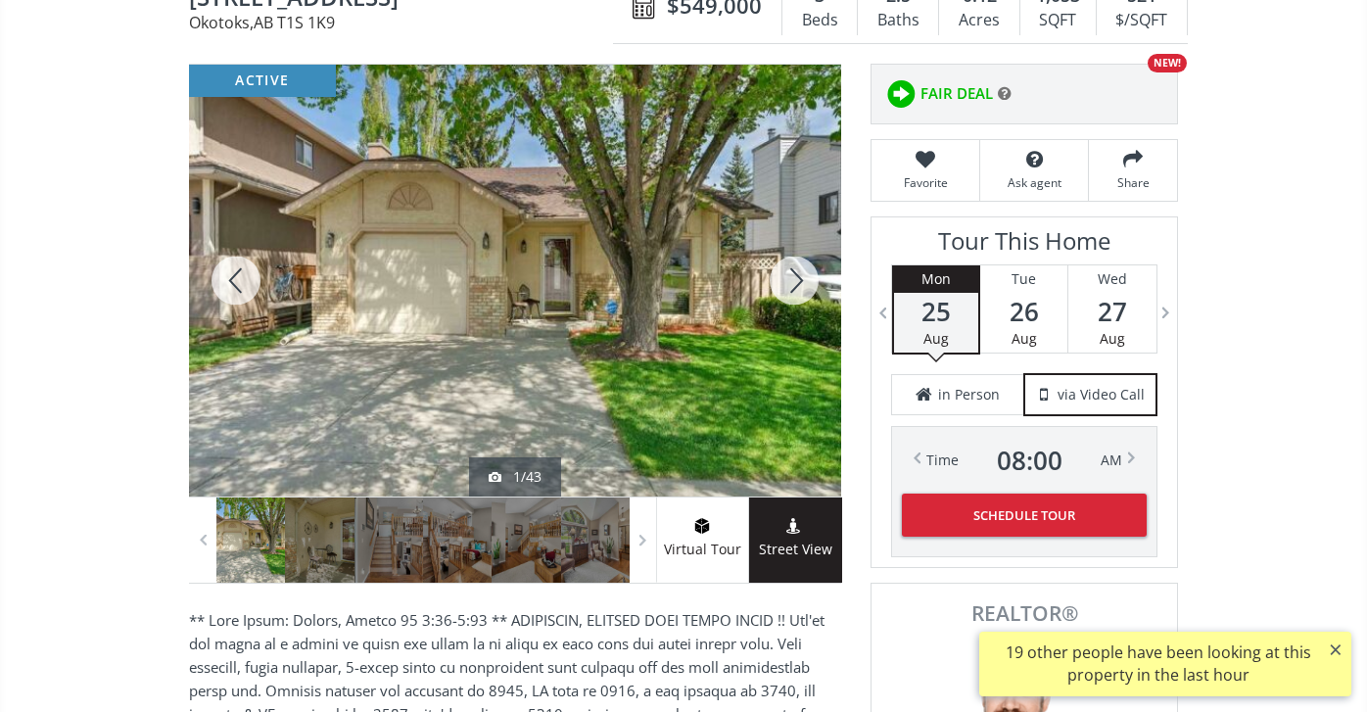
click at [807, 272] on div at bounding box center [794, 281] width 94 height 432
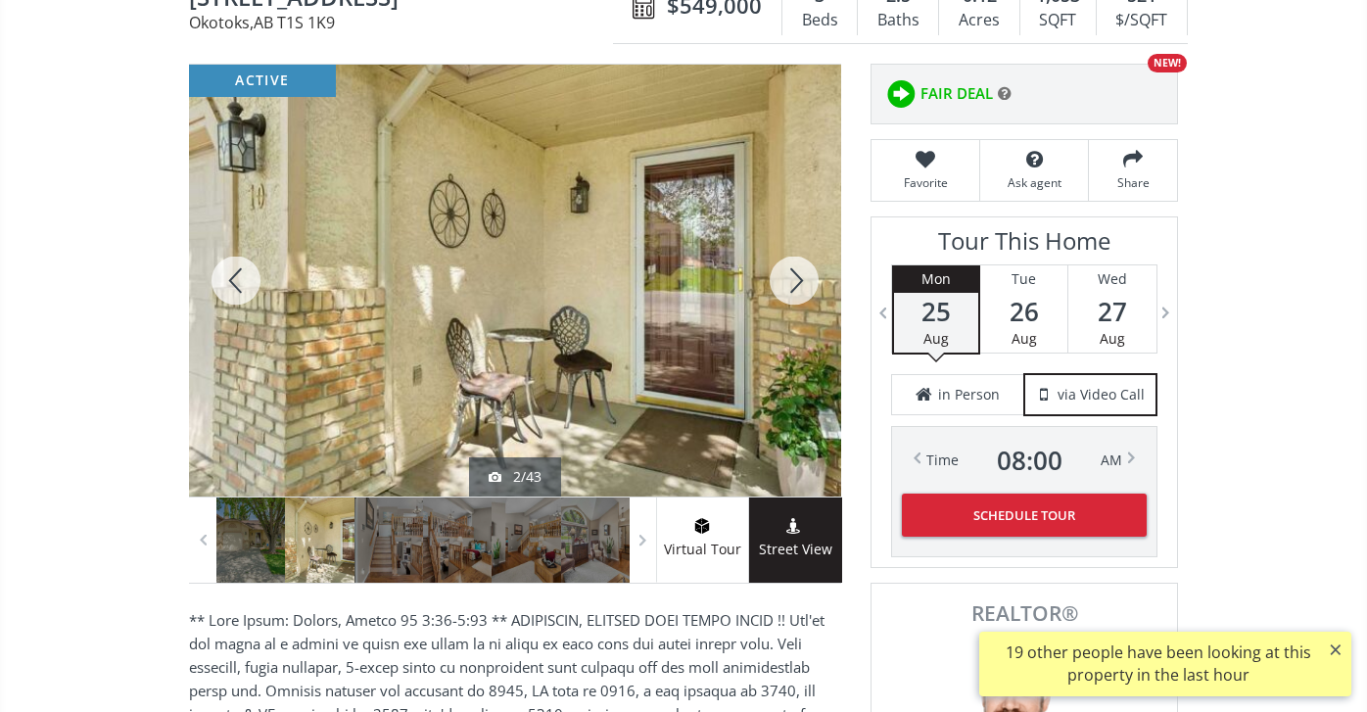
click at [806, 272] on div at bounding box center [794, 281] width 94 height 432
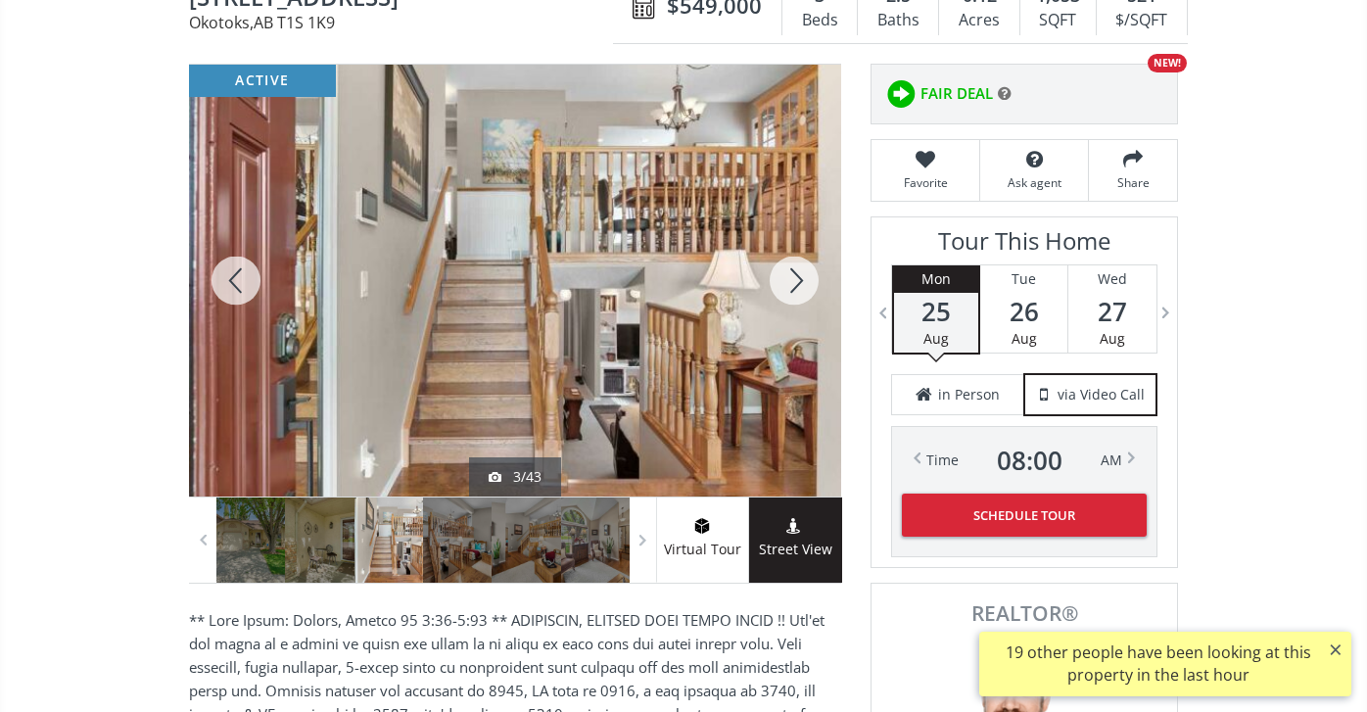
click at [806, 271] on div at bounding box center [794, 281] width 94 height 432
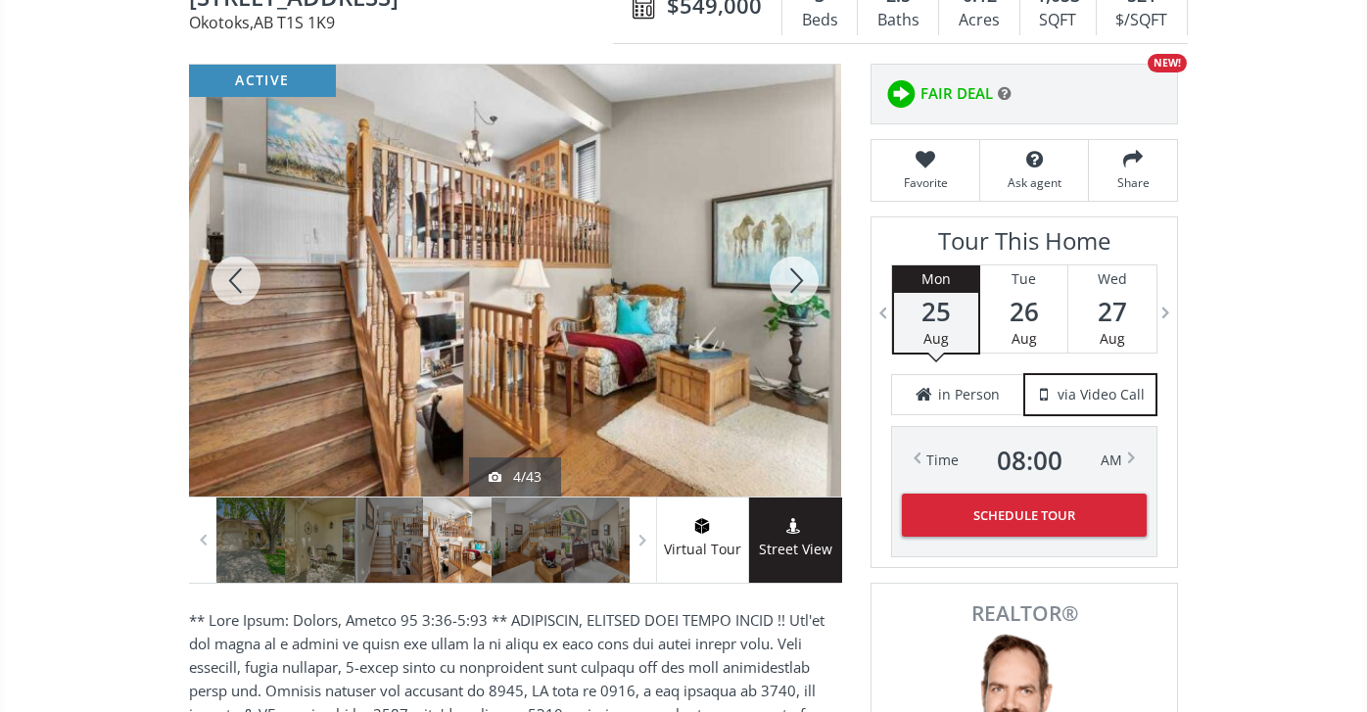
click at [806, 271] on div at bounding box center [794, 281] width 94 height 432
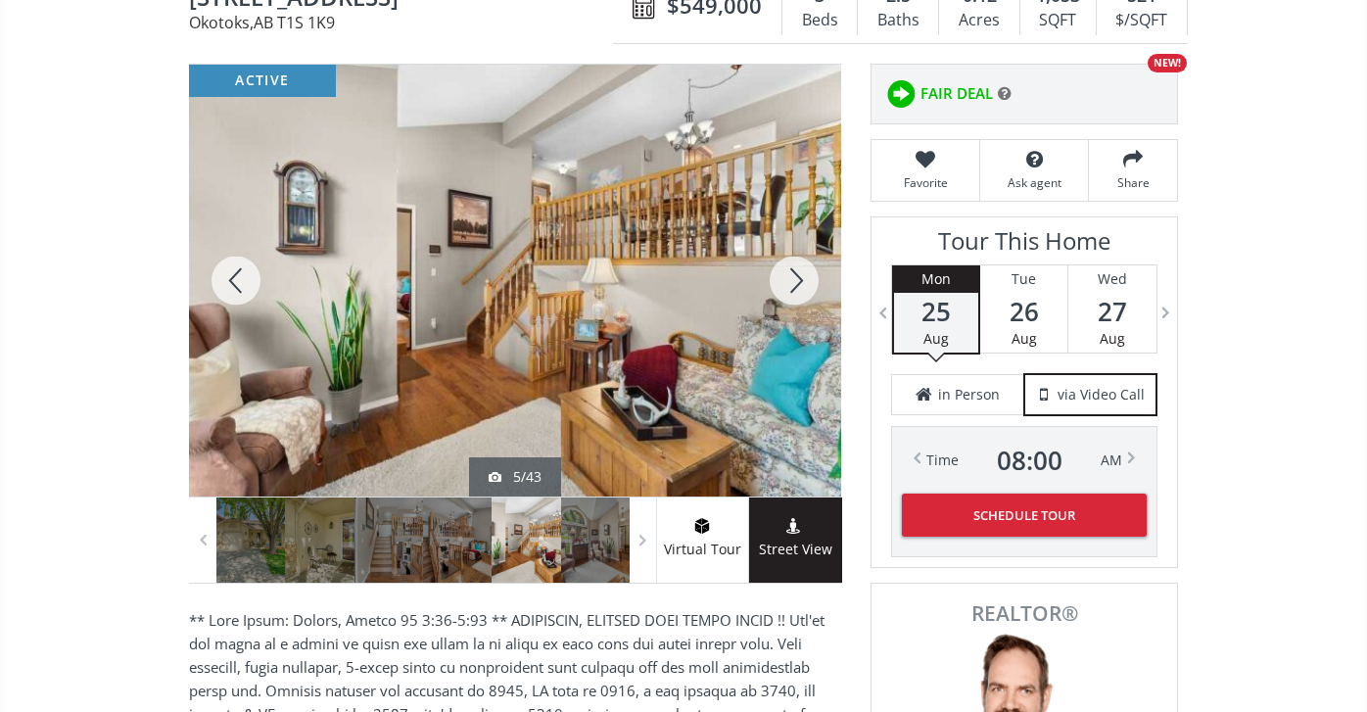
click at [807, 270] on div at bounding box center [794, 281] width 94 height 432
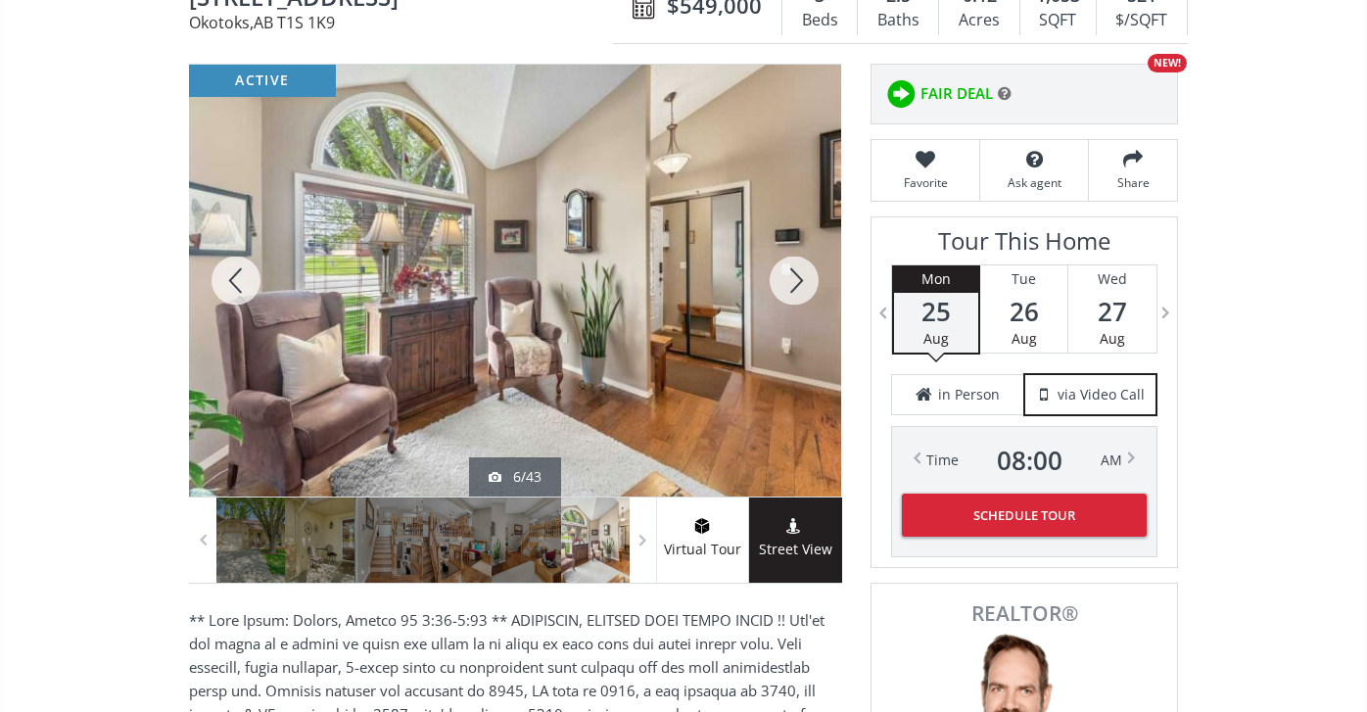
click at [807, 270] on div at bounding box center [794, 281] width 94 height 432
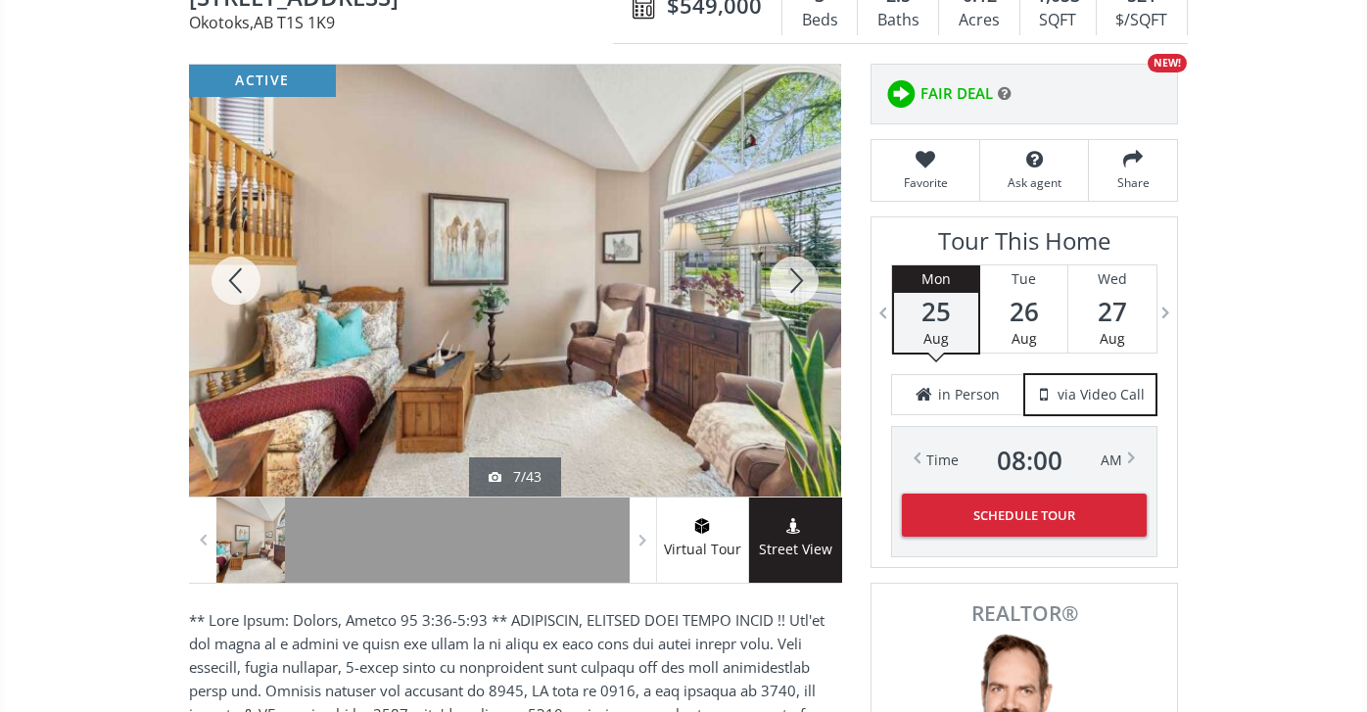
click at [807, 270] on div at bounding box center [794, 281] width 94 height 432
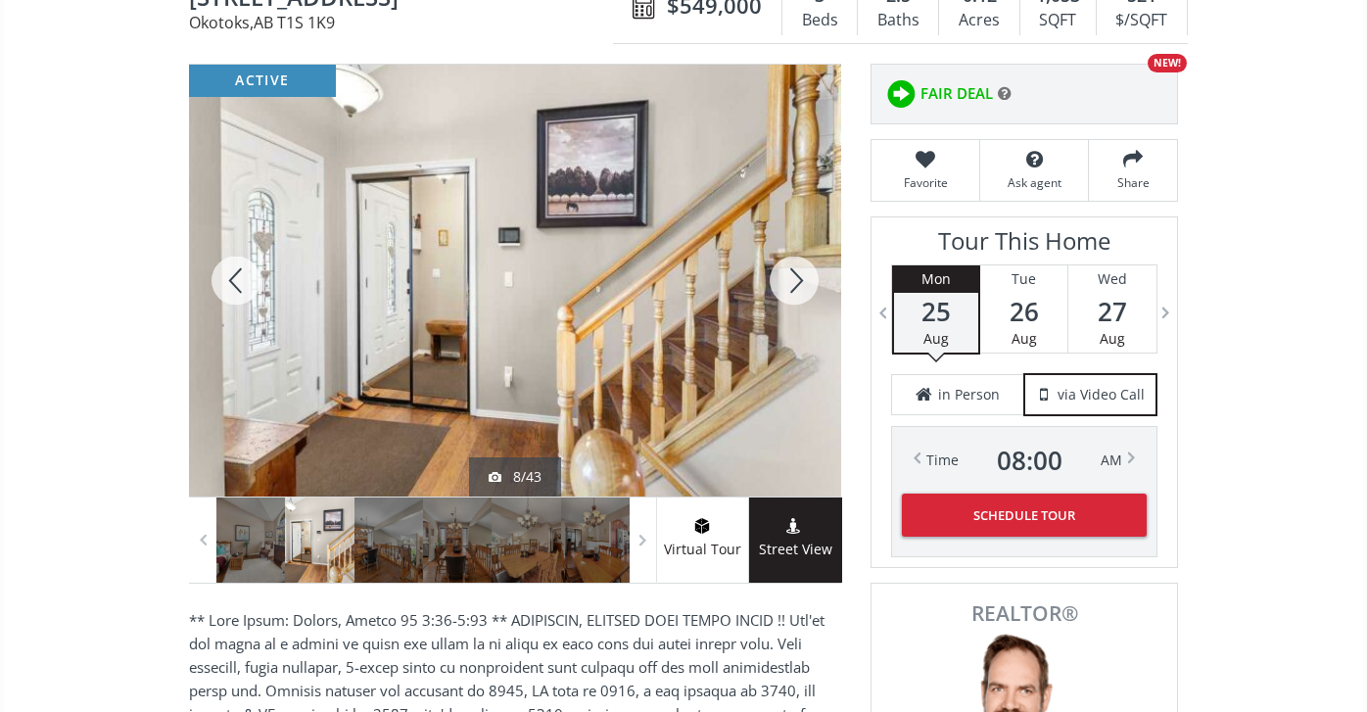
click at [807, 270] on div at bounding box center [794, 281] width 94 height 432
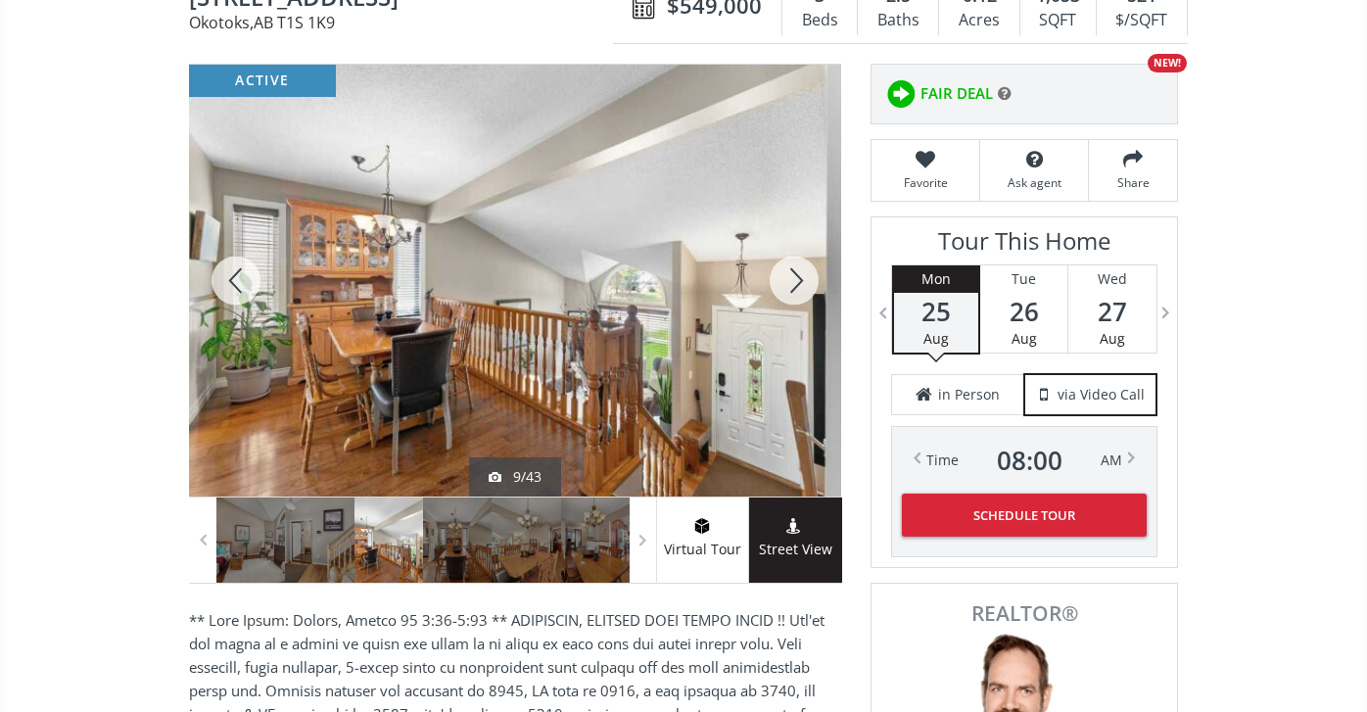
click at [807, 270] on div at bounding box center [794, 281] width 94 height 432
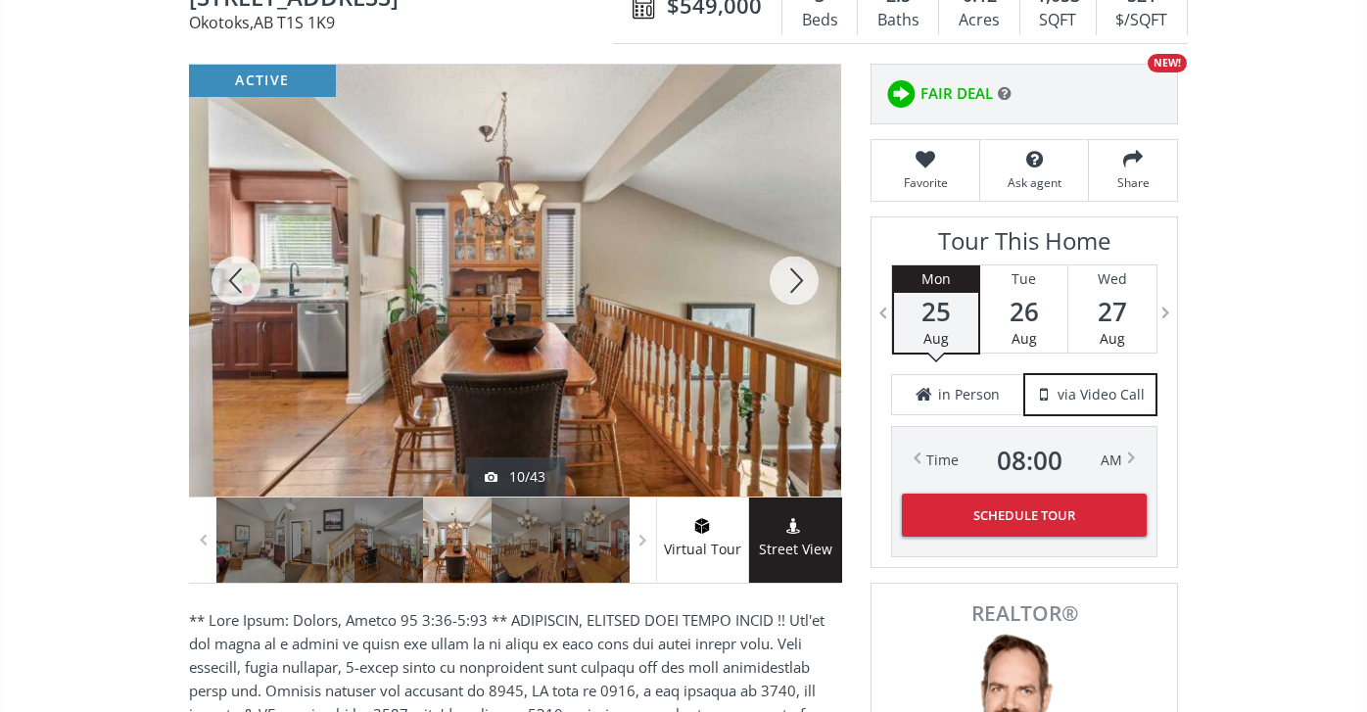
click at [807, 270] on div at bounding box center [794, 281] width 94 height 432
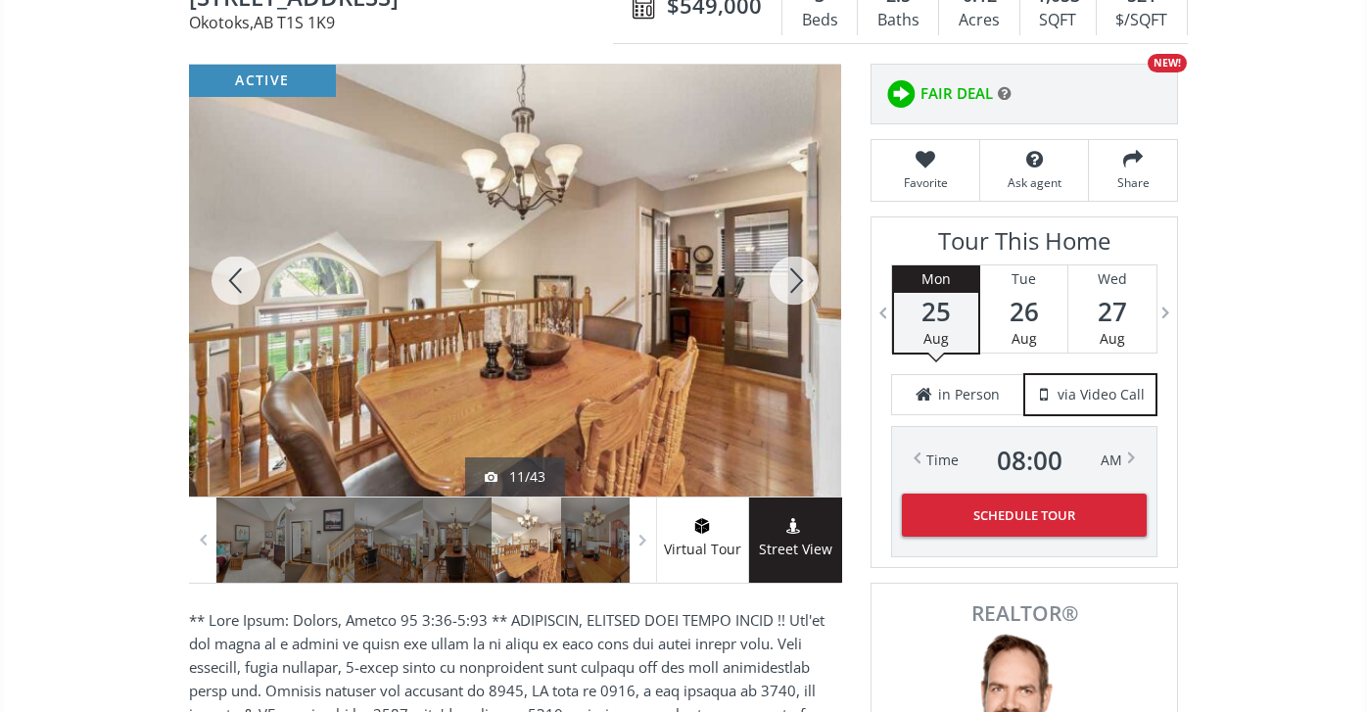
click at [807, 270] on div at bounding box center [794, 281] width 94 height 432
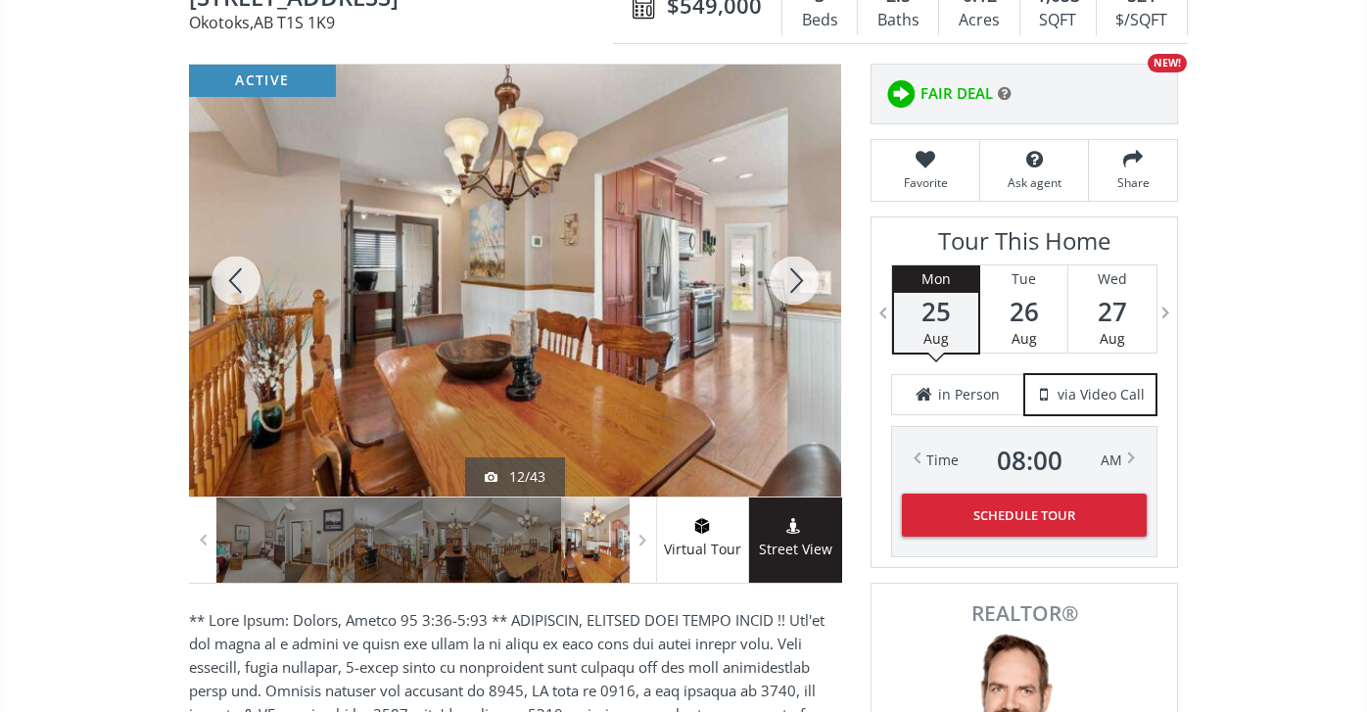
click at [807, 270] on div at bounding box center [794, 281] width 94 height 432
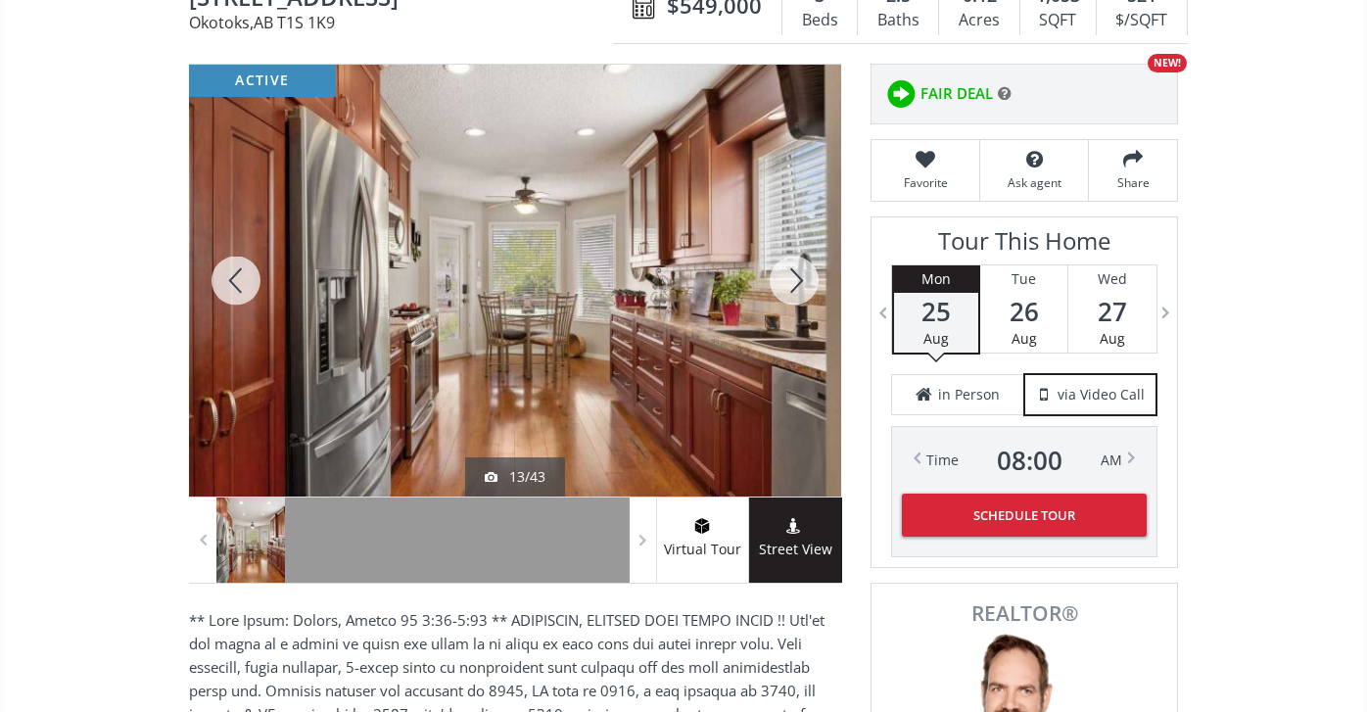
click at [807, 266] on div at bounding box center [794, 281] width 94 height 432
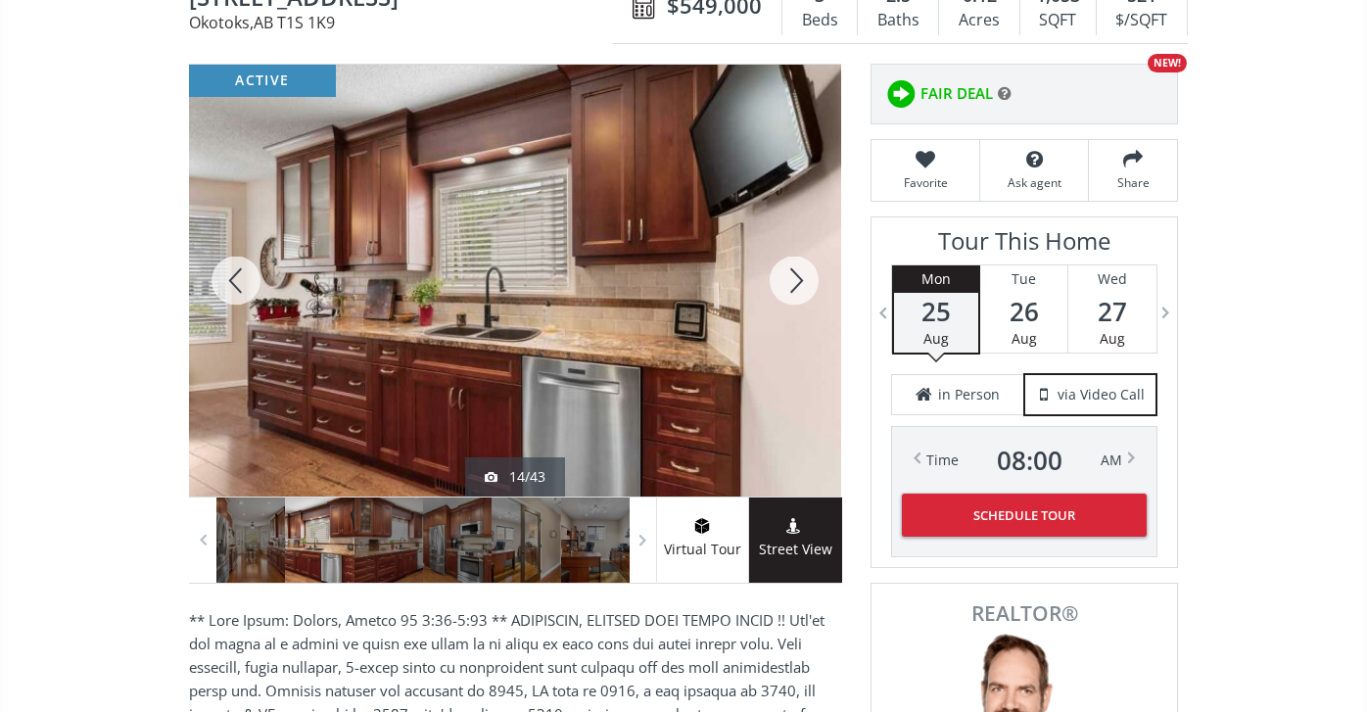
click at [807, 266] on div at bounding box center [794, 281] width 94 height 432
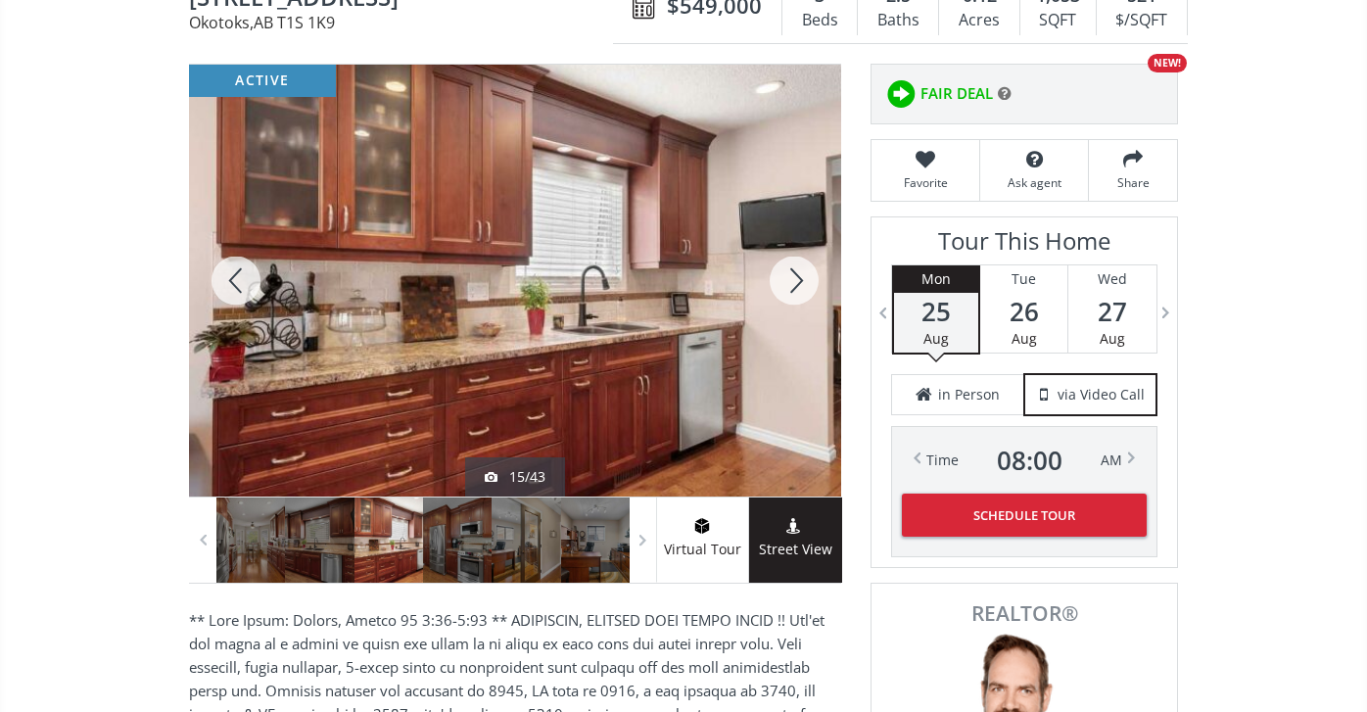
click at [807, 266] on div at bounding box center [794, 281] width 94 height 432
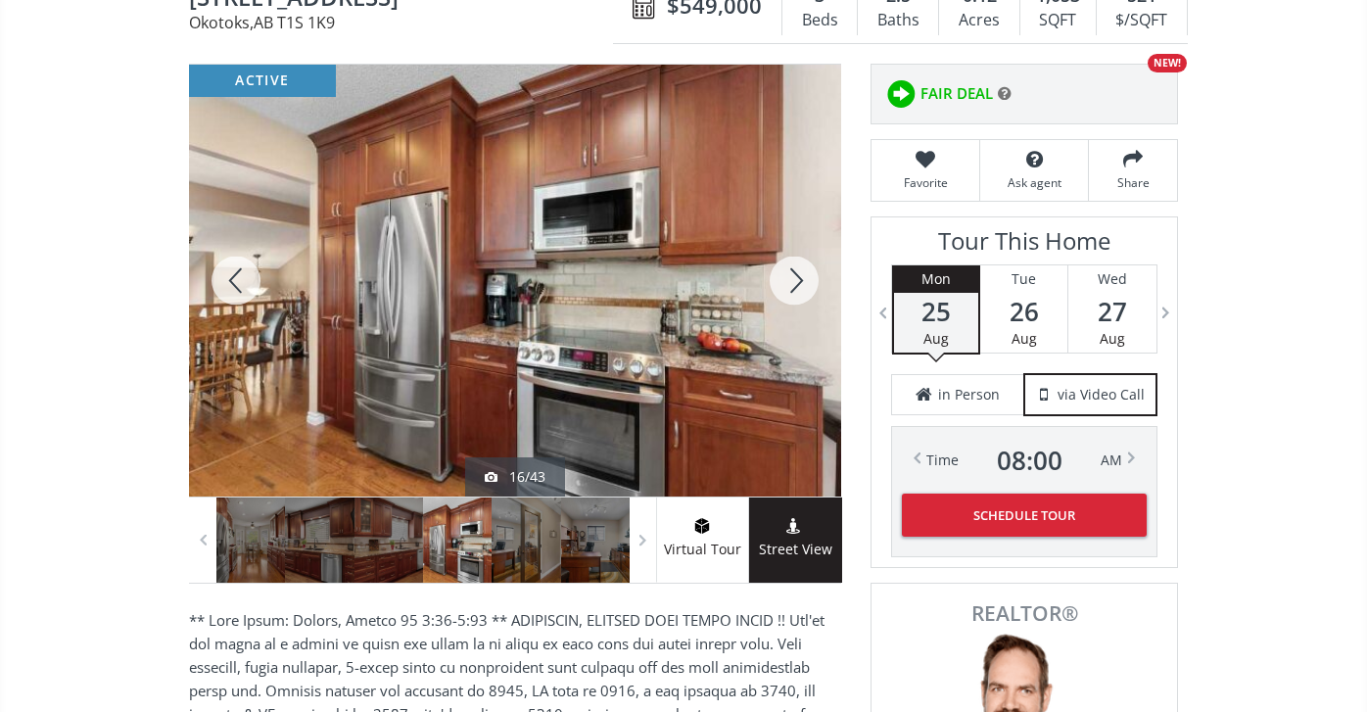
click at [807, 264] on div at bounding box center [794, 281] width 94 height 432
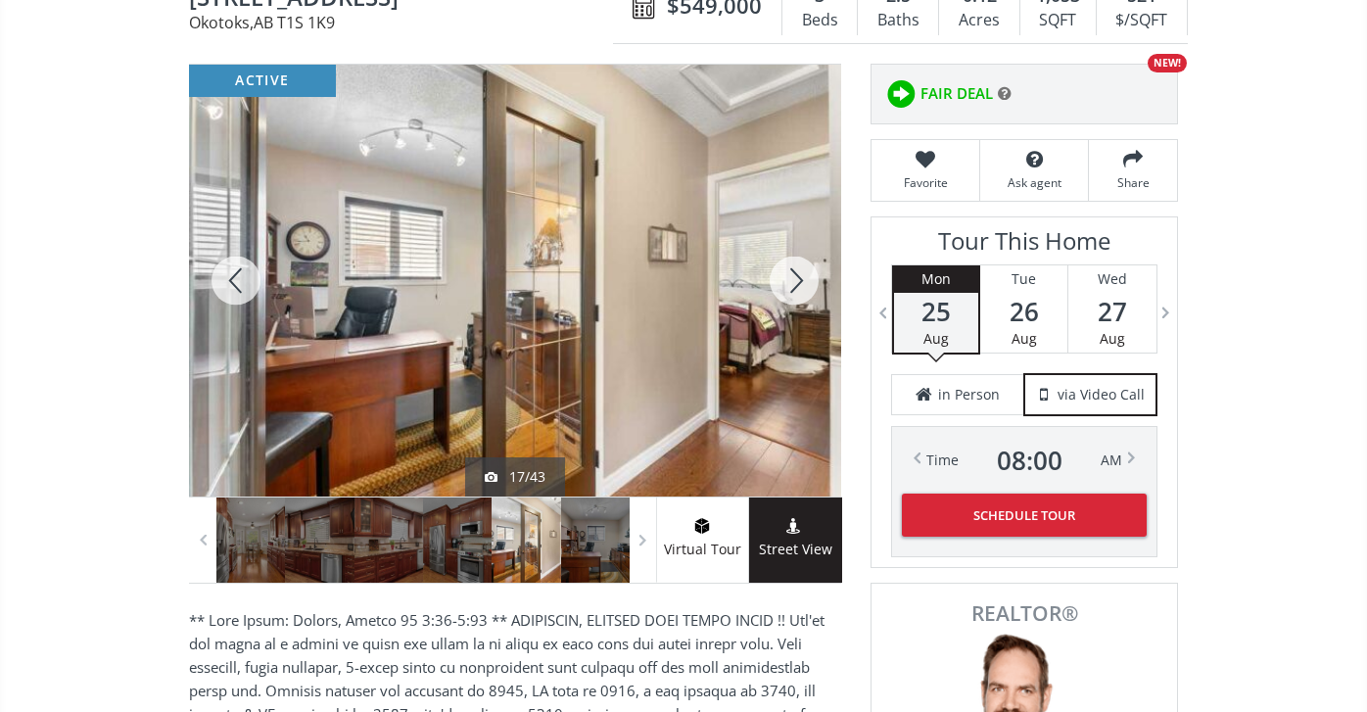
click at [806, 263] on div at bounding box center [794, 281] width 94 height 432
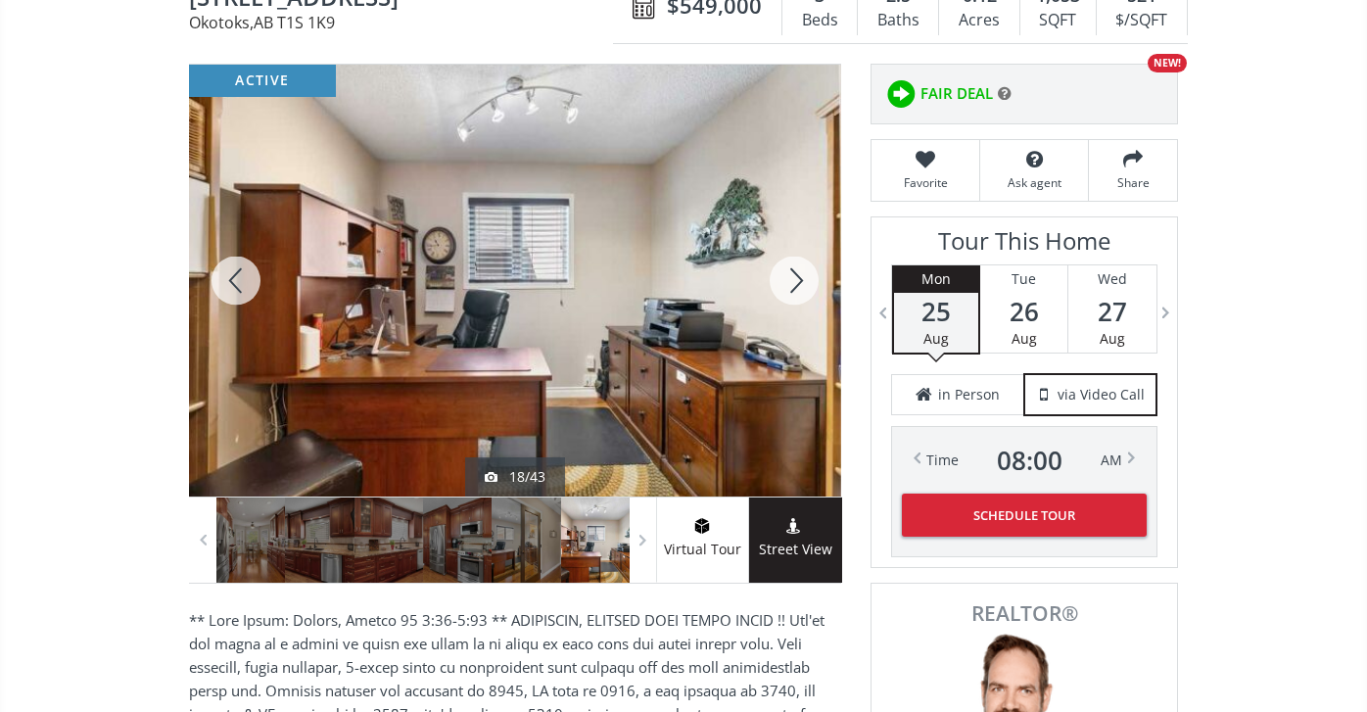
click at [806, 263] on div at bounding box center [794, 281] width 94 height 432
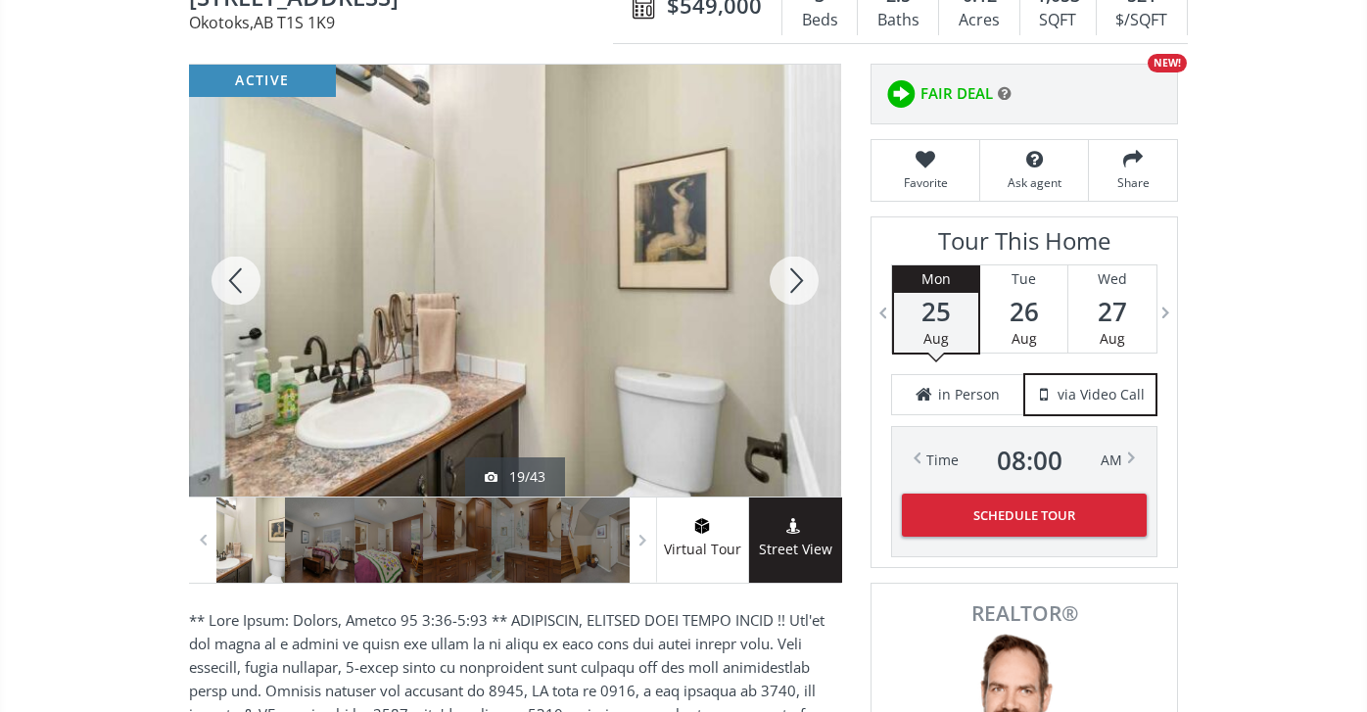
click at [806, 265] on div at bounding box center [794, 281] width 94 height 432
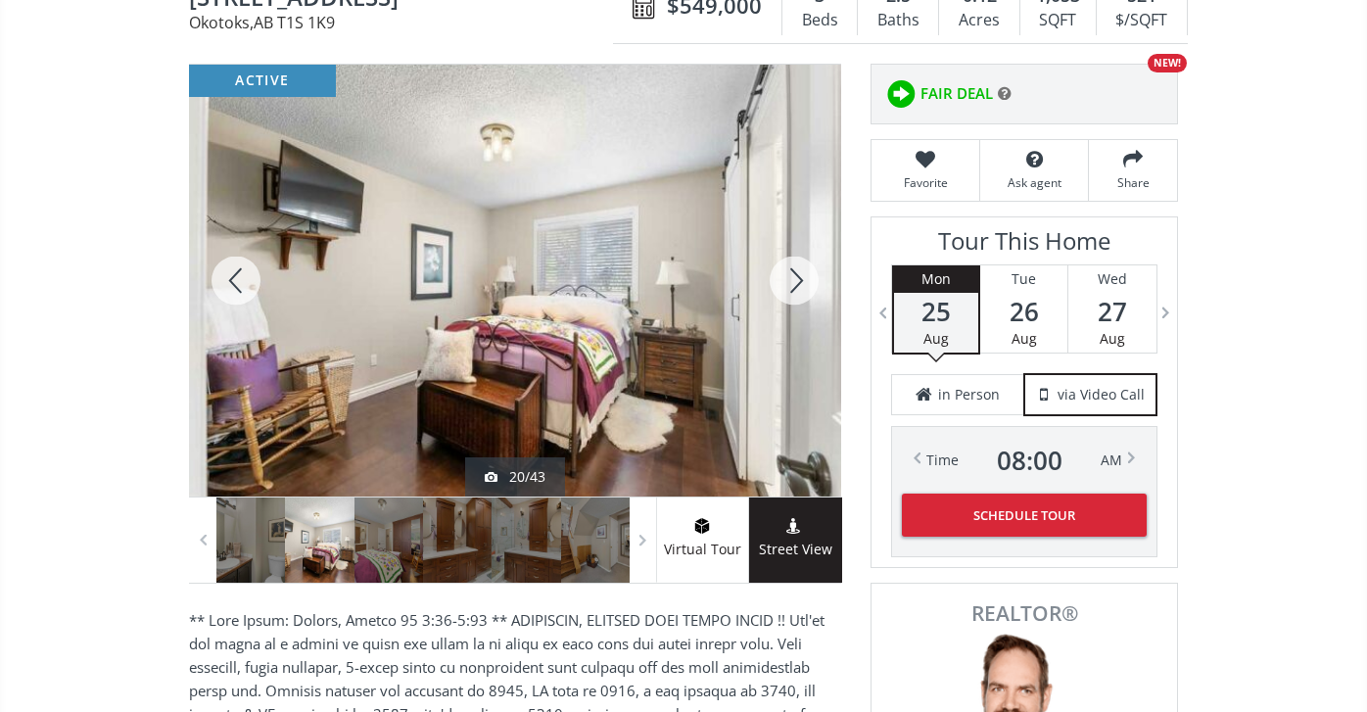
click at [801, 272] on div at bounding box center [794, 281] width 94 height 432
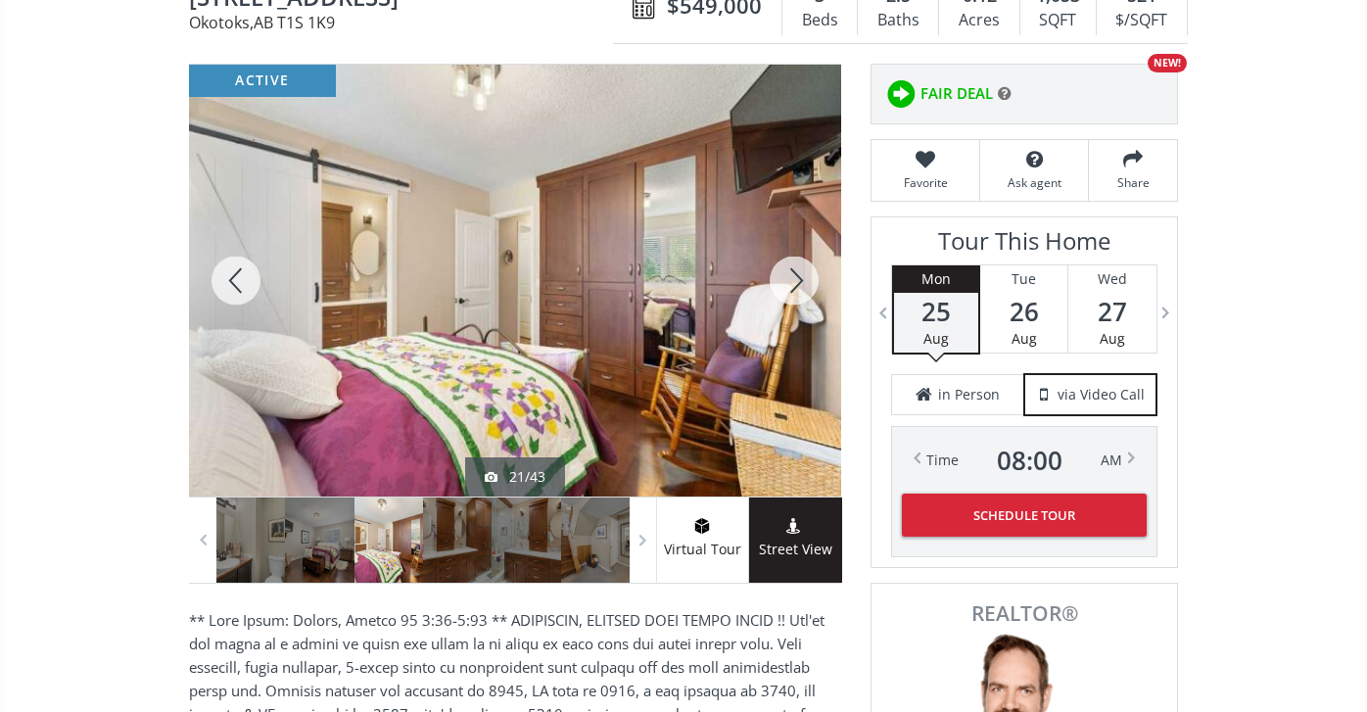
click at [801, 273] on div at bounding box center [794, 281] width 94 height 432
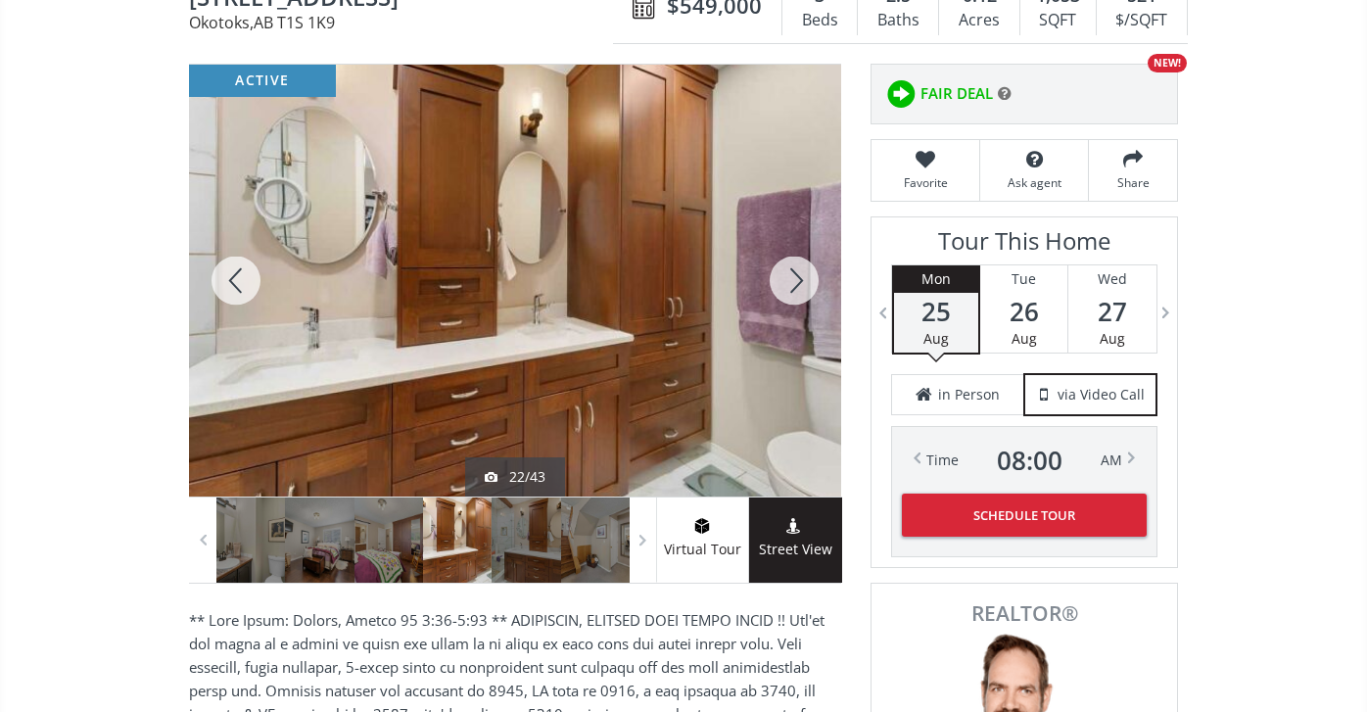
click at [801, 273] on div at bounding box center [794, 281] width 94 height 432
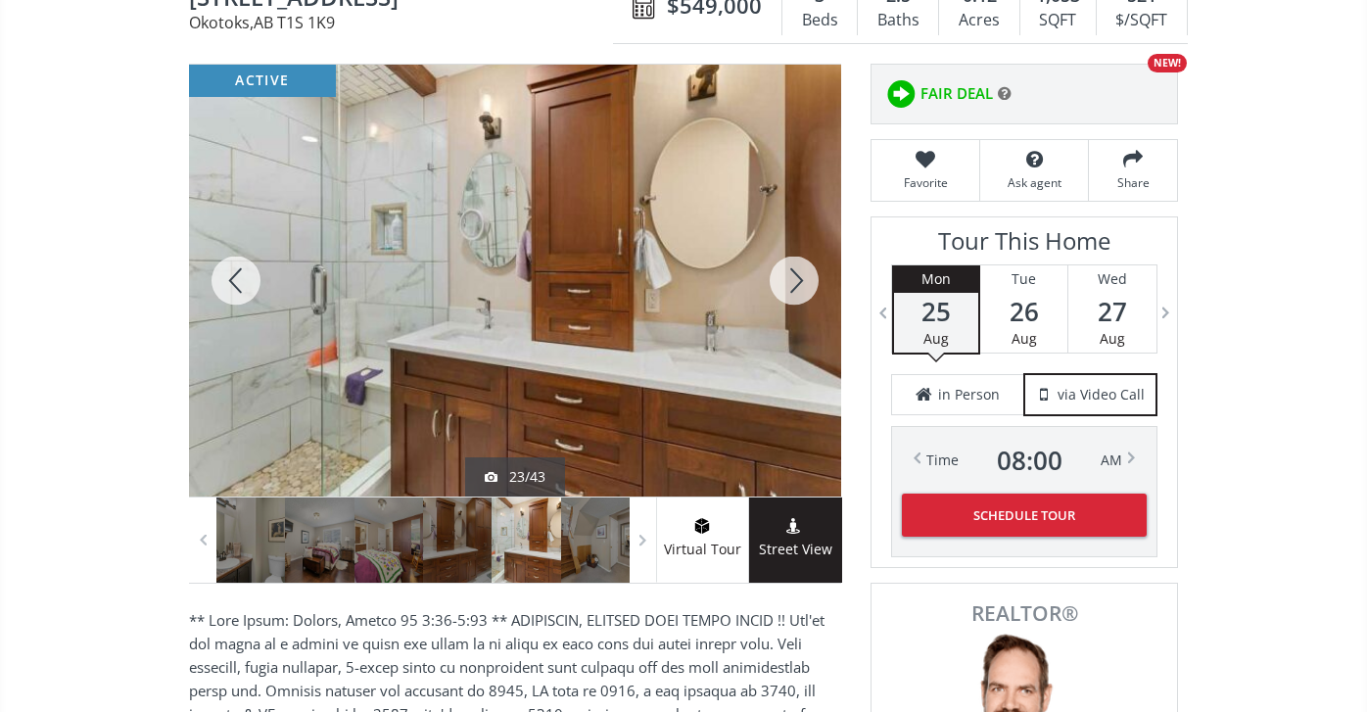
click at [801, 274] on div at bounding box center [794, 281] width 94 height 432
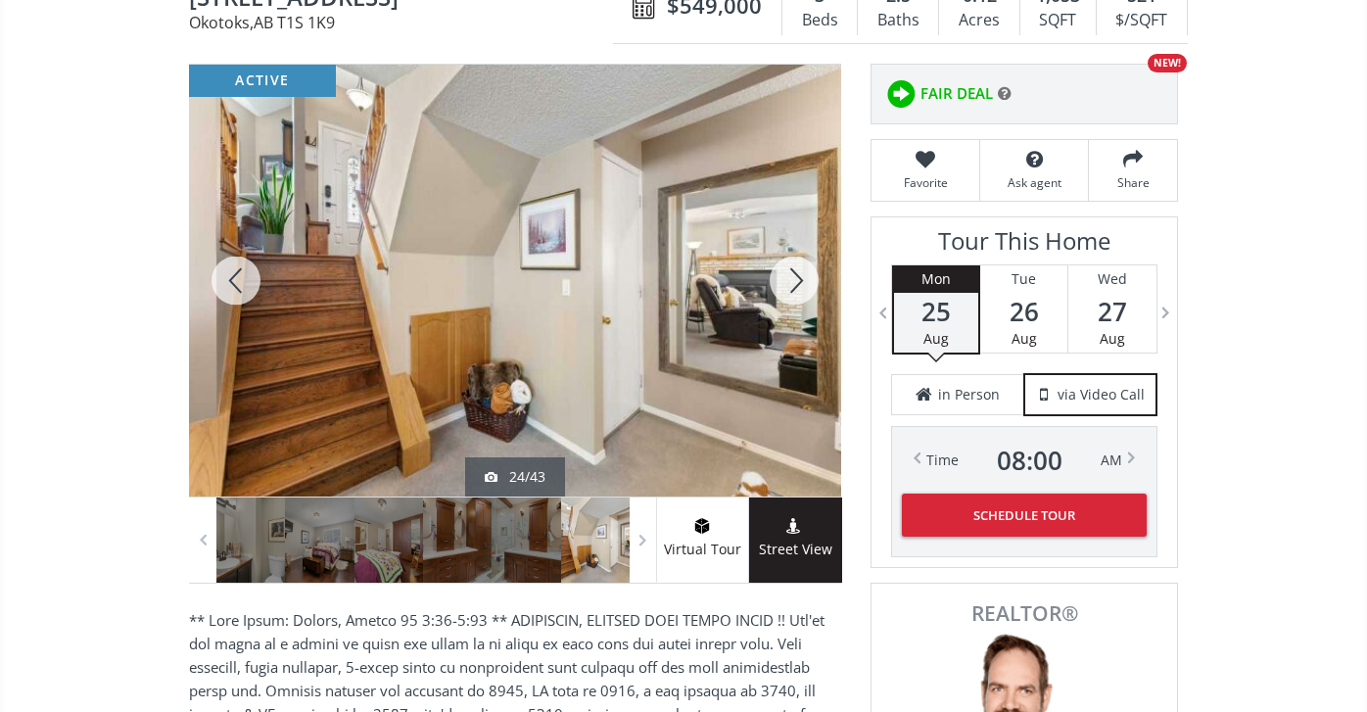
click at [801, 275] on div at bounding box center [794, 281] width 94 height 432
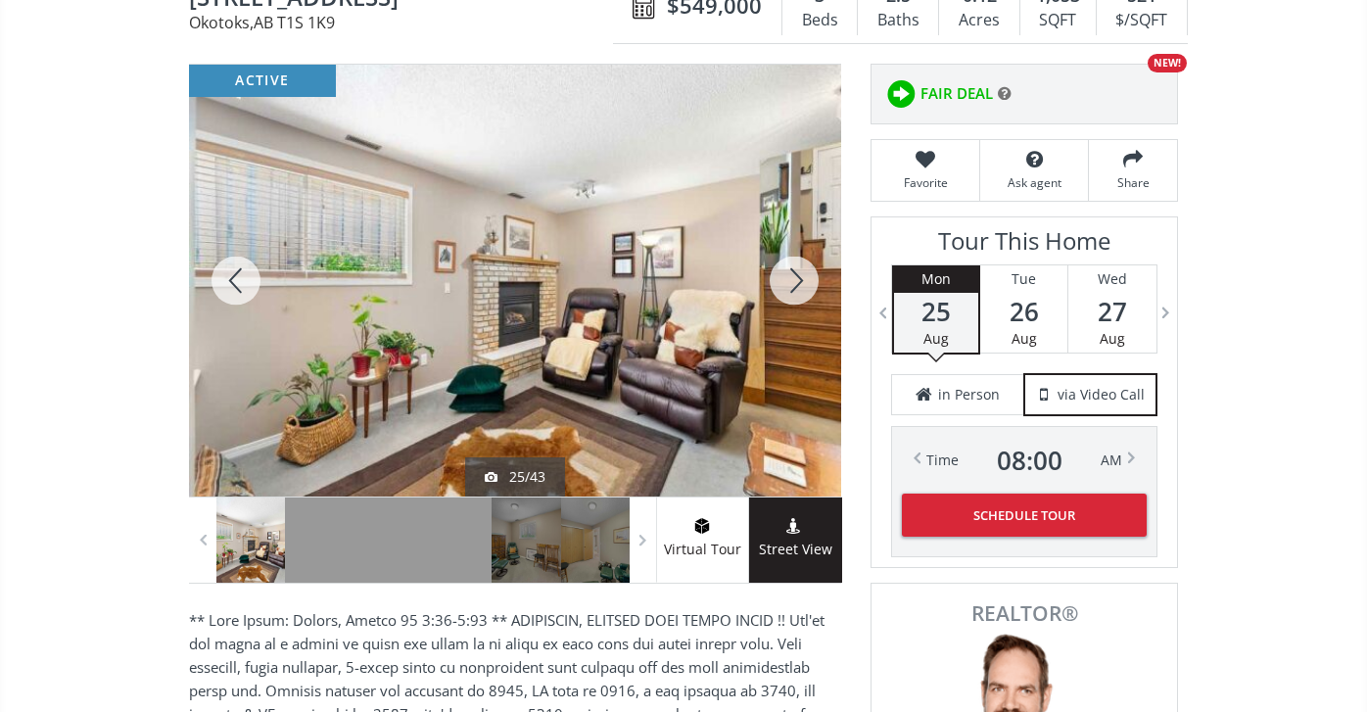
click at [802, 278] on div at bounding box center [794, 281] width 94 height 432
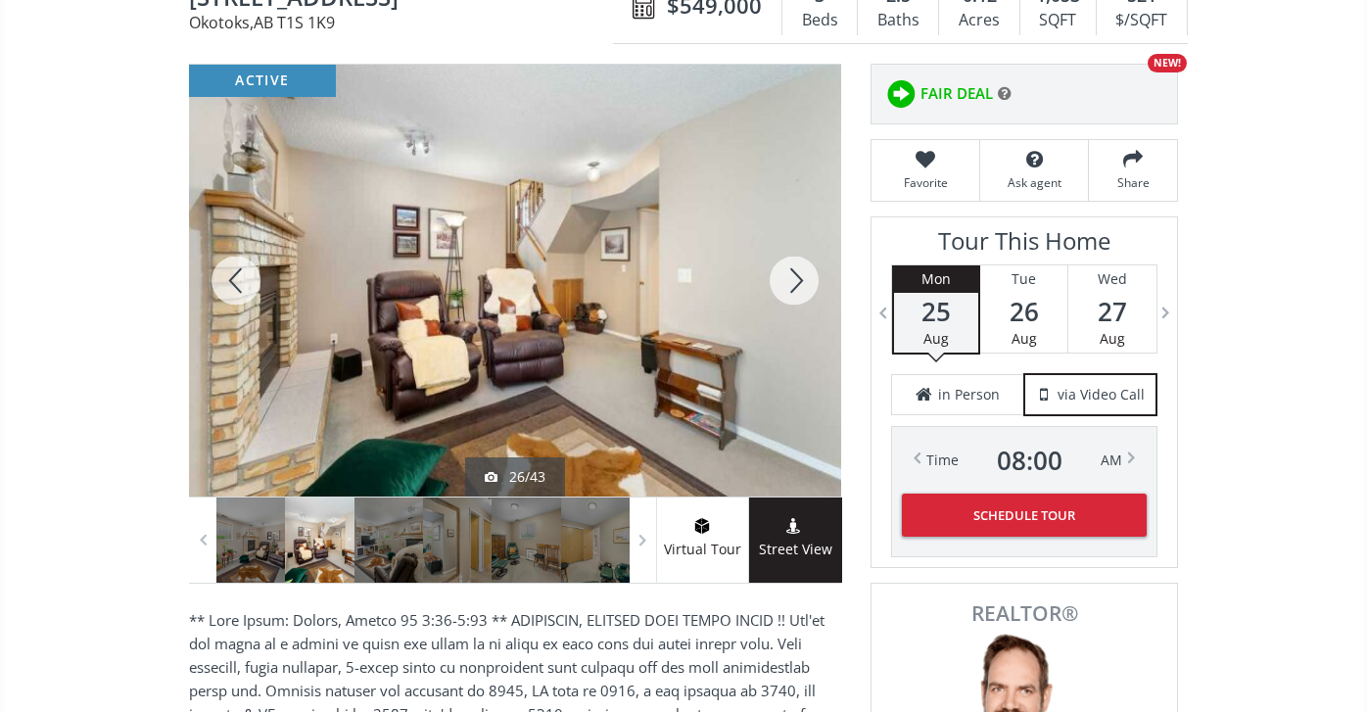
scroll to position [547, 0]
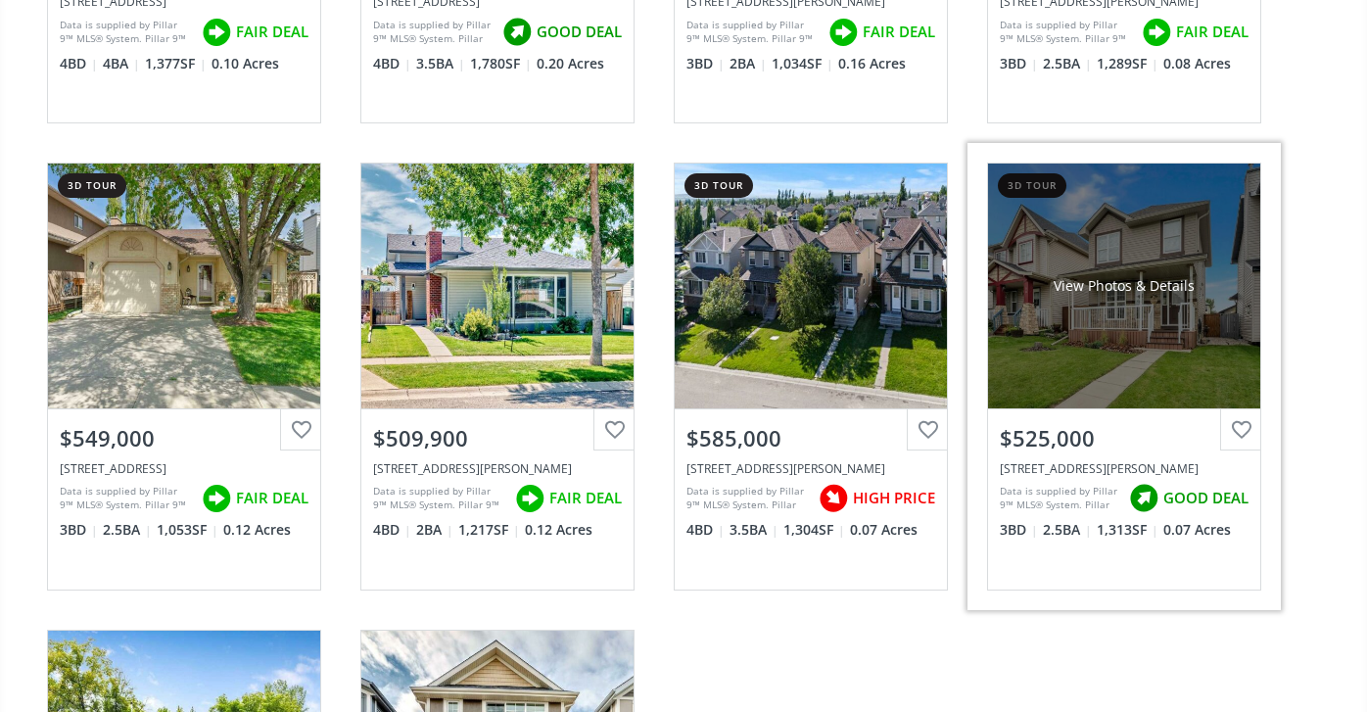
click at [1047, 373] on div "View Photos & Details" at bounding box center [1124, 285] width 272 height 245
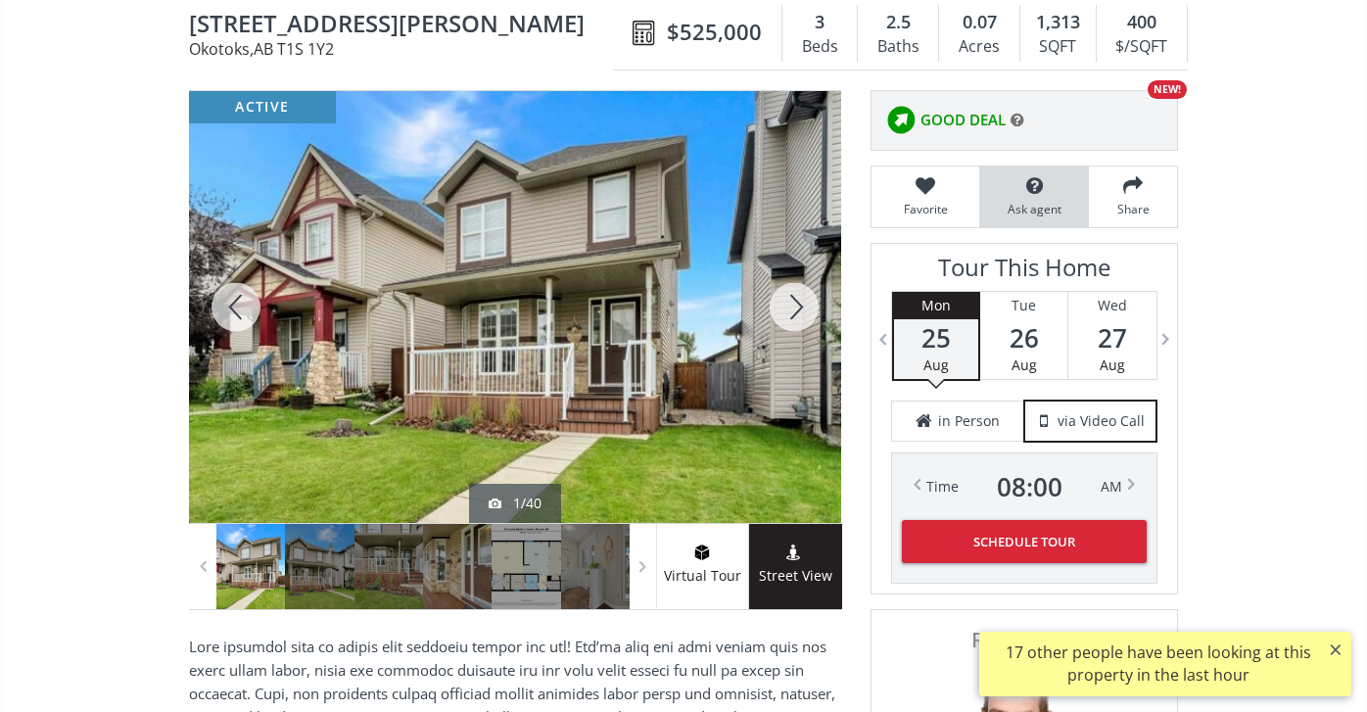
scroll to position [204, 0]
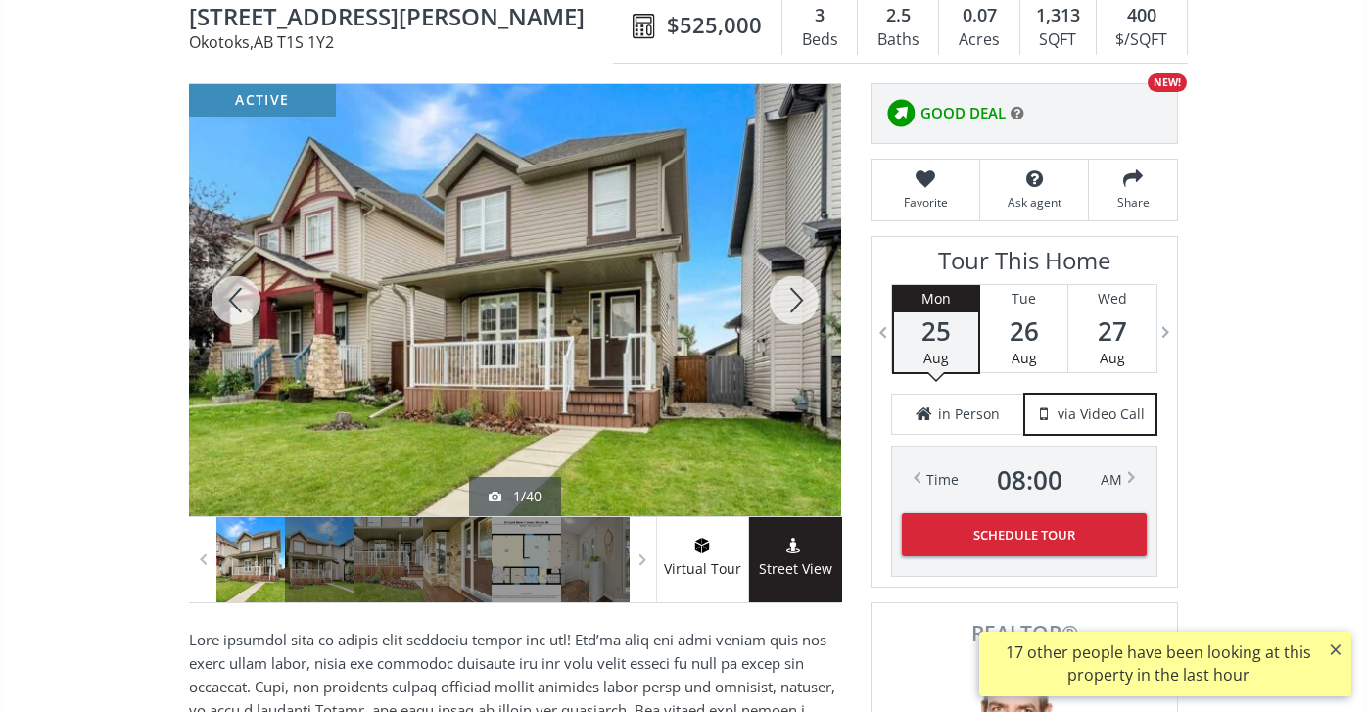
click at [794, 301] on div at bounding box center [794, 300] width 94 height 432
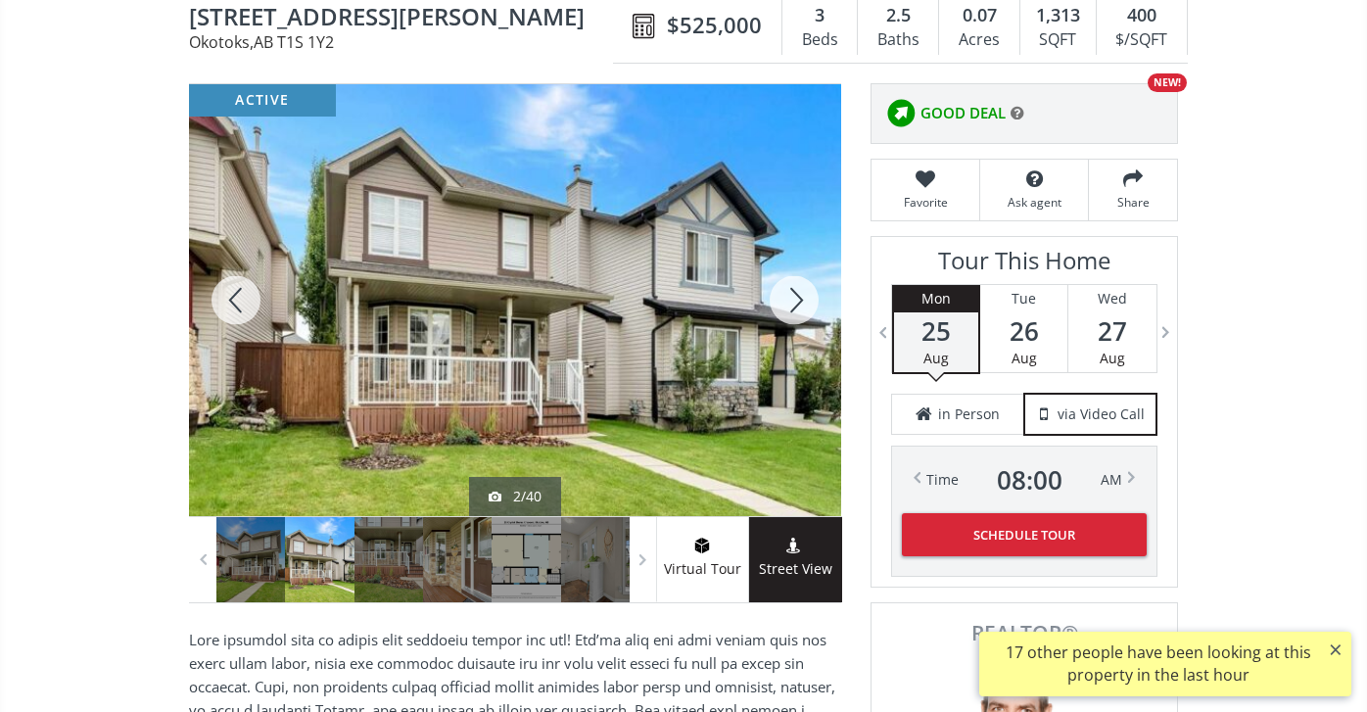
click at [794, 300] on div at bounding box center [794, 300] width 94 height 432
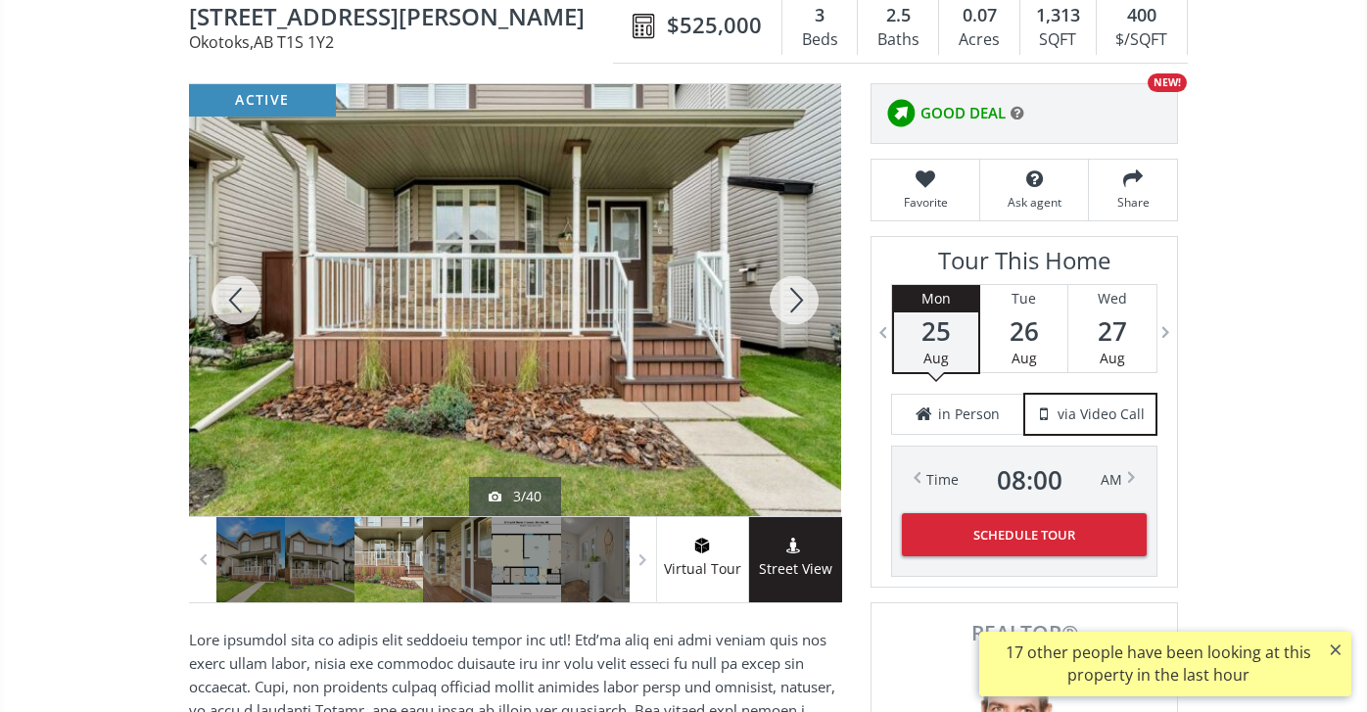
click at [793, 299] on div at bounding box center [794, 300] width 94 height 432
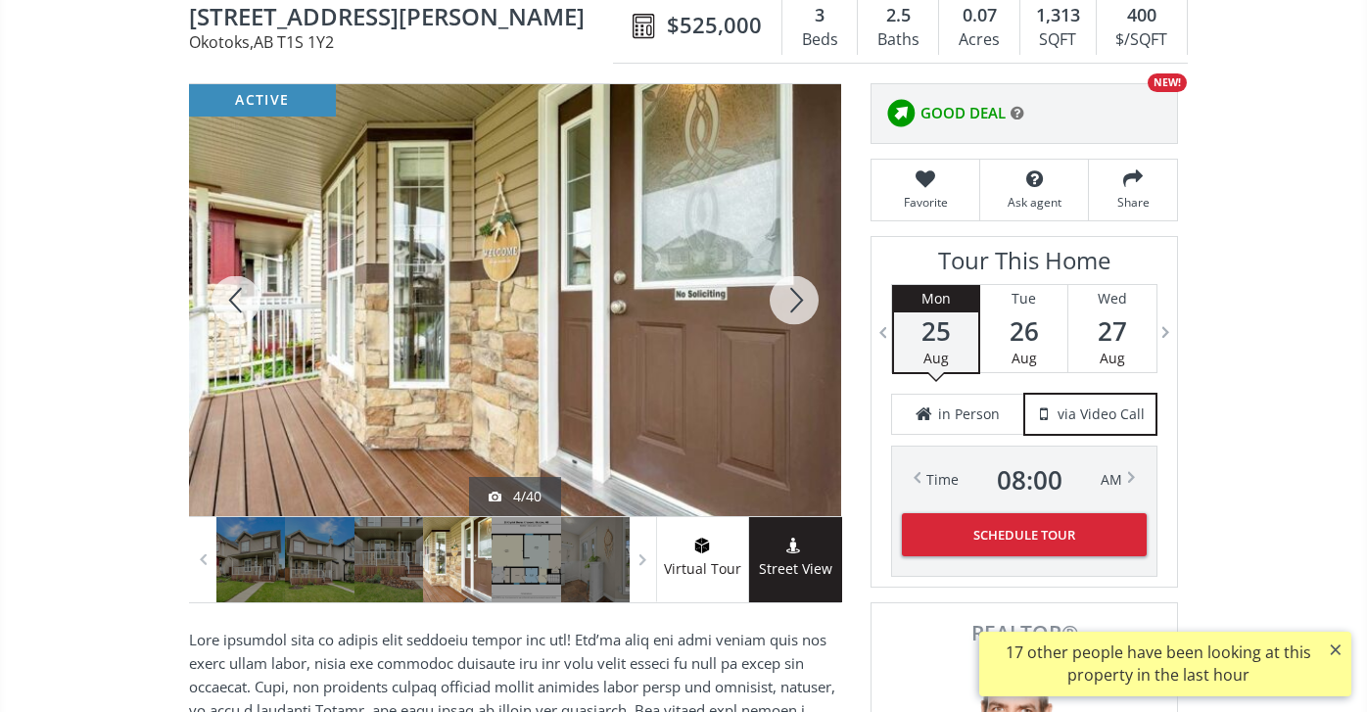
click at [792, 297] on div at bounding box center [794, 300] width 94 height 432
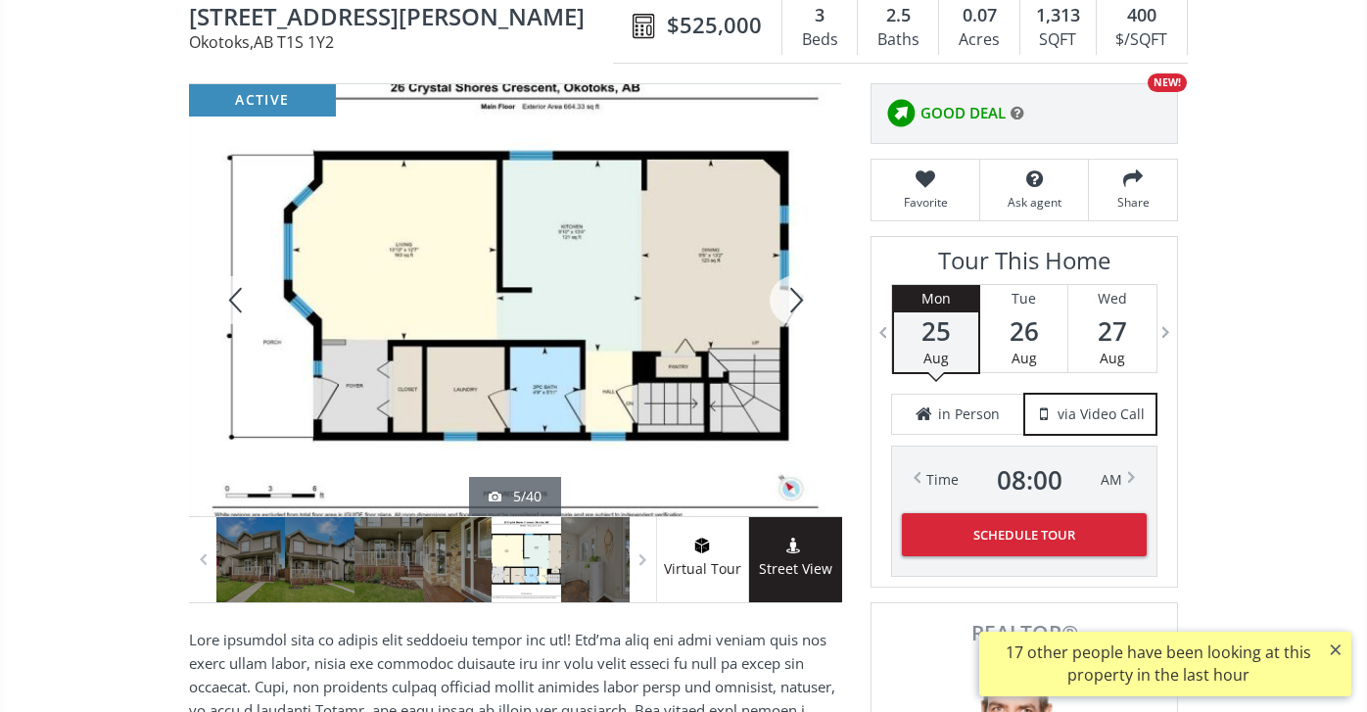
click at [792, 297] on div at bounding box center [794, 300] width 94 height 432
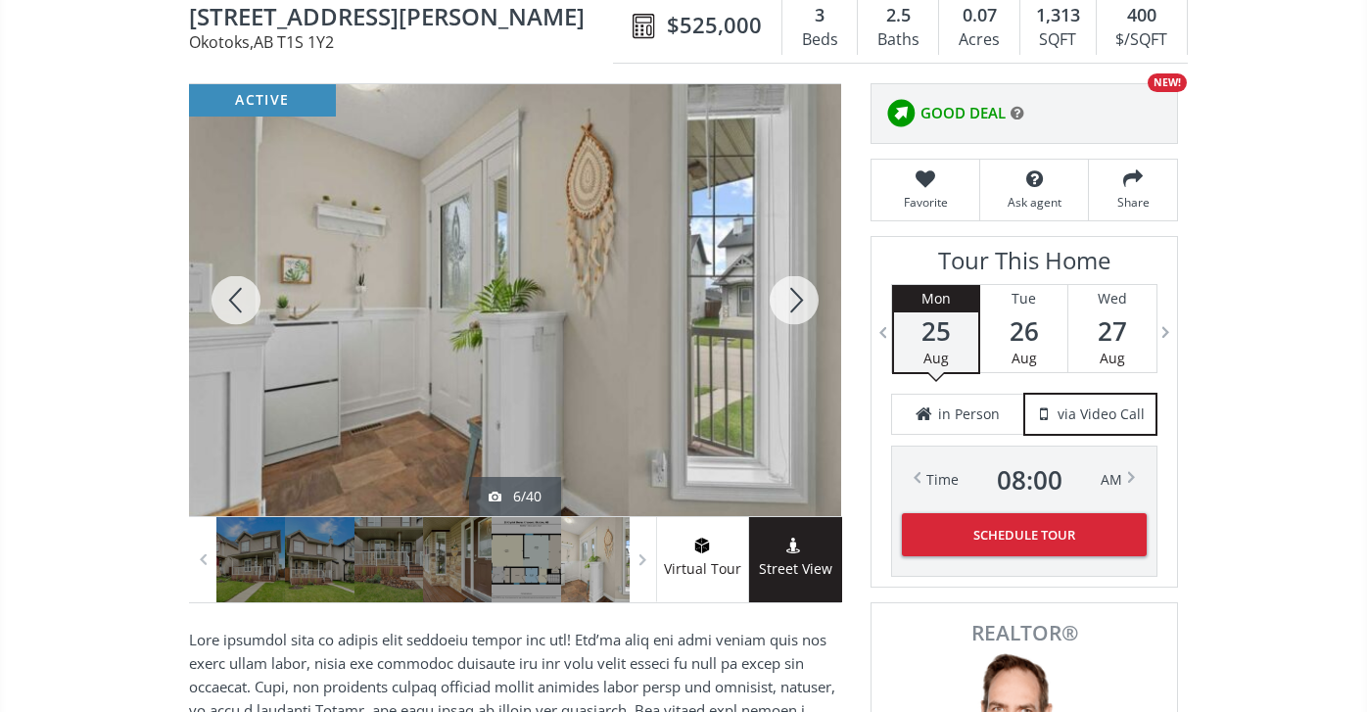
click at [792, 297] on div at bounding box center [794, 300] width 94 height 432
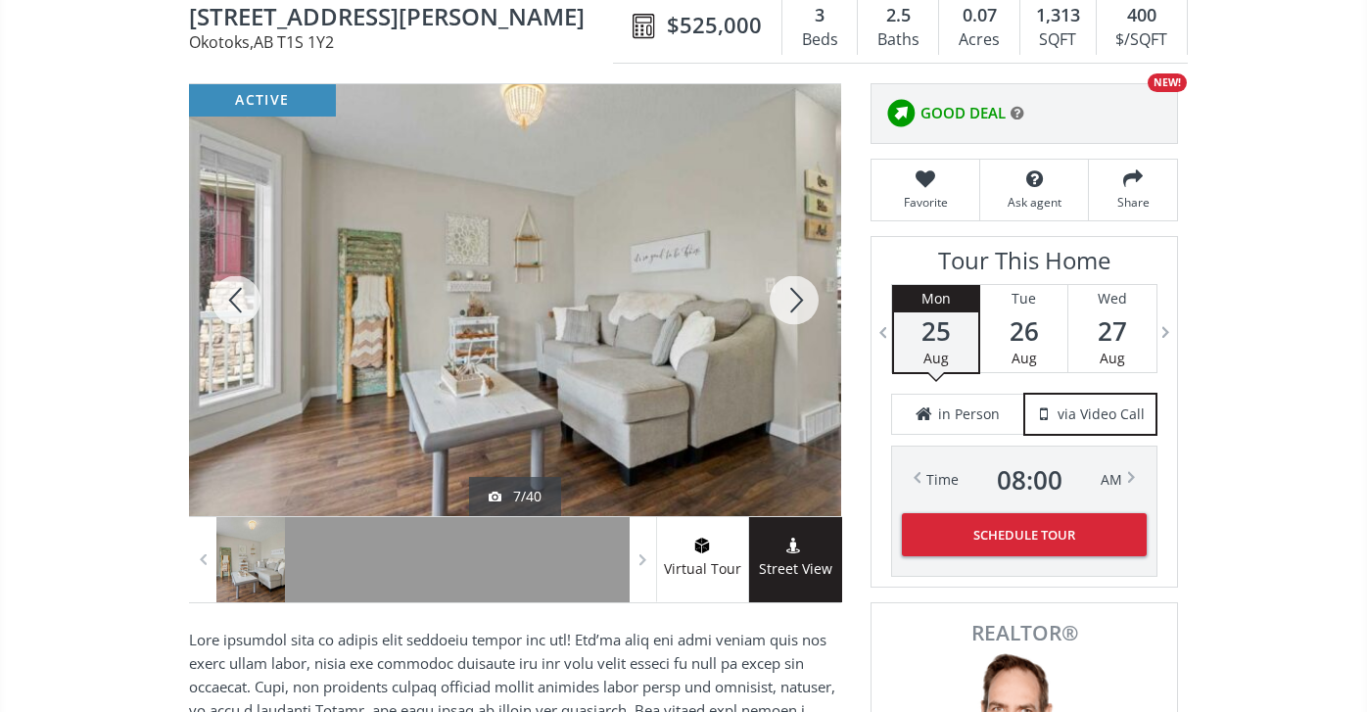
click at [792, 294] on div at bounding box center [794, 300] width 94 height 432
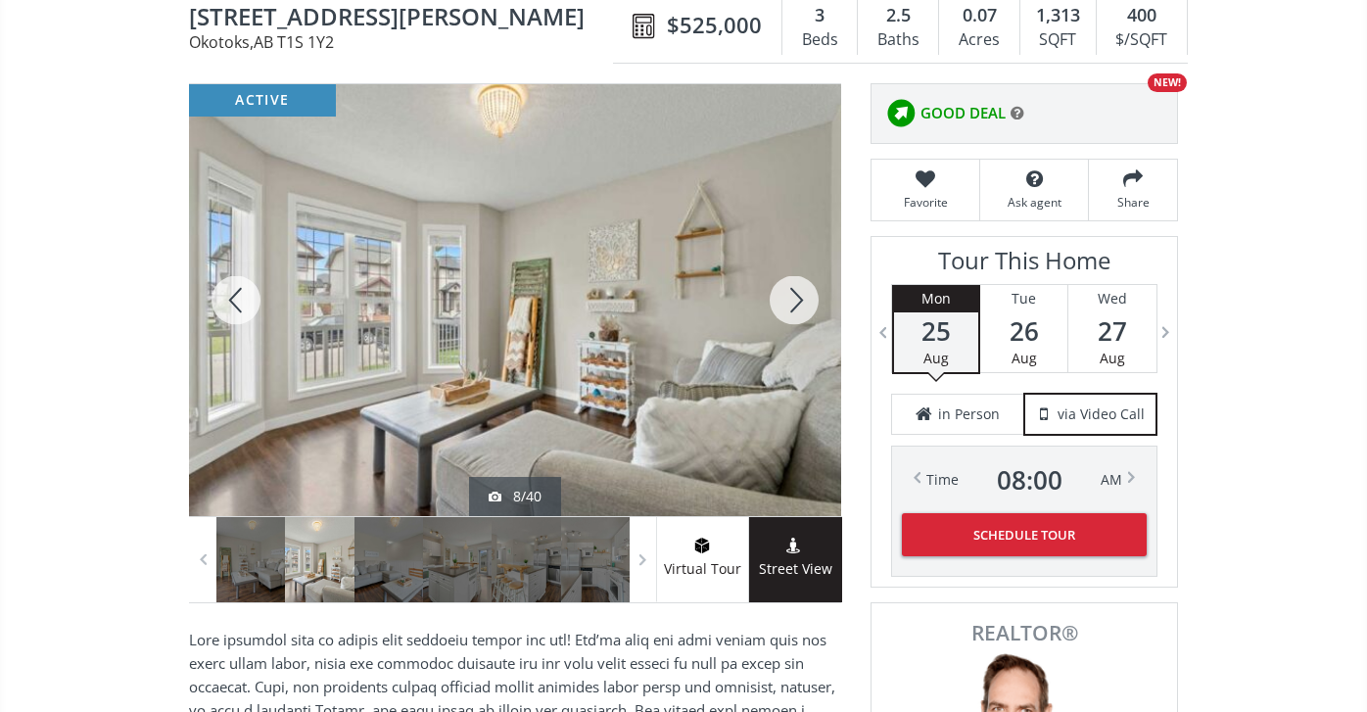
click at [791, 294] on div at bounding box center [794, 300] width 94 height 432
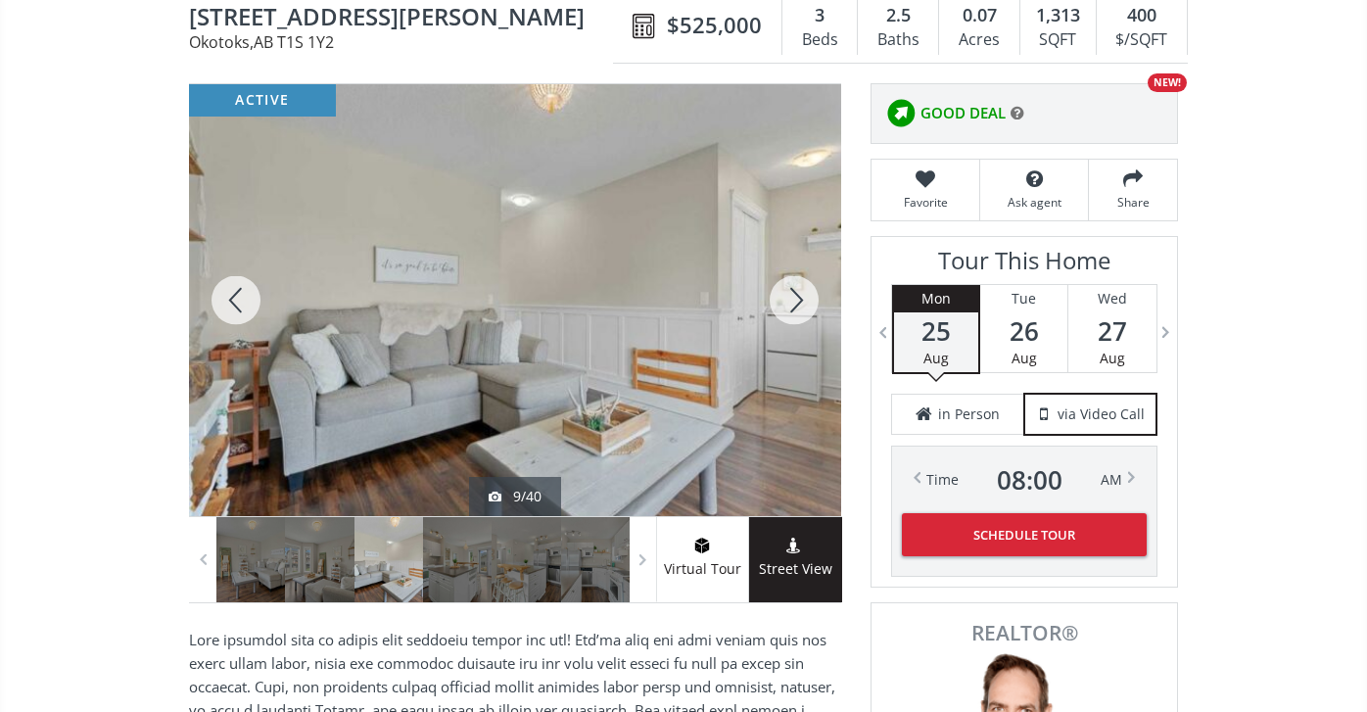
click at [791, 294] on div at bounding box center [794, 300] width 94 height 432
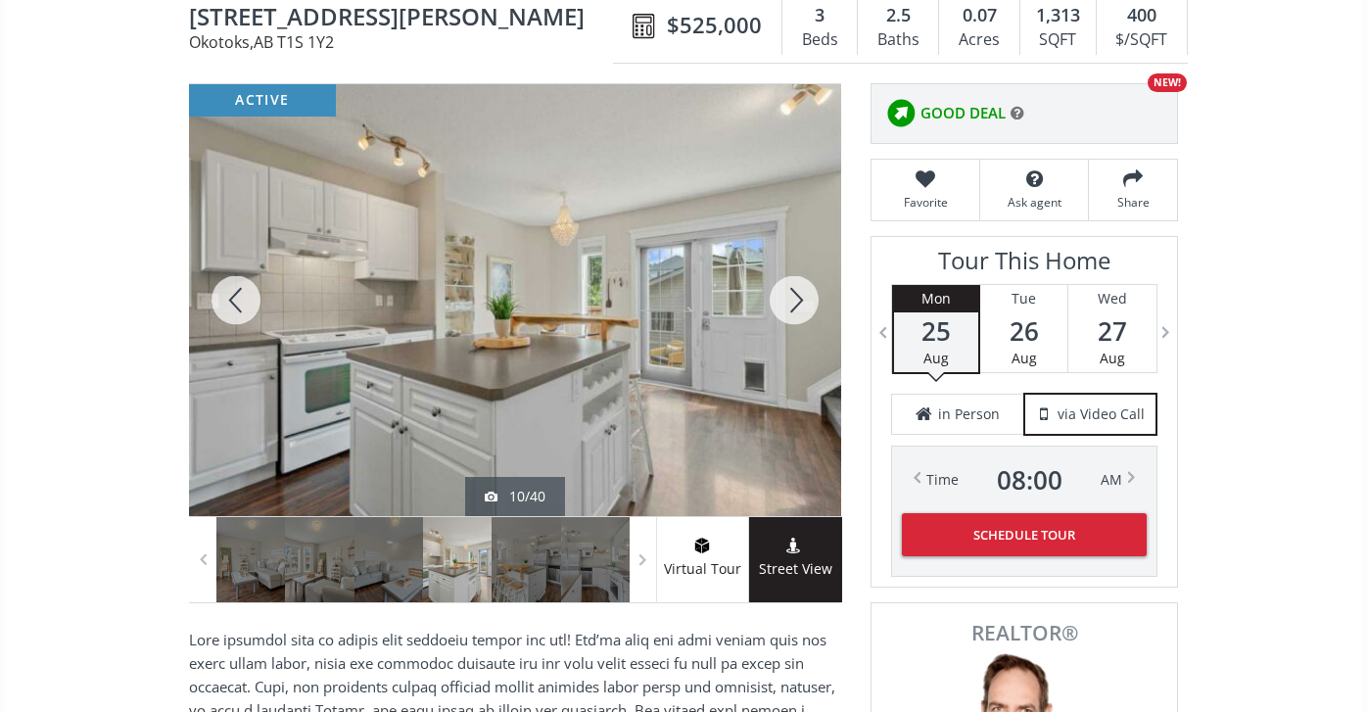
click at [788, 294] on div at bounding box center [794, 300] width 94 height 432
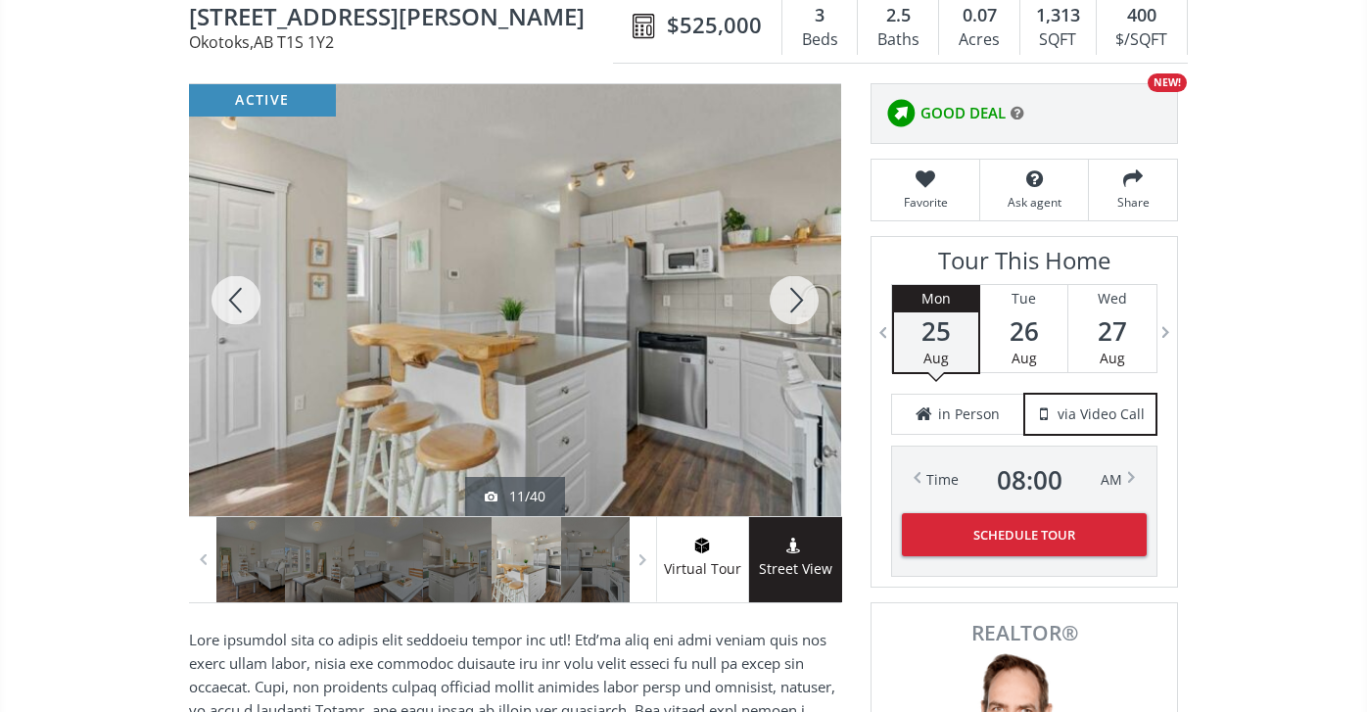
click at [788, 294] on div at bounding box center [794, 300] width 94 height 432
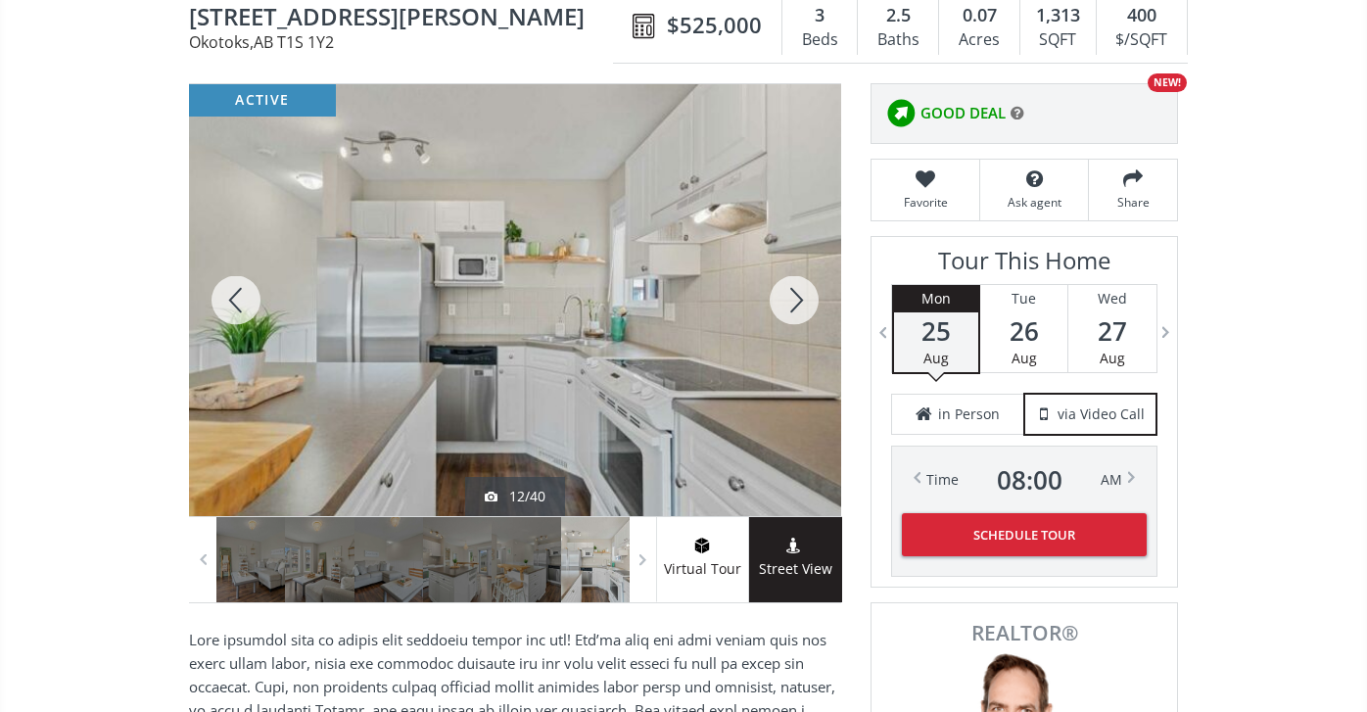
click at [788, 294] on div at bounding box center [794, 300] width 94 height 432
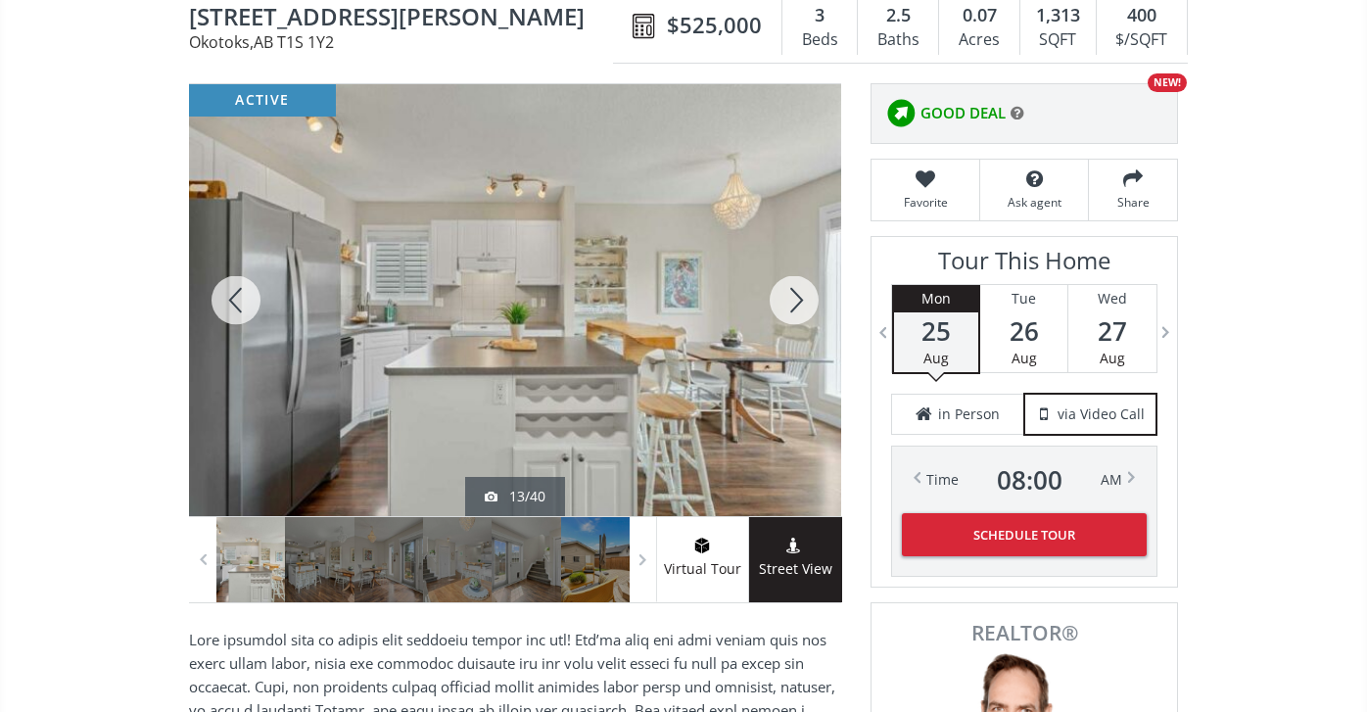
click at [788, 294] on div at bounding box center [794, 300] width 94 height 432
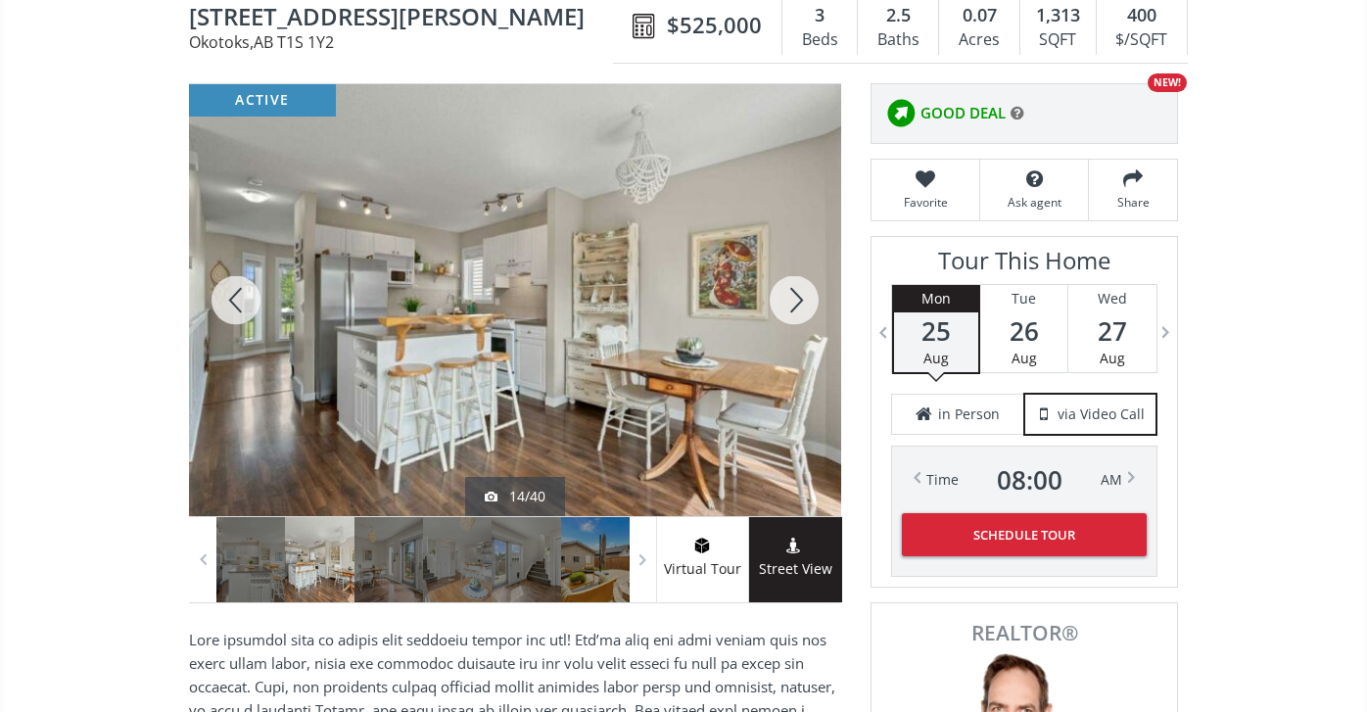
click at [788, 294] on div at bounding box center [794, 300] width 94 height 432
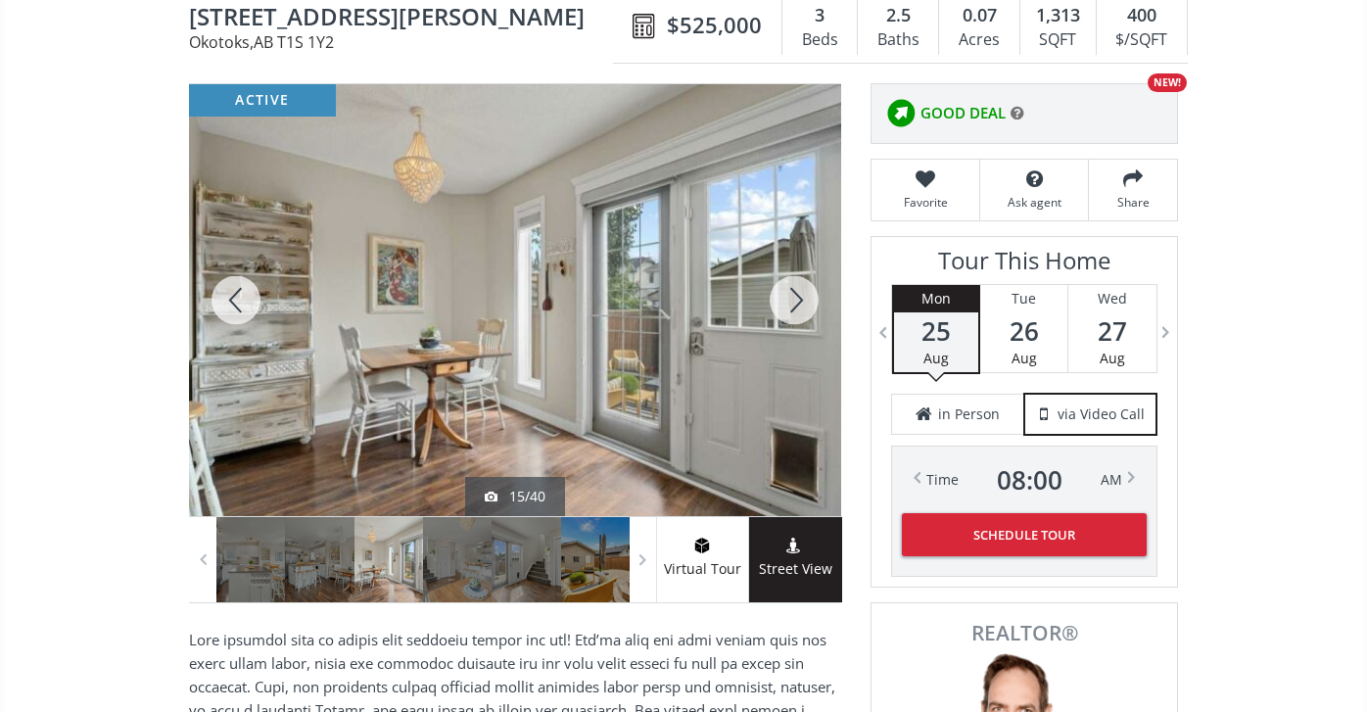
click at [788, 295] on div at bounding box center [794, 300] width 94 height 432
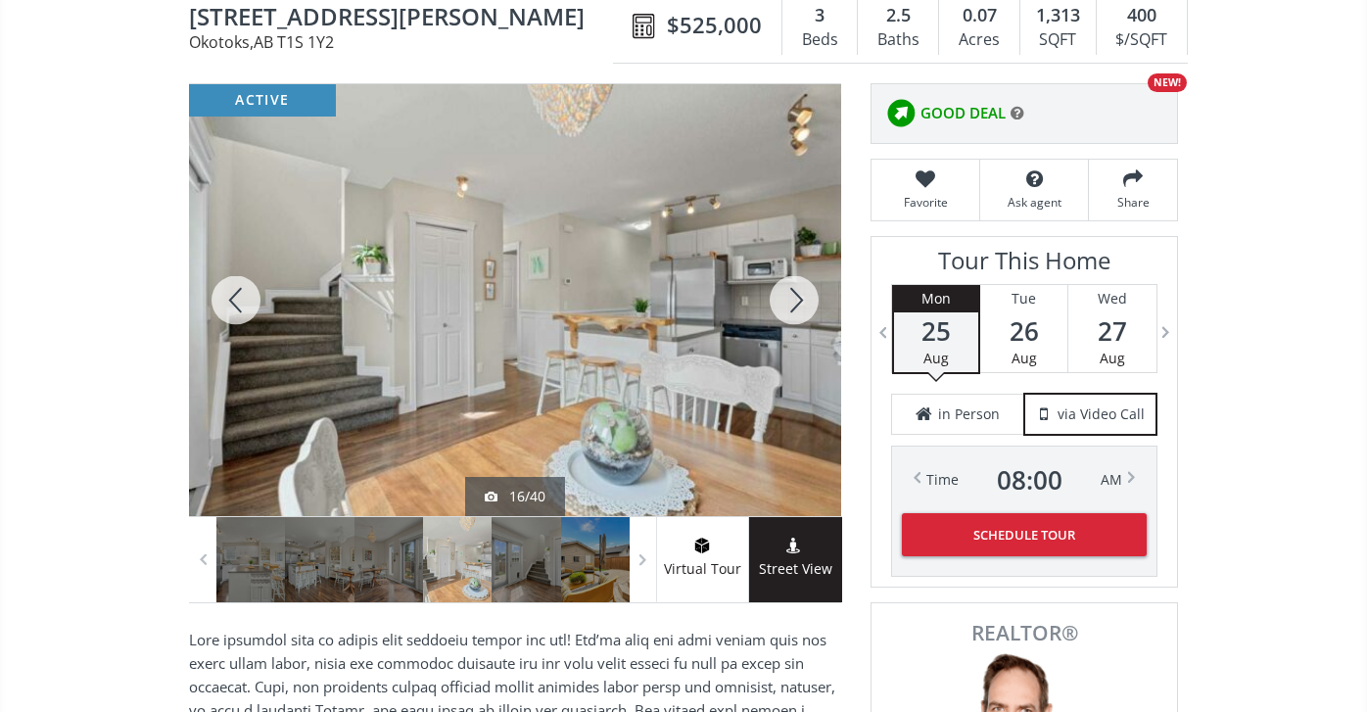
click at [788, 295] on div at bounding box center [794, 300] width 94 height 432
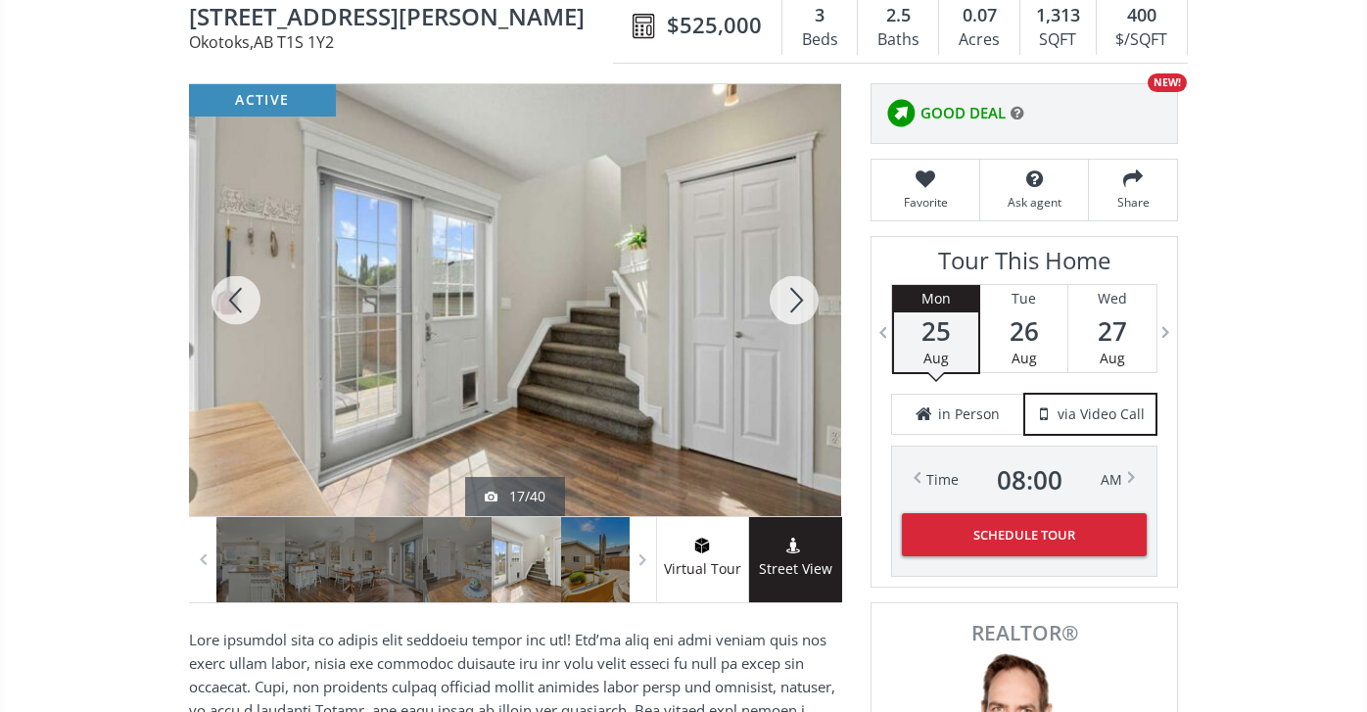
click at [788, 295] on div at bounding box center [794, 300] width 94 height 432
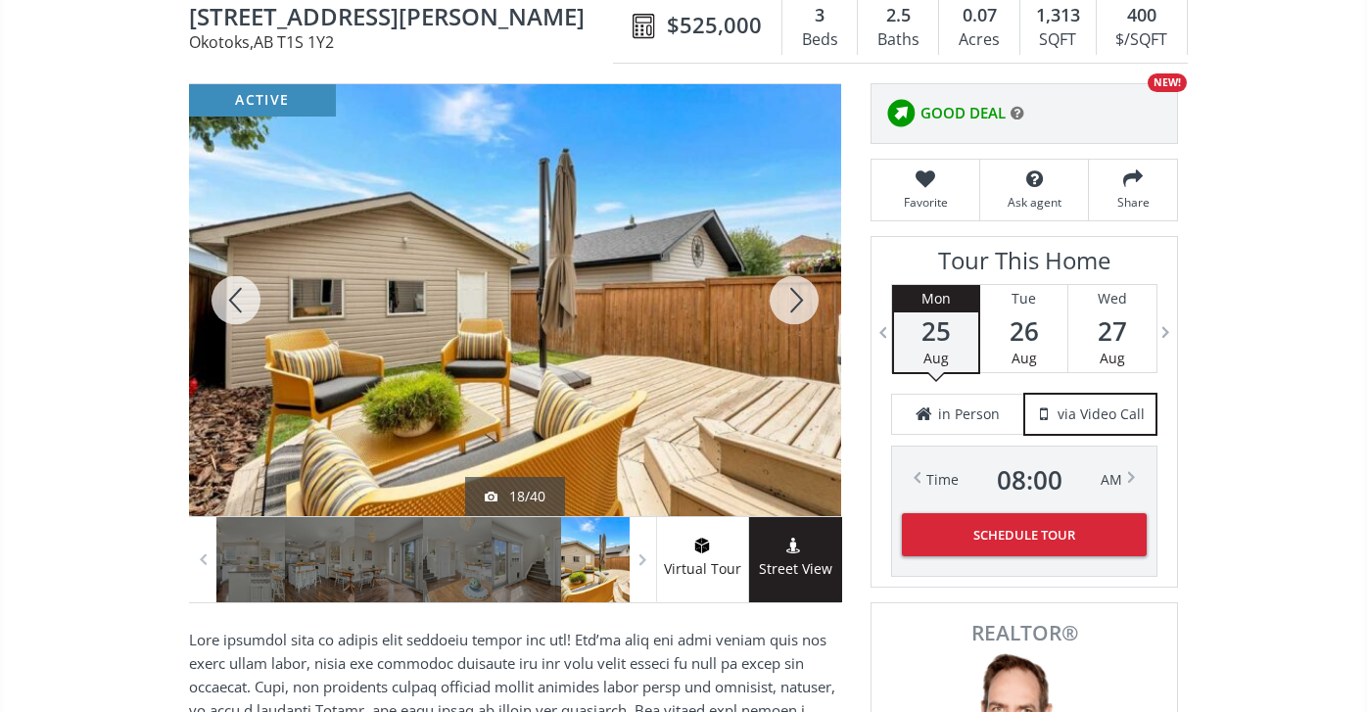
click at [788, 294] on div at bounding box center [794, 300] width 94 height 432
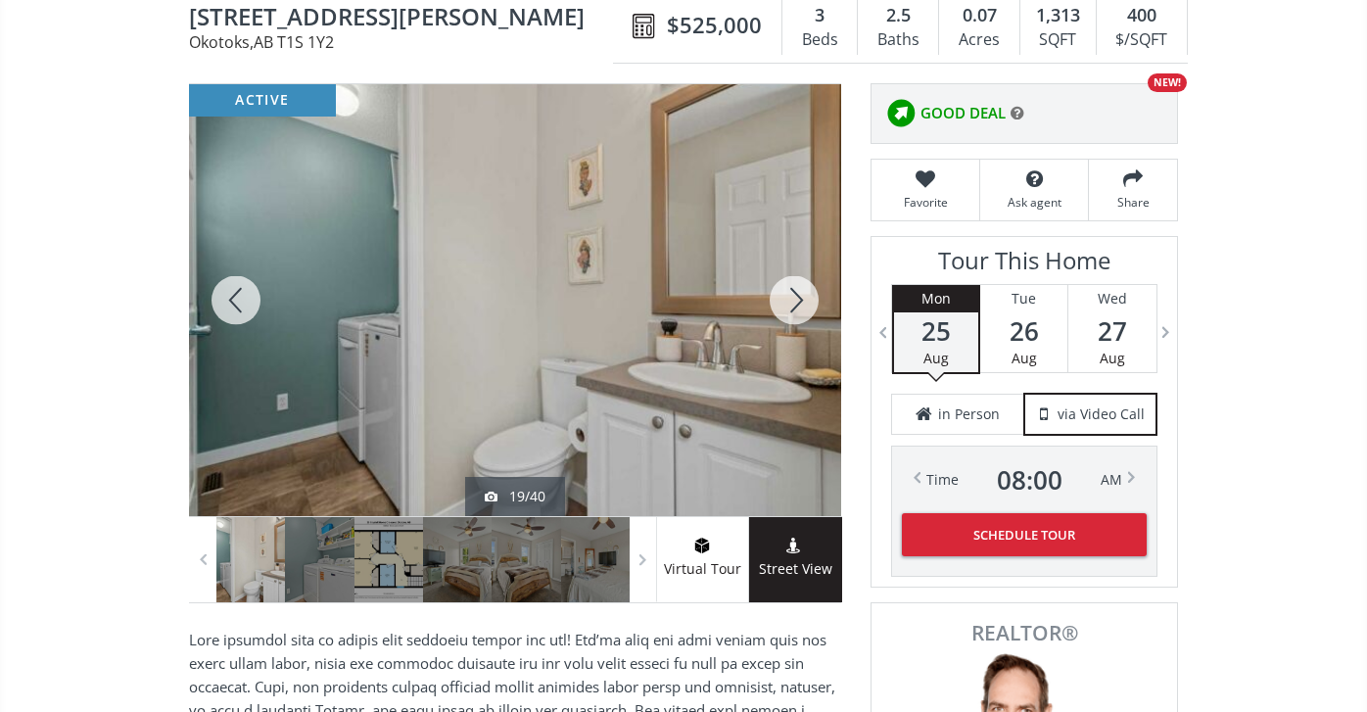
click at [788, 295] on div at bounding box center [794, 300] width 94 height 432
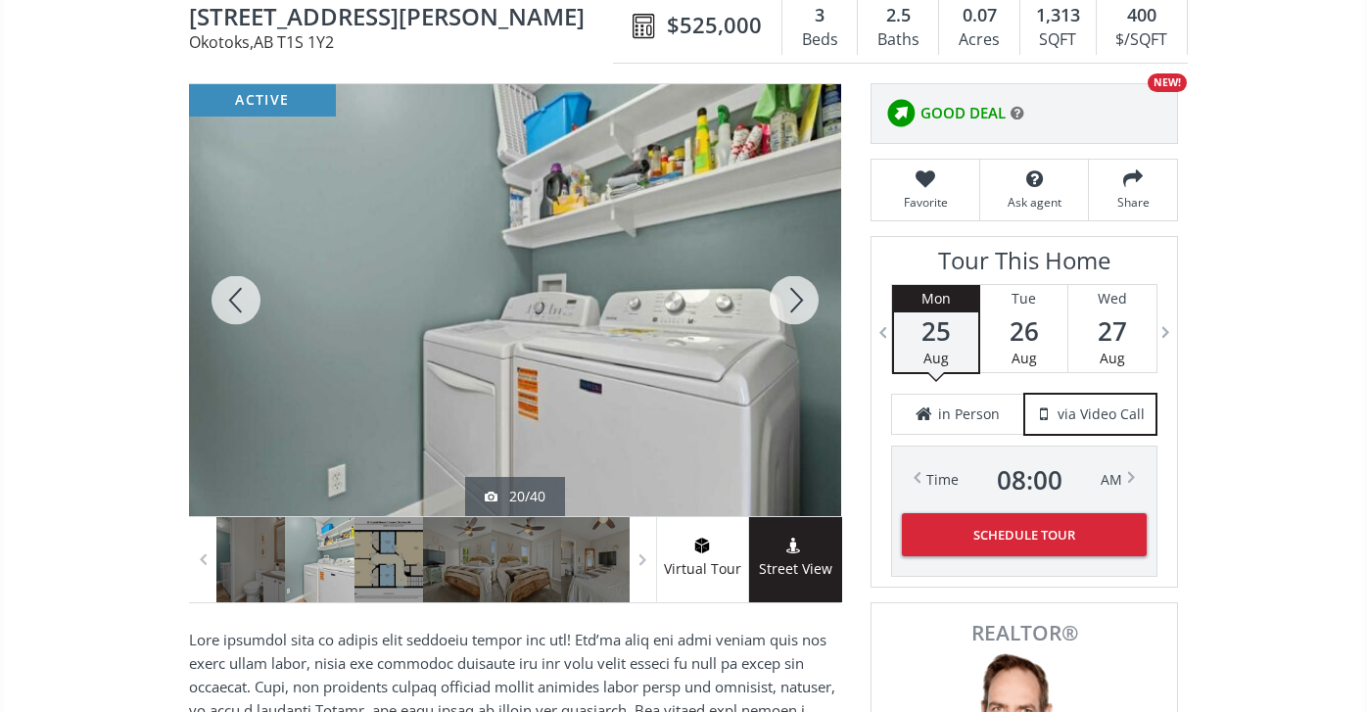
click at [788, 296] on div at bounding box center [794, 300] width 94 height 432
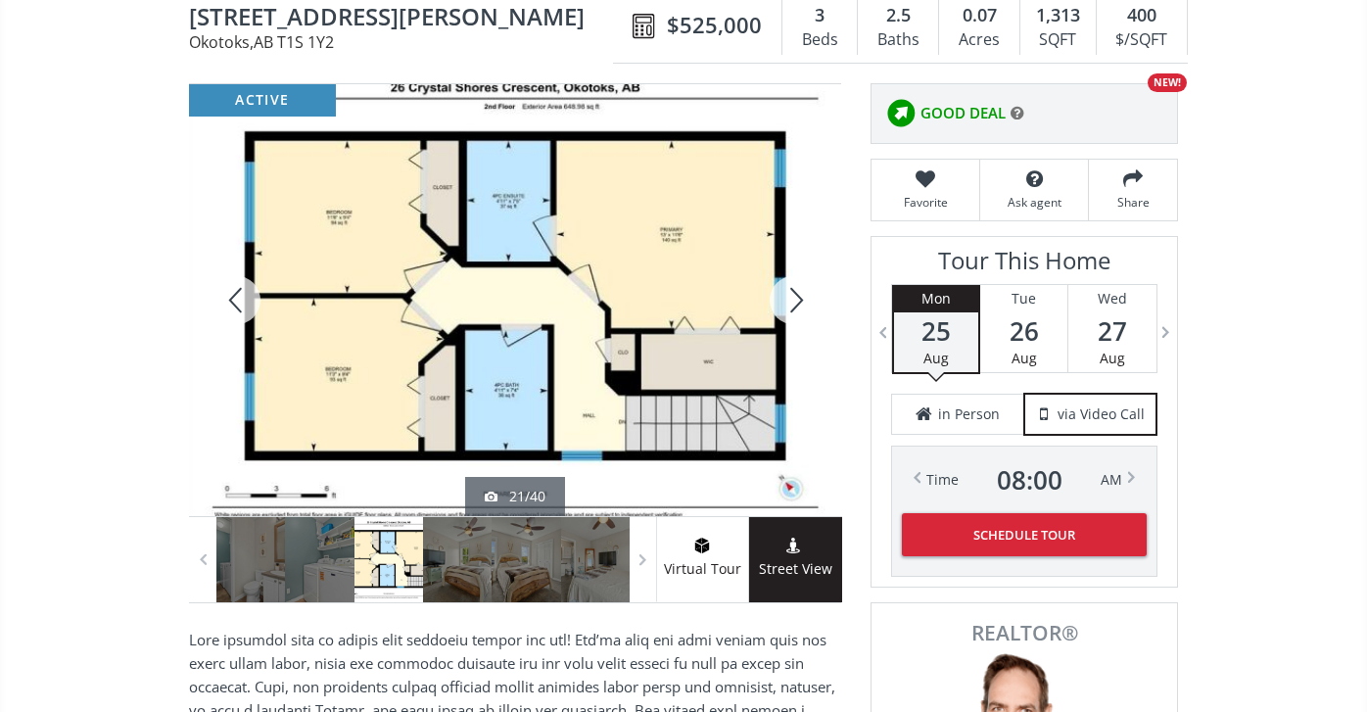
click at [788, 296] on div at bounding box center [794, 300] width 94 height 432
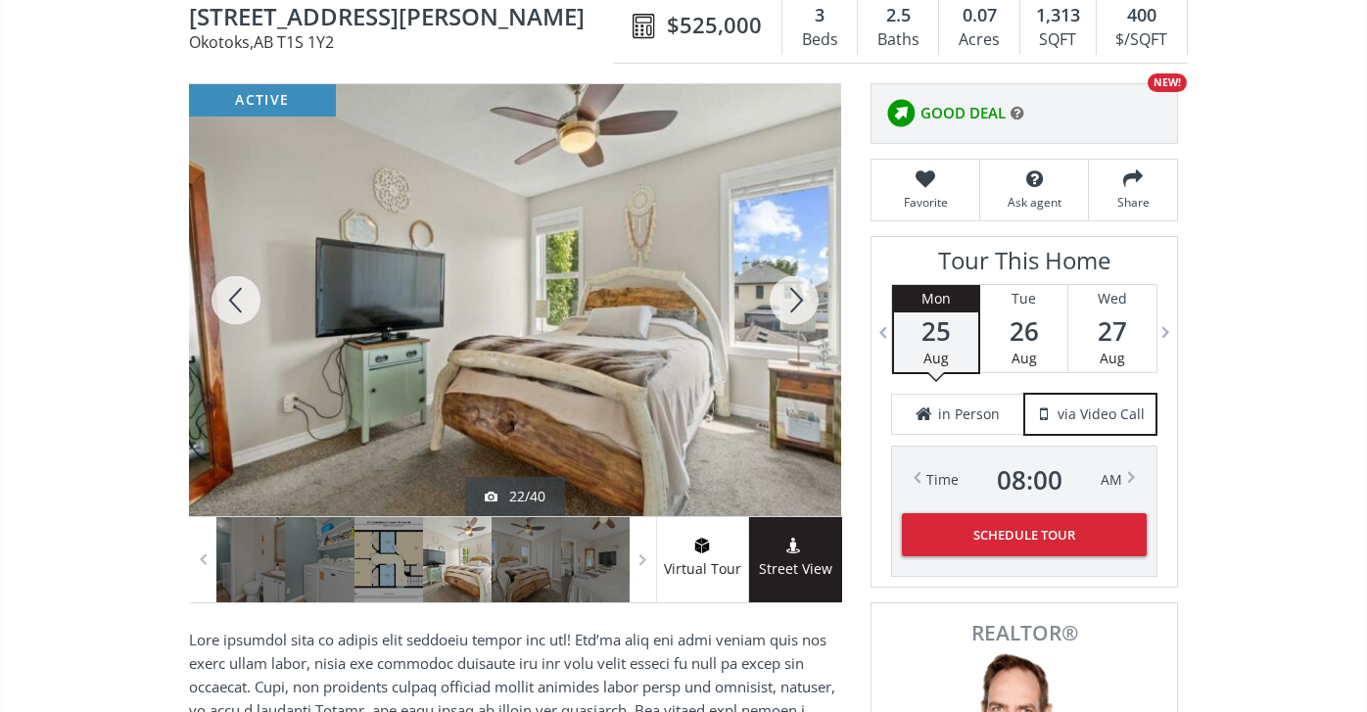
click at [788, 296] on div at bounding box center [794, 300] width 94 height 432
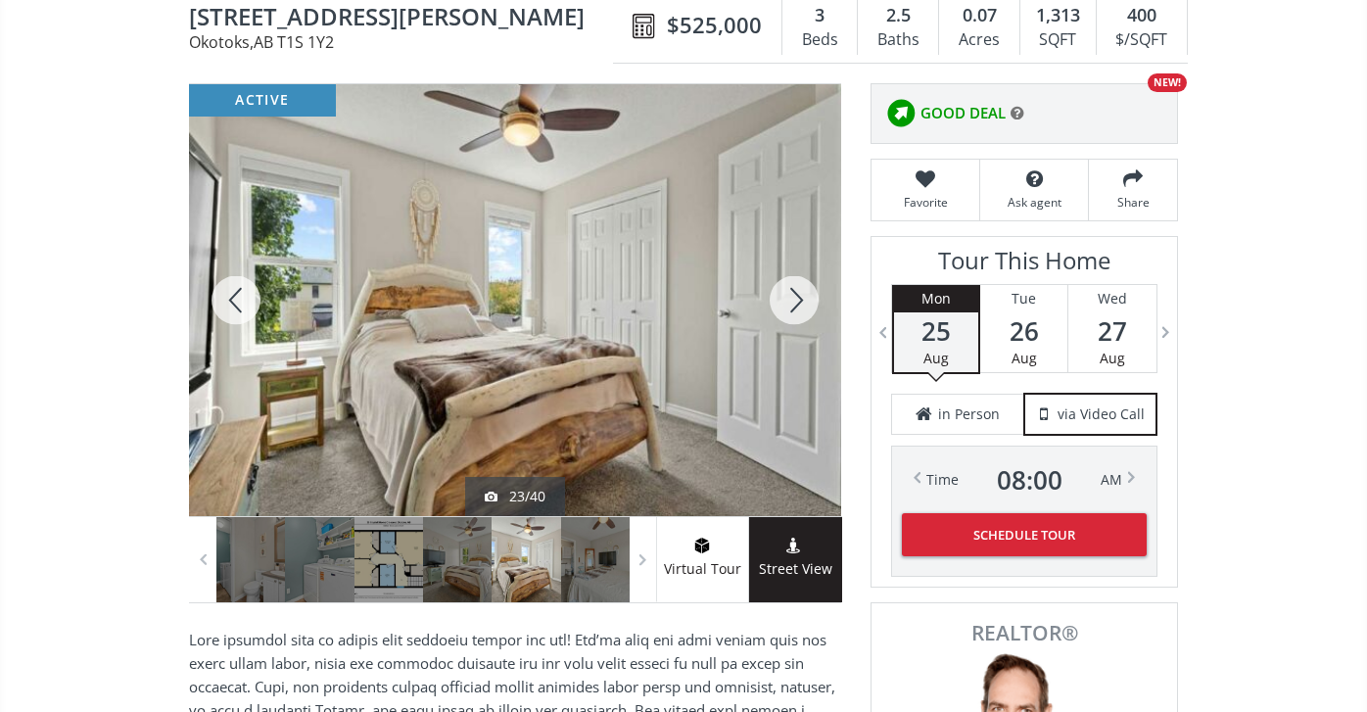
click at [788, 296] on div at bounding box center [794, 300] width 94 height 432
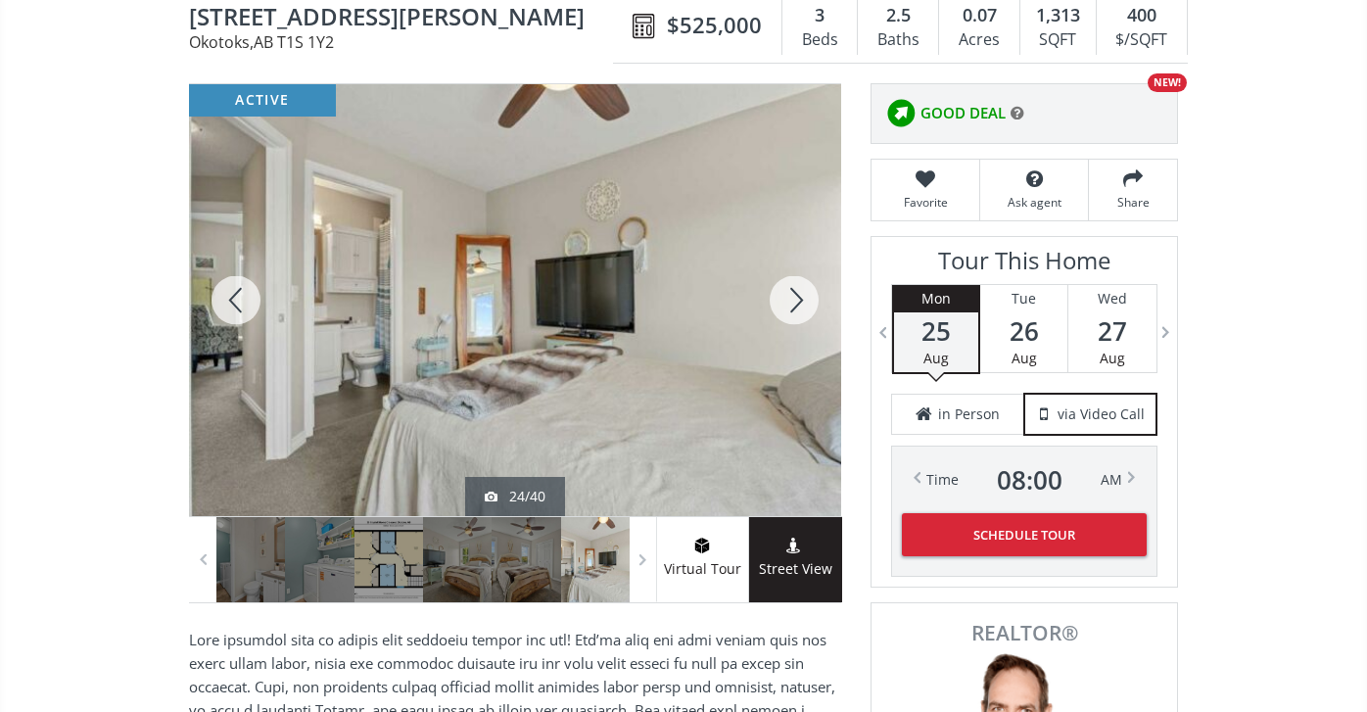
click at [788, 296] on div at bounding box center [794, 300] width 94 height 432
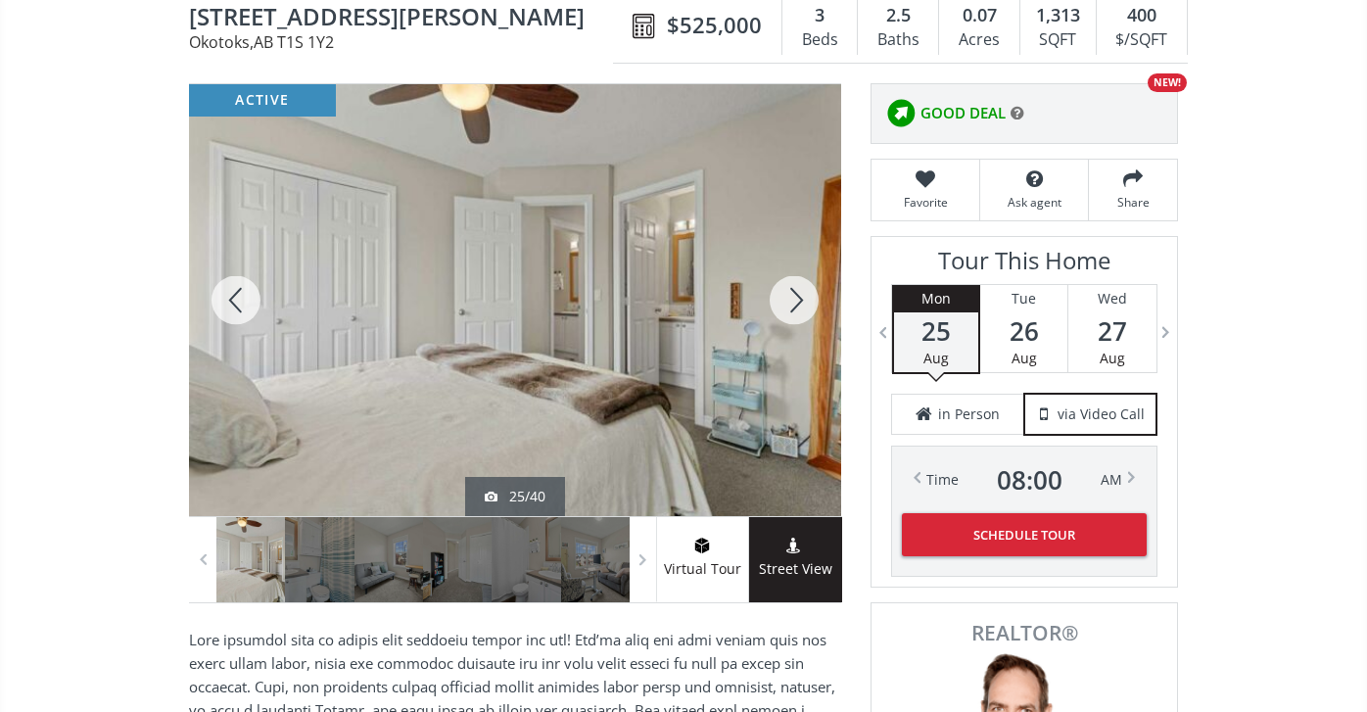
click at [788, 295] on div at bounding box center [794, 300] width 94 height 432
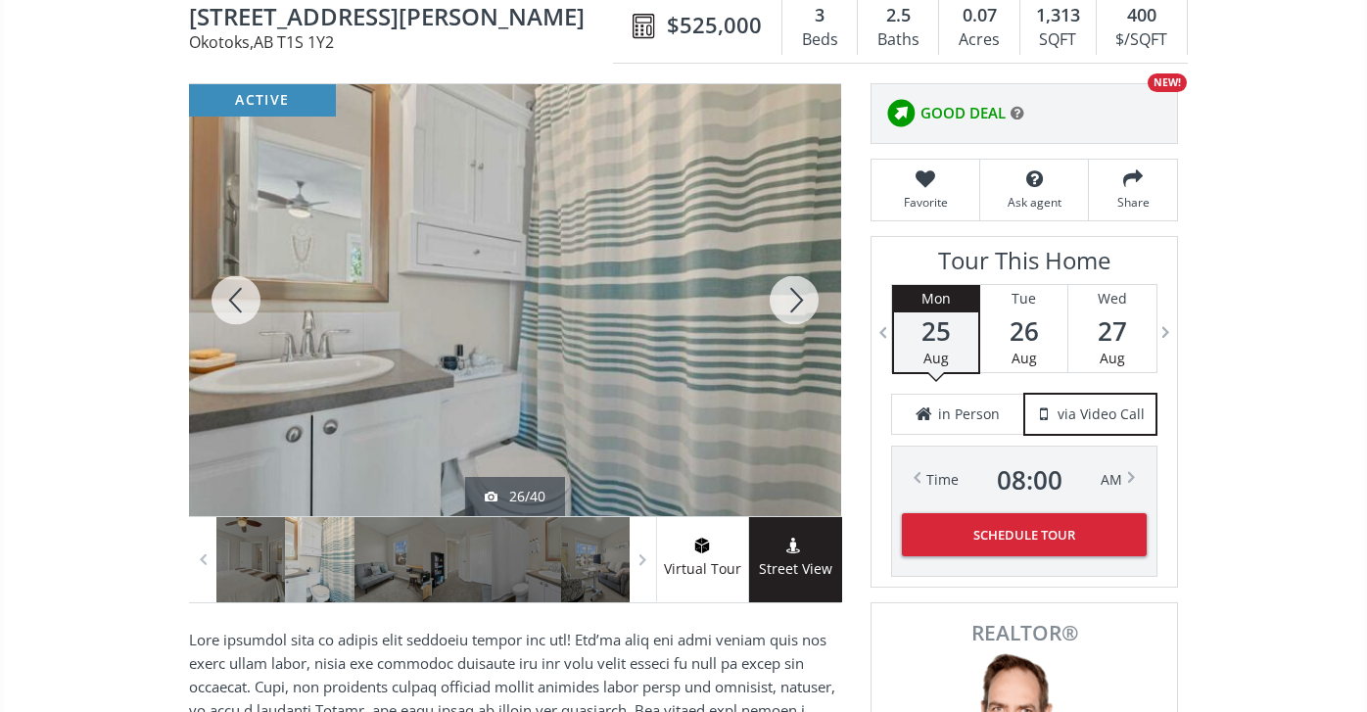
click at [788, 295] on div at bounding box center [794, 300] width 94 height 432
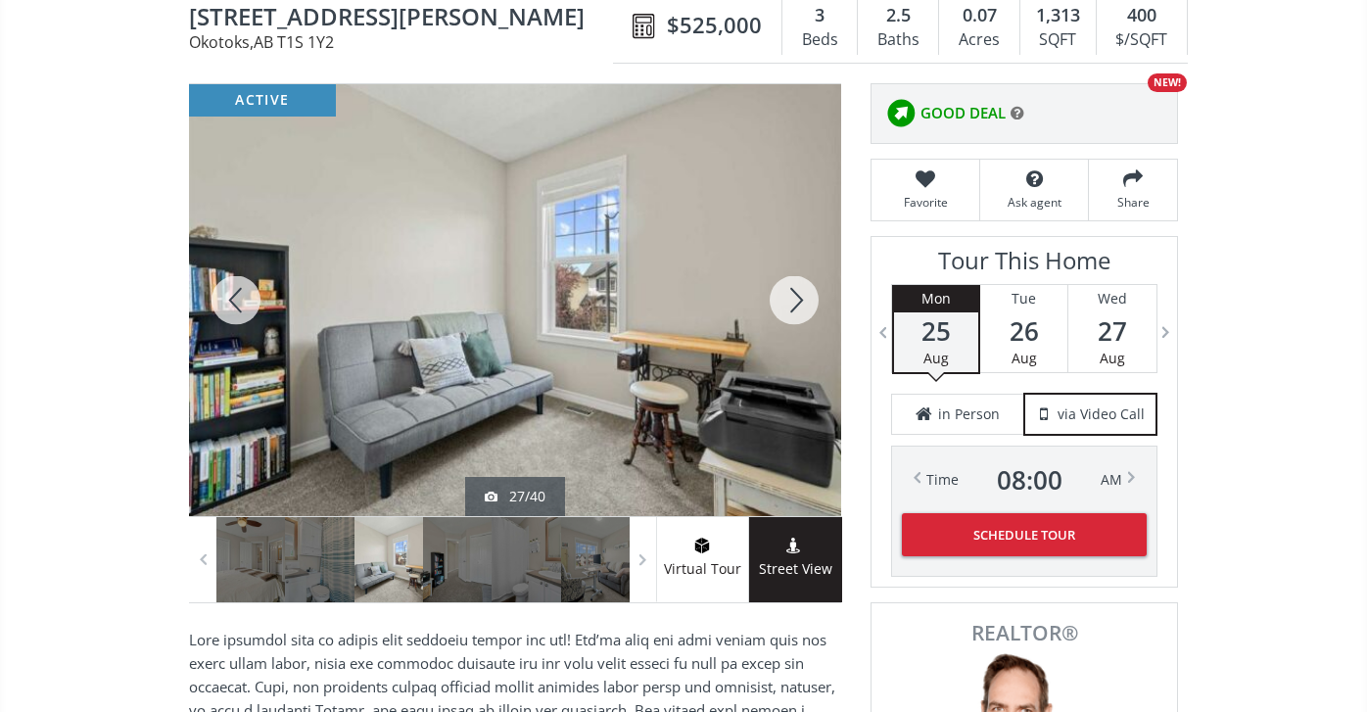
click at [788, 295] on div at bounding box center [794, 300] width 94 height 432
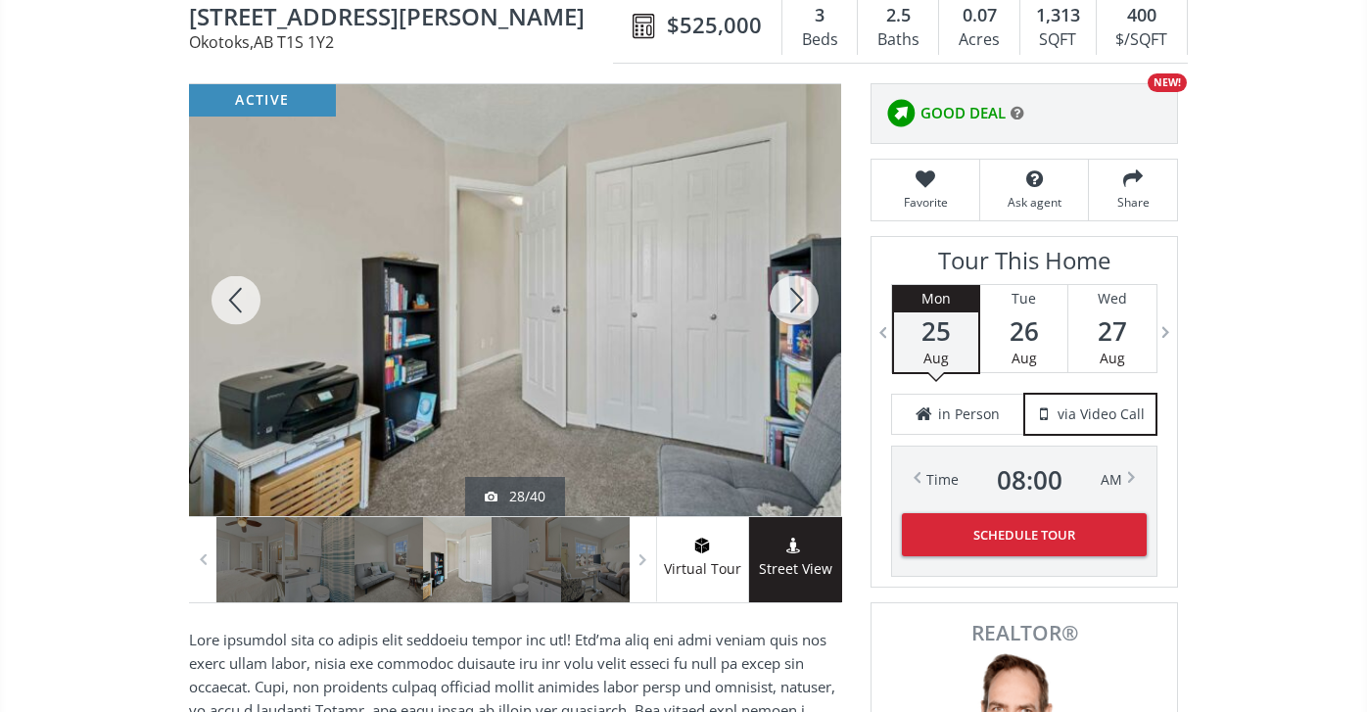
click at [788, 293] on div at bounding box center [794, 300] width 94 height 432
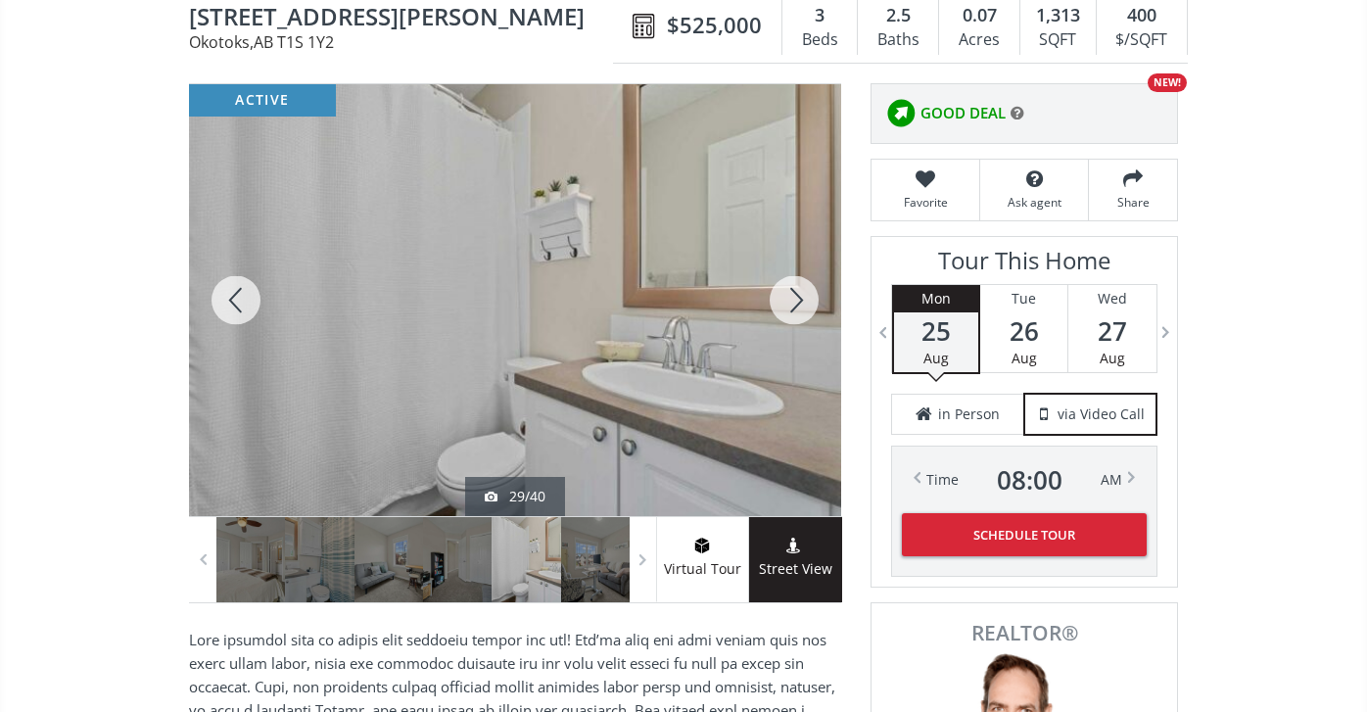
click at [788, 289] on div at bounding box center [794, 300] width 94 height 432
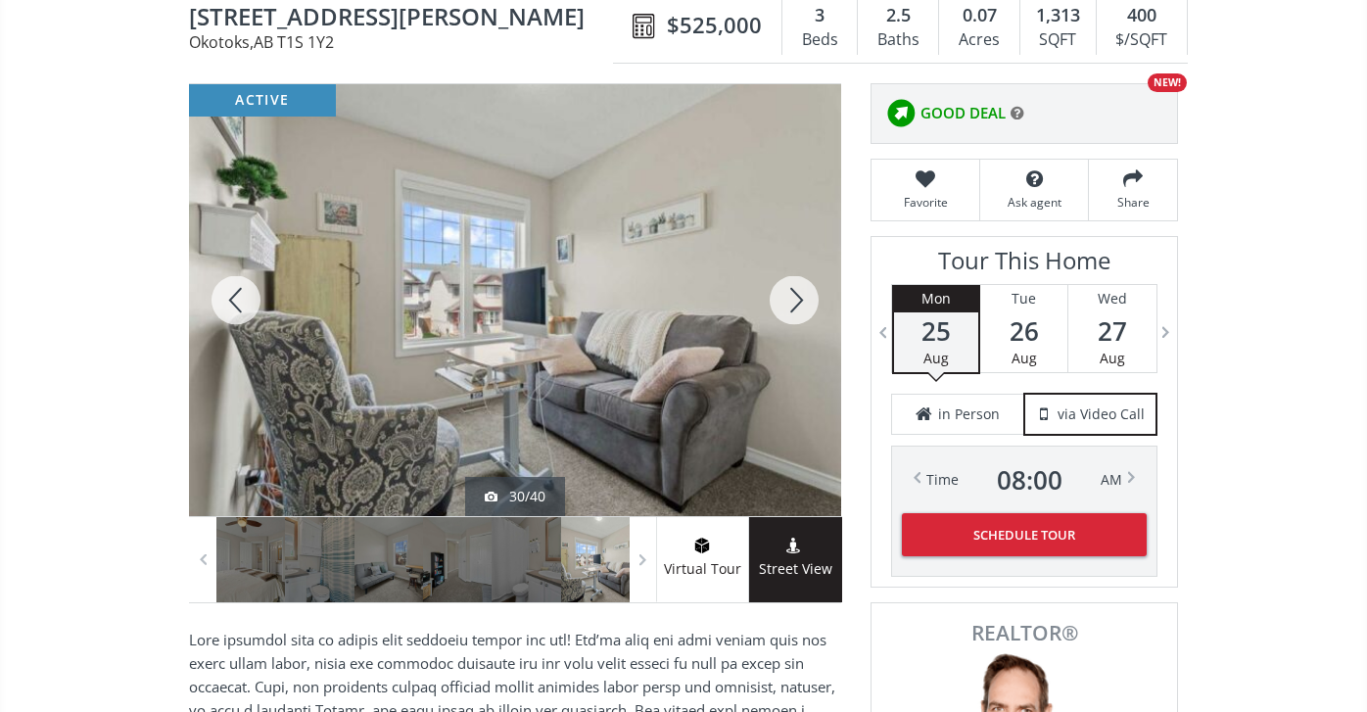
click at [788, 288] on div at bounding box center [794, 300] width 94 height 432
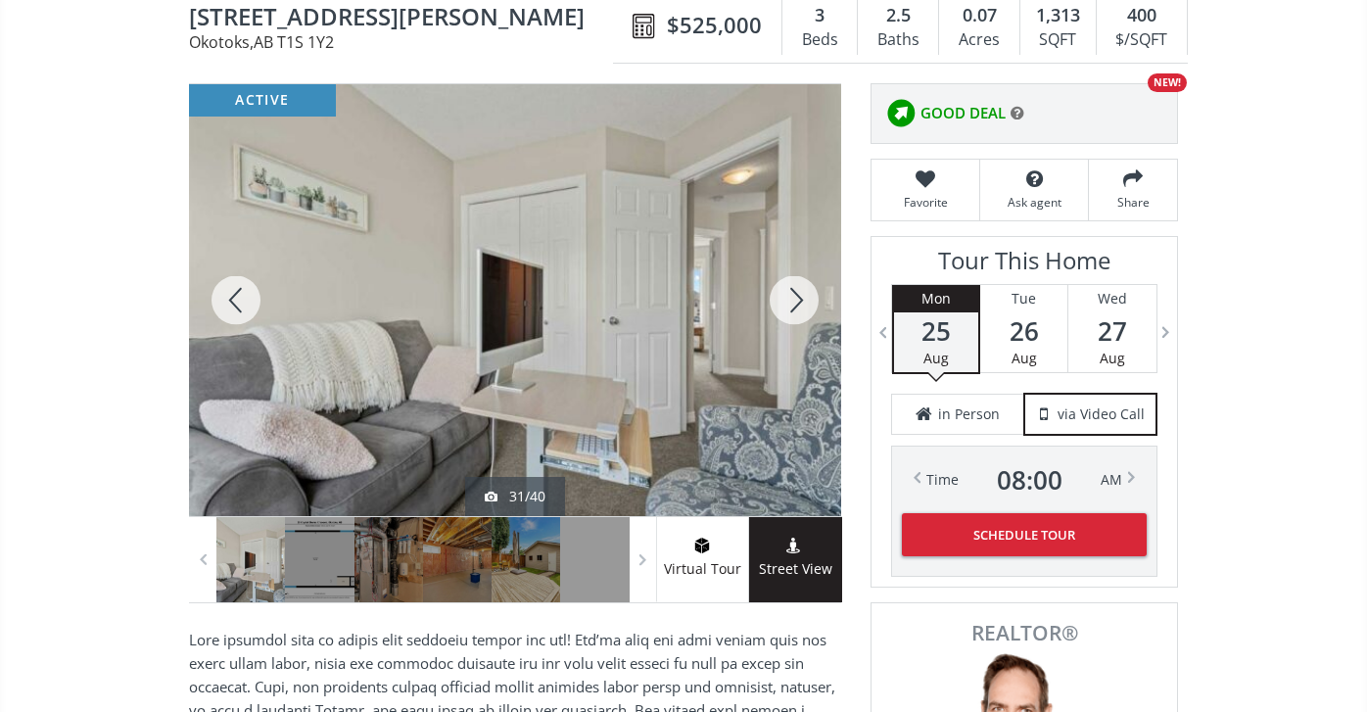
click at [788, 289] on div at bounding box center [794, 300] width 94 height 432
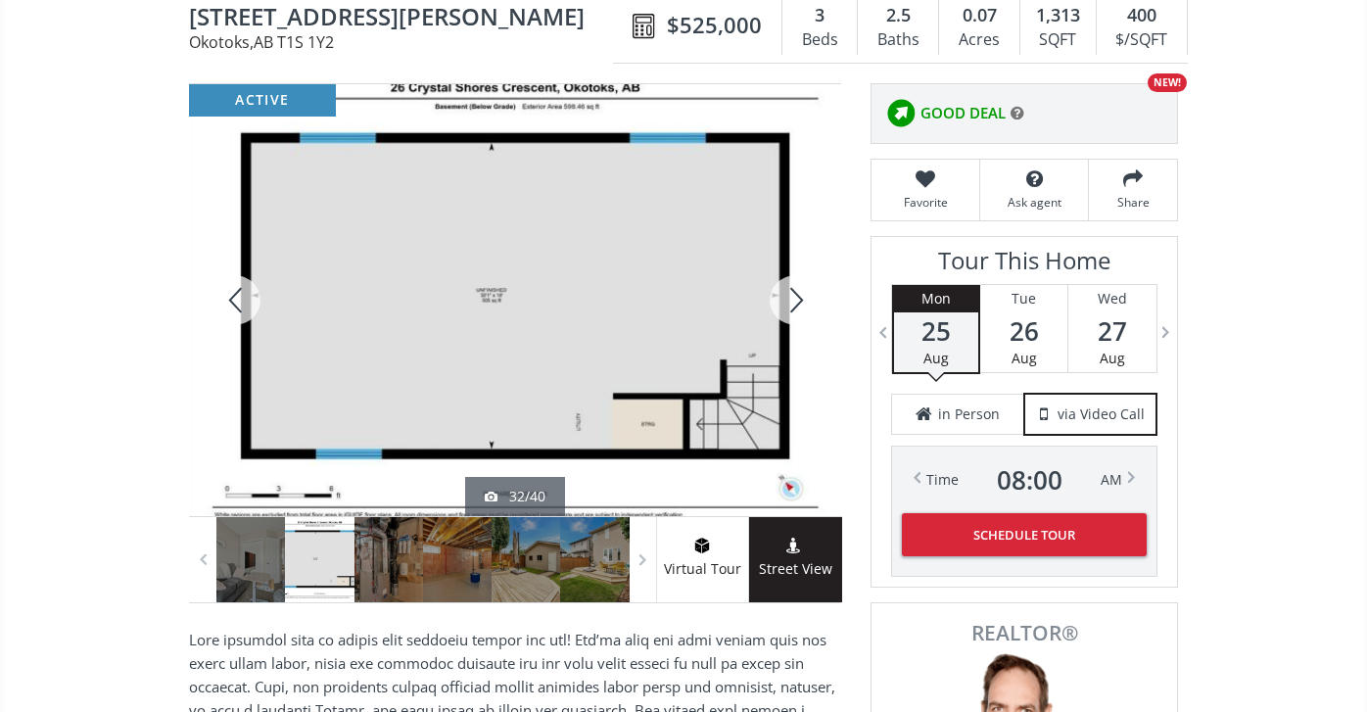
click at [788, 289] on div at bounding box center [794, 300] width 94 height 432
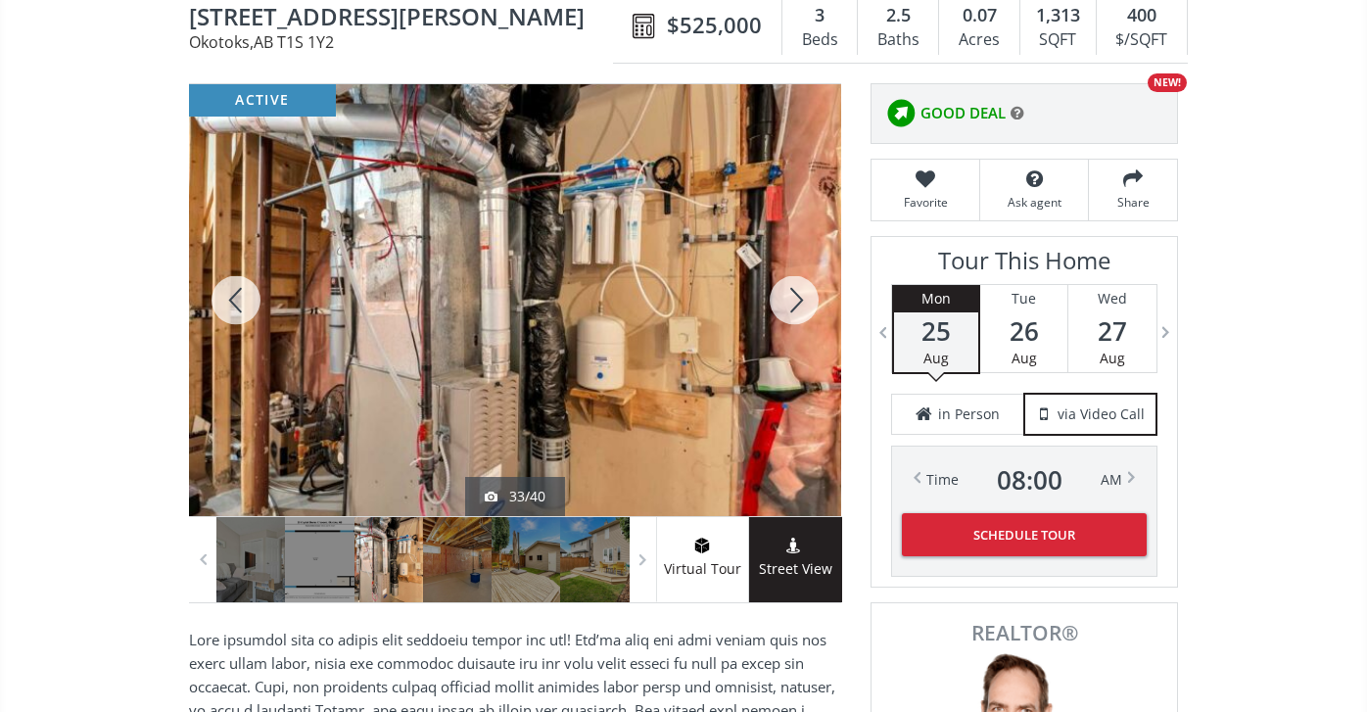
click at [788, 289] on div at bounding box center [794, 300] width 94 height 432
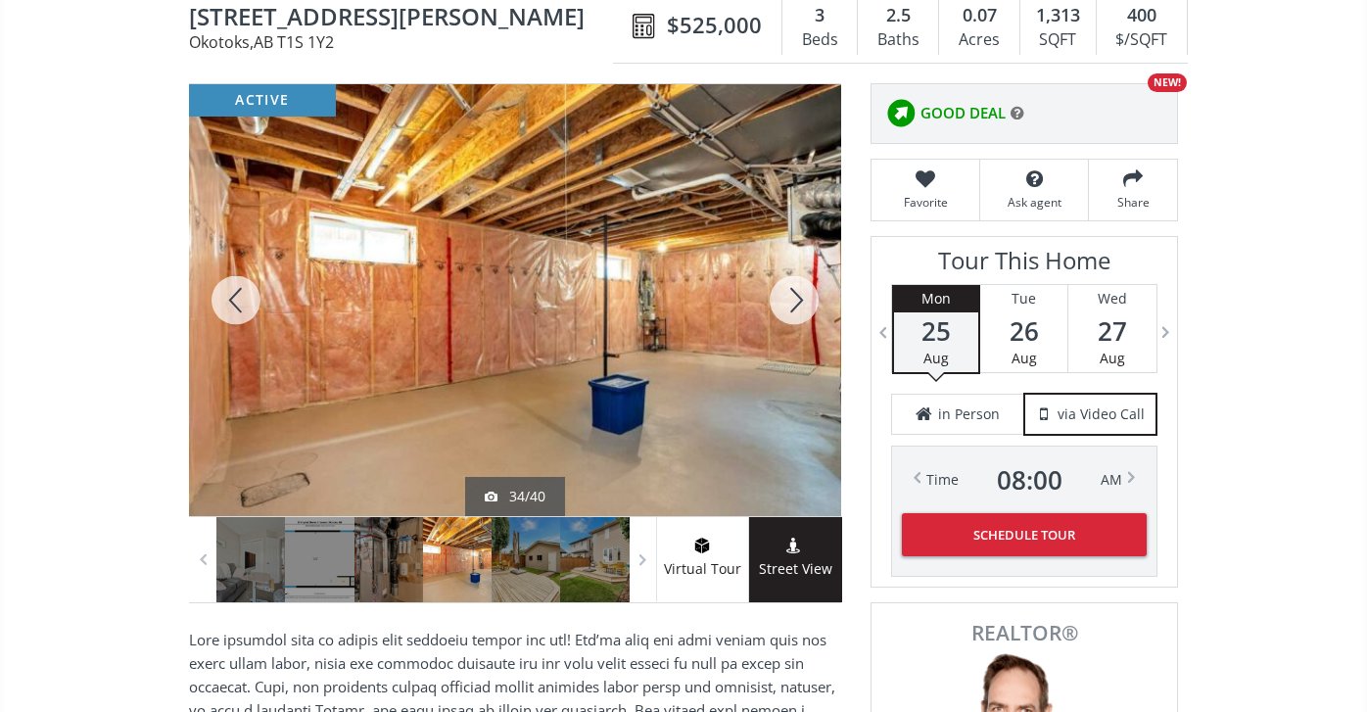
click at [788, 289] on div at bounding box center [794, 300] width 94 height 432
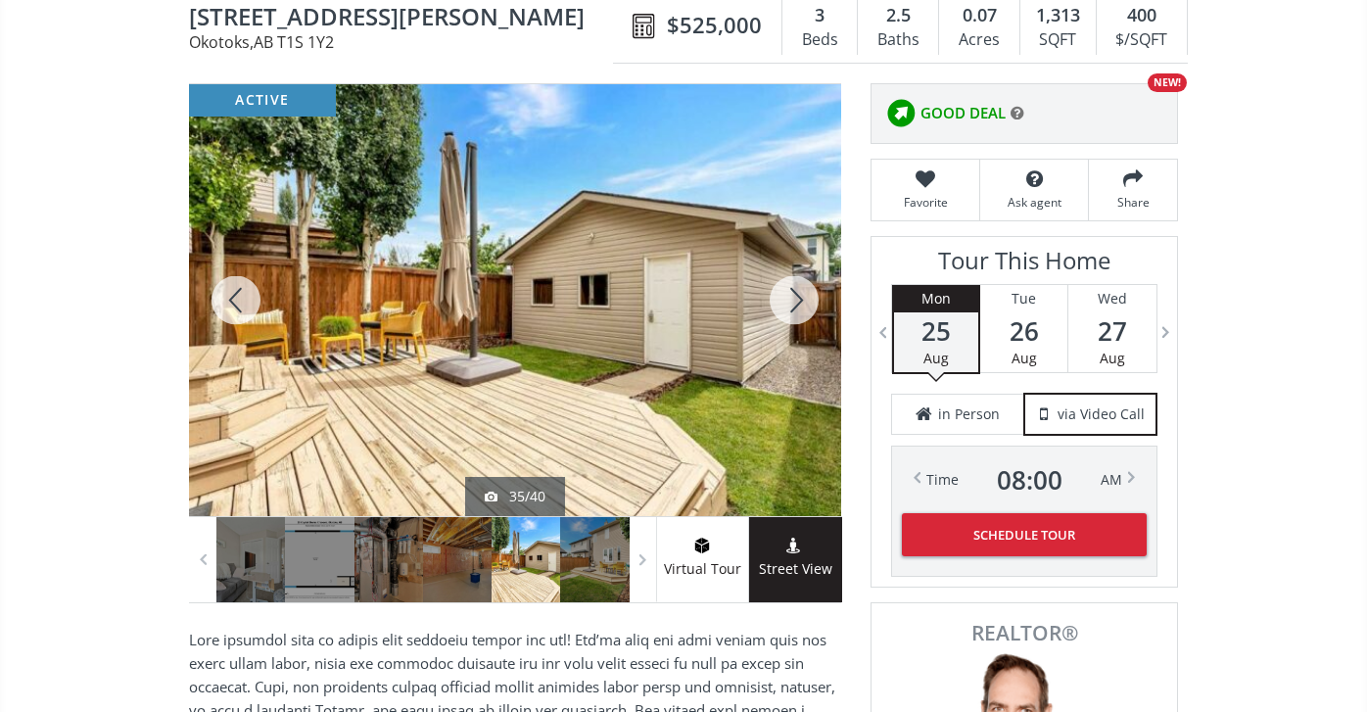
click at [788, 289] on div at bounding box center [794, 300] width 94 height 432
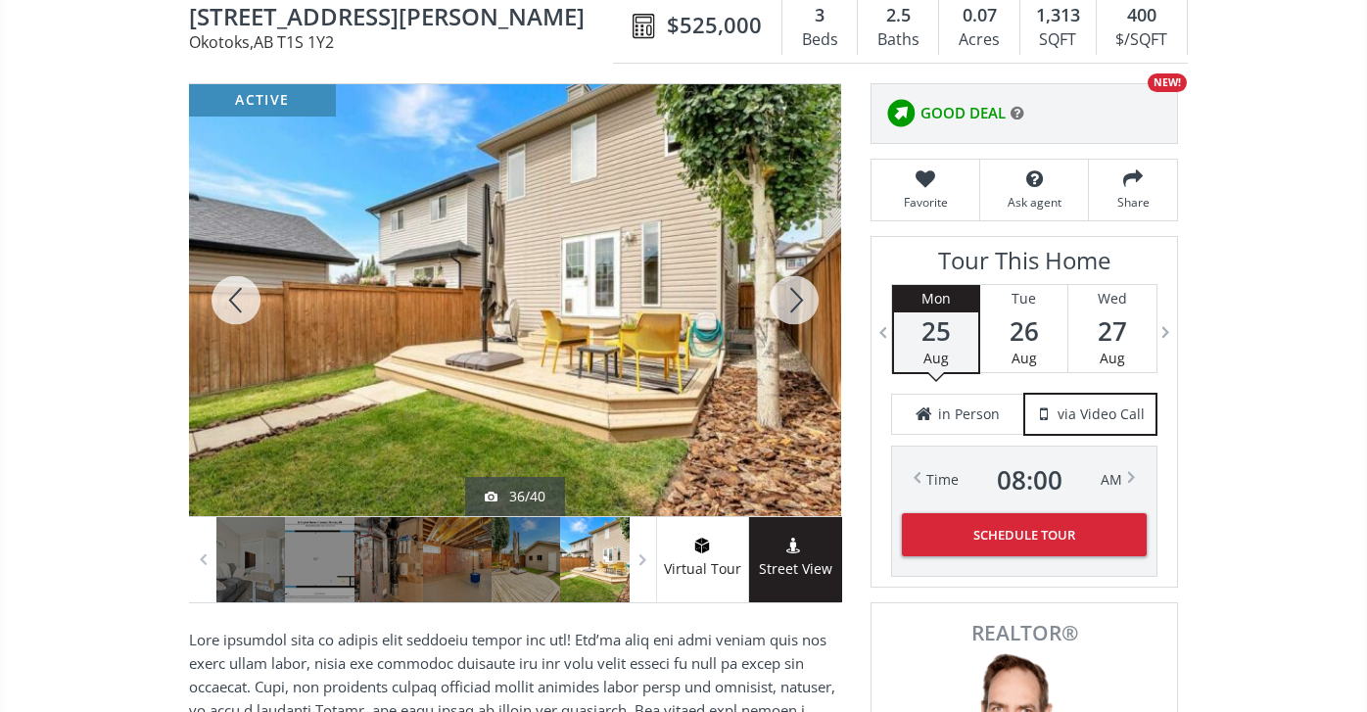
click at [783, 279] on div at bounding box center [794, 300] width 94 height 432
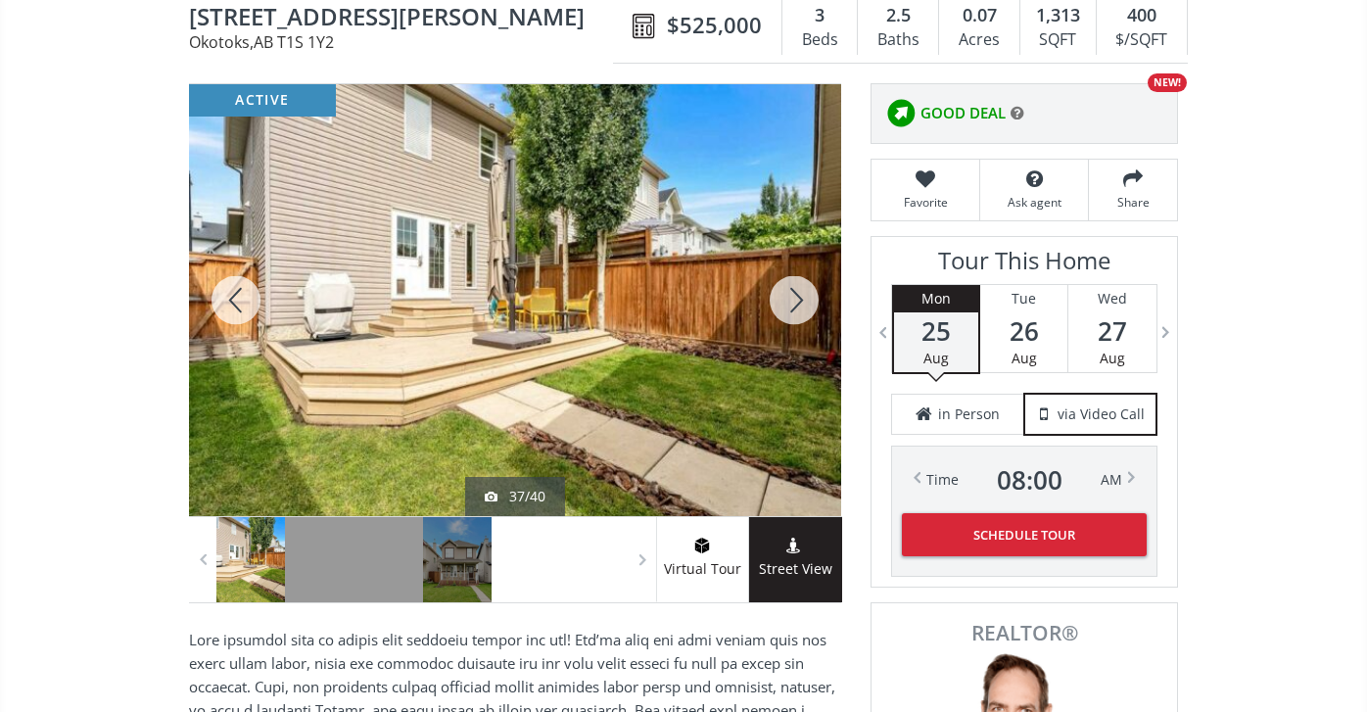
click at [799, 293] on div at bounding box center [794, 300] width 94 height 432
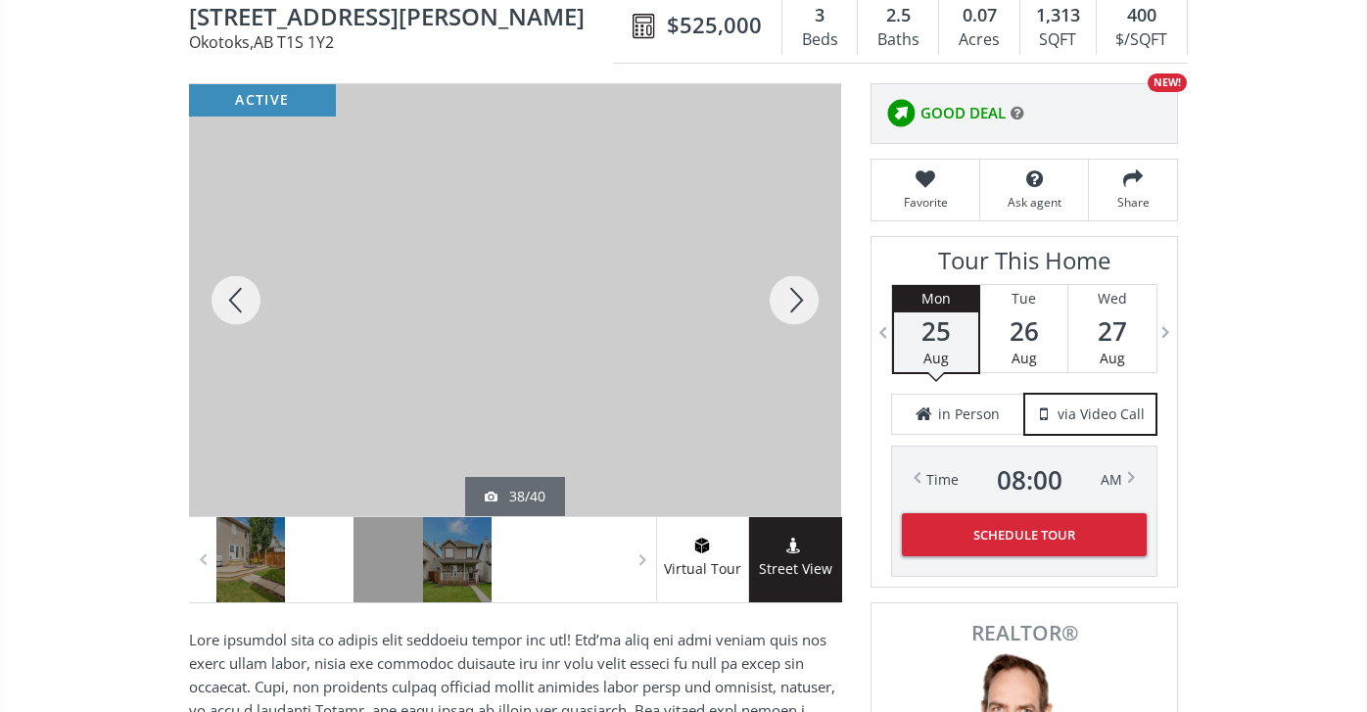
click at [799, 293] on div at bounding box center [794, 300] width 94 height 432
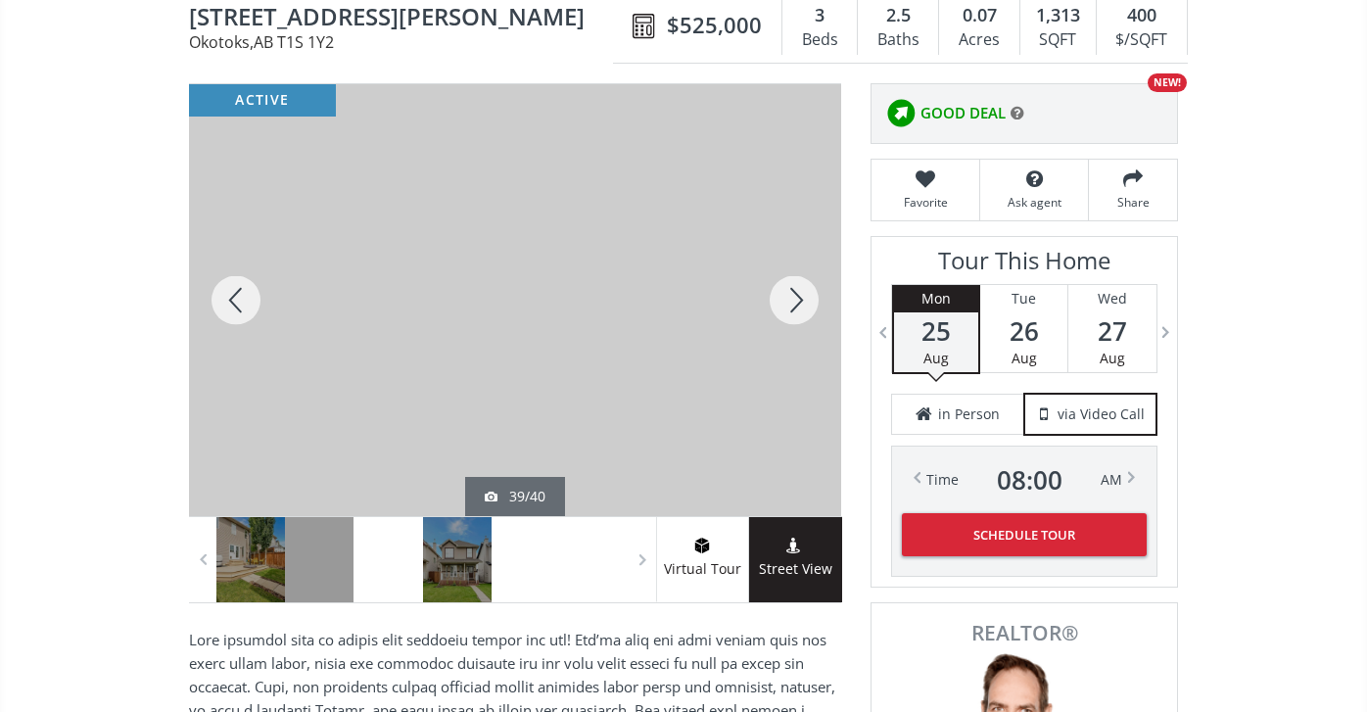
click at [799, 294] on div at bounding box center [794, 300] width 94 height 432
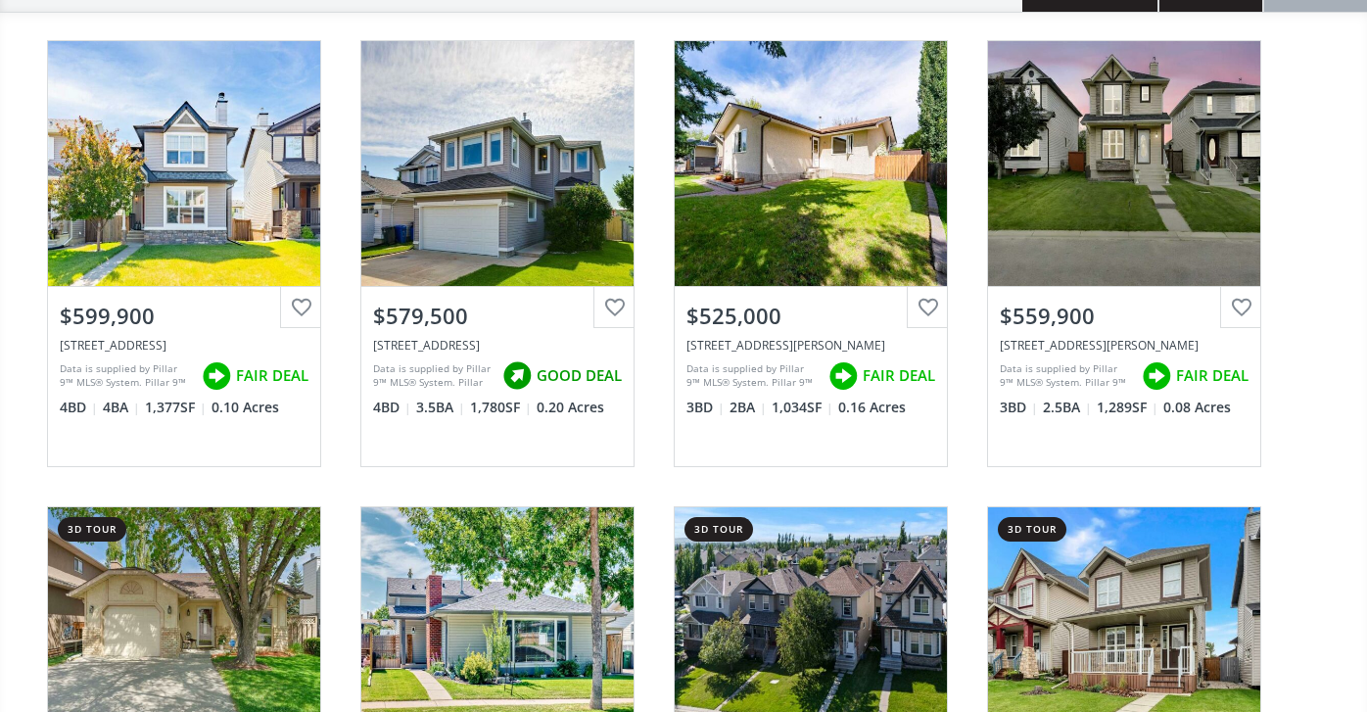
scroll to position [547, 0]
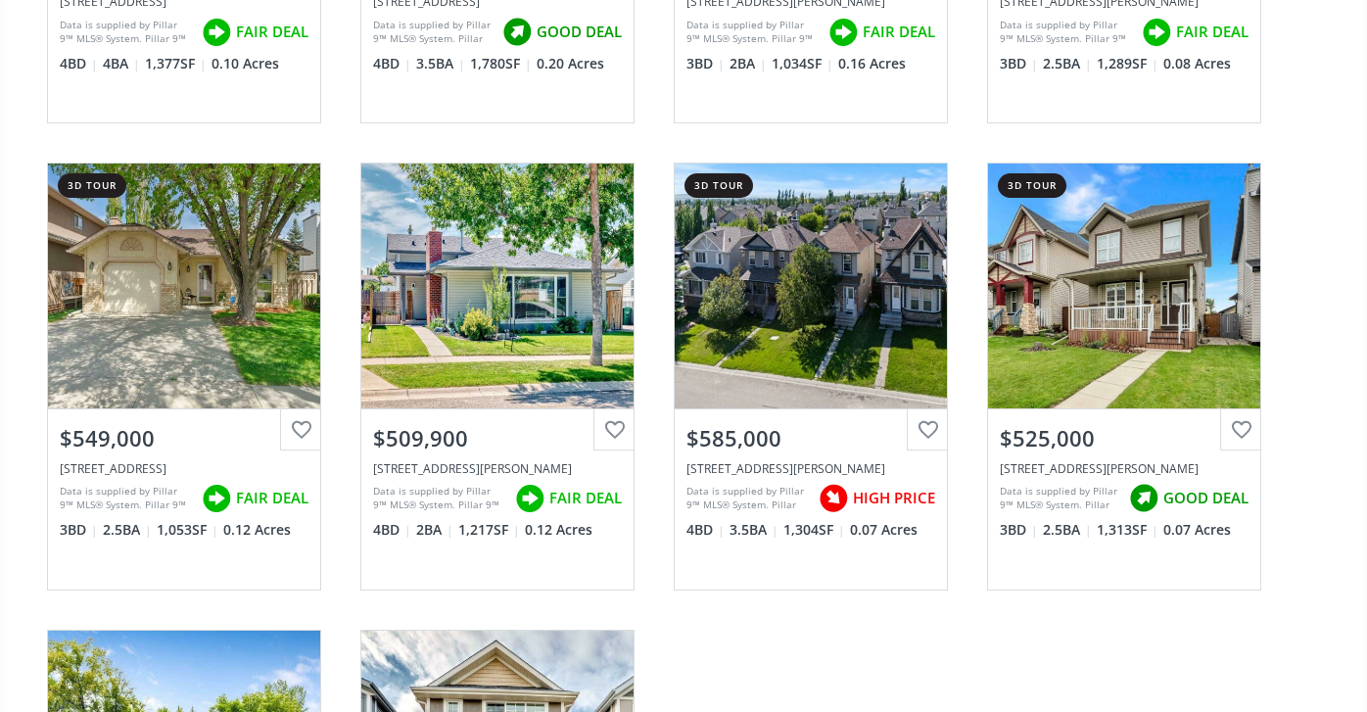
click at [872, 665] on div "Drake Landing Way Okotoks AB T1S0B9 View Photos & Details $599,900 9 Drake Land…" at bounding box center [683, 376] width 1312 height 1399
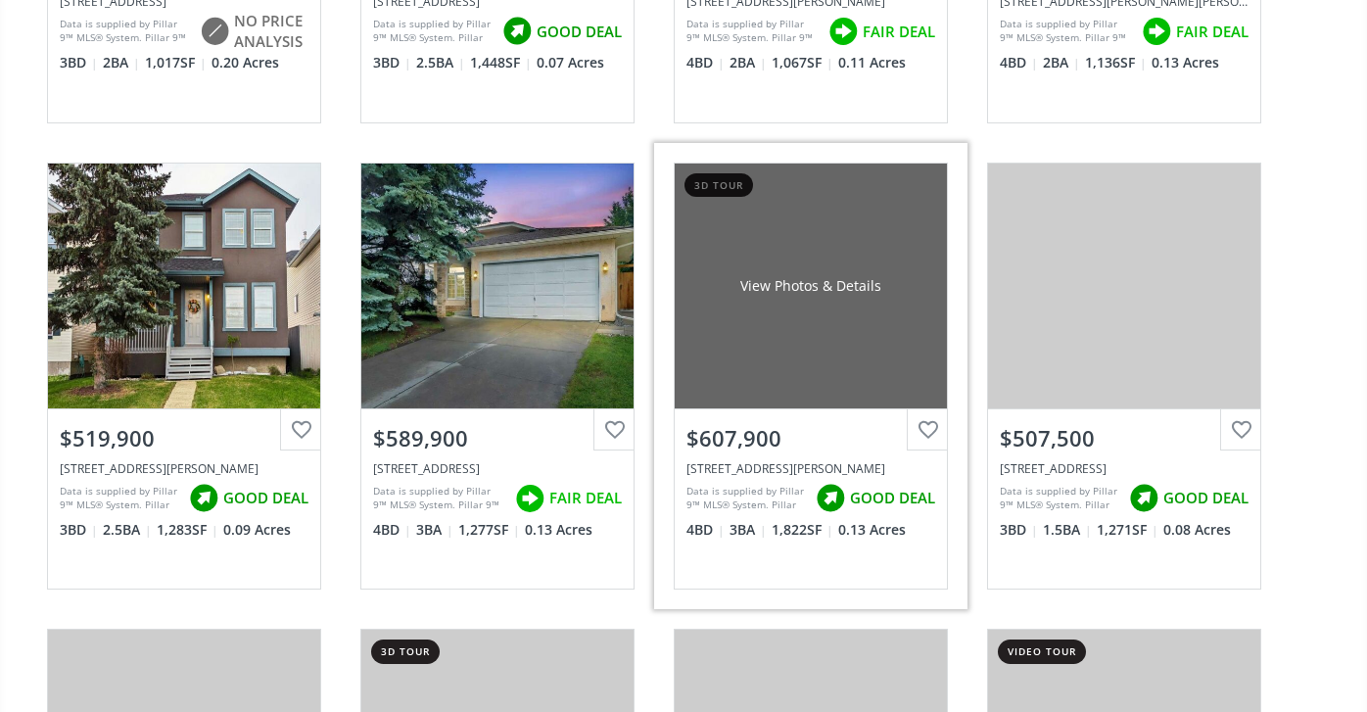
scroll to position [1497, 0]
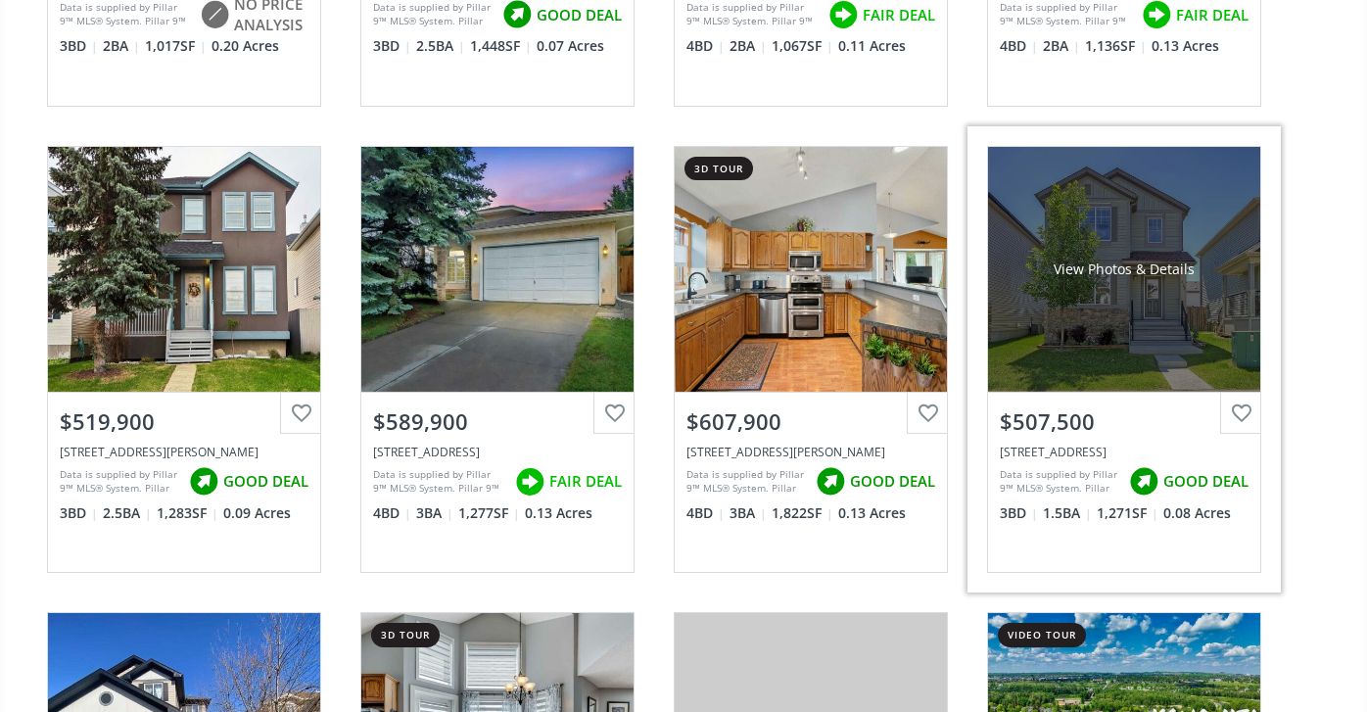
click at [1120, 303] on div "View Photos & Details" at bounding box center [1124, 269] width 272 height 245
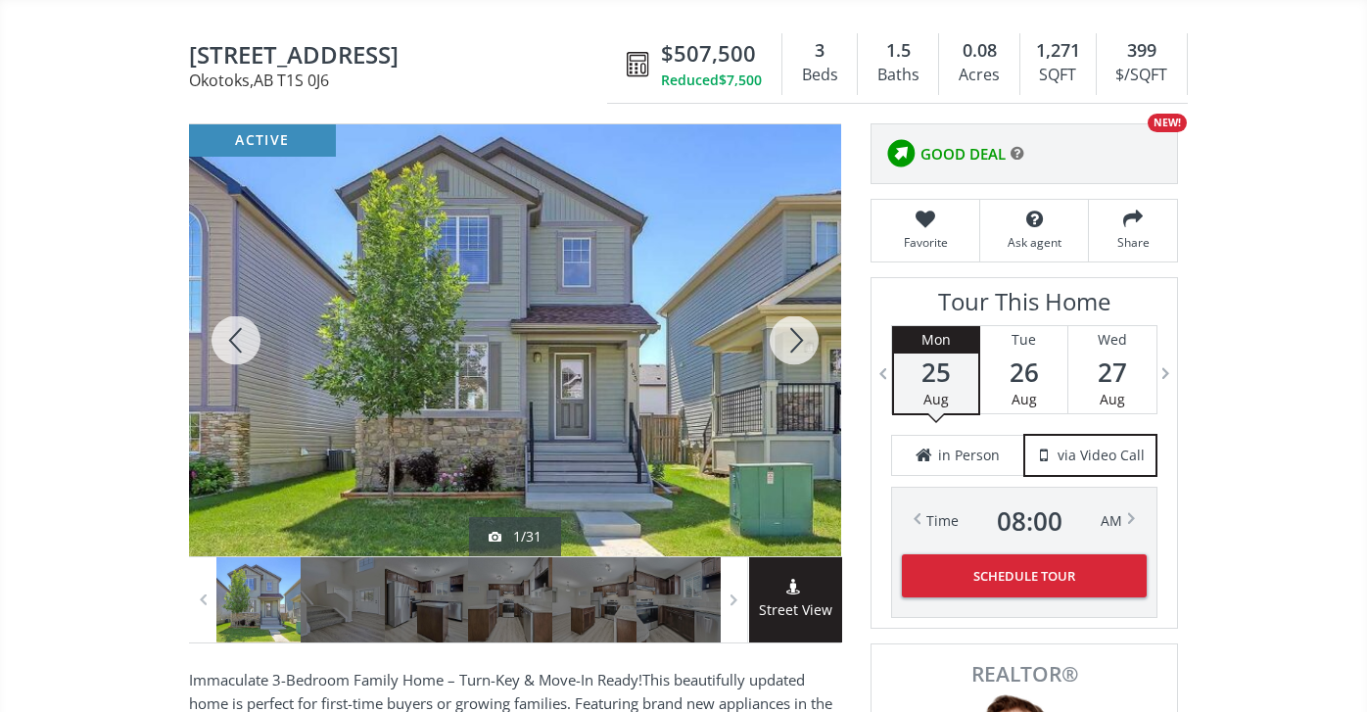
scroll to position [169, 0]
click at [803, 336] on div at bounding box center [794, 339] width 94 height 432
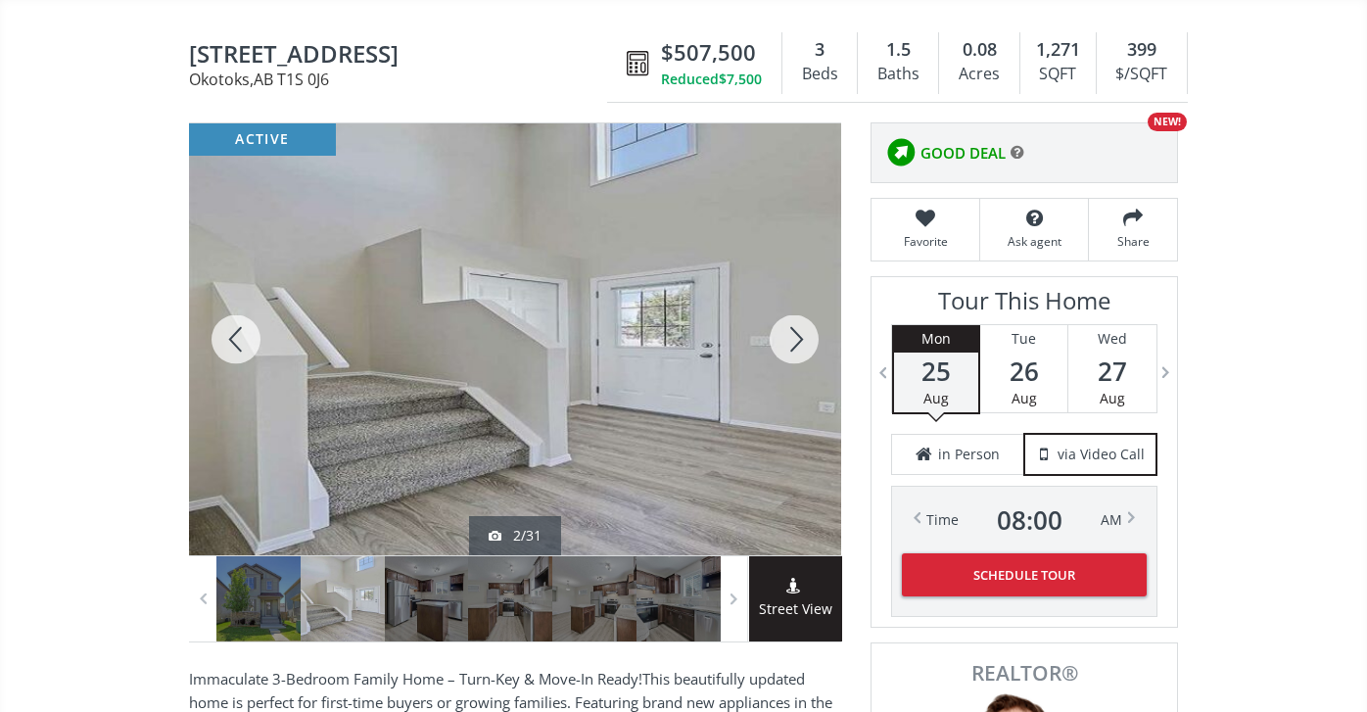
click at [803, 337] on div at bounding box center [794, 339] width 94 height 432
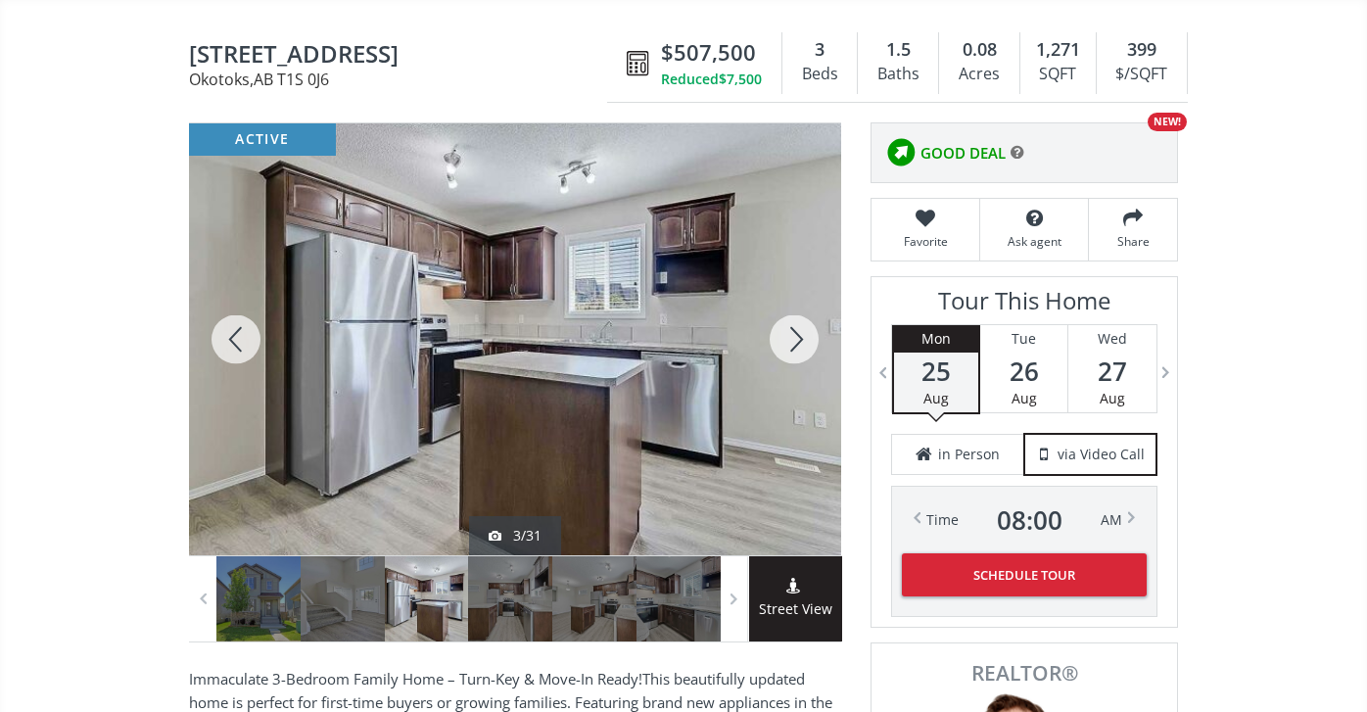
click at [803, 337] on div at bounding box center [794, 339] width 94 height 432
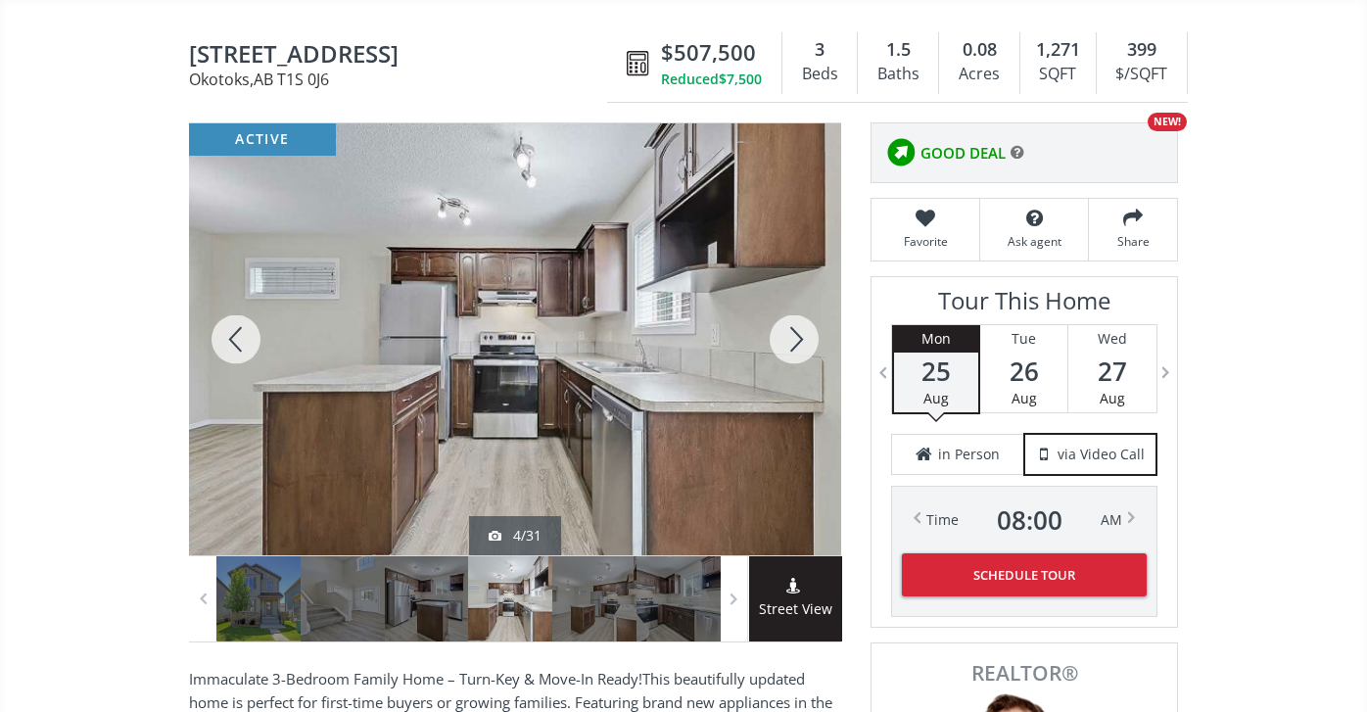
click at [803, 337] on div at bounding box center [794, 339] width 94 height 432
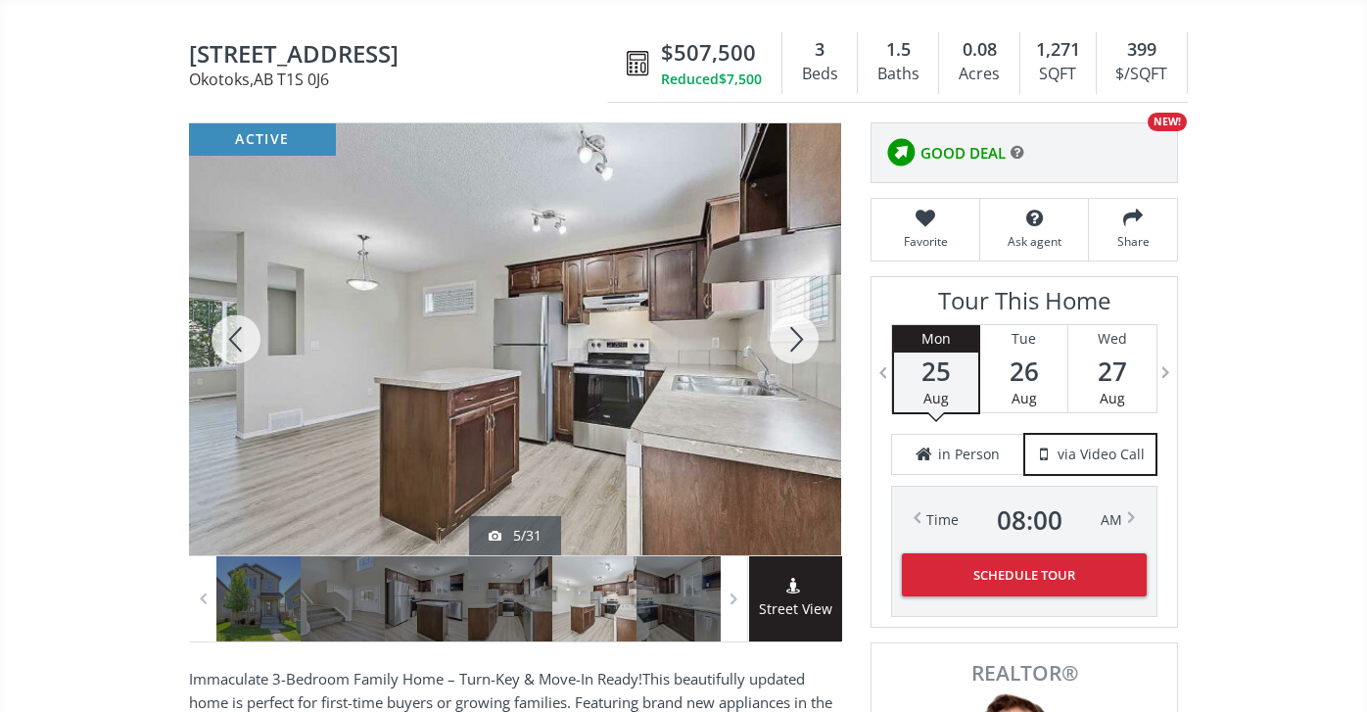
click at [803, 337] on div at bounding box center [794, 339] width 94 height 432
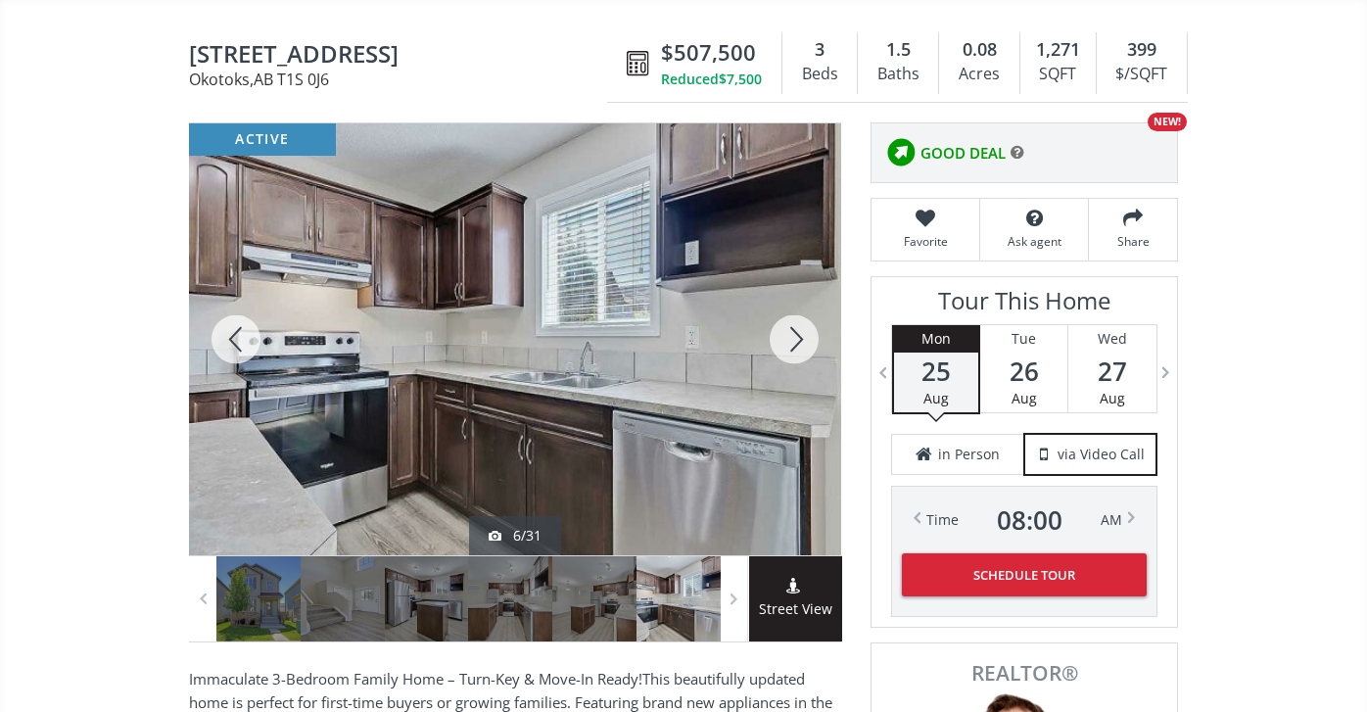
click at [803, 337] on div at bounding box center [794, 339] width 94 height 432
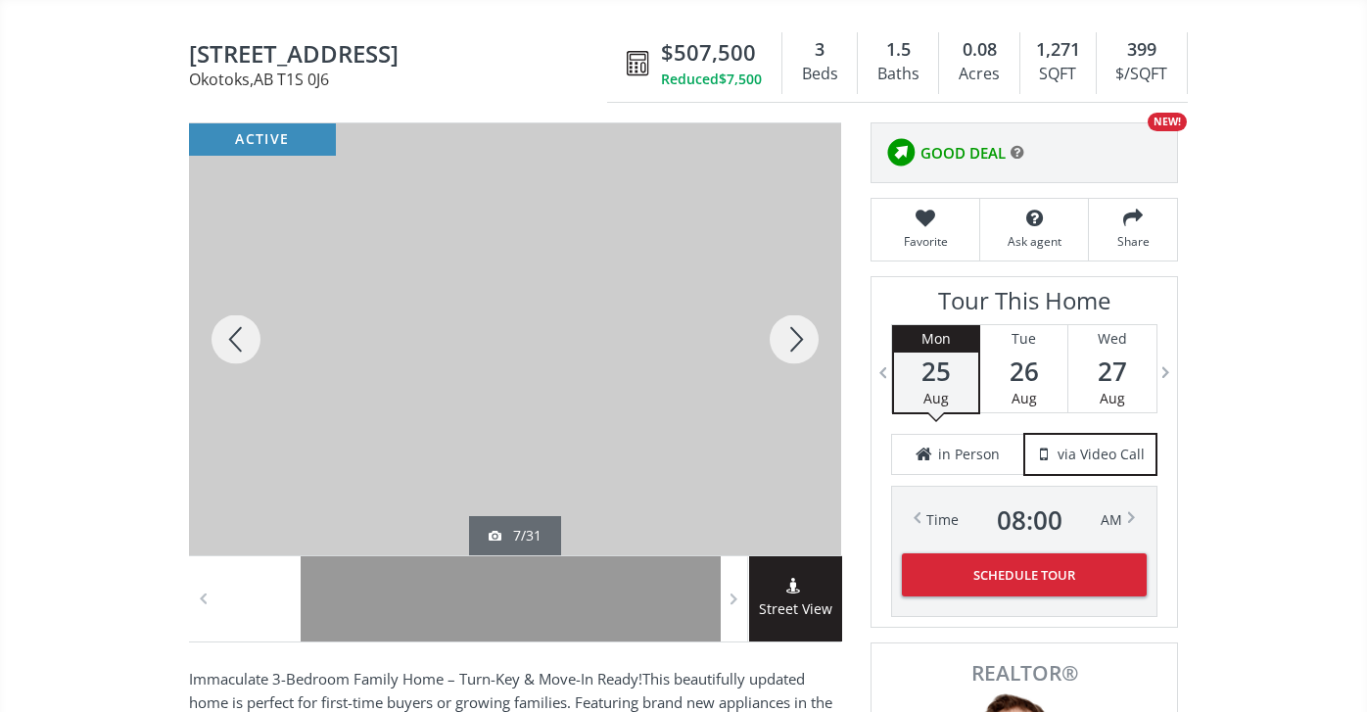
click at [803, 337] on div at bounding box center [794, 339] width 94 height 432
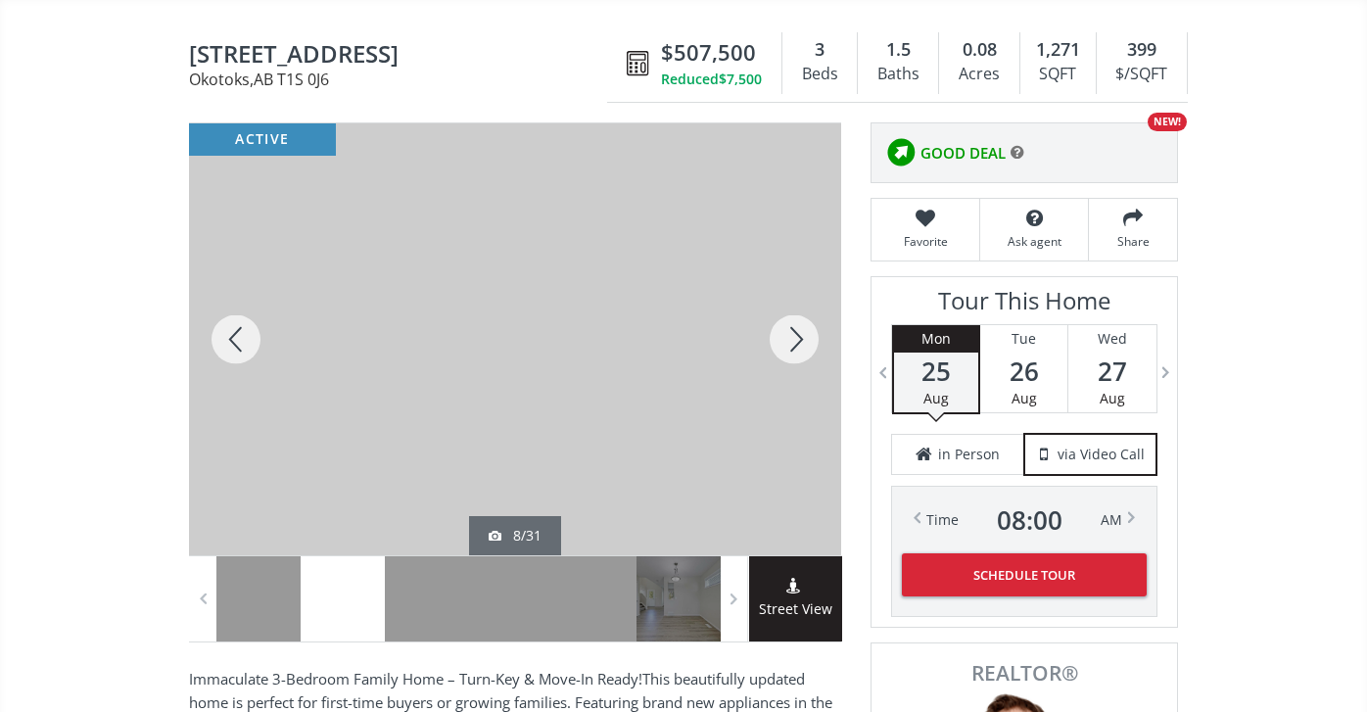
click at [803, 337] on div at bounding box center [794, 339] width 94 height 432
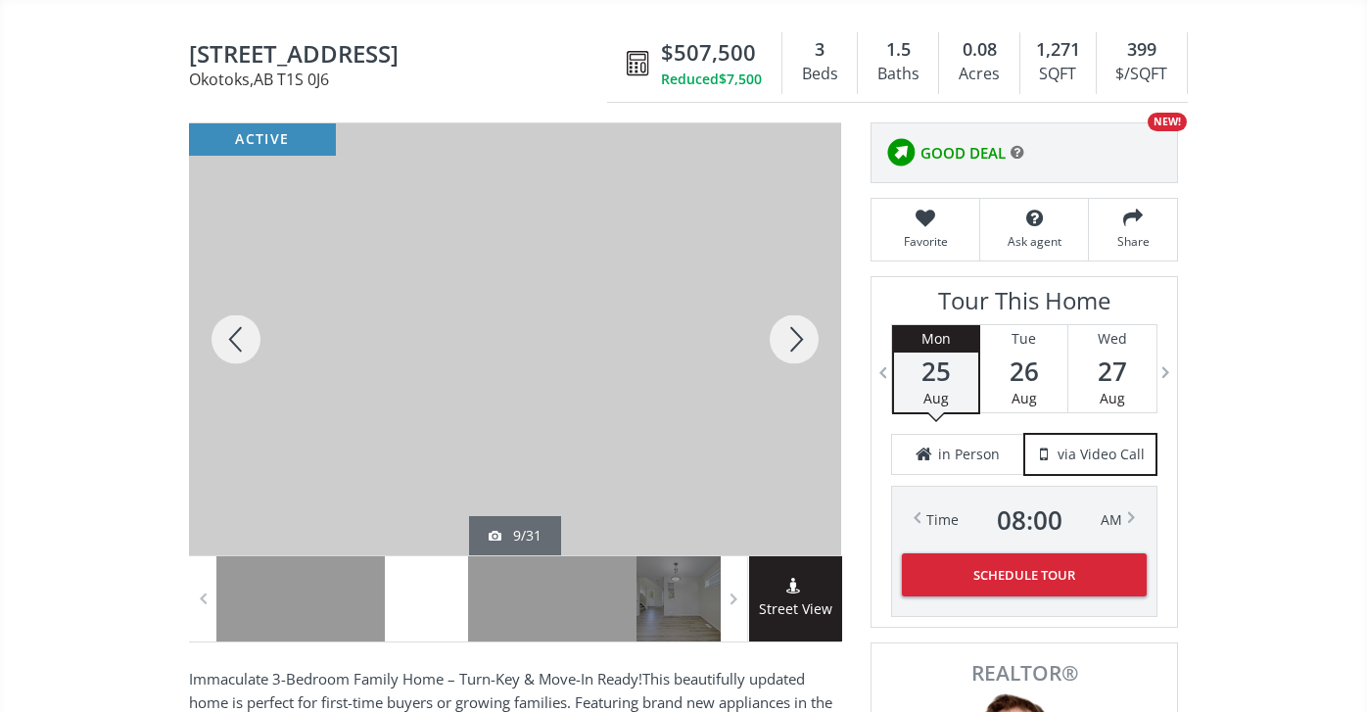
click at [803, 337] on div at bounding box center [794, 339] width 94 height 432
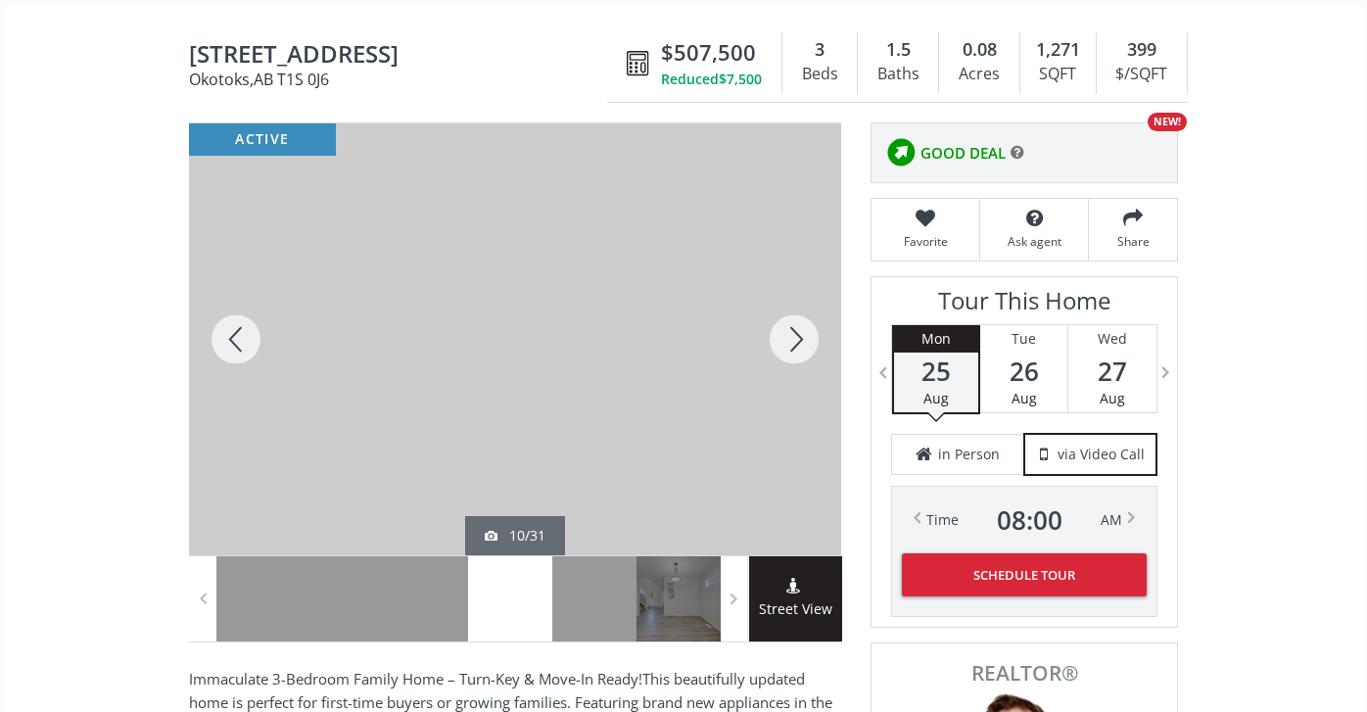
click at [803, 338] on div at bounding box center [794, 339] width 94 height 432
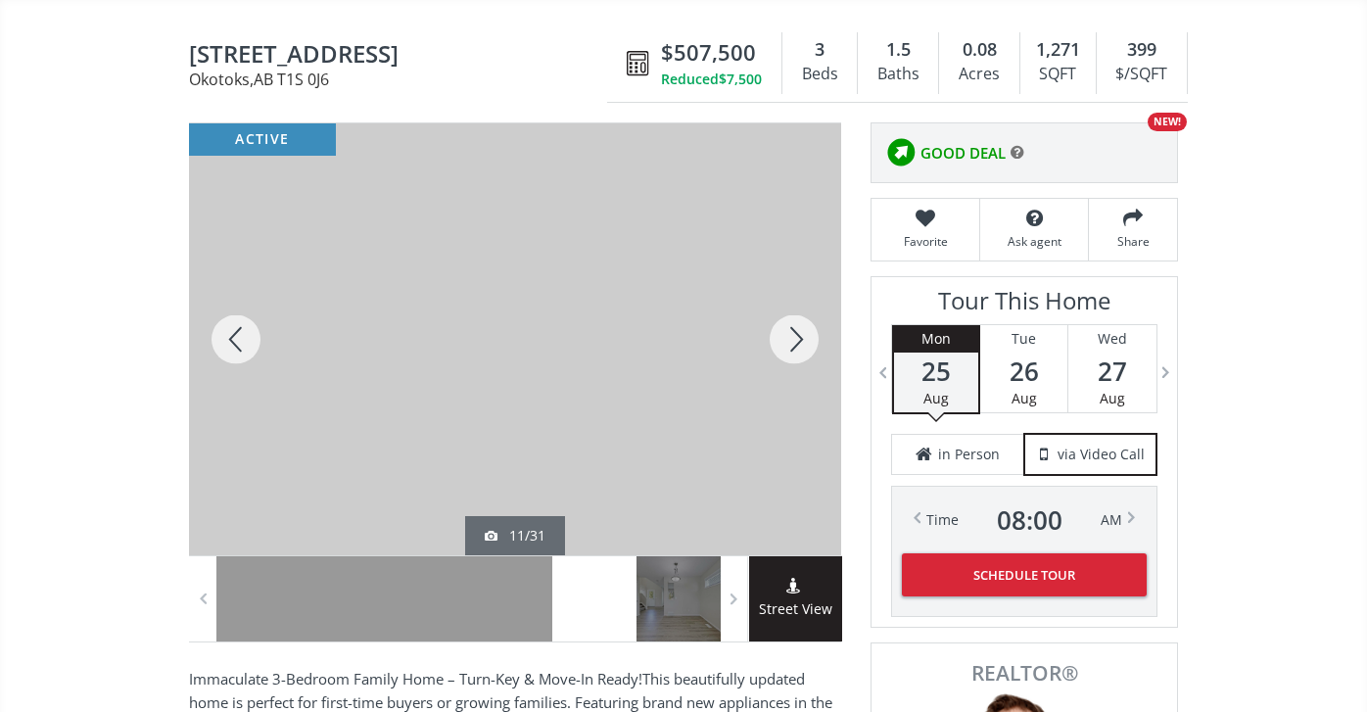
click at [803, 338] on div at bounding box center [794, 339] width 94 height 432
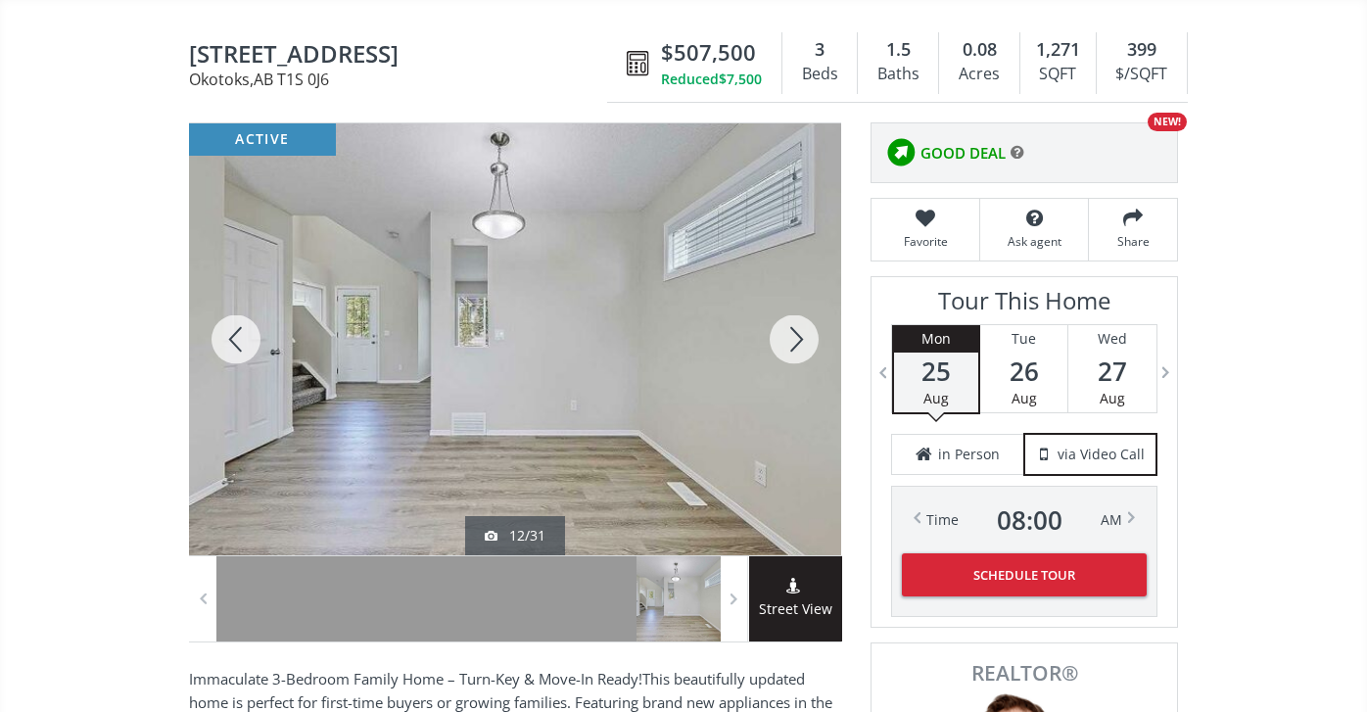
click at [803, 338] on div at bounding box center [794, 339] width 94 height 432
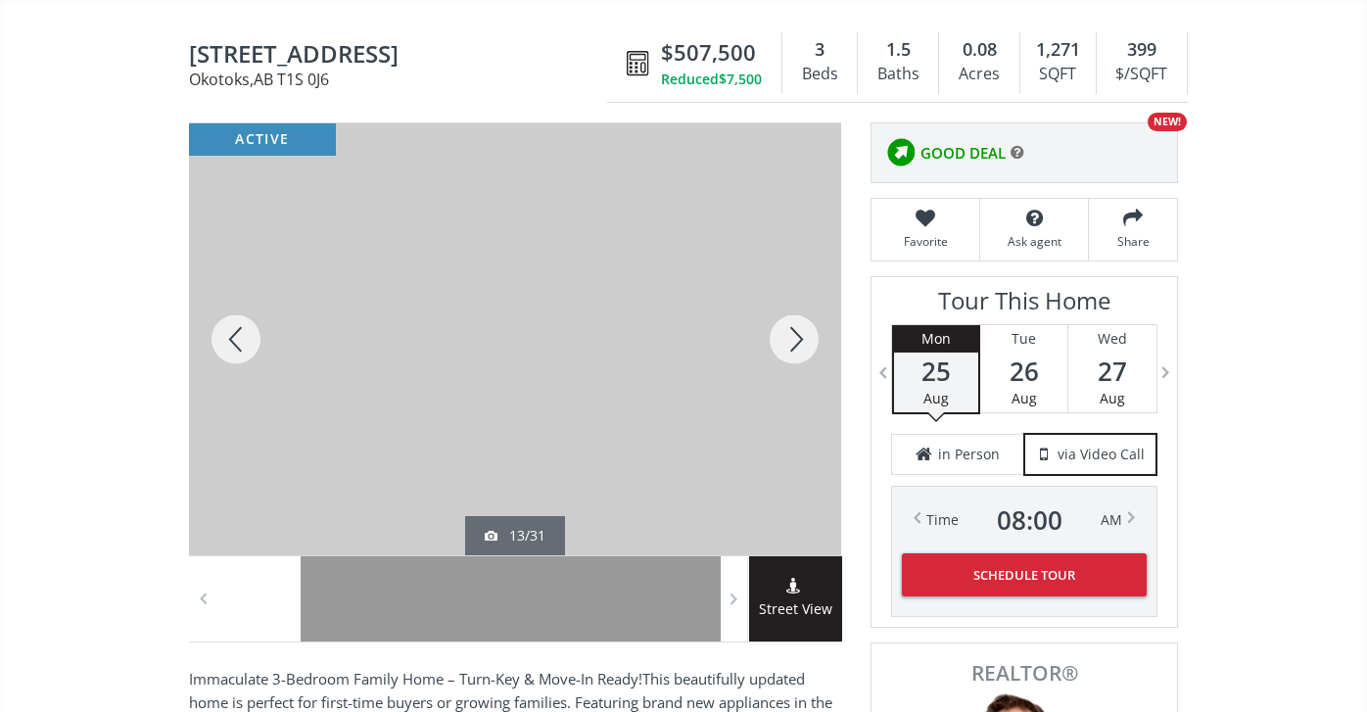
click at [803, 339] on div at bounding box center [794, 339] width 94 height 432
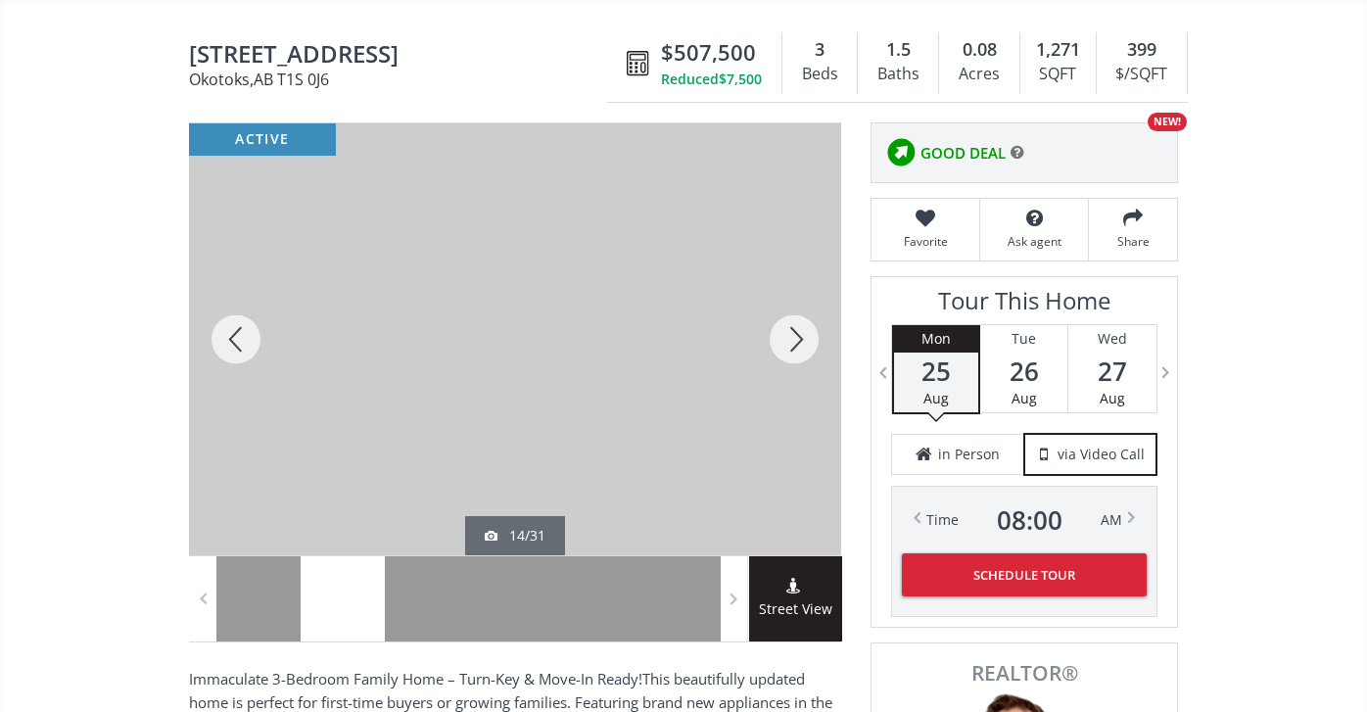
click at [803, 339] on div at bounding box center [794, 339] width 94 height 432
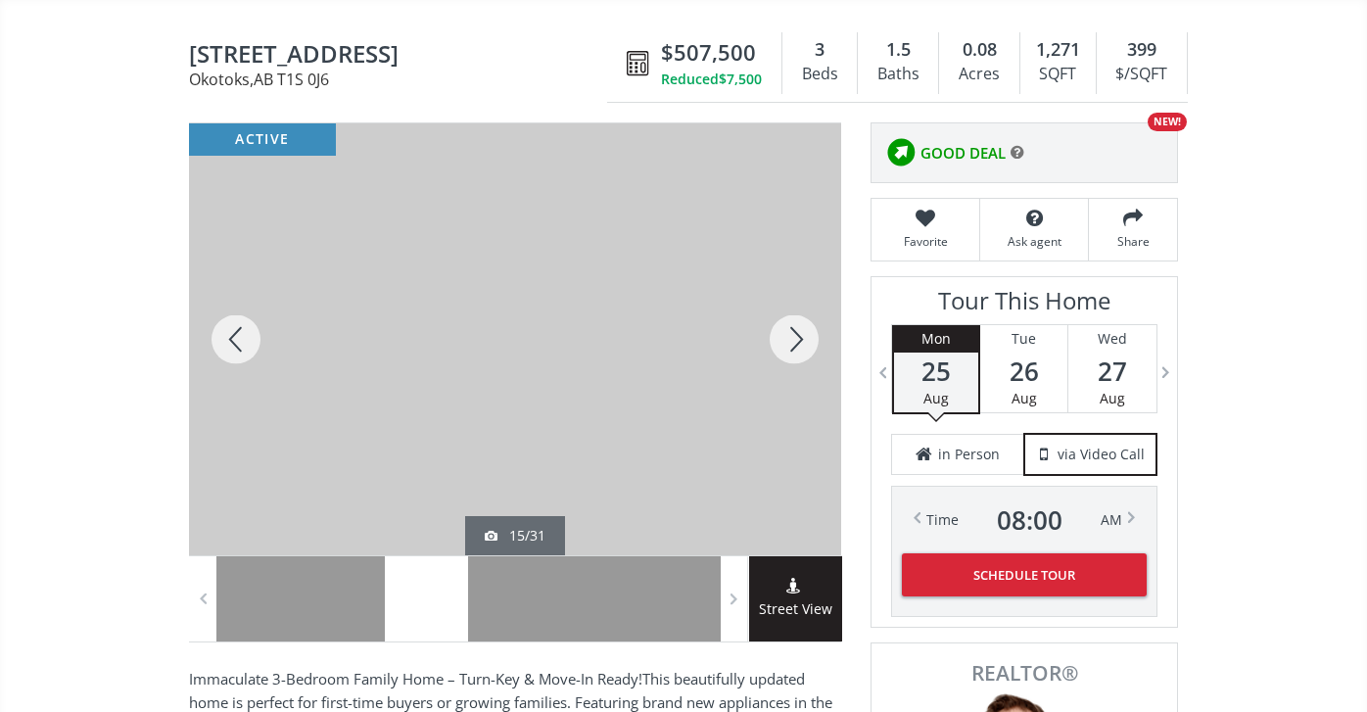
click at [803, 339] on div at bounding box center [794, 339] width 94 height 432
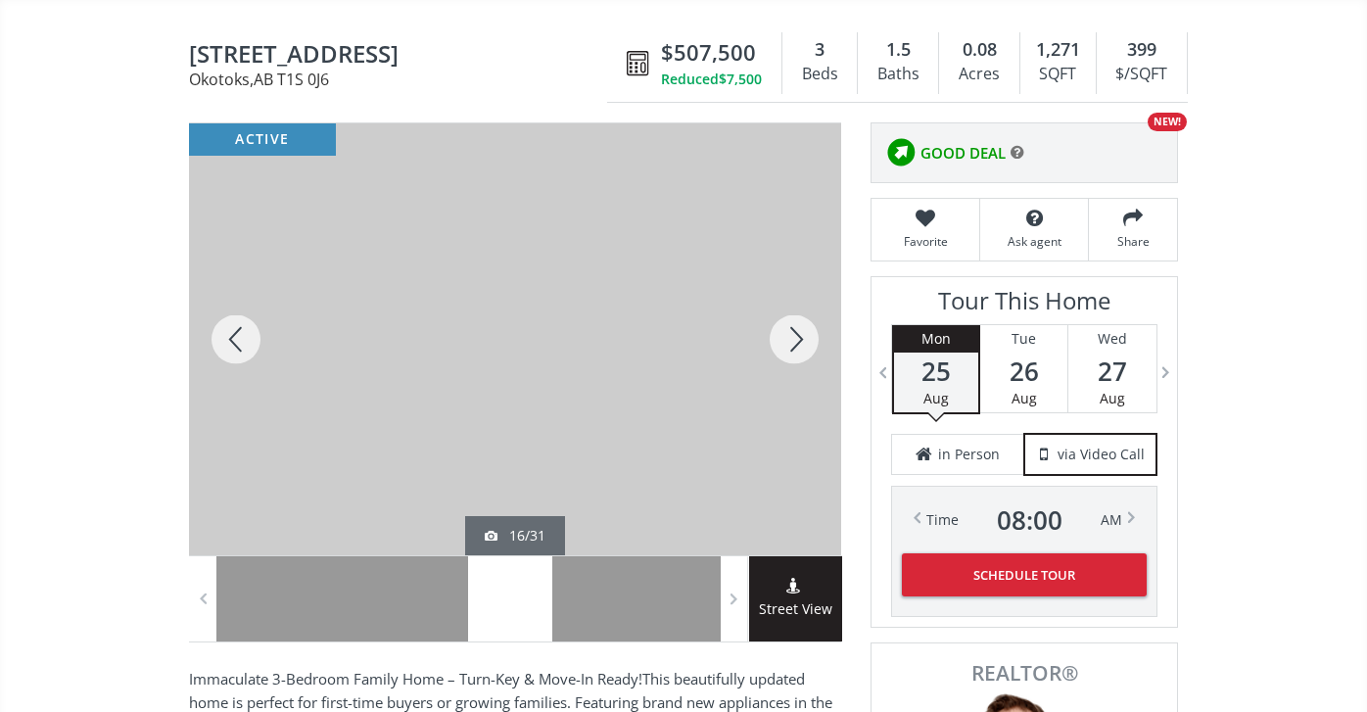
click at [803, 339] on div at bounding box center [794, 339] width 94 height 432
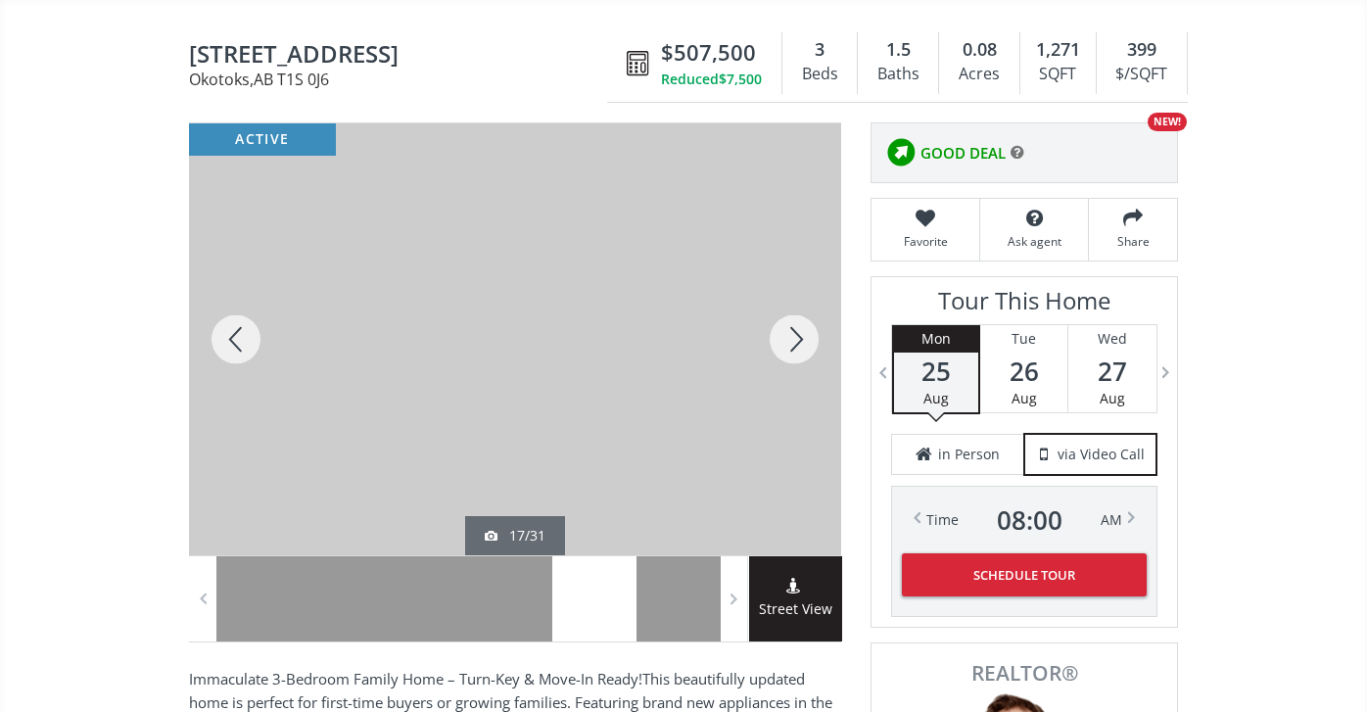
click at [803, 340] on div at bounding box center [794, 339] width 94 height 432
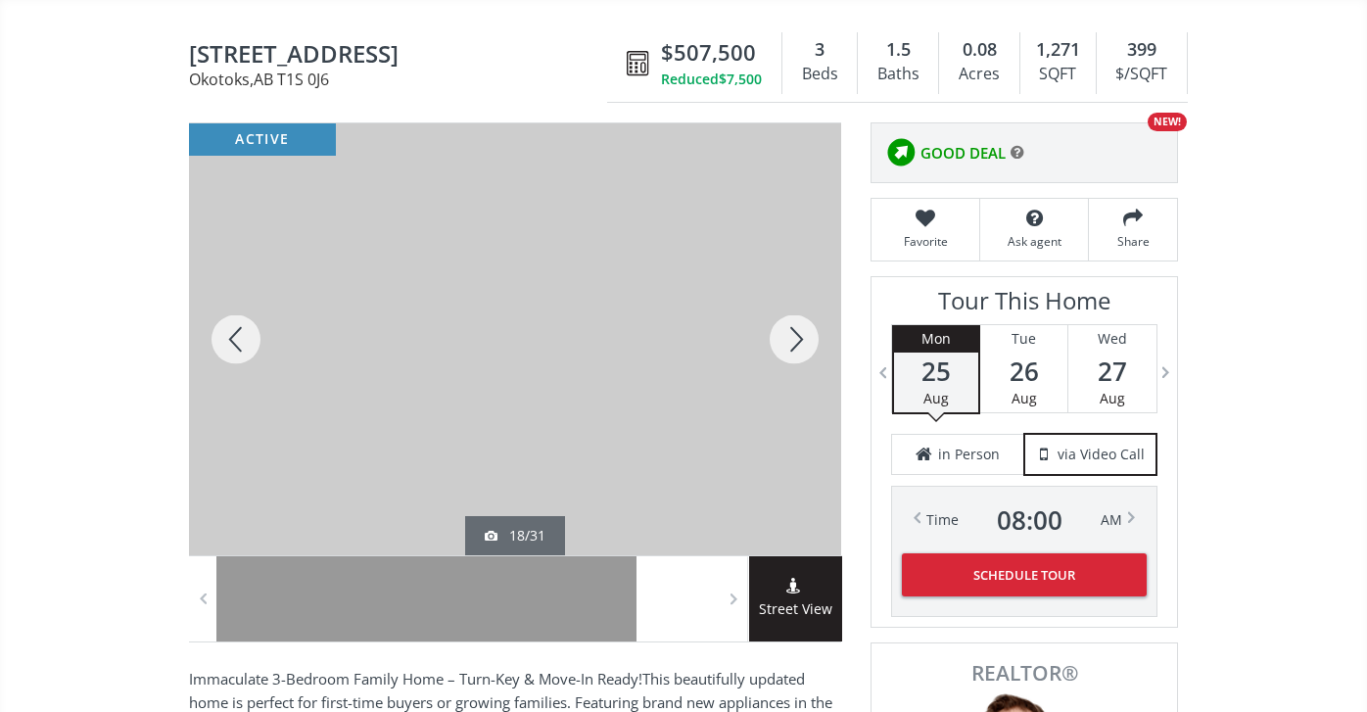
click at [803, 340] on div at bounding box center [794, 339] width 94 height 432
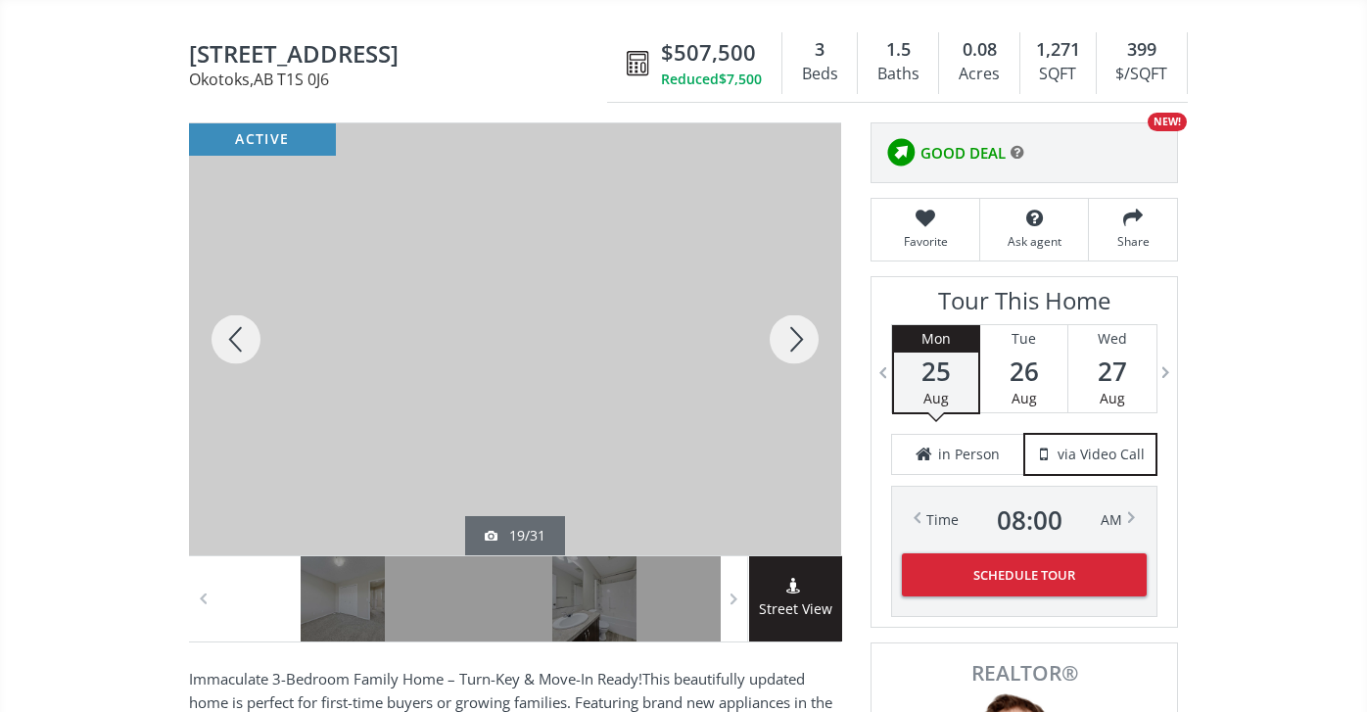
click at [803, 340] on div at bounding box center [794, 339] width 94 height 432
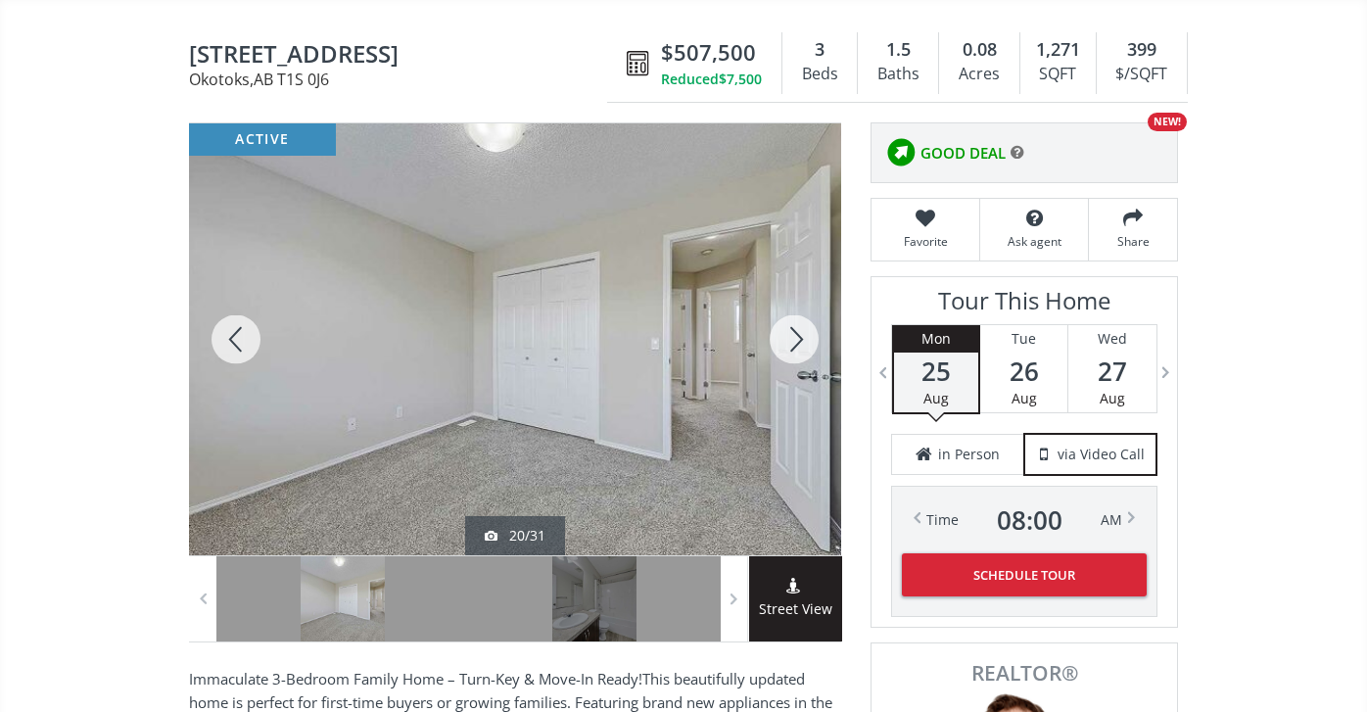
click at [801, 332] on div at bounding box center [794, 339] width 94 height 432
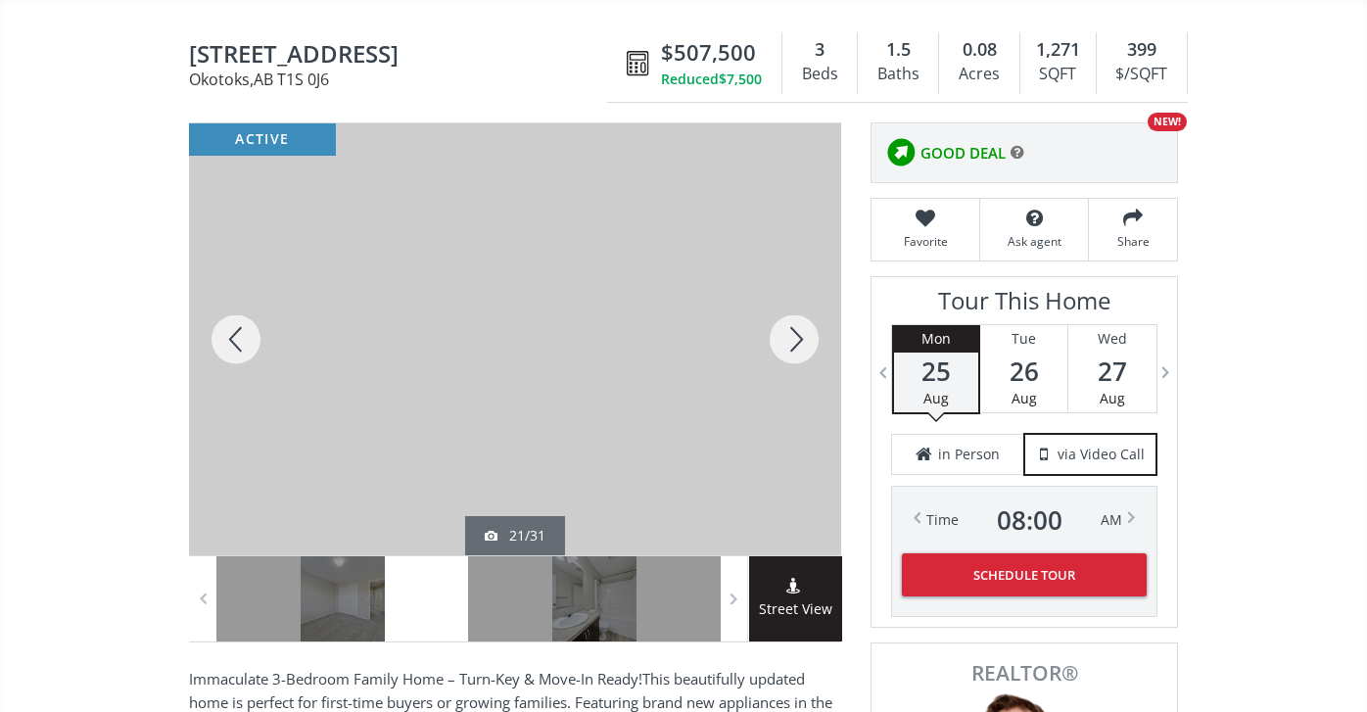
click at [801, 333] on div at bounding box center [794, 339] width 94 height 432
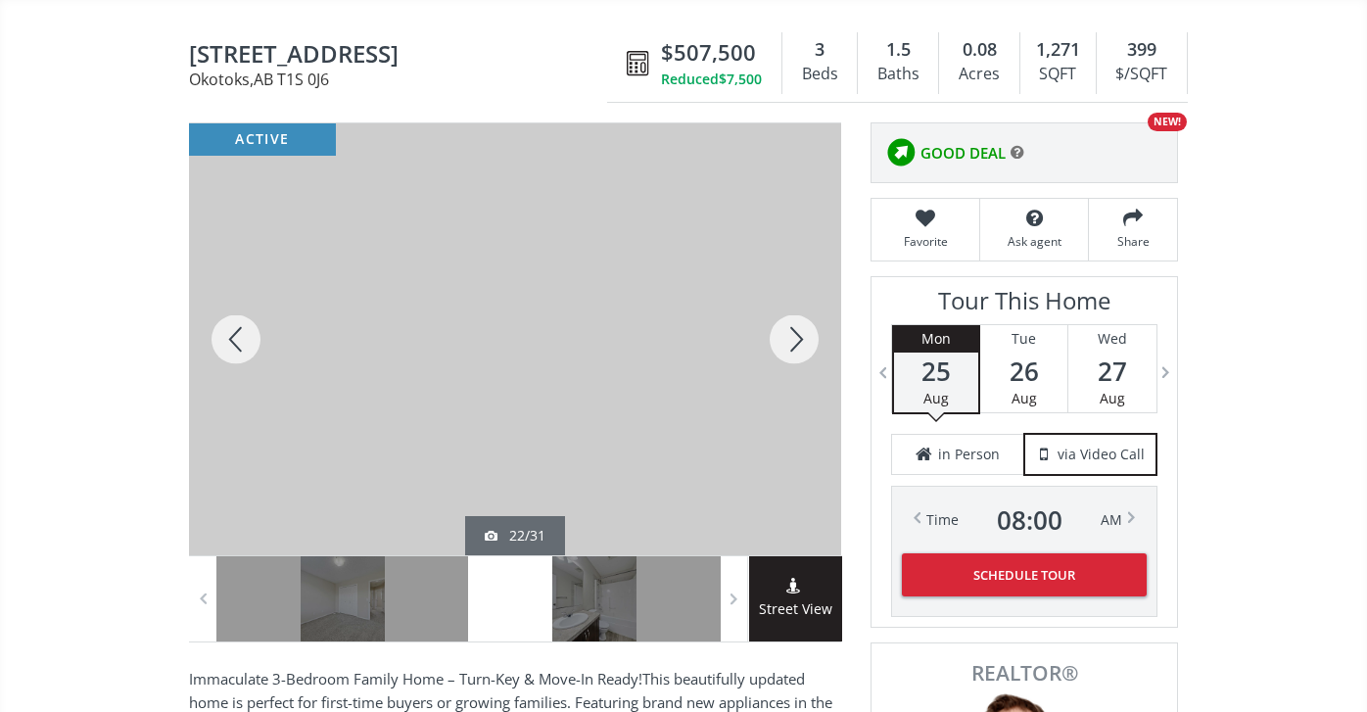
click at [799, 328] on div at bounding box center [794, 339] width 94 height 432
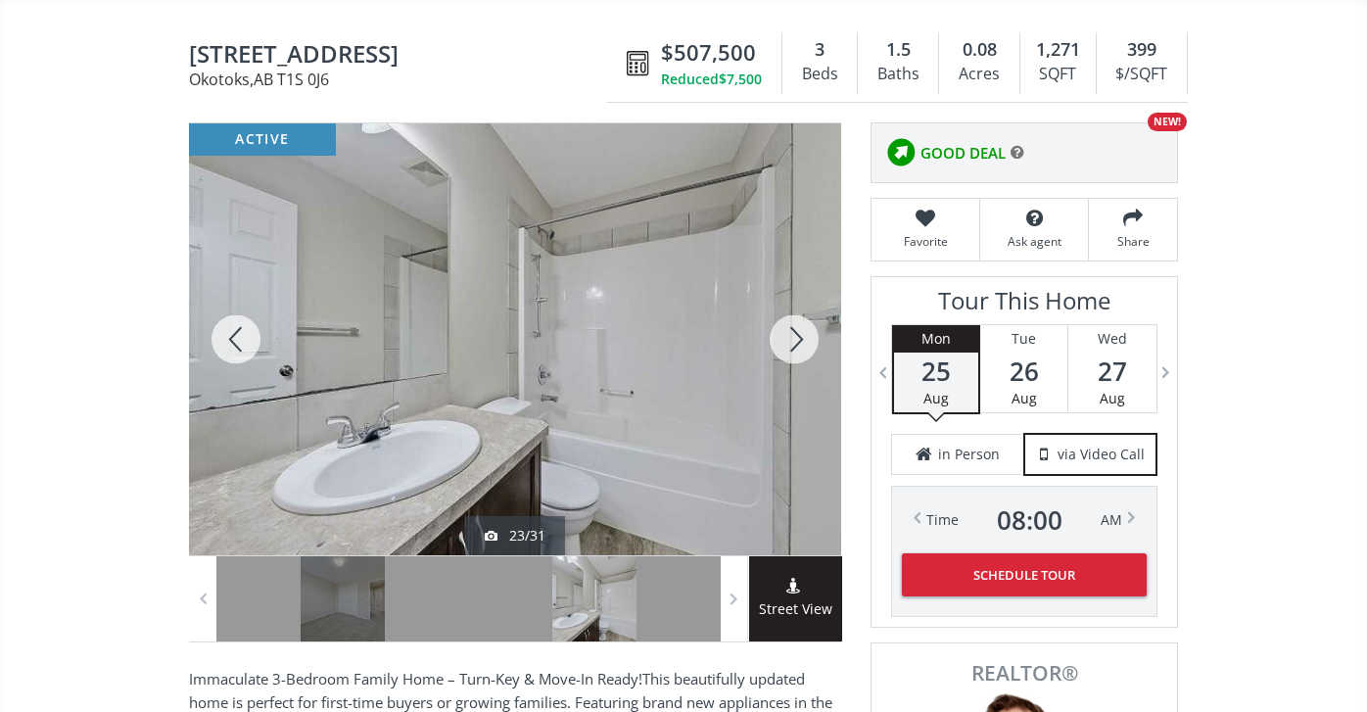
click at [799, 328] on div at bounding box center [794, 339] width 94 height 432
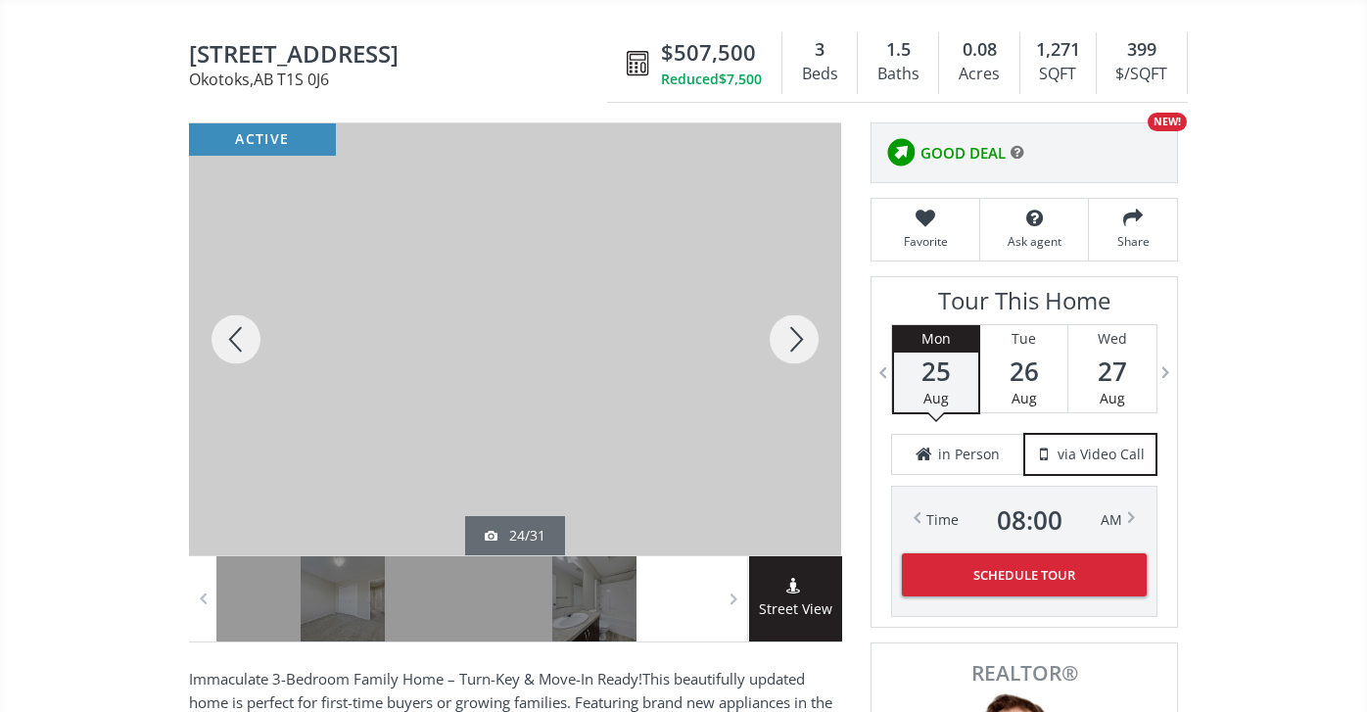
click at [799, 328] on div at bounding box center [794, 339] width 94 height 432
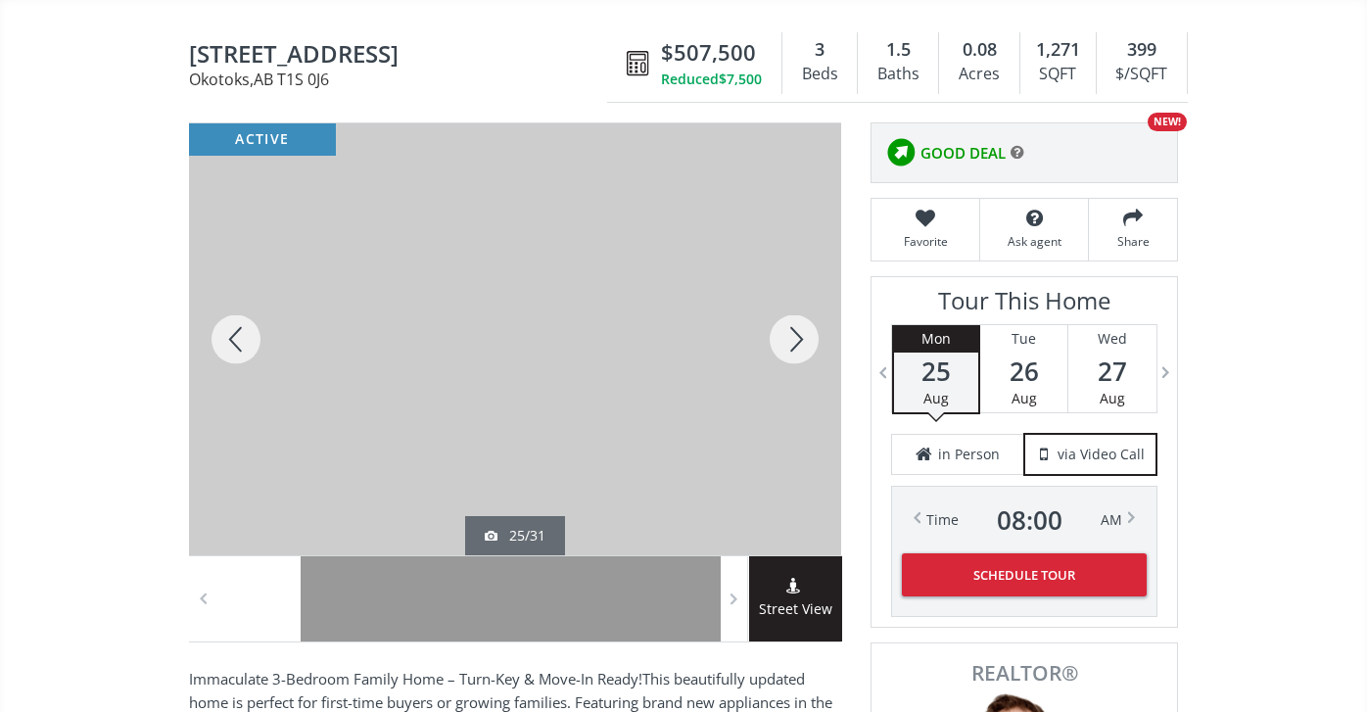
click at [799, 328] on div at bounding box center [794, 339] width 94 height 432
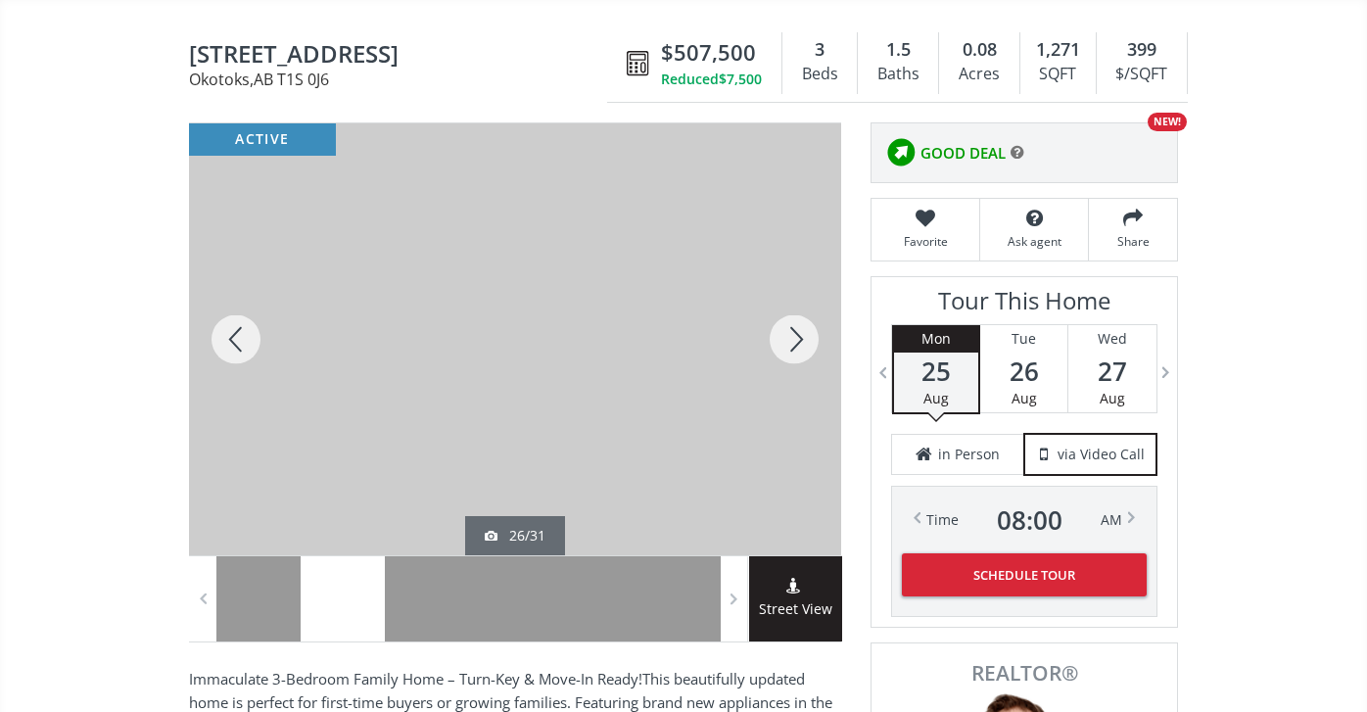
click at [803, 344] on div at bounding box center [794, 339] width 94 height 432
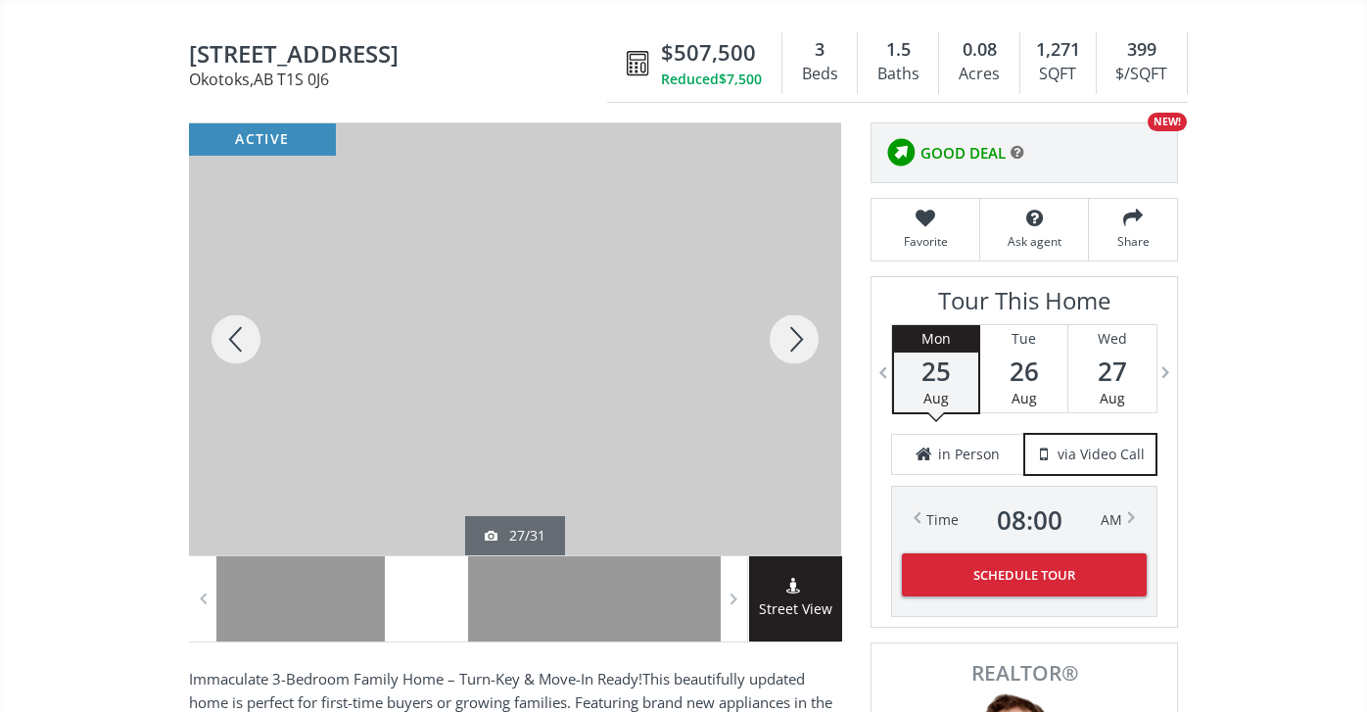
click at [803, 344] on div at bounding box center [794, 339] width 94 height 432
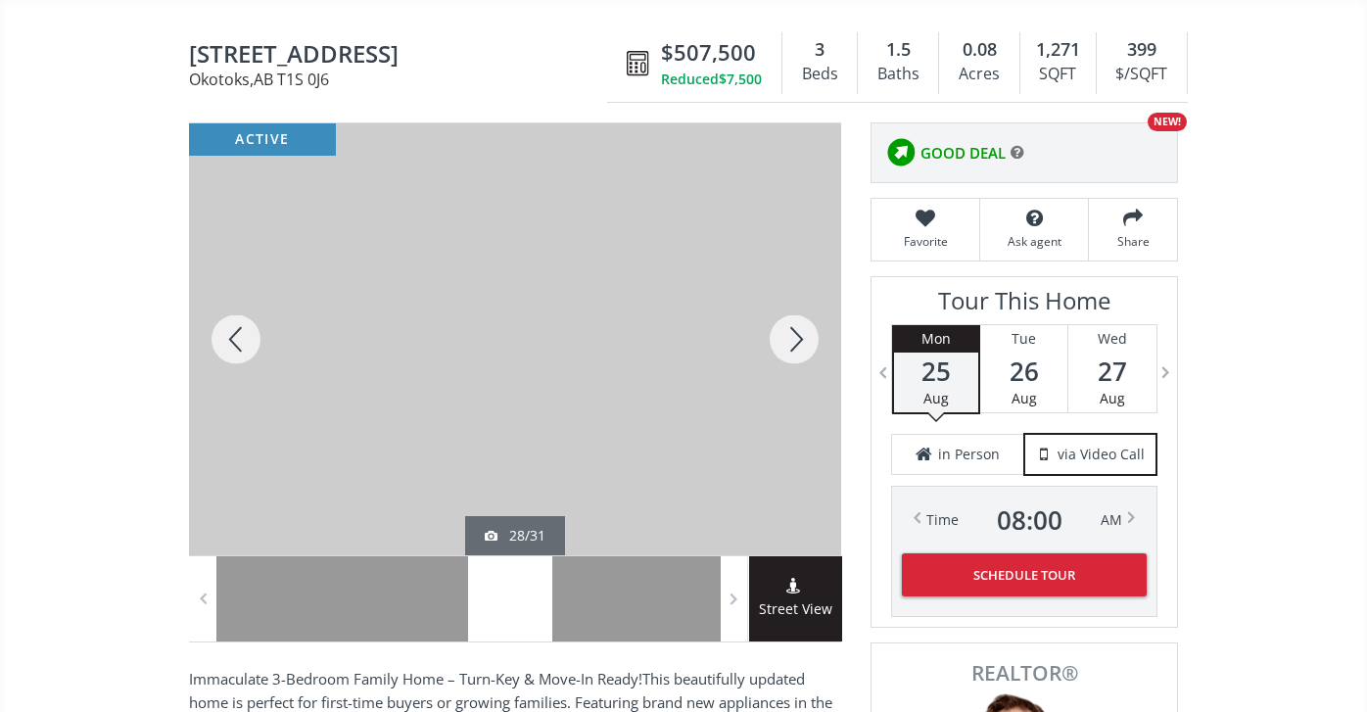
click at [803, 344] on div at bounding box center [794, 339] width 94 height 432
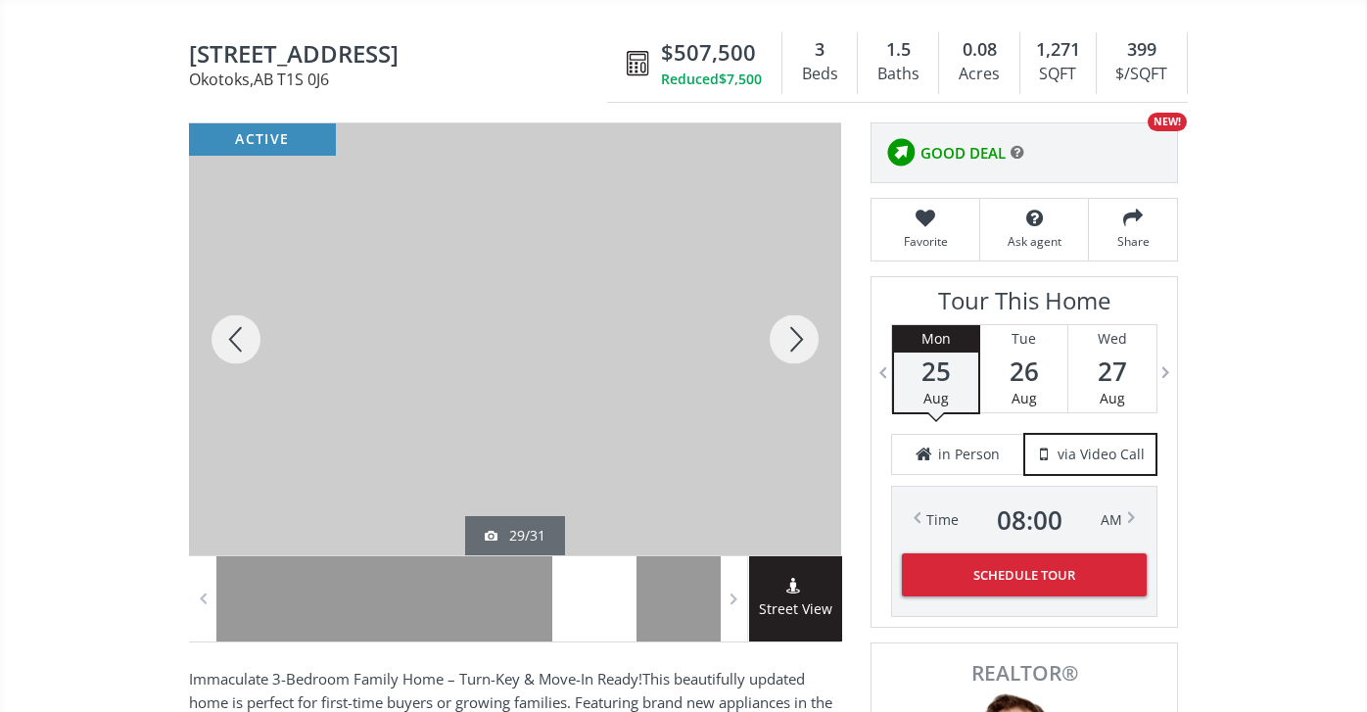
click at [803, 344] on div at bounding box center [794, 339] width 94 height 432
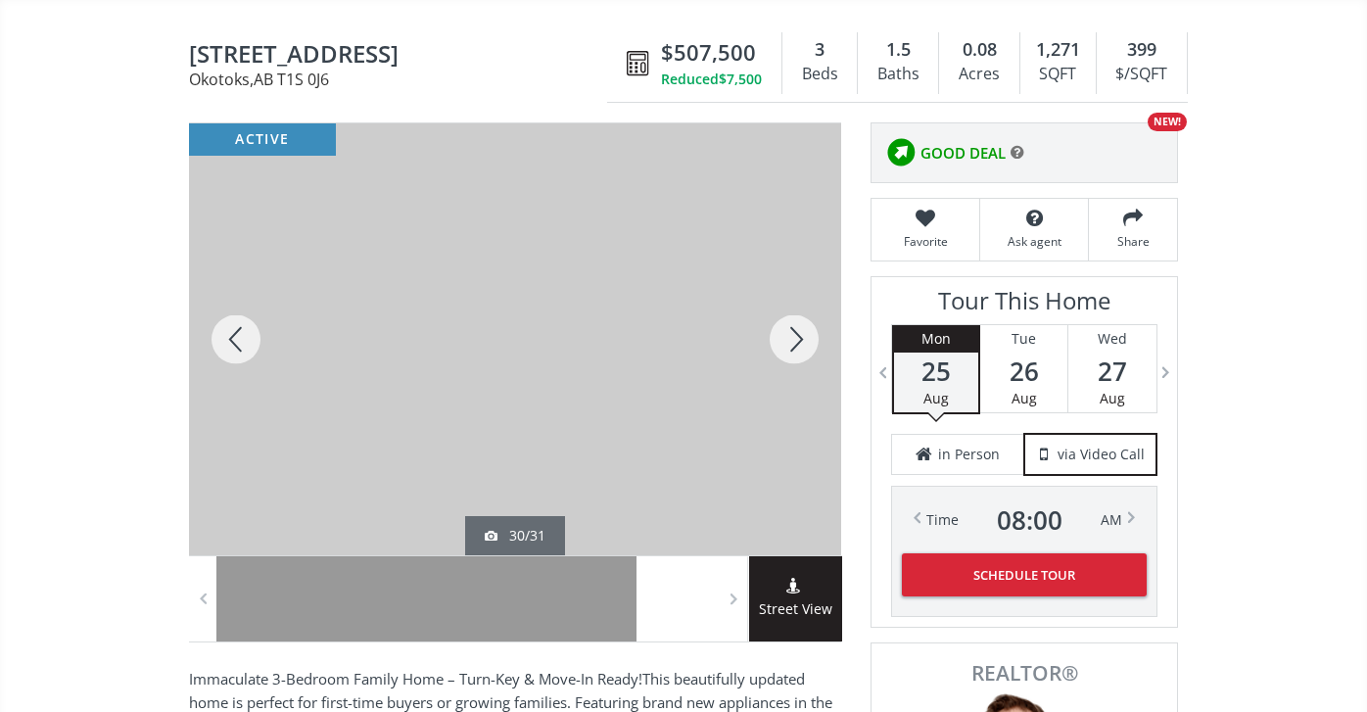
click at [803, 344] on div at bounding box center [794, 339] width 94 height 432
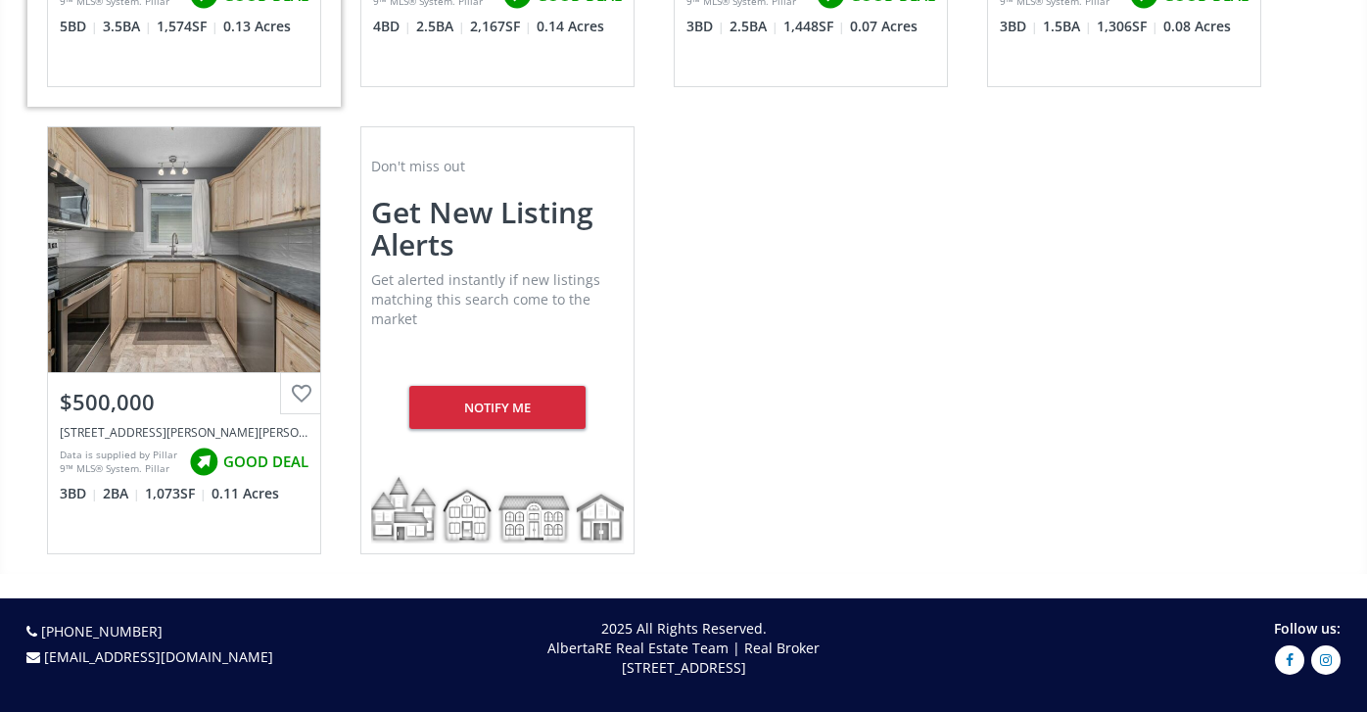
scroll to position [2926, 0]
